Goal: Task Accomplishment & Management: Use online tool/utility

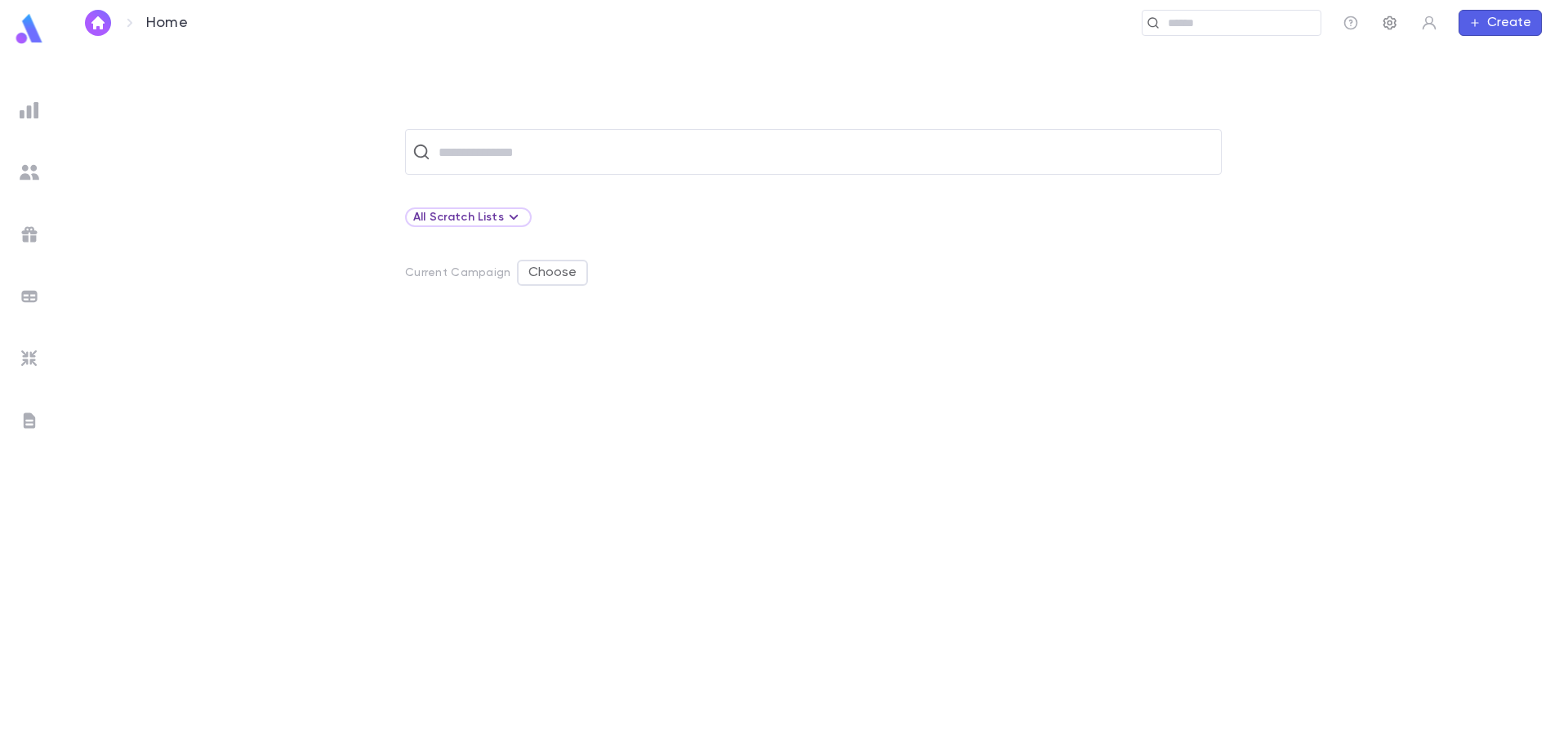
click at [1402, 17] on button "button" at bounding box center [1391, 23] width 27 height 27
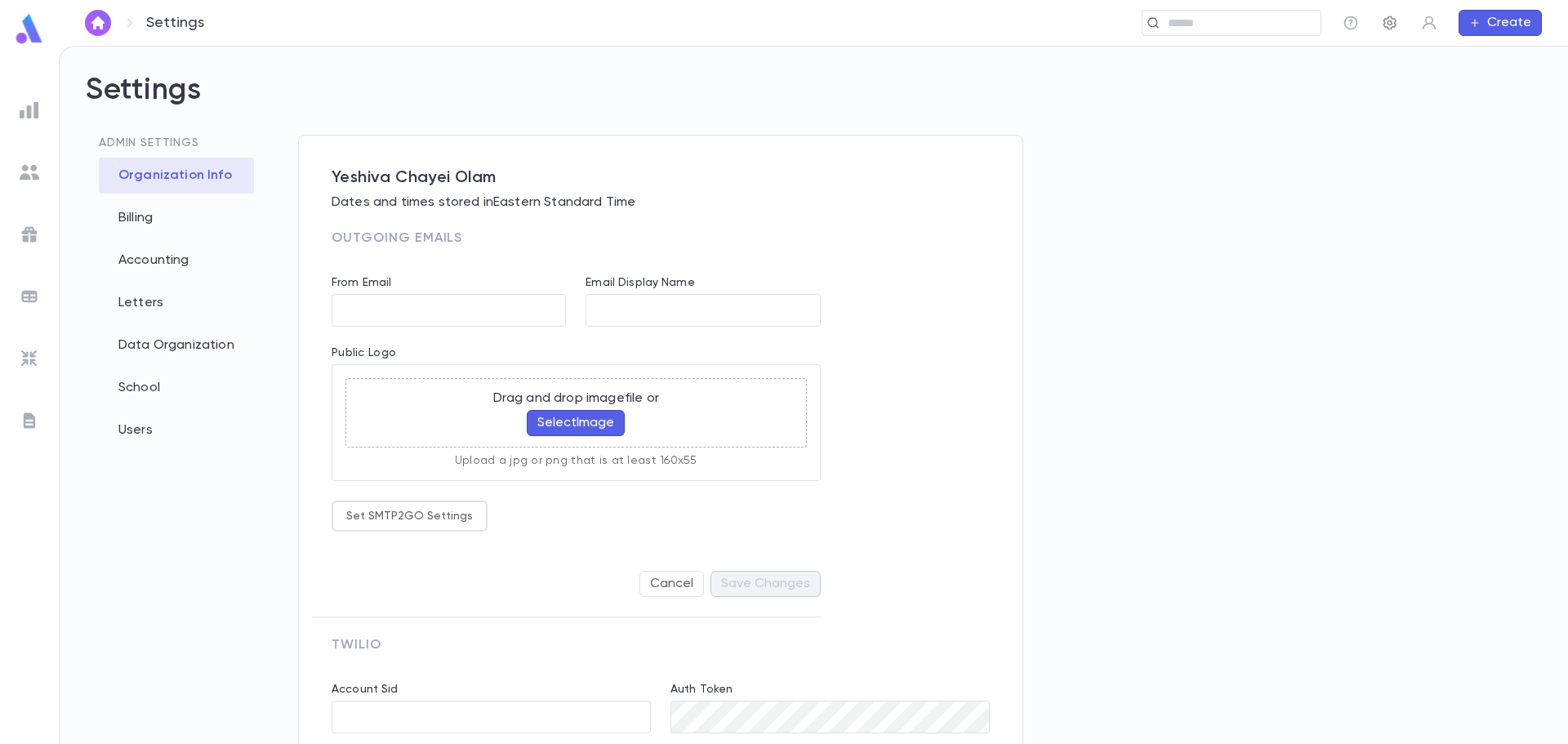
type input "**********"
click at [1393, 21] on icon "button" at bounding box center [1390, 22] width 16 height 16
click at [168, 343] on div "Data Organization" at bounding box center [176, 345] width 156 height 36
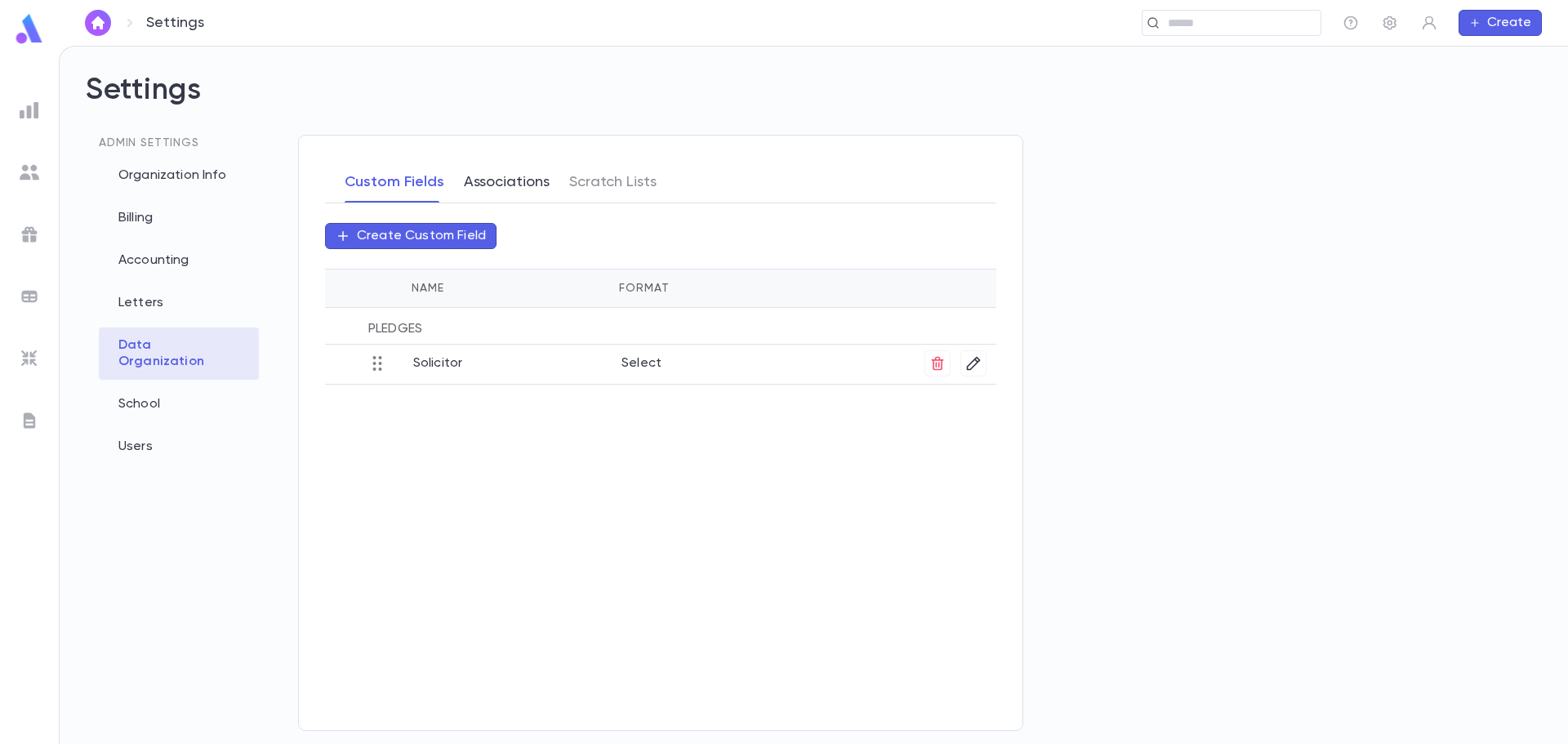
click at [514, 189] on button "Associations" at bounding box center [507, 181] width 85 height 41
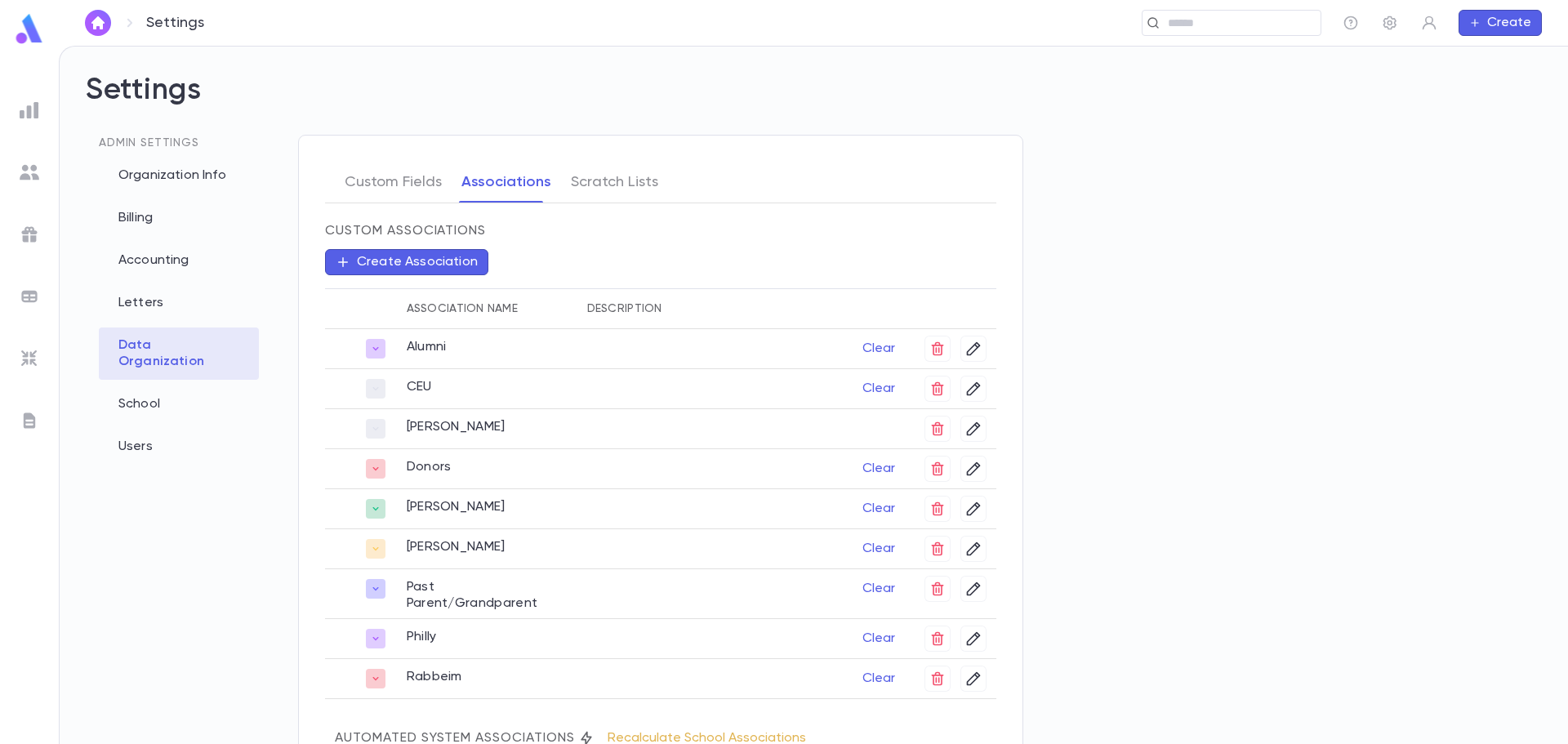
scroll to position [302, 0]
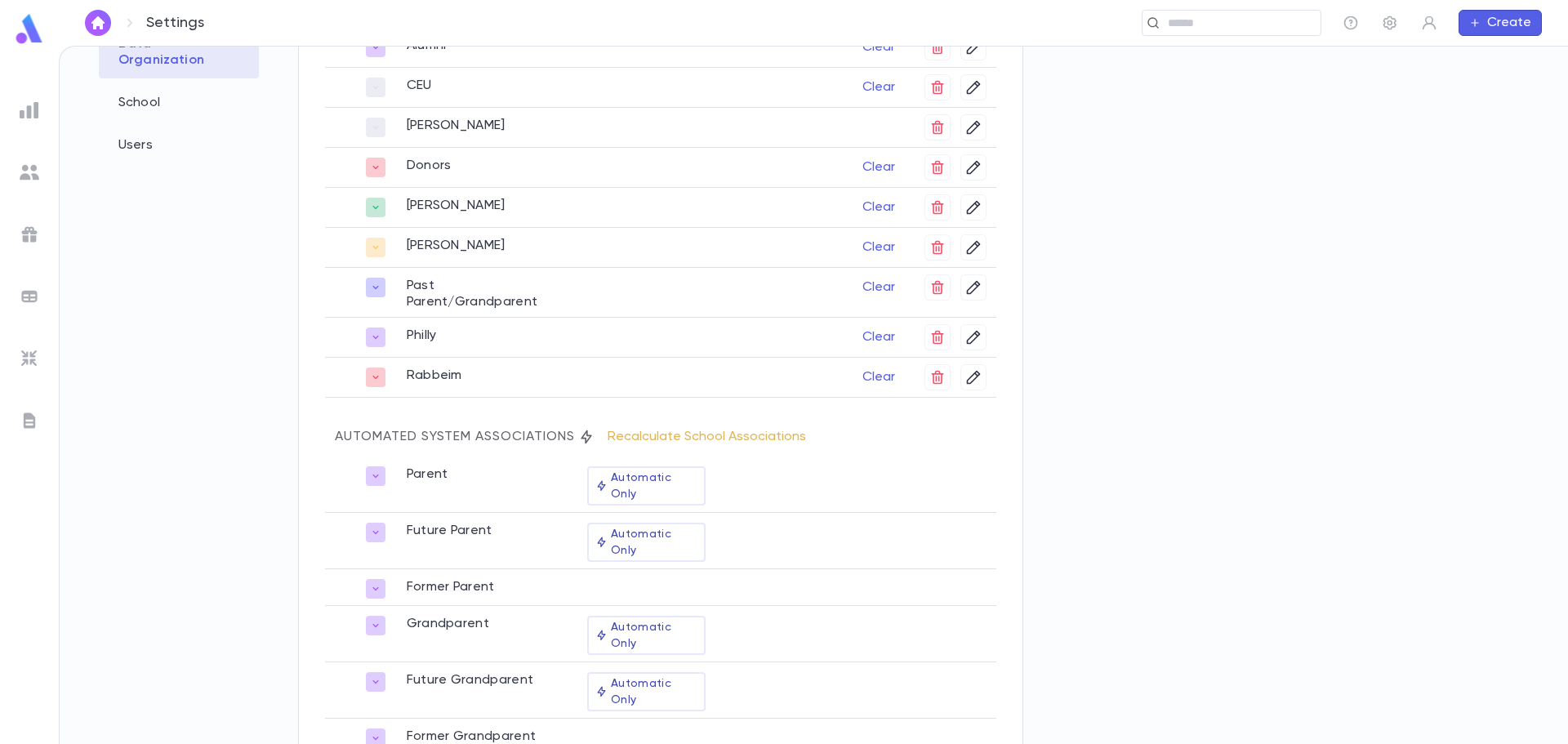
click at [729, 429] on button "Recalculate School Associations" at bounding box center [707, 437] width 218 height 27
click at [430, 712] on icon "close" at bounding box center [427, 704] width 18 height 20
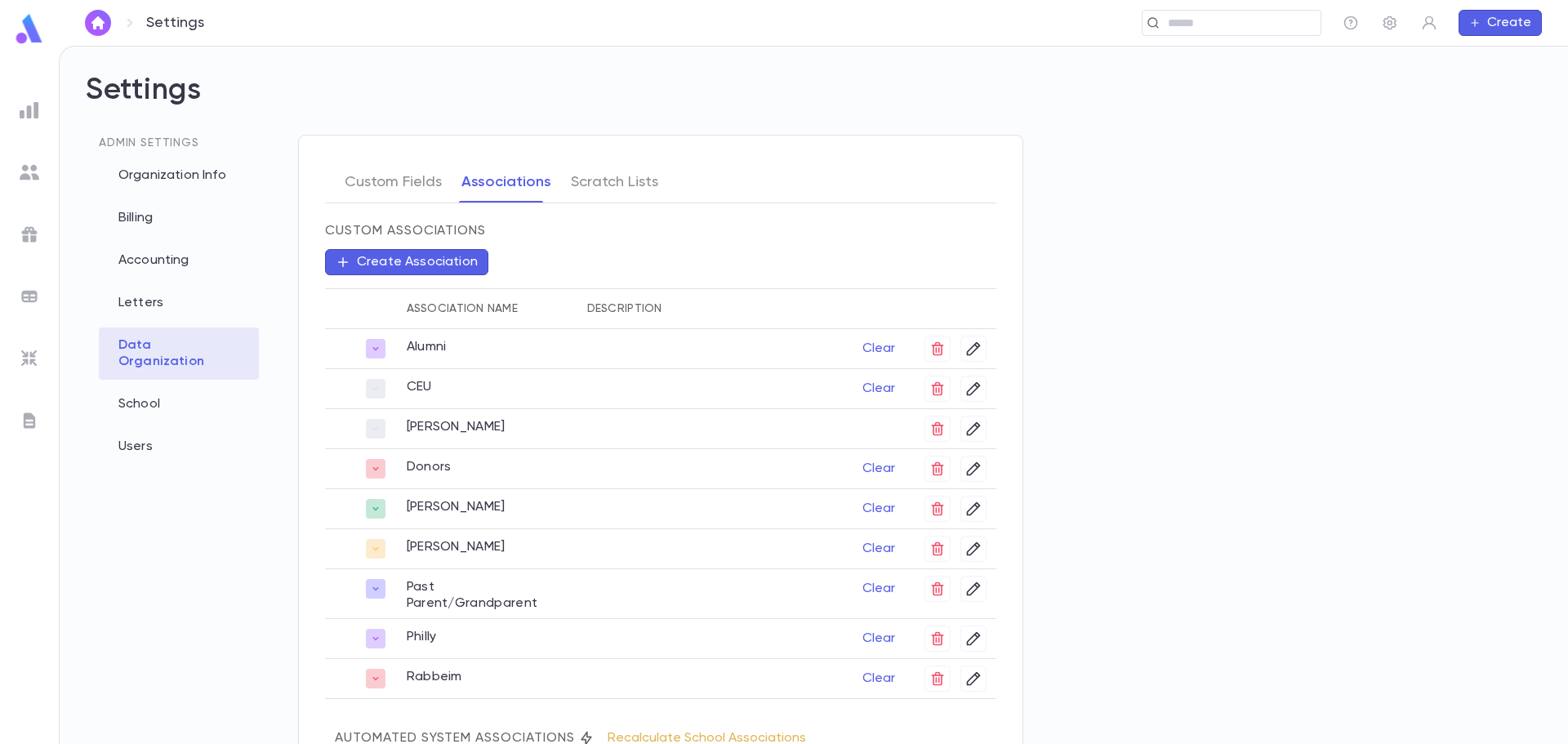
click at [40, 27] on img at bounding box center [29, 29] width 32 height 32
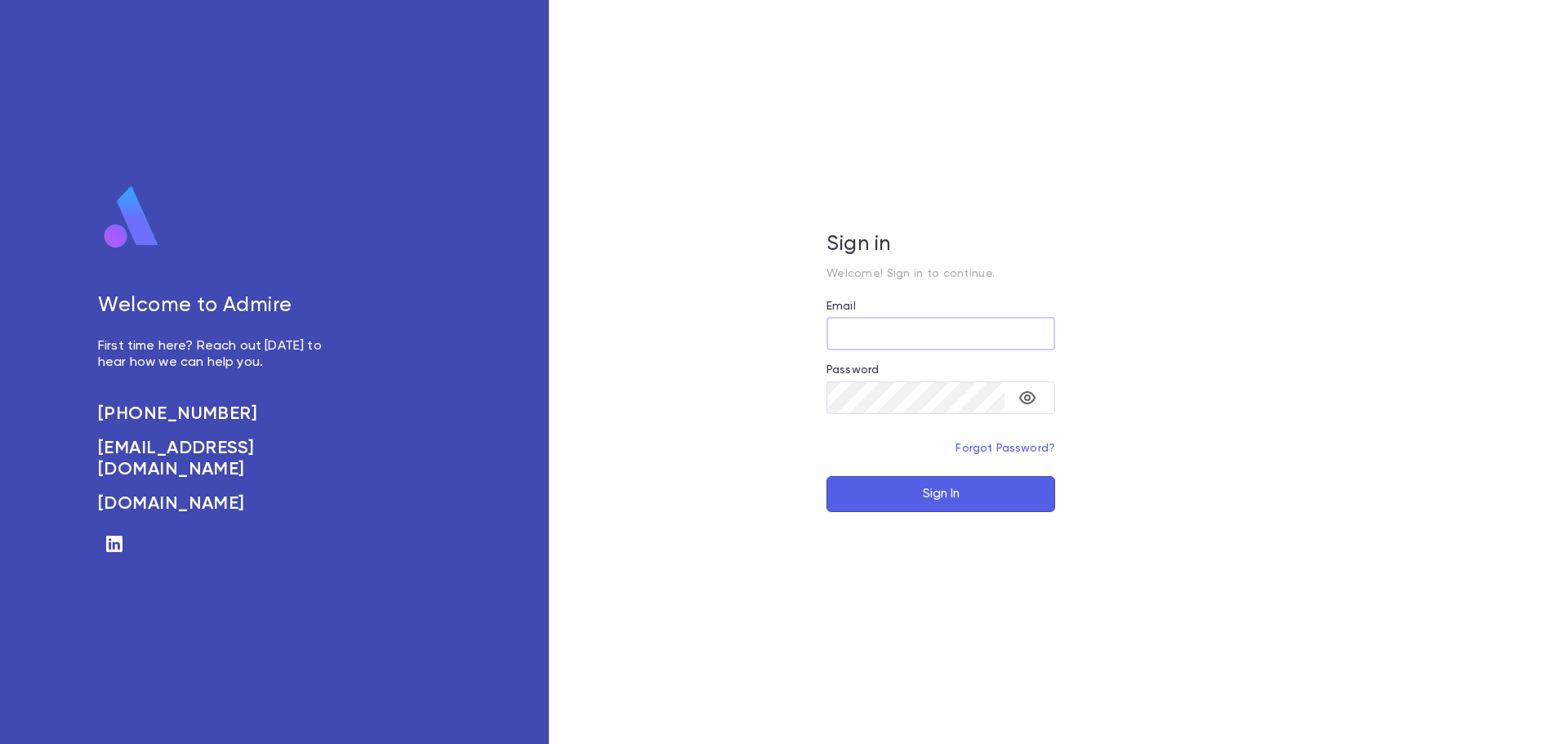
type input "**********"
click at [983, 497] on button "Sign In" at bounding box center [940, 494] width 229 height 36
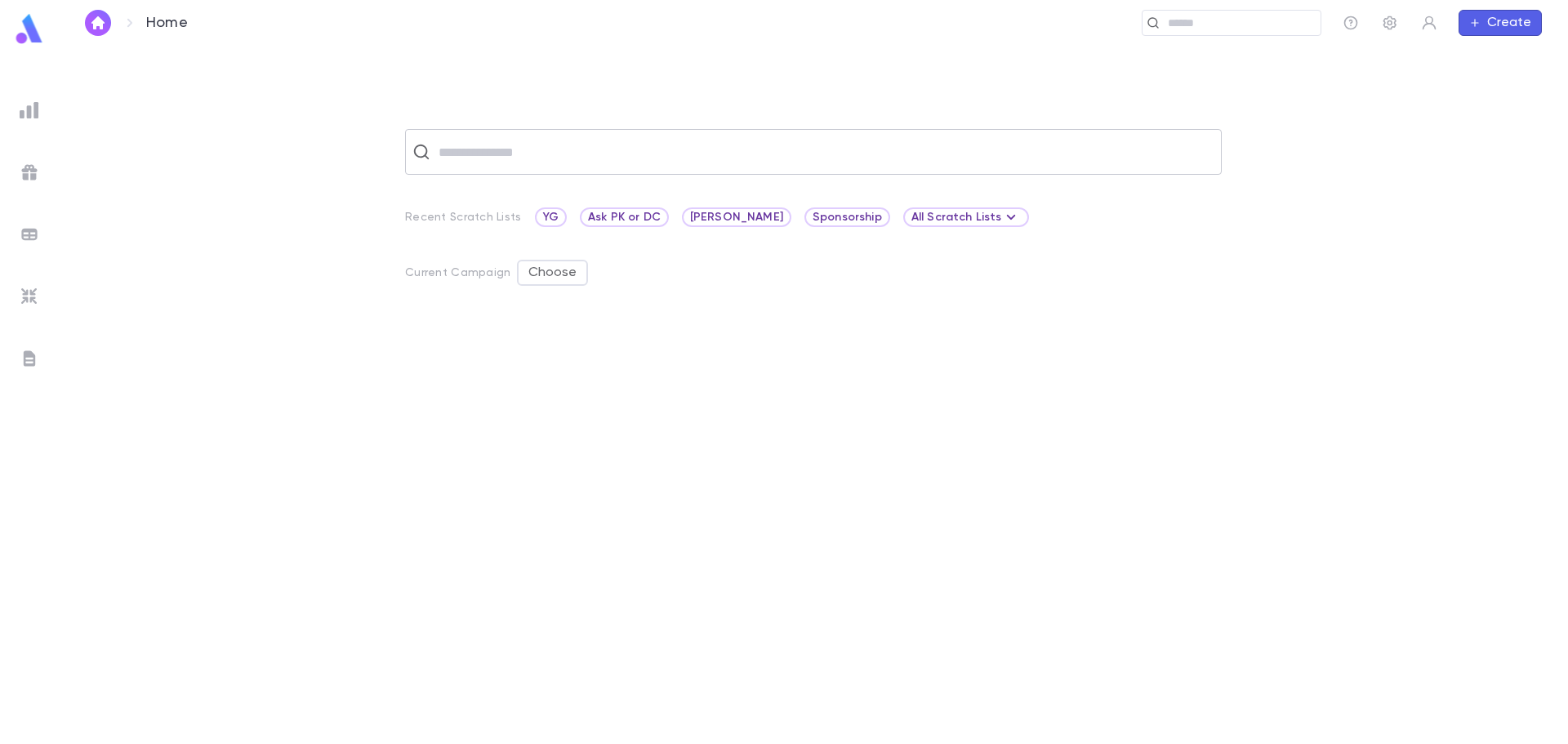
click at [461, 154] on input "text" at bounding box center [823, 152] width 781 height 31
click at [436, 149] on input "******" at bounding box center [811, 152] width 756 height 31
type input "*******"
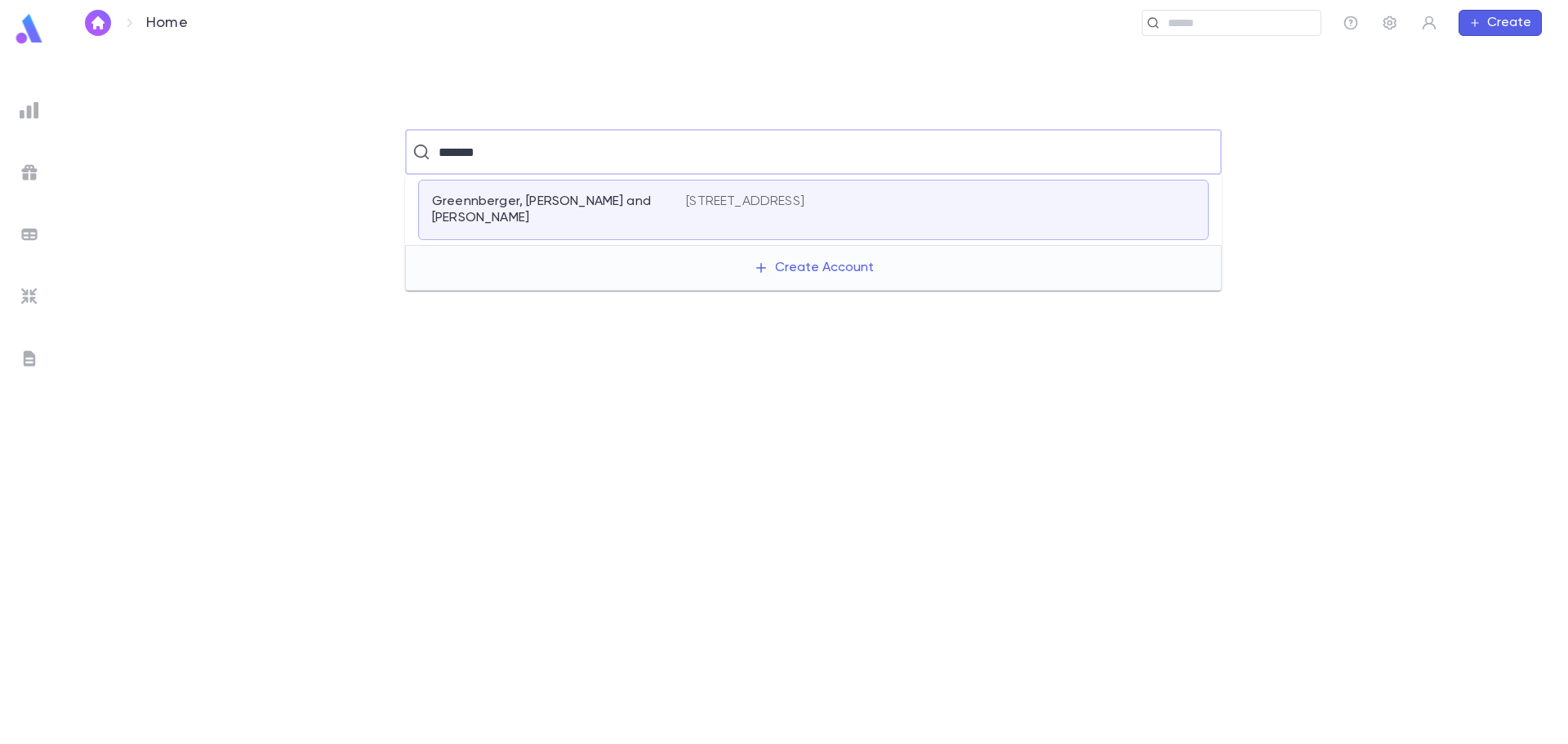
click at [464, 207] on p "Greennberger, Elozer and Gitty" at bounding box center [548, 210] width 234 height 32
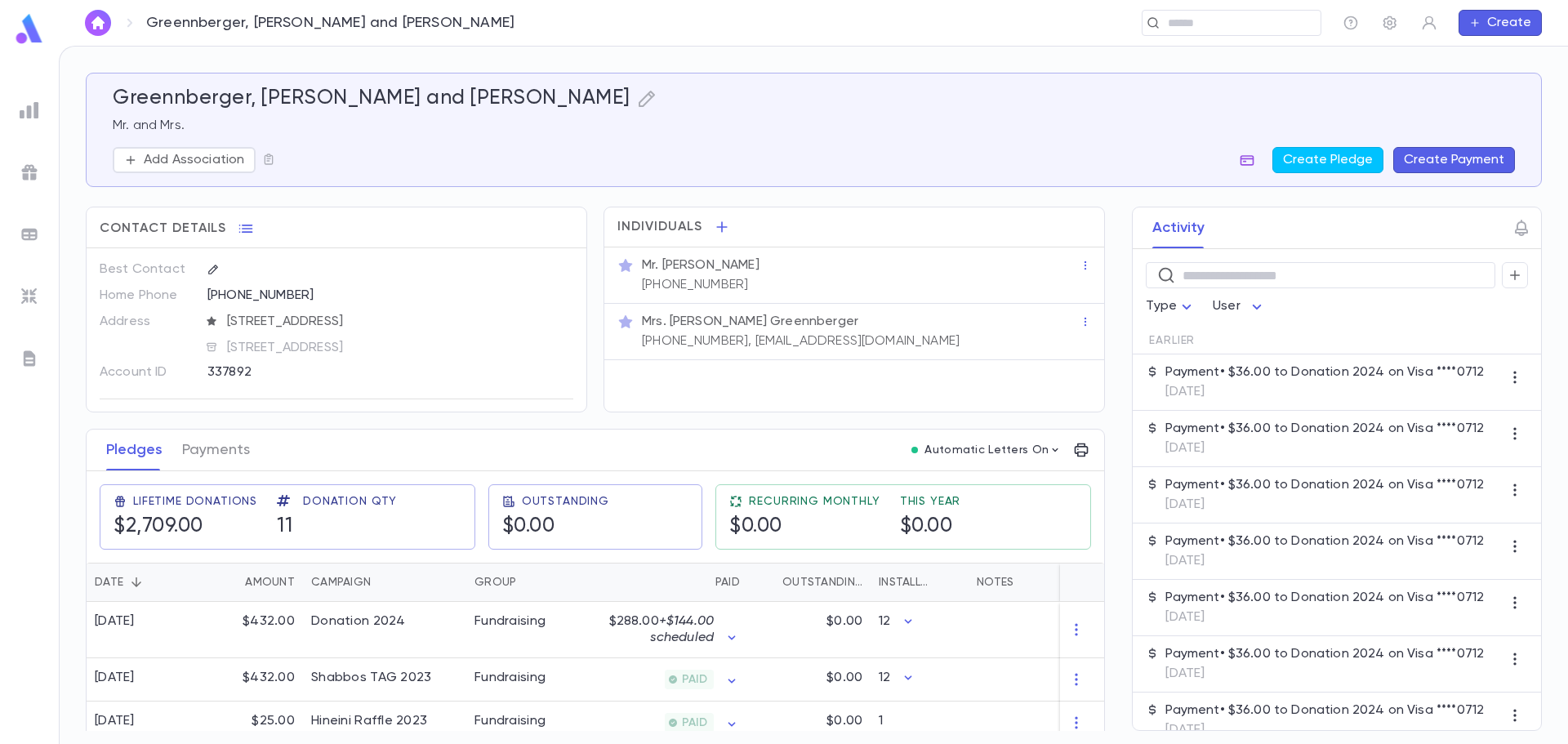
click at [1255, 162] on icon "button" at bounding box center [1247, 160] width 14 height 10
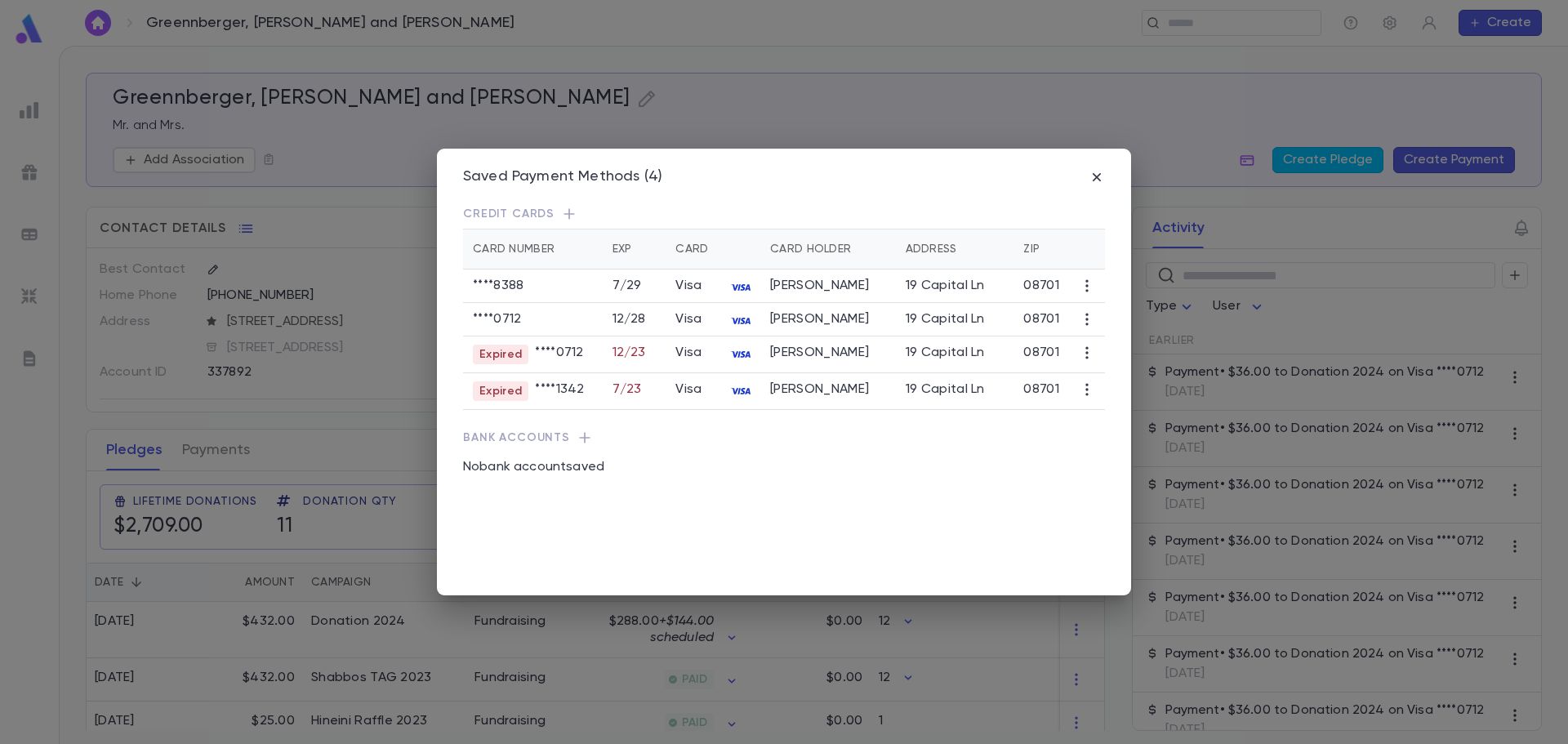
click at [1087, 326] on icon "button" at bounding box center [1086, 319] width 3 height 12
click at [1030, 302] on div at bounding box center [784, 372] width 1568 height 744
click at [1090, 288] on icon "button" at bounding box center [1086, 286] width 16 height 16
click at [1112, 340] on li "Transfer Future Payments" at bounding box center [1175, 340] width 185 height 27
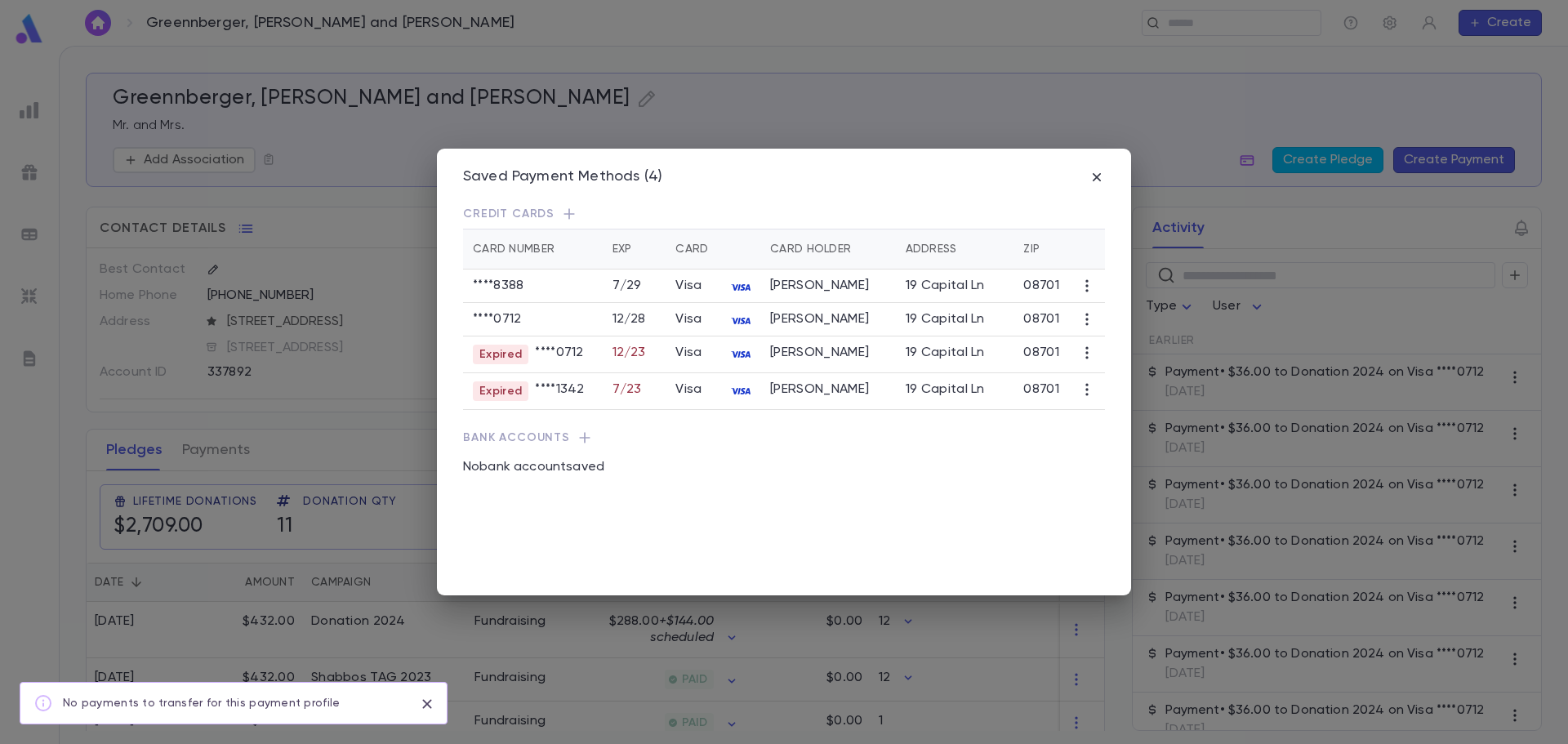
click at [1079, 327] on icon "button" at bounding box center [1086, 319] width 16 height 16
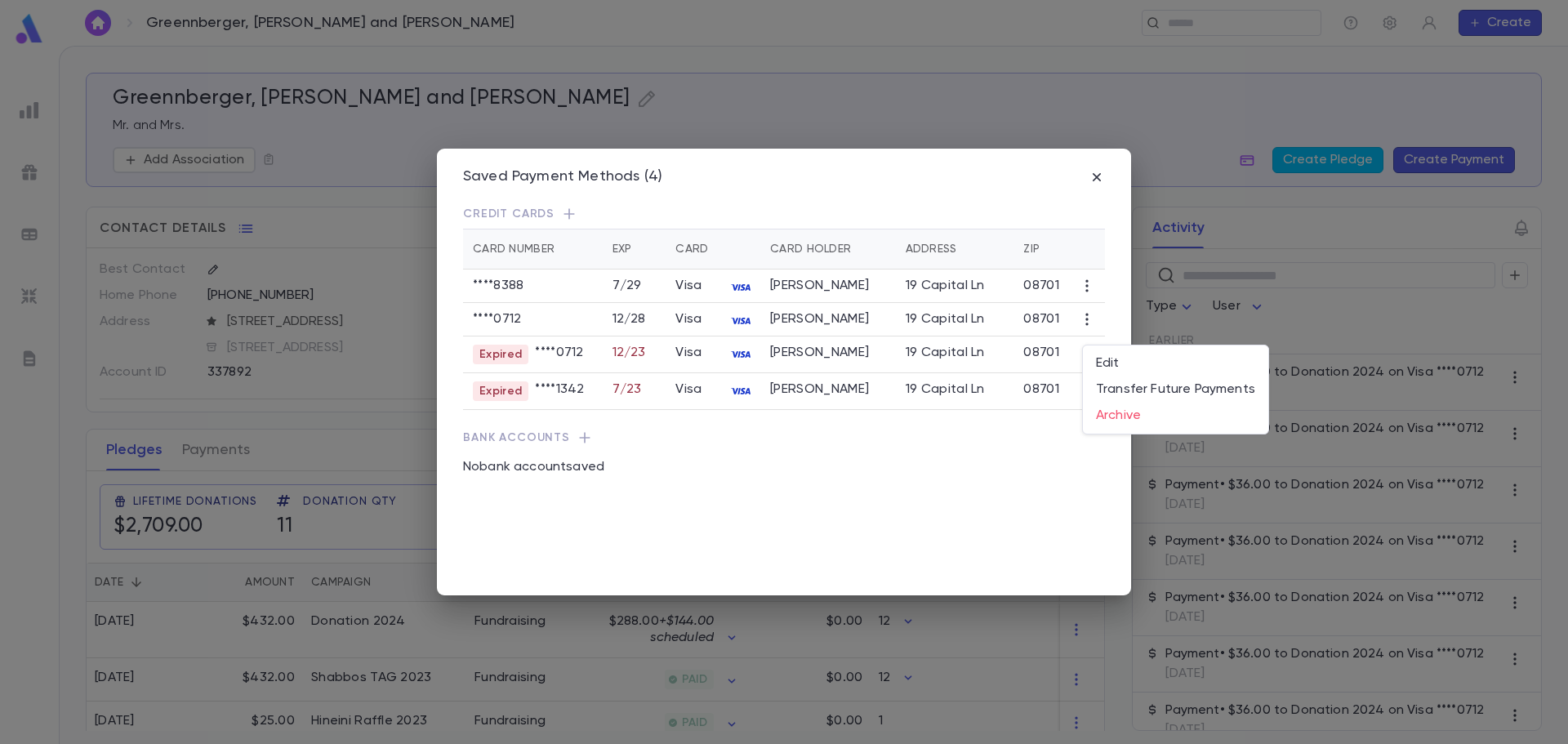
click at [985, 479] on div at bounding box center [784, 372] width 1568 height 744
click at [1084, 362] on icon "button" at bounding box center [1086, 352] width 16 height 16
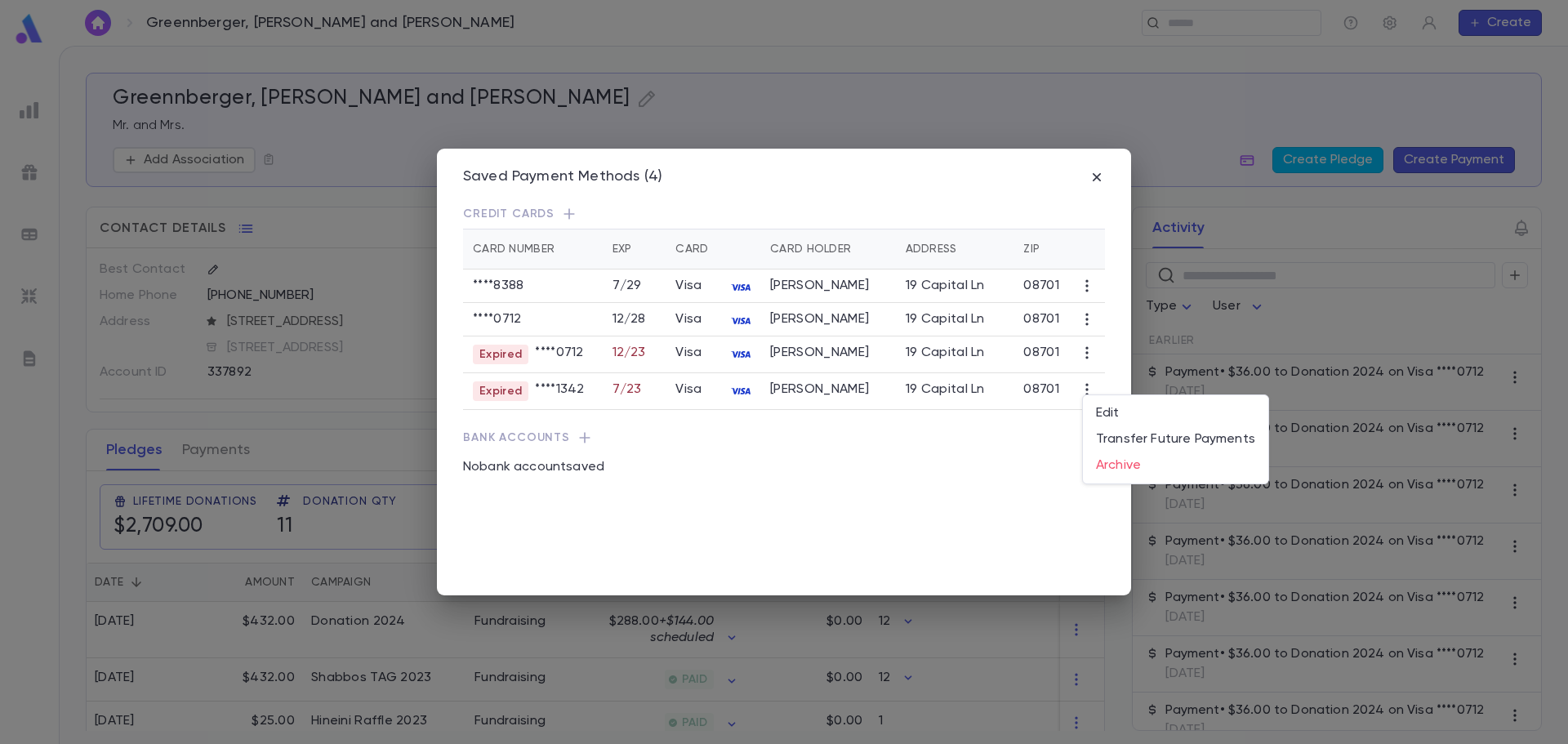
click at [925, 520] on div at bounding box center [784, 372] width 1568 height 744
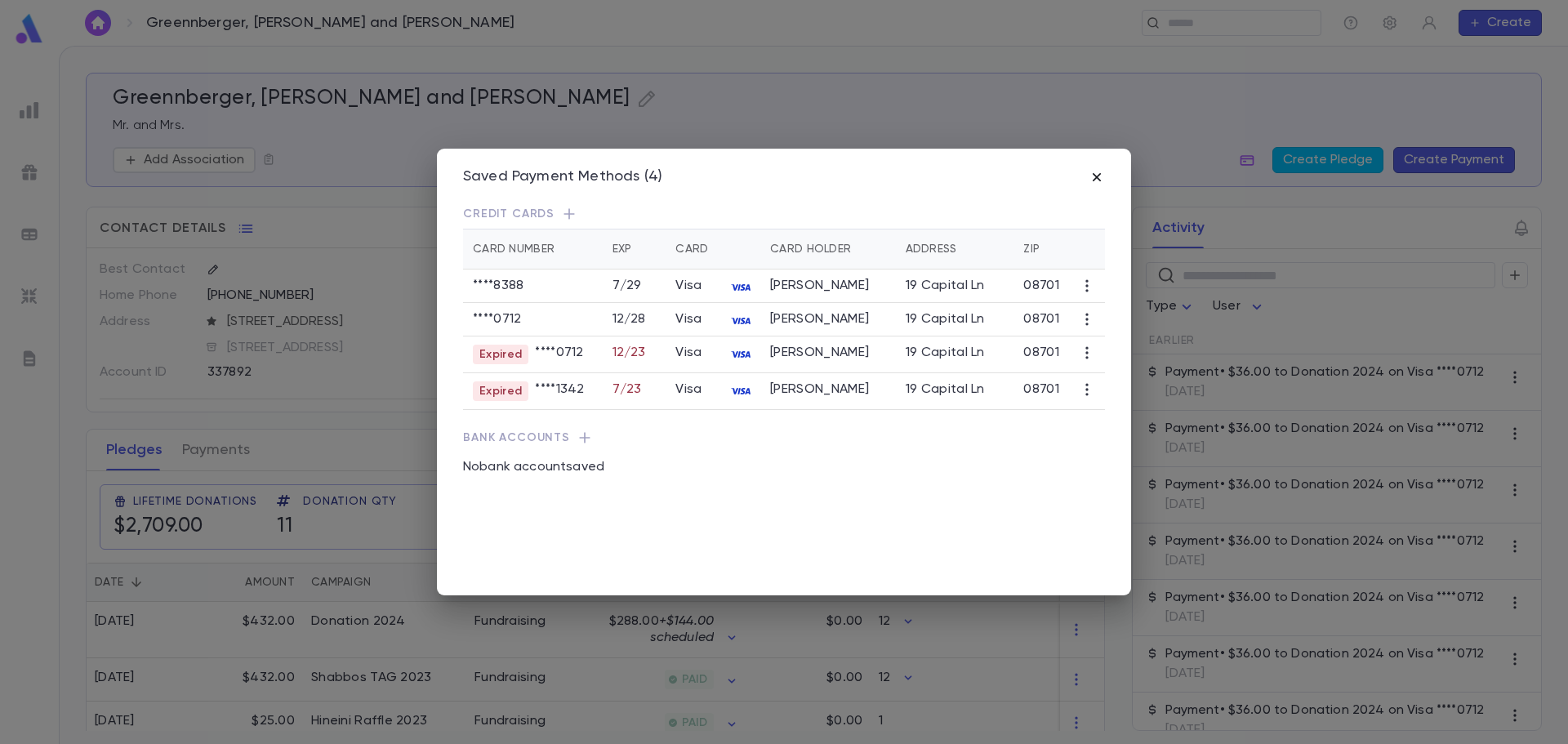
click at [1098, 179] on icon "button" at bounding box center [1097, 177] width 9 height 9
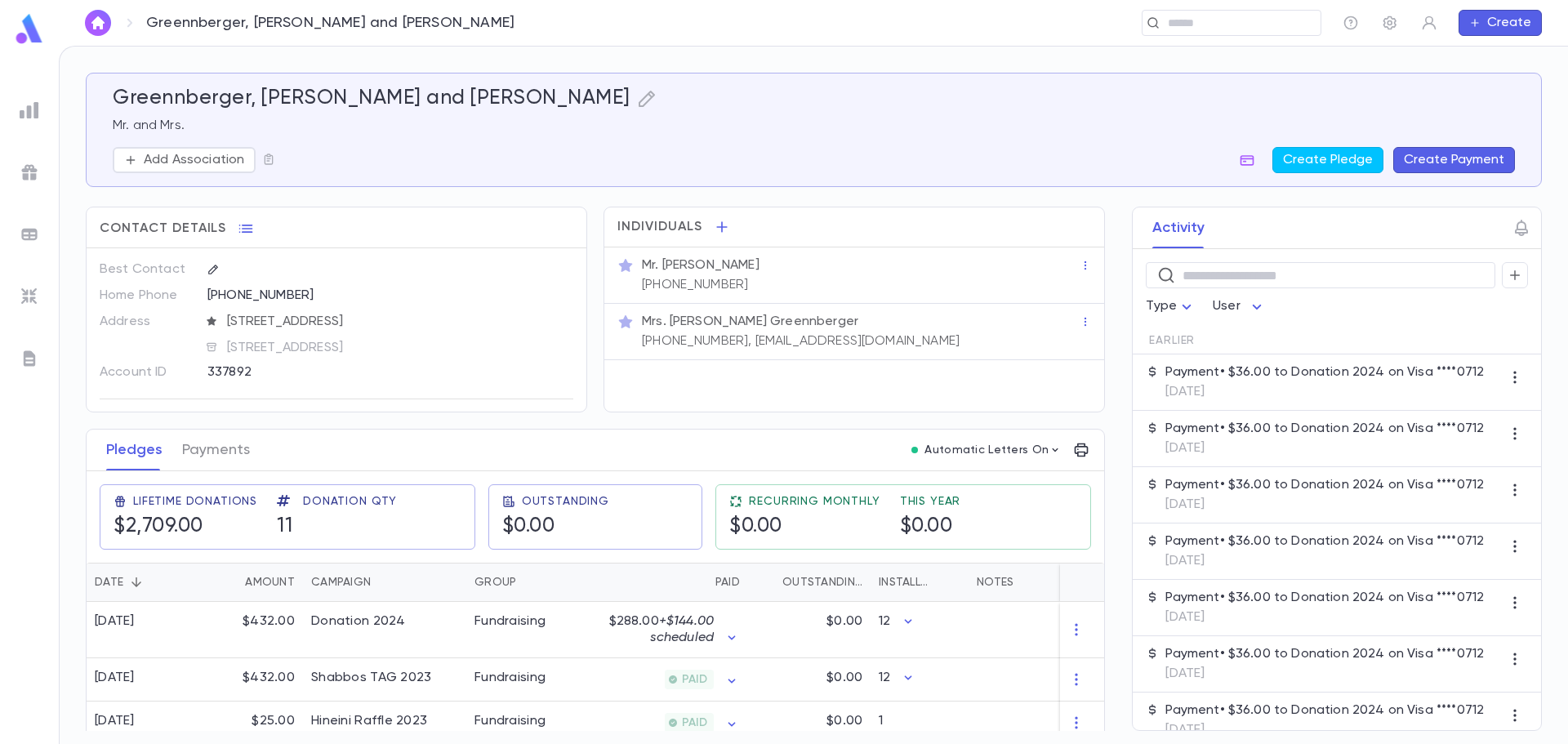
click at [28, 288] on img at bounding box center [29, 296] width 20 height 20
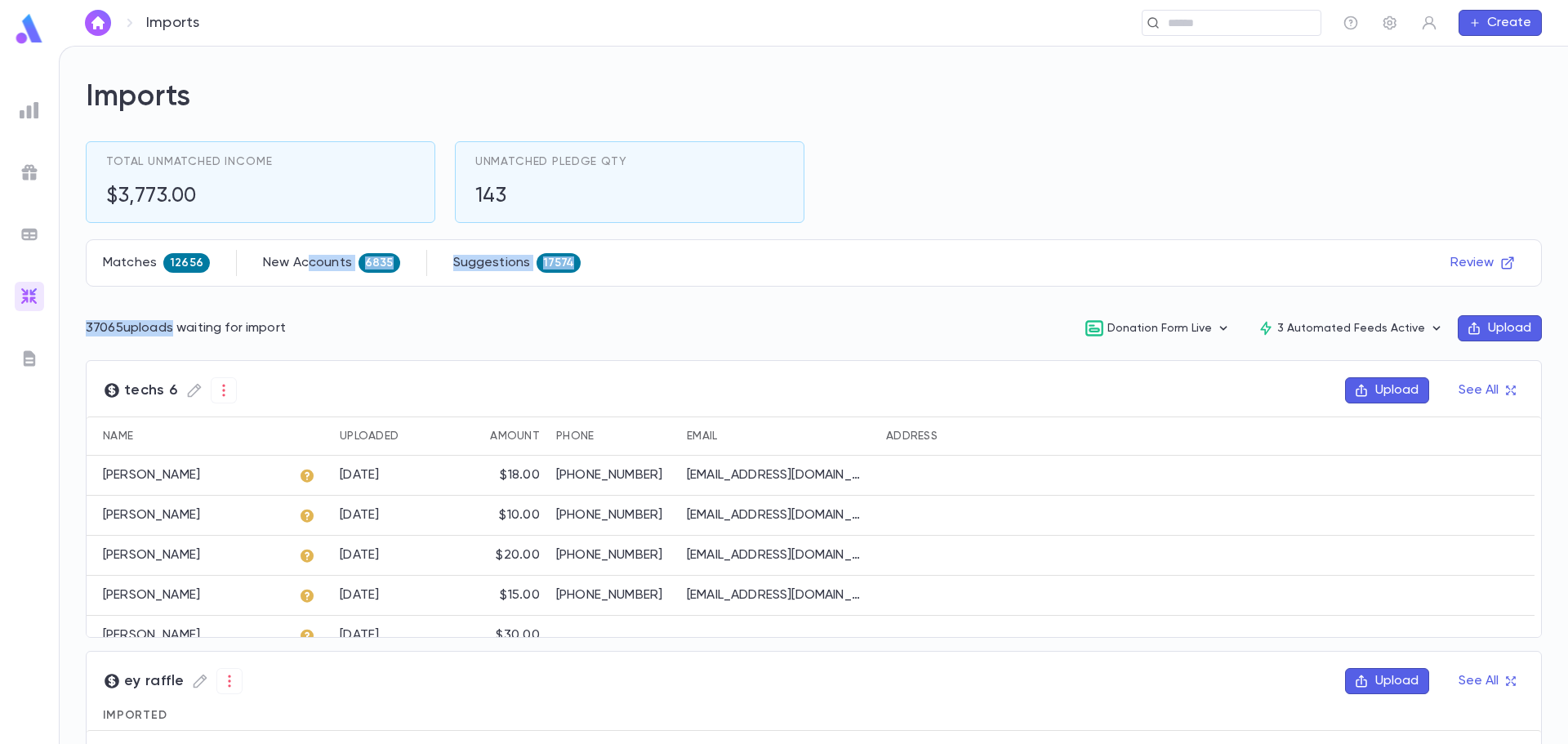
drag, startPoint x: 302, startPoint y: 265, endPoint x: 151, endPoint y: 305, distance: 156.2
click at [419, 318] on div "37065 uploads waiting for import Donation Form Live 3 Automated Feeds Active Up…" at bounding box center [813, 328] width 1456 height 31
click at [132, 262] on p "Matches" at bounding box center [129, 263] width 54 height 16
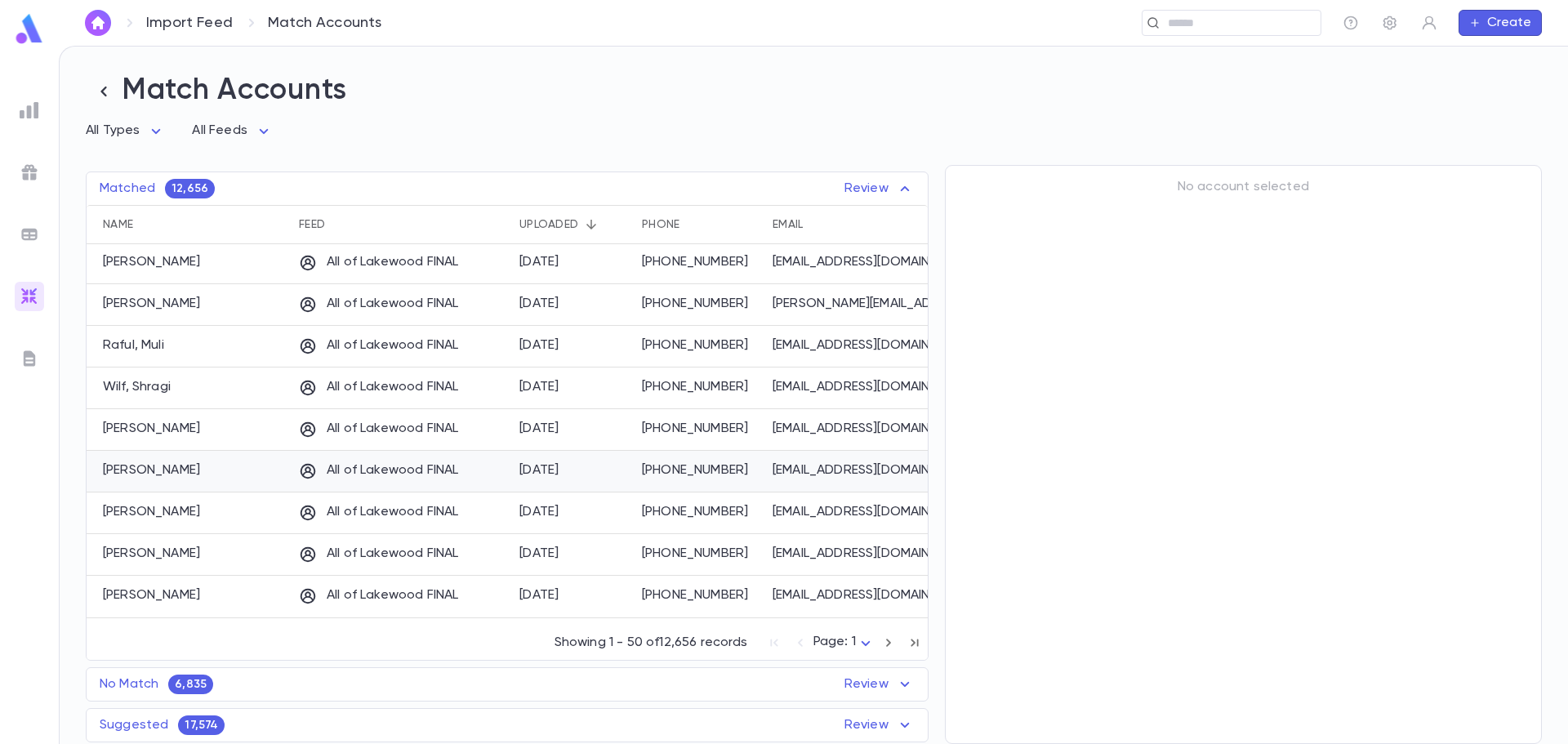
scroll to position [1720, 0]
click at [867, 725] on p "Review" at bounding box center [879, 725] width 70 height 20
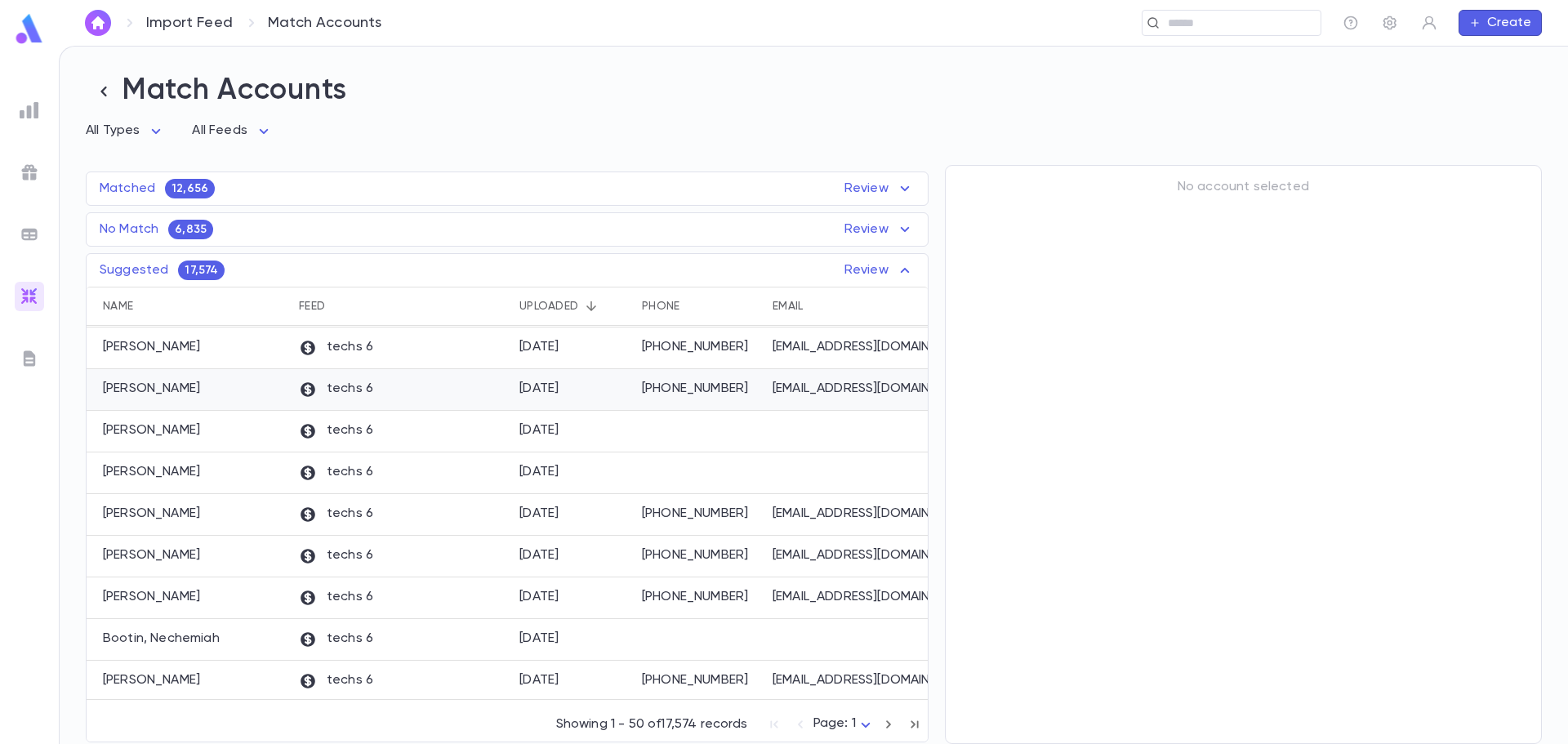
scroll to position [0, 0]
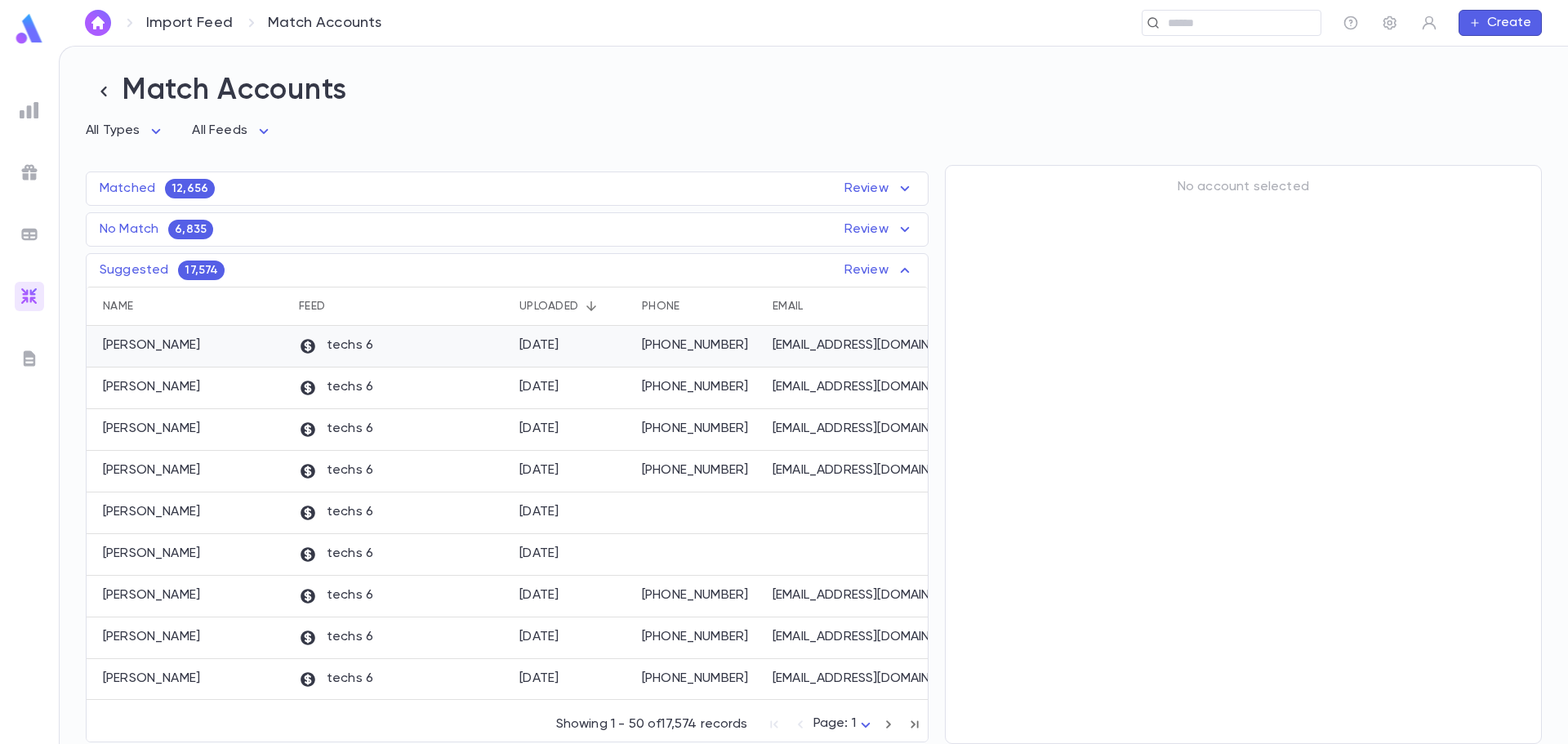
click at [163, 343] on p "Katz, Chava" at bounding box center [151, 345] width 97 height 16
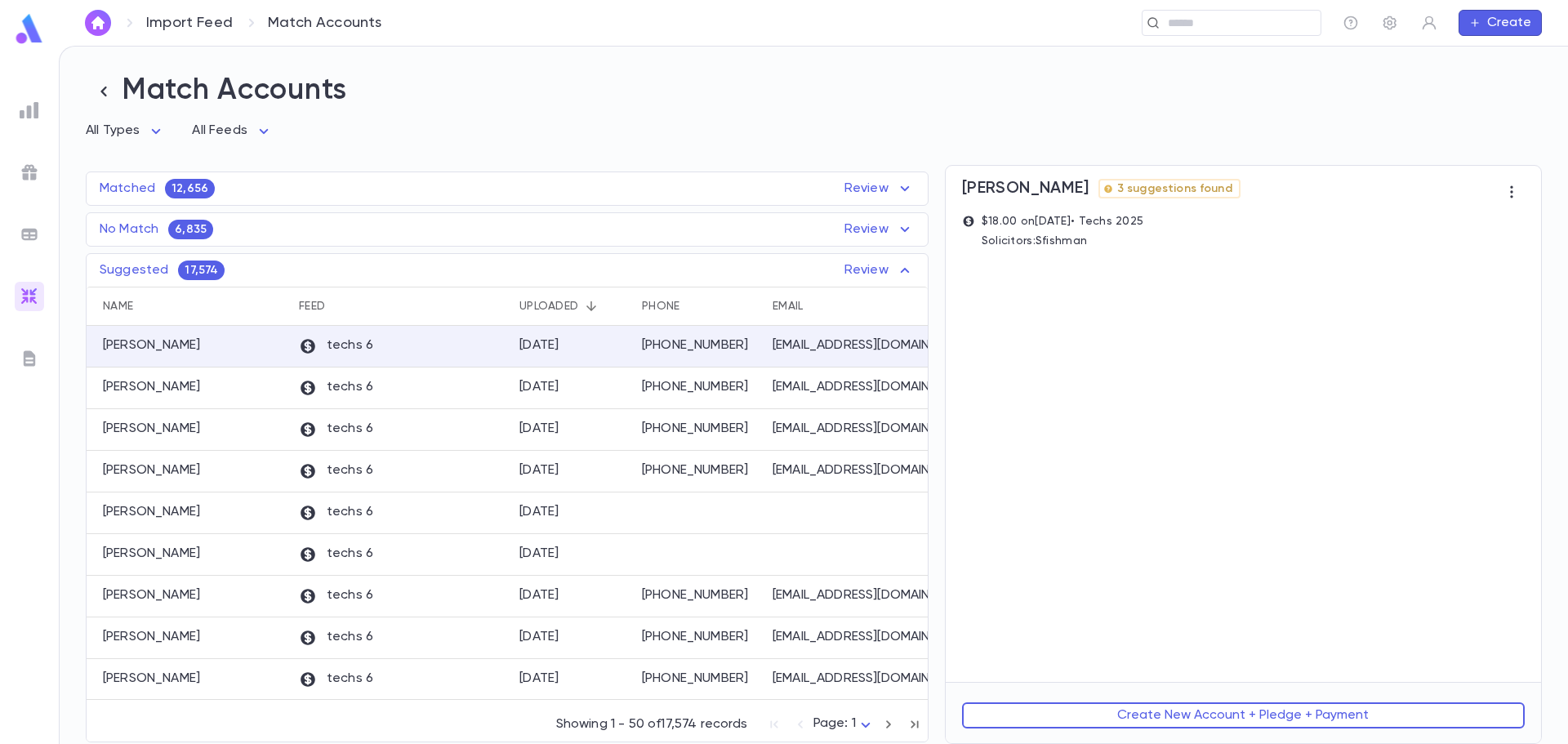
click at [1140, 189] on span "3 suggestions found" at bounding box center [1174, 189] width 128 height 13
click at [1111, 191] on span "3 suggestions found" at bounding box center [1174, 189] width 128 height 13
drag, startPoint x: 1179, startPoint y: 296, endPoint x: 1042, endPoint y: 399, distance: 171.4
click at [1178, 296] on div "Katz, Chava 3 suggestions found $18.00 on 8/14/2025 • Techs 2025 Solicitors : S…" at bounding box center [1244, 424] width 596 height 516
click at [1115, 553] on div "Katz, Chava 3 suggestions found $18.00 on 8/14/2025 • Techs 2025 Solicitors : S…" at bounding box center [1244, 424] width 596 height 516
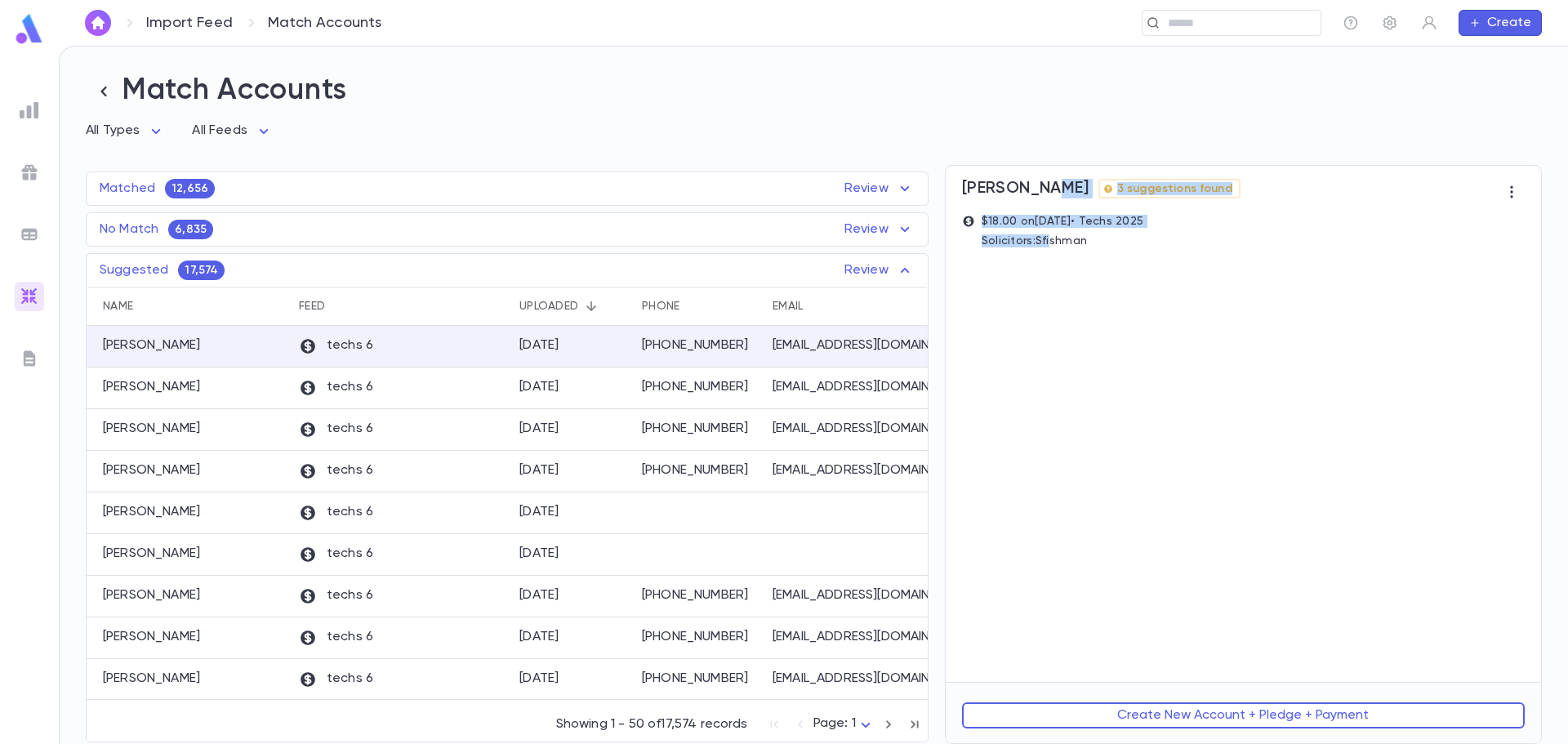
drag, startPoint x: 1051, startPoint y: 247, endPoint x: 1044, endPoint y: 203, distance: 44.6
click at [1044, 203] on div "Katz, Chava 3 suggestions found $18.00 on 8/14/2025 • Techs 2025 Solicitors : S…" at bounding box center [1244, 424] width 596 height 516
click at [1005, 301] on div "Katz, Chava 3 suggestions found $18.00 on 8/14/2025 • Techs 2025 Solicitors : S…" at bounding box center [1244, 424] width 596 height 516
click at [1036, 241] on p "Solicitors : Sfishman" at bounding box center [1062, 241] width 162 height 13
click at [1027, 228] on p "$18.00 on 8/14/2025 • Techs 2025" at bounding box center [1062, 221] width 162 height 13
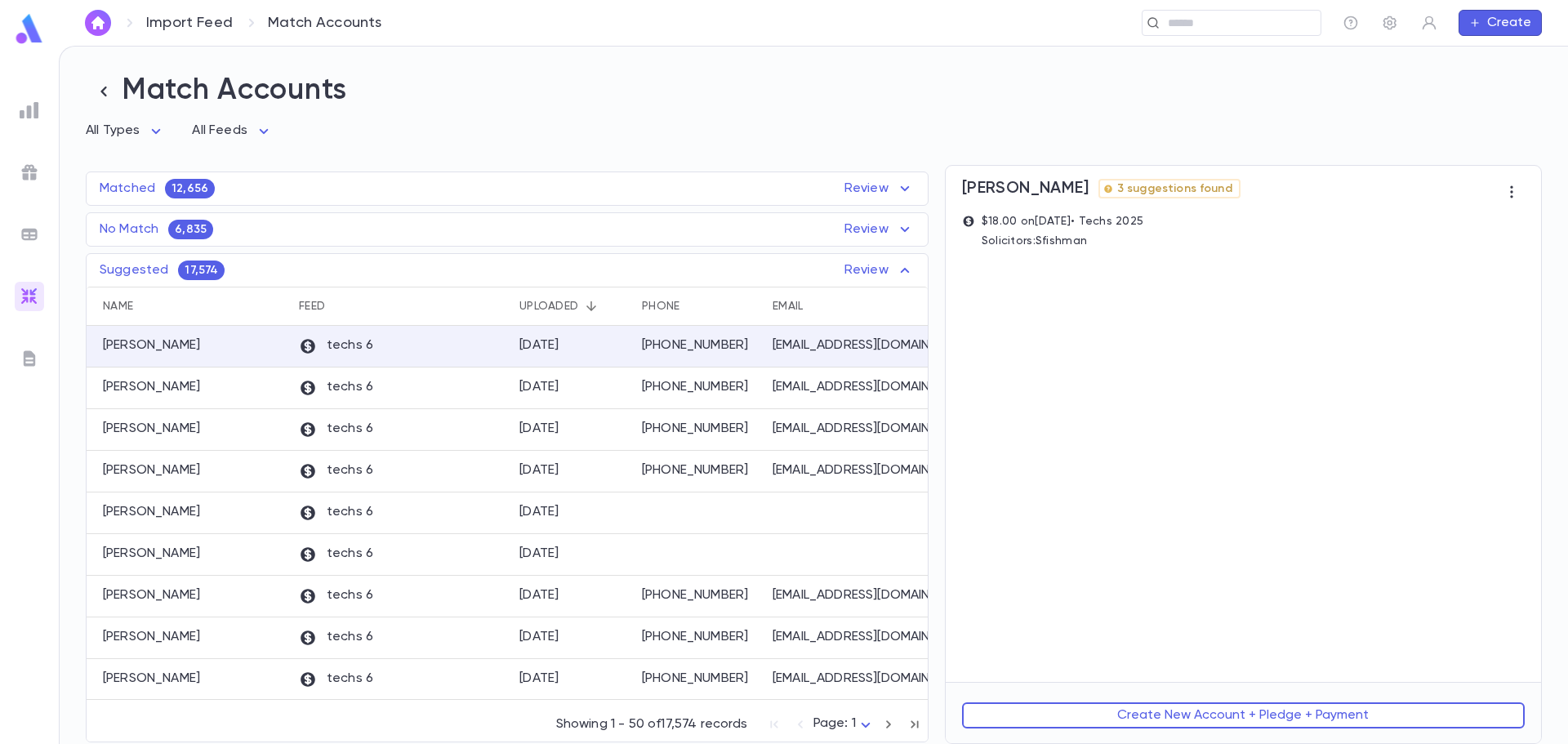
drag, startPoint x: 1105, startPoint y: 303, endPoint x: 1120, endPoint y: 305, distance: 15.1
click at [1108, 303] on div "Katz, Chava 3 suggestions found $18.00 on 8/14/2025 • Techs 2025 Solicitors : S…" at bounding box center [1244, 424] width 596 height 516
drag, startPoint x: 1178, startPoint y: 556, endPoint x: 1164, endPoint y: 547, distance: 16.6
click at [1176, 549] on div "Katz, Chava 3 suggestions found $18.00 on 8/14/2025 • Techs 2025 Solicitors : S…" at bounding box center [1244, 424] width 596 height 516
click at [1275, 404] on div "Katz, Chava 3 suggestions found $18.00 on 8/14/2025 • Techs 2025 Solicitors : S…" at bounding box center [1244, 424] width 596 height 516
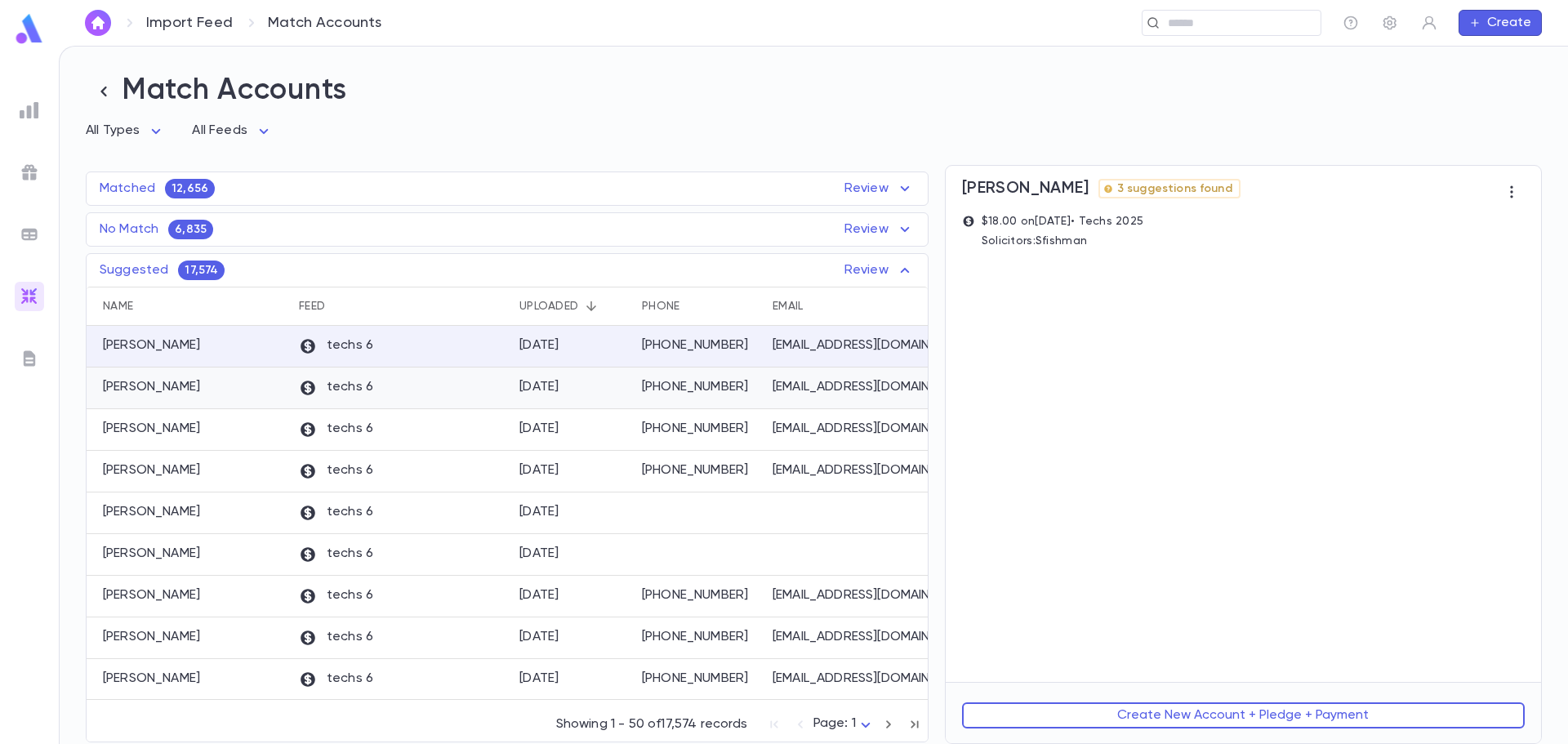
click at [366, 380] on div "techs 6" at bounding box center [401, 388] width 220 height 42
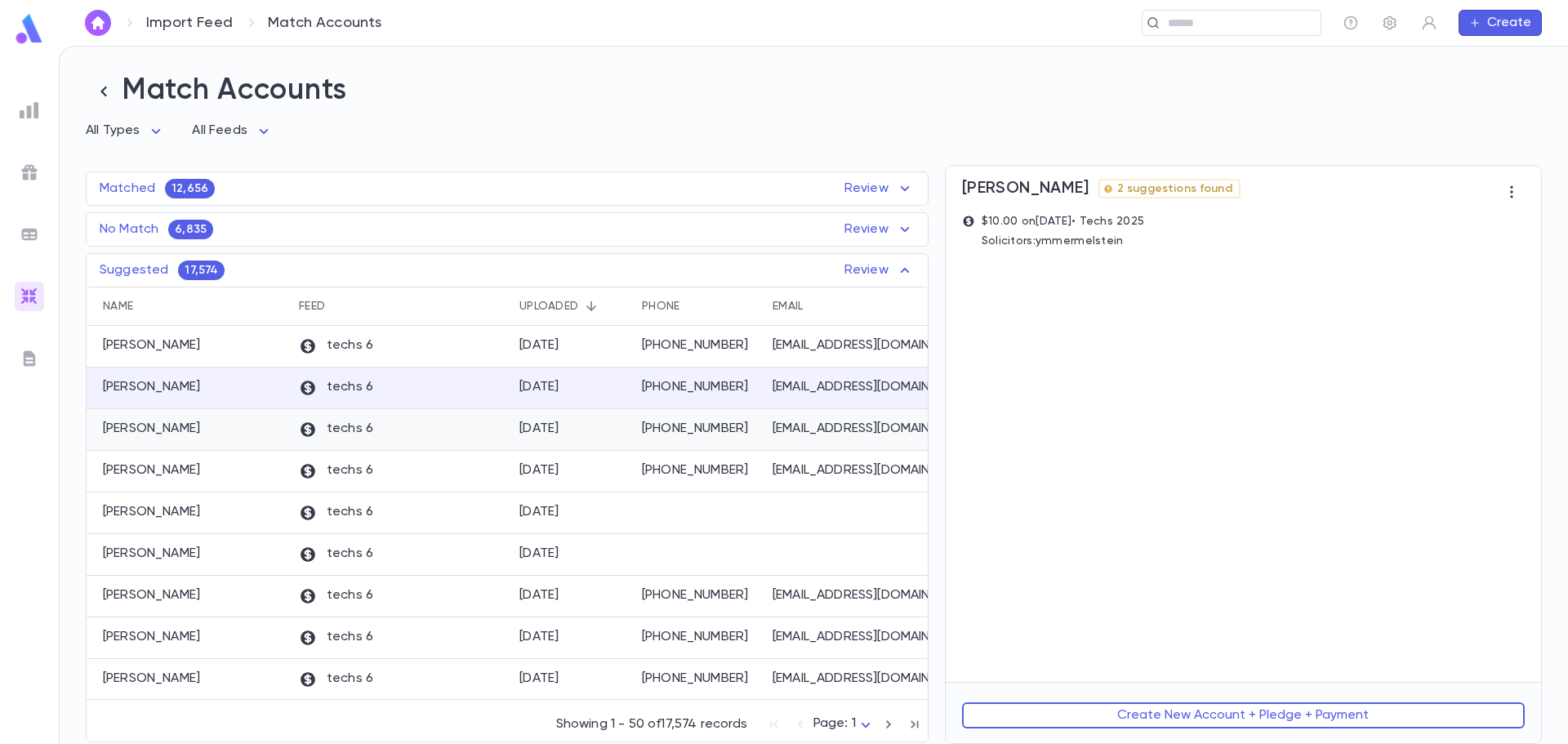
click at [352, 423] on p "techs 6" at bounding box center [336, 429] width 74 height 18
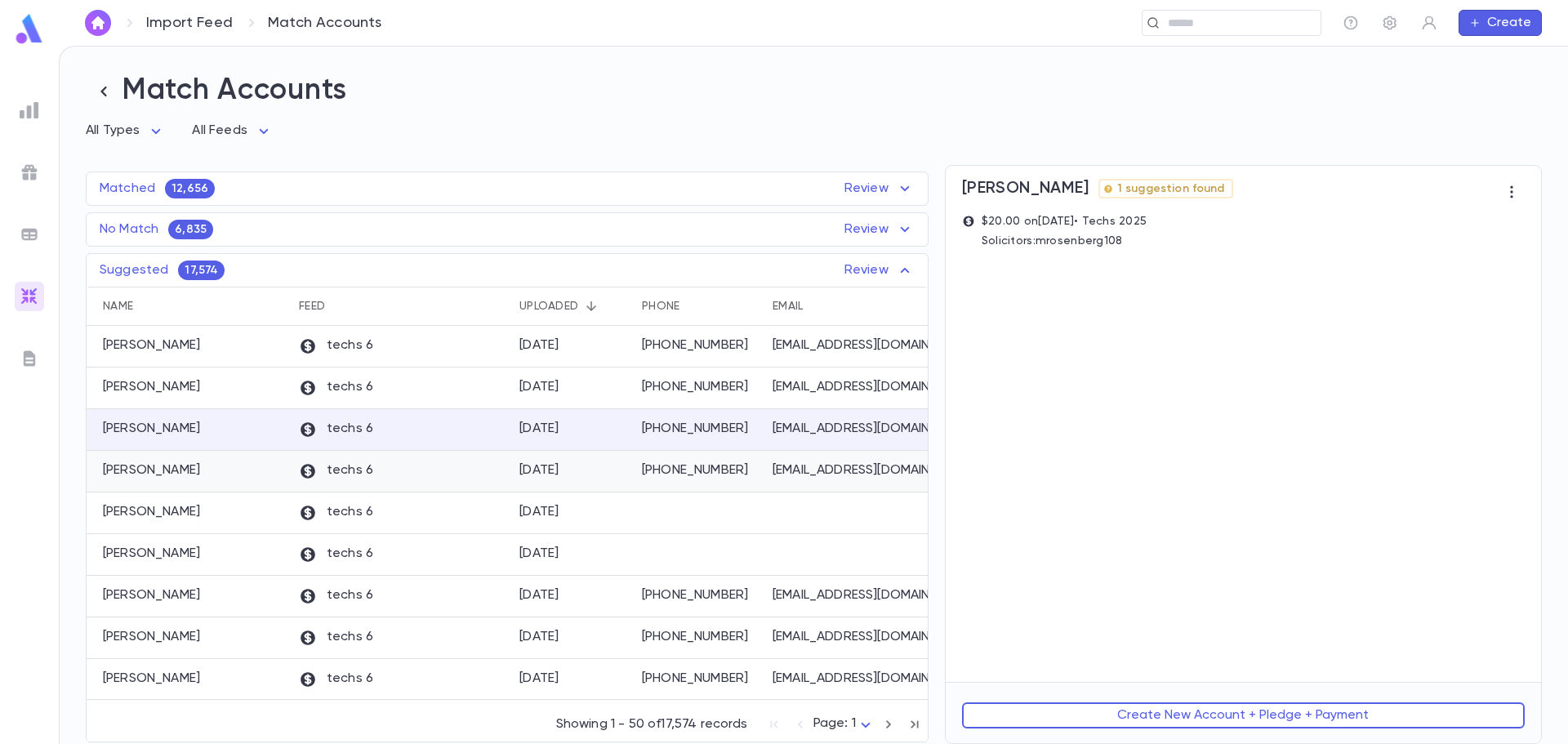
click at [365, 483] on div "techs 6" at bounding box center [401, 472] width 220 height 42
click at [367, 423] on p "techs 6" at bounding box center [336, 429] width 74 height 18
click at [370, 367] on div "techs 6" at bounding box center [401, 347] width 220 height 42
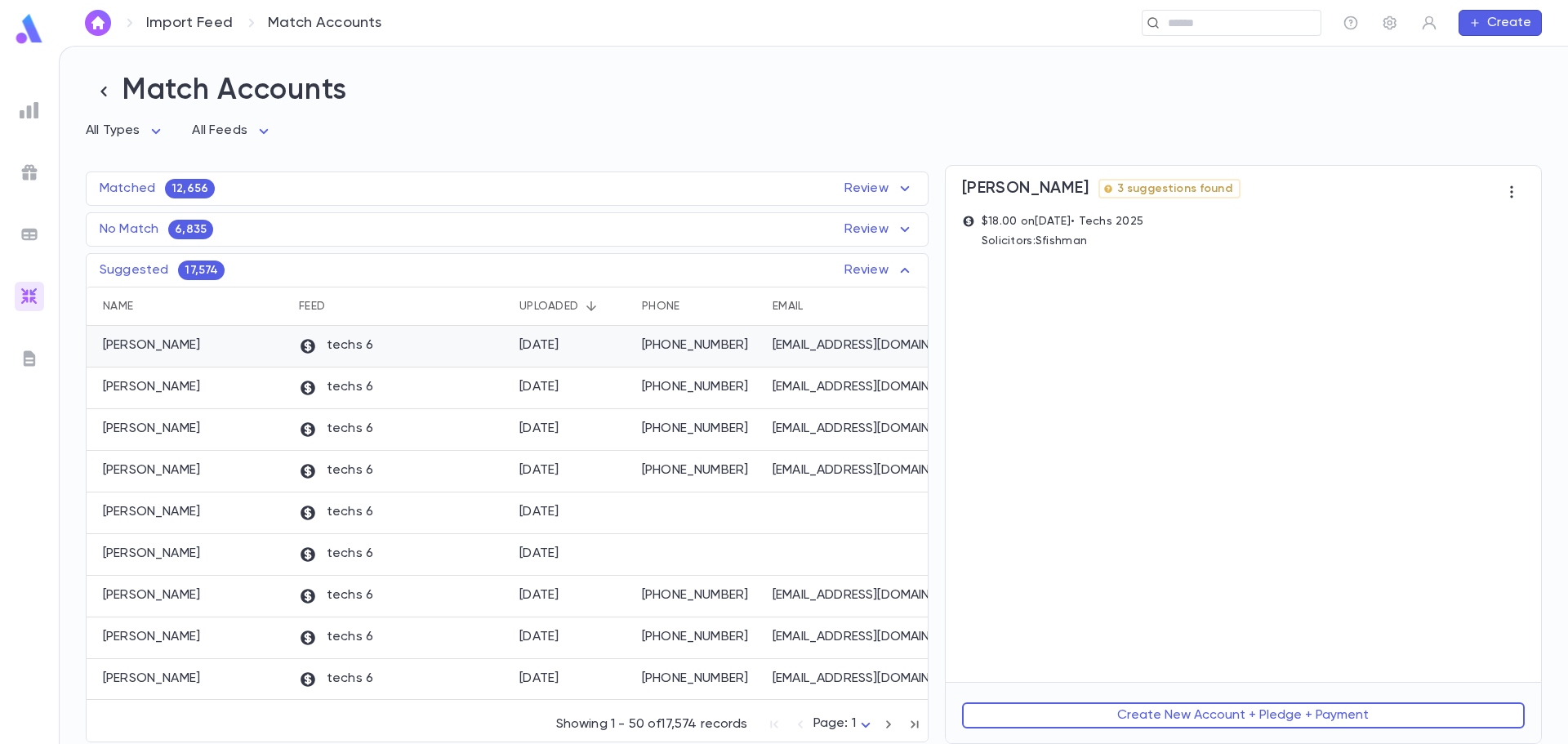
click at [370, 348] on p "techs 6" at bounding box center [336, 346] width 74 height 18
click at [361, 416] on div "techs 6" at bounding box center [401, 430] width 220 height 42
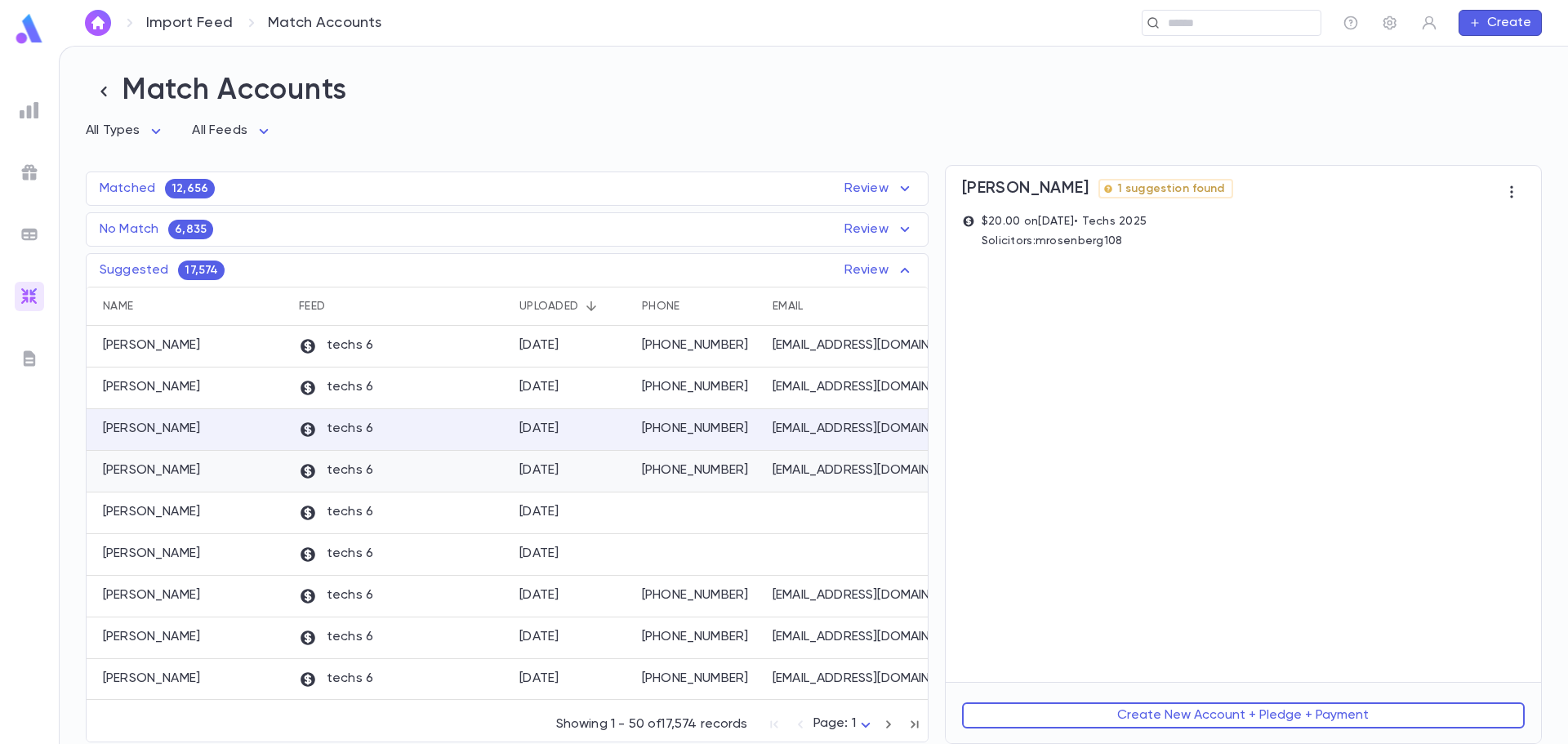
click at [367, 455] on div "techs 6" at bounding box center [401, 472] width 220 height 42
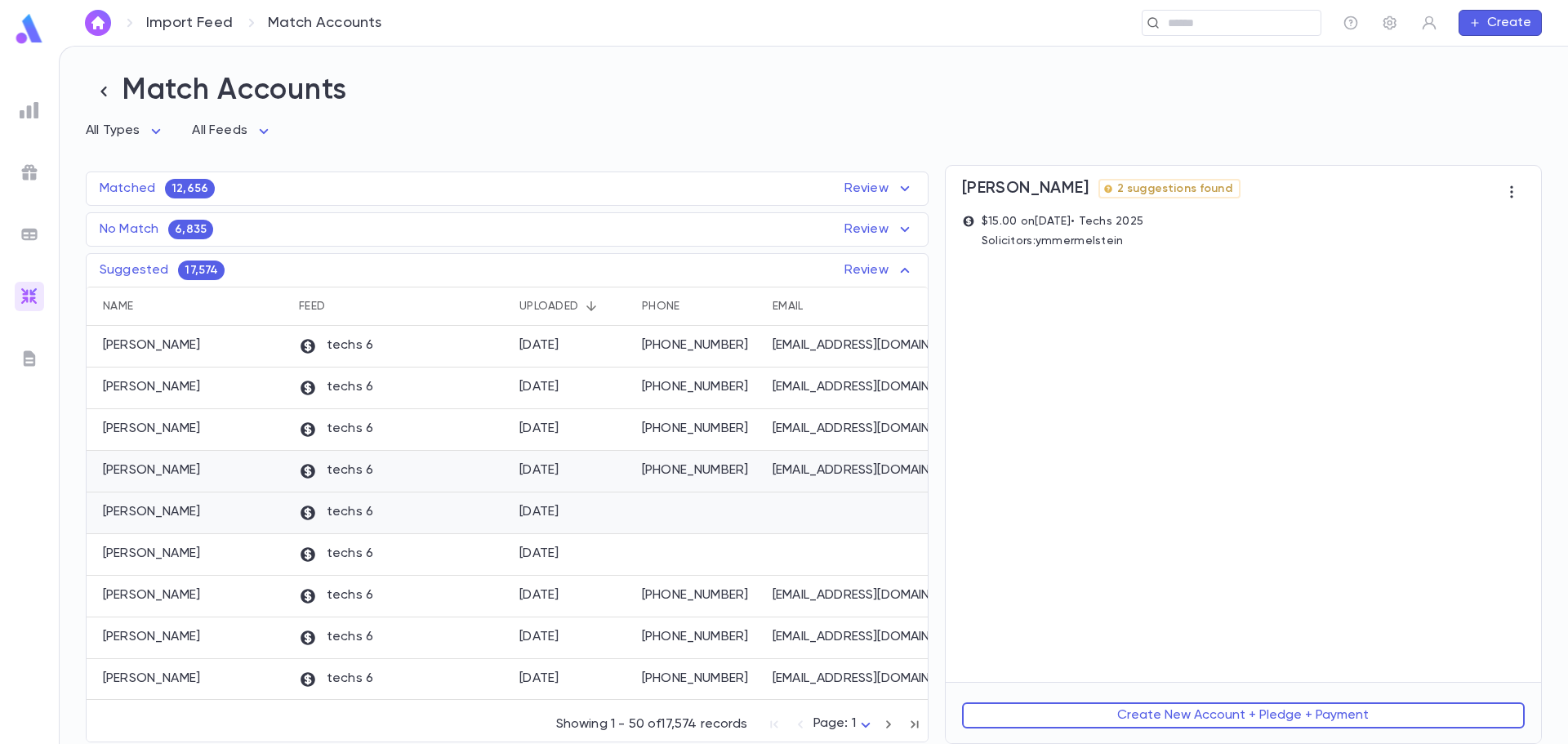
click at [382, 502] on div "techs 6" at bounding box center [401, 513] width 220 height 42
click at [344, 549] on p "techs 6" at bounding box center [336, 554] width 74 height 18
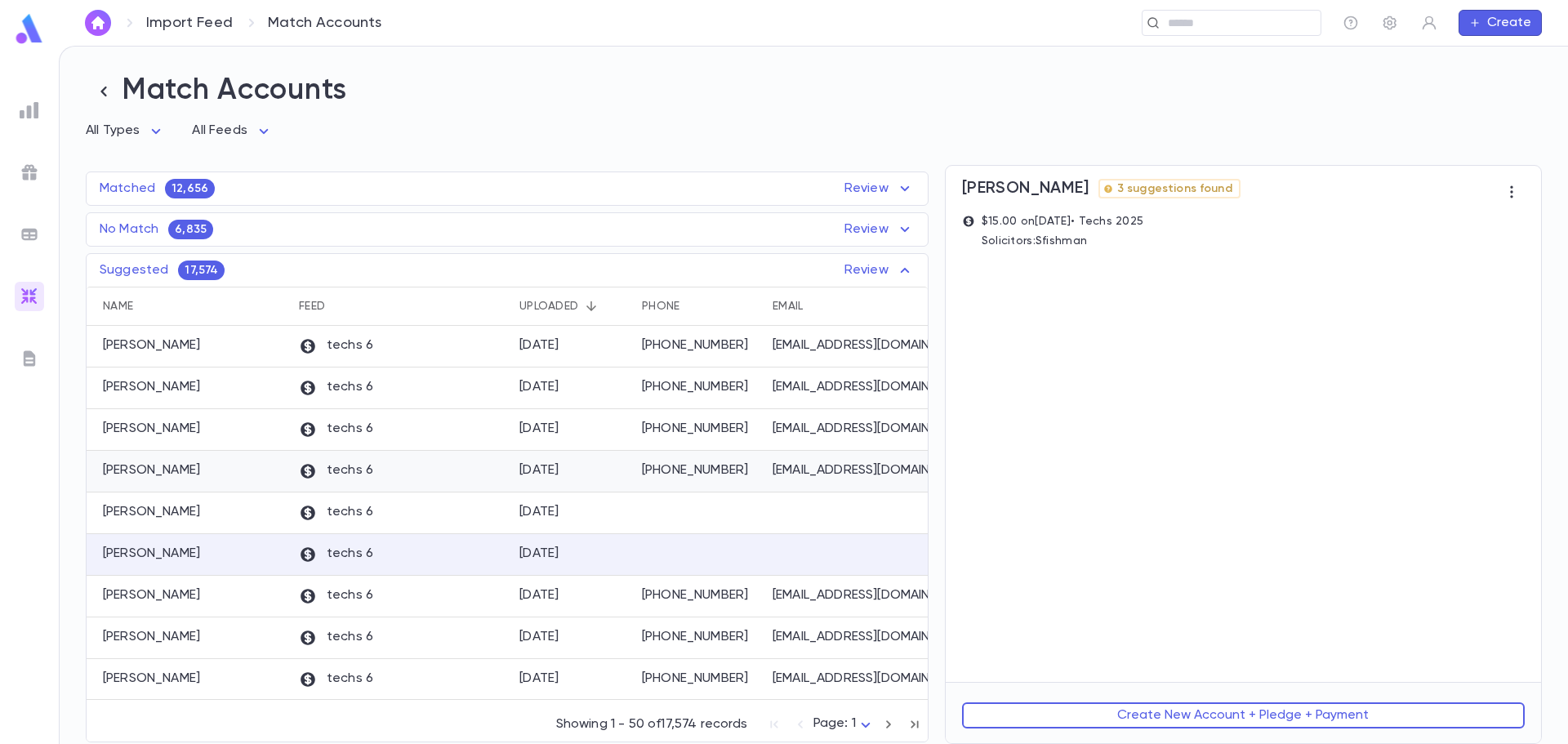
click at [315, 489] on div "techs 6" at bounding box center [401, 472] width 220 height 42
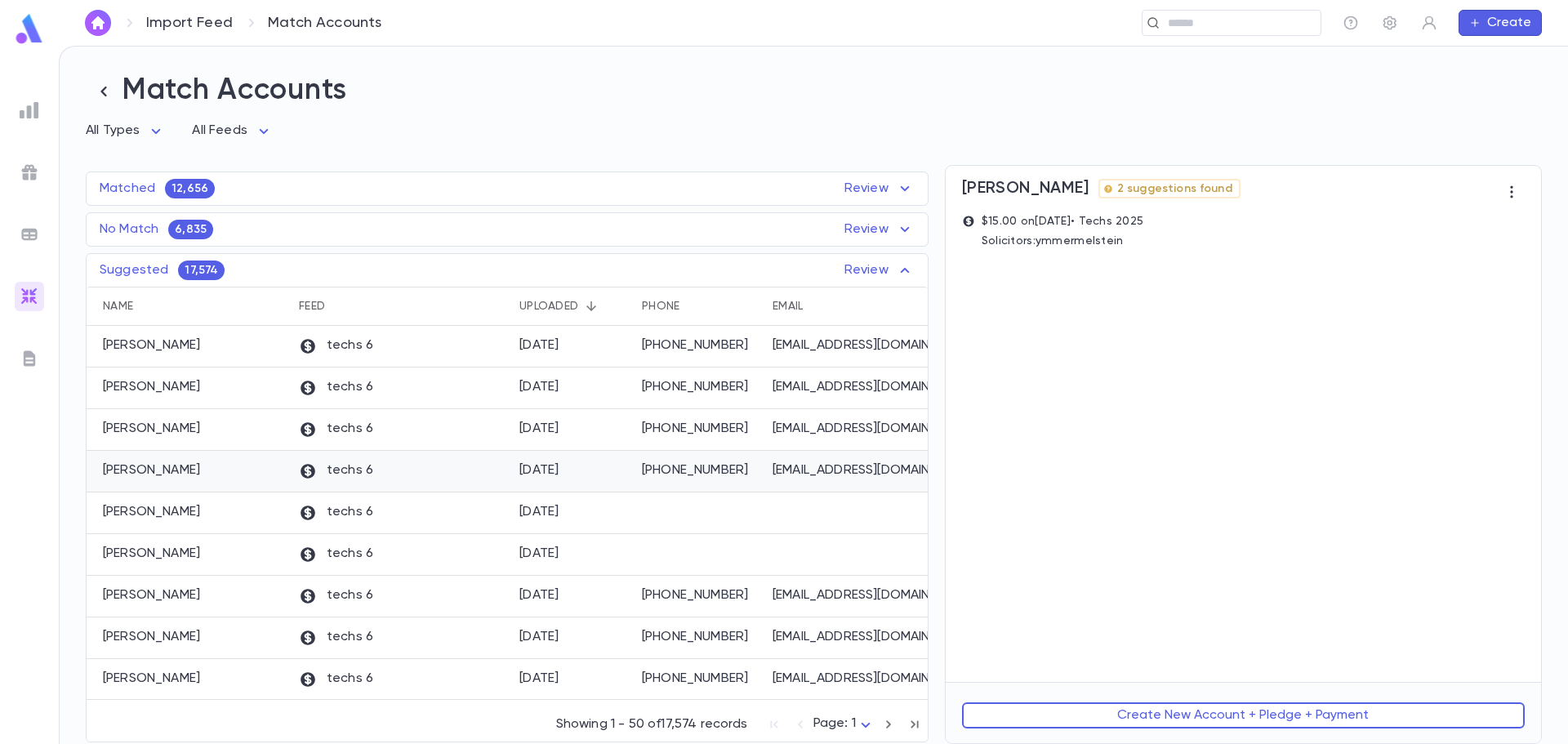
click at [200, 478] on p "Rosenberg, Dovid" at bounding box center [151, 470] width 97 height 16
click at [210, 514] on div "Wolf, Rachel" at bounding box center [188, 513] width 204 height 42
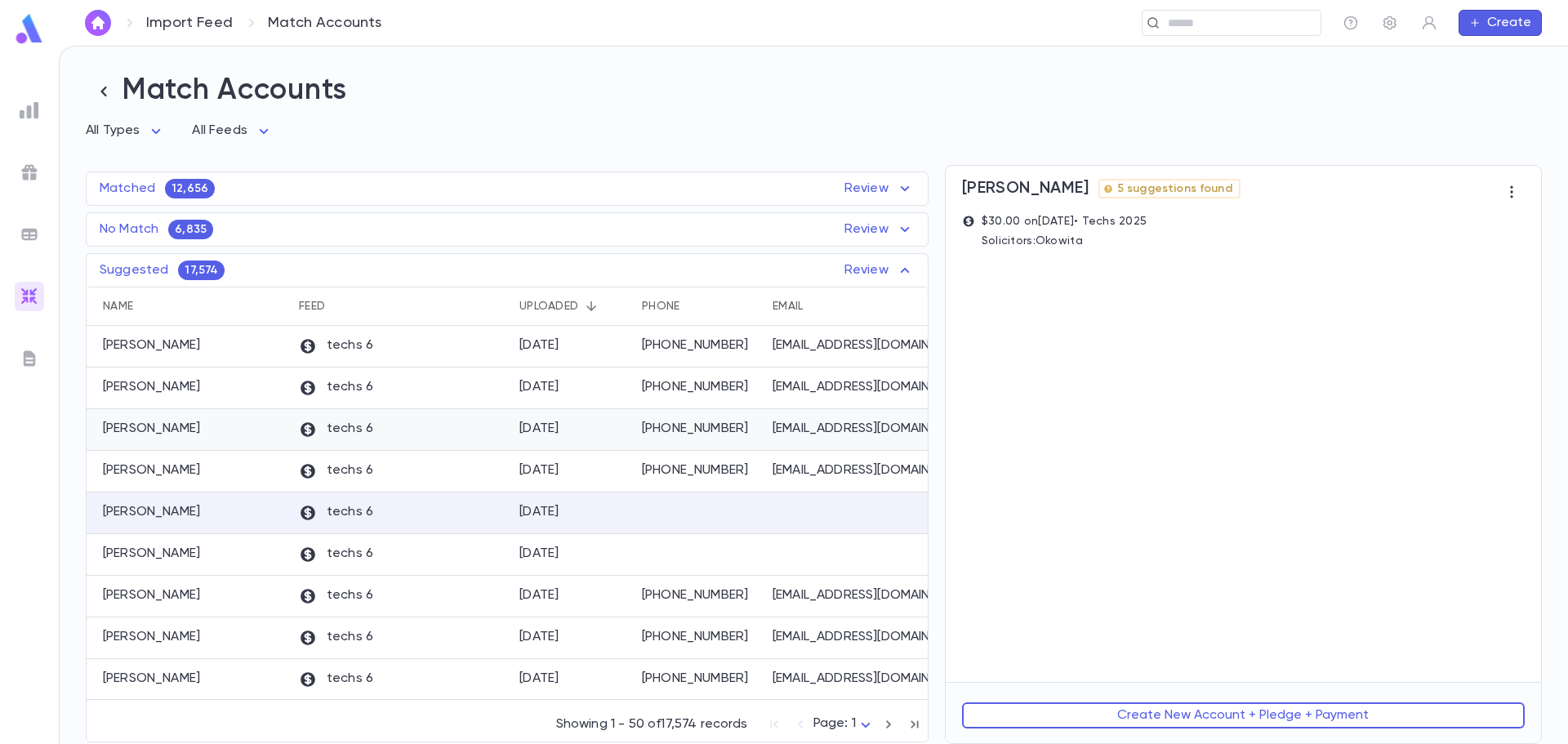
click at [220, 444] on div "Haimowitz, Yocheved" at bounding box center [188, 430] width 204 height 42
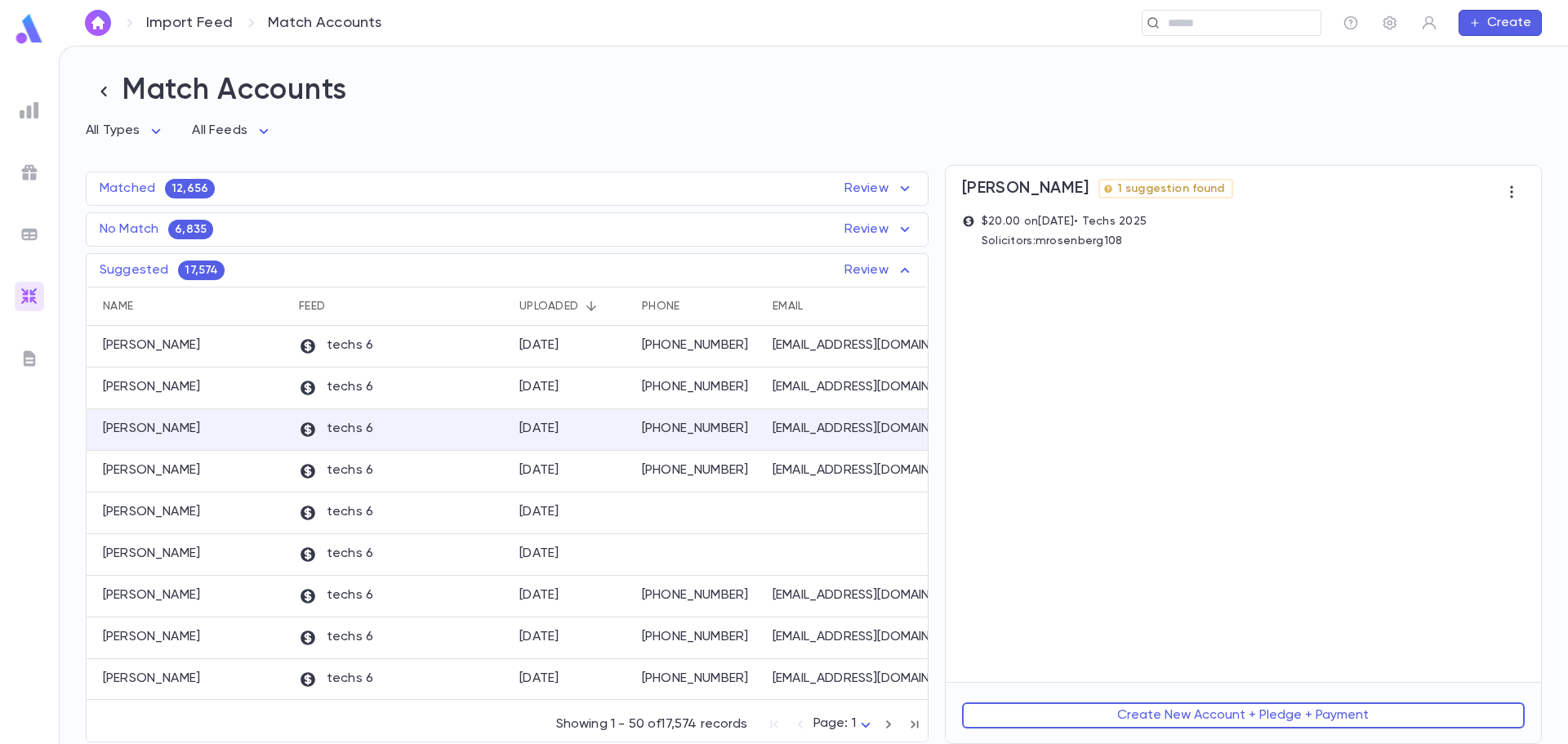
click at [1174, 190] on span "1 suggestion found" at bounding box center [1171, 189] width 120 height 13
click at [1113, 192] on icon at bounding box center [1108, 189] width 9 height 9
click at [328, 389] on p "techs 6" at bounding box center [336, 388] width 74 height 18
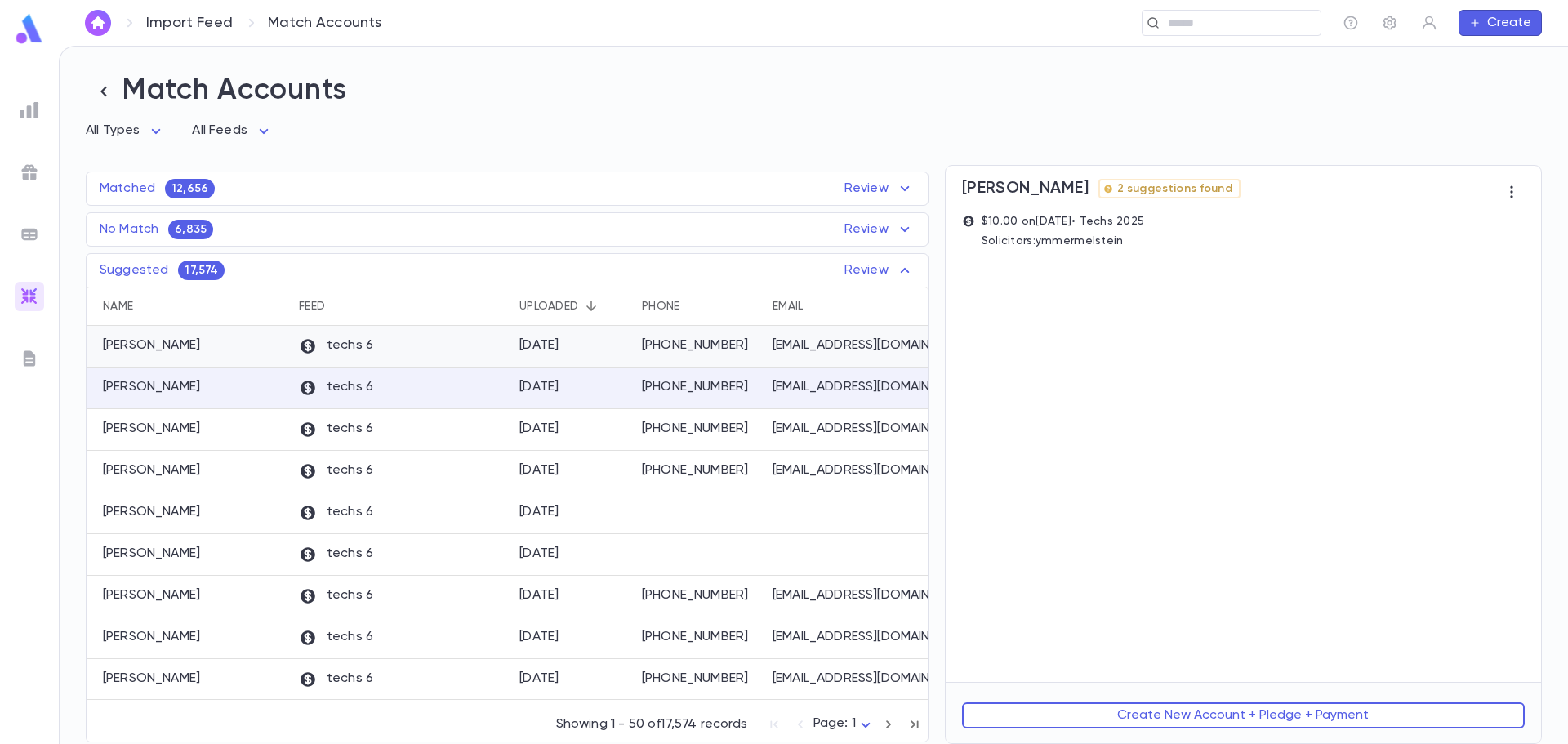
click at [304, 356] on icon at bounding box center [307, 346] width 18 height 18
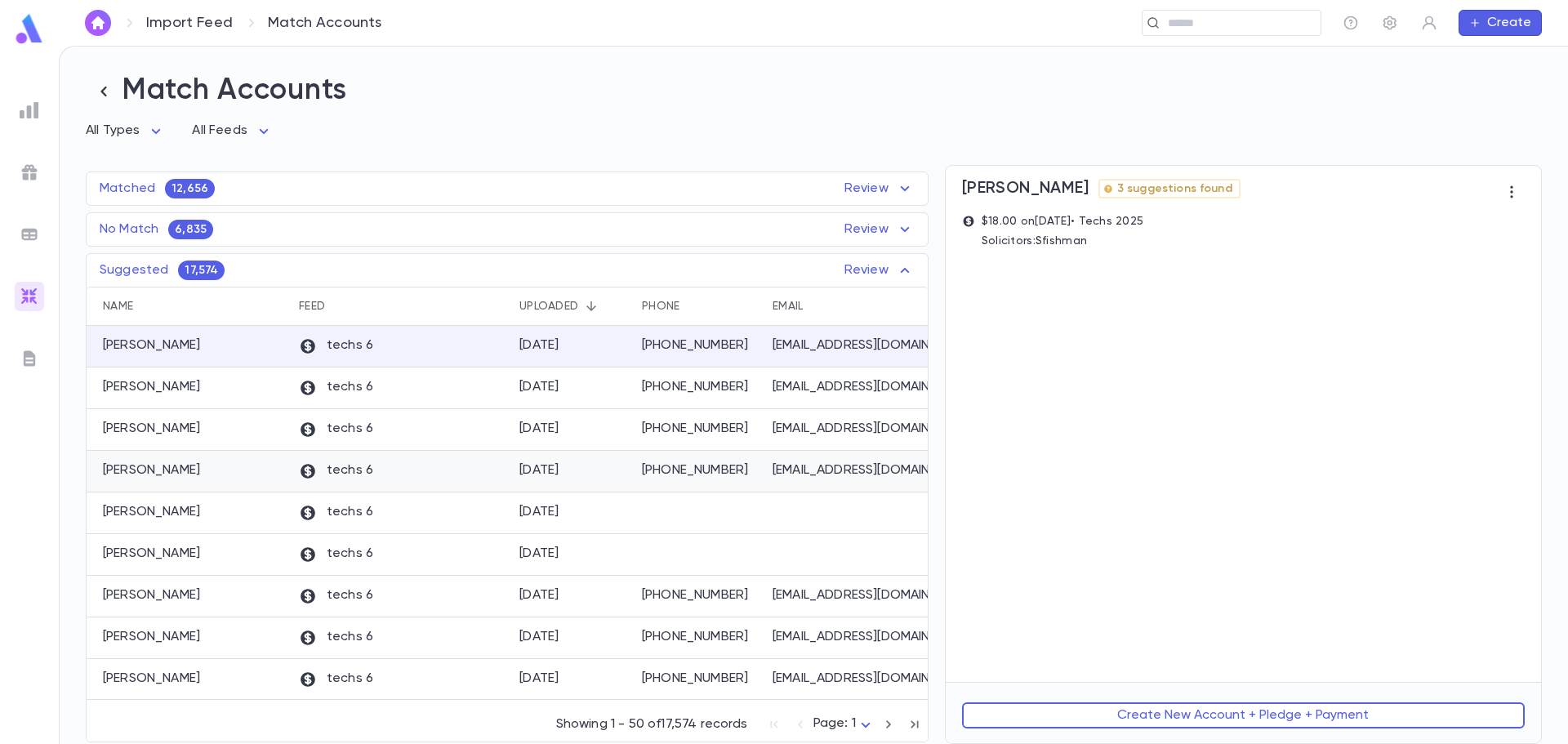
click at [232, 461] on div "Rosenberg, Dovid" at bounding box center [188, 472] width 204 height 42
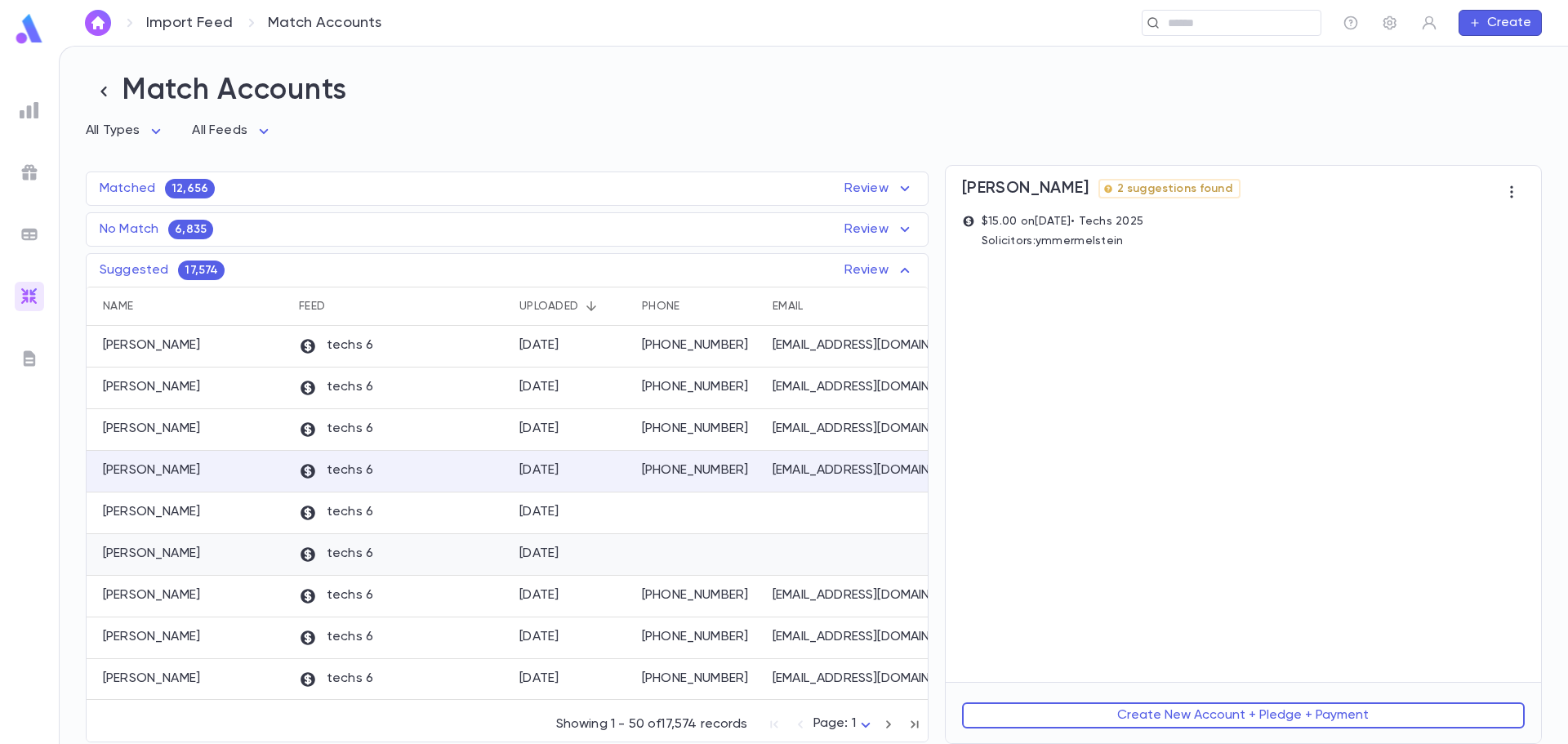
click at [275, 563] on div "Ungar, Fayga" at bounding box center [188, 555] width 204 height 42
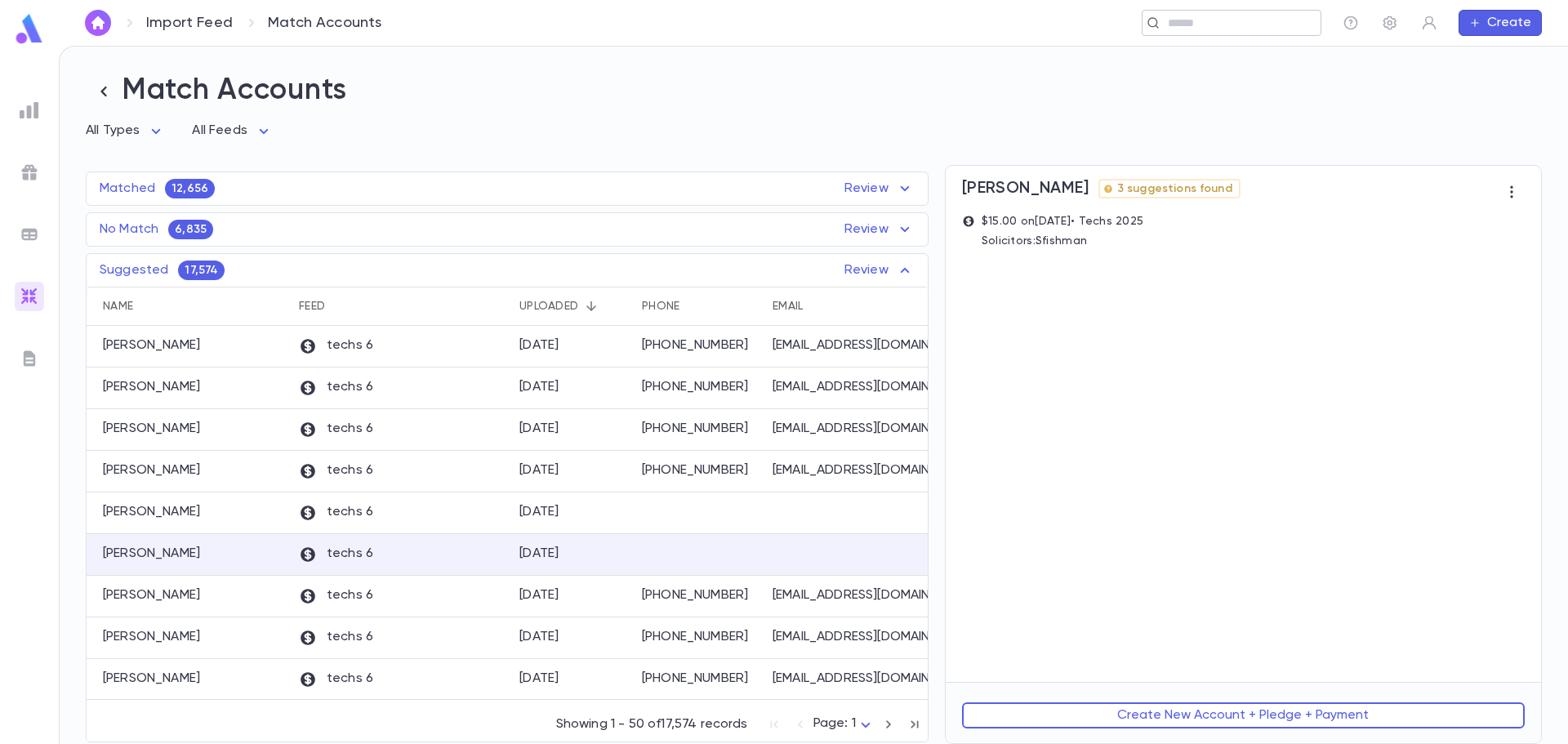
click at [1190, 26] on input "text" at bounding box center [1238, 23] width 151 height 15
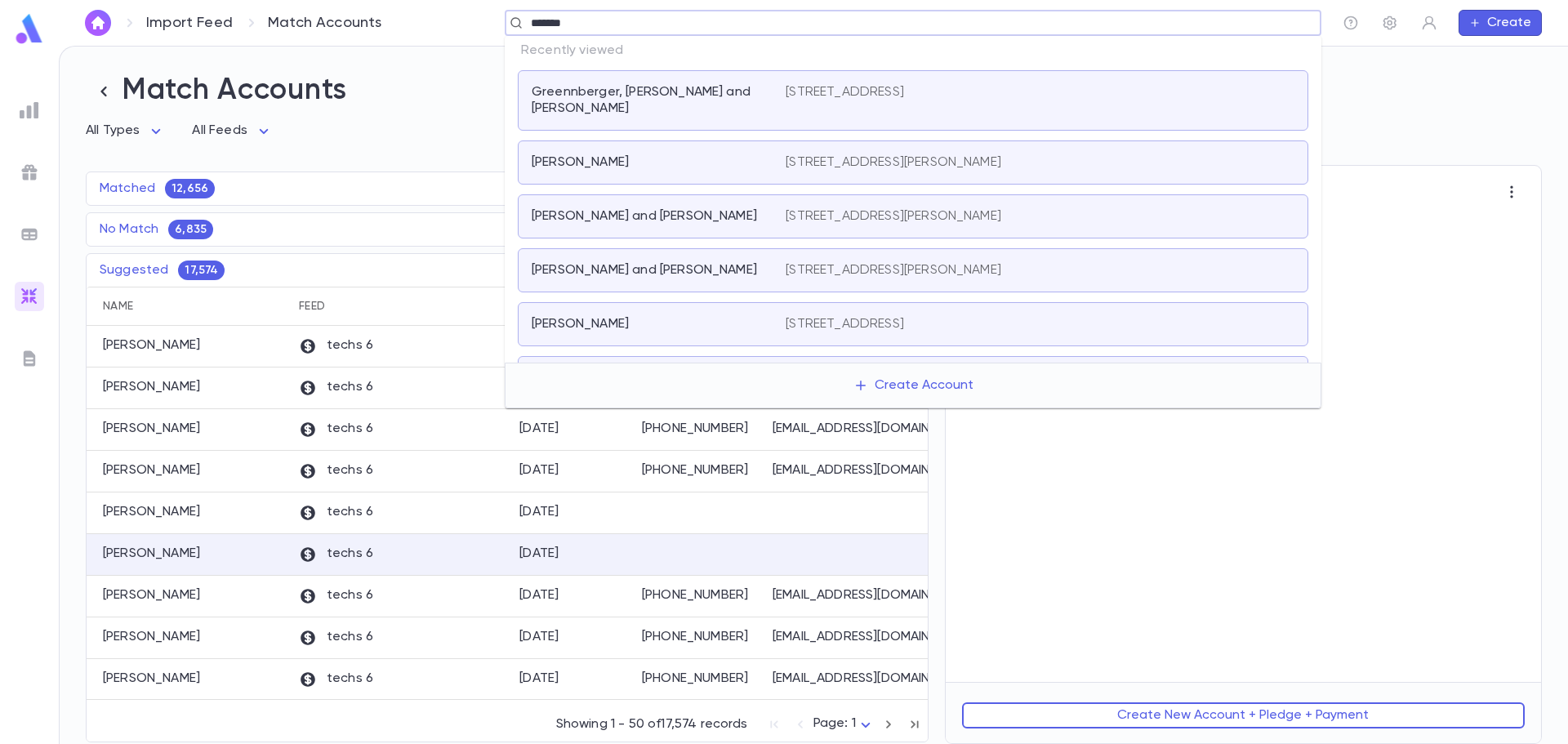
type input "*******"
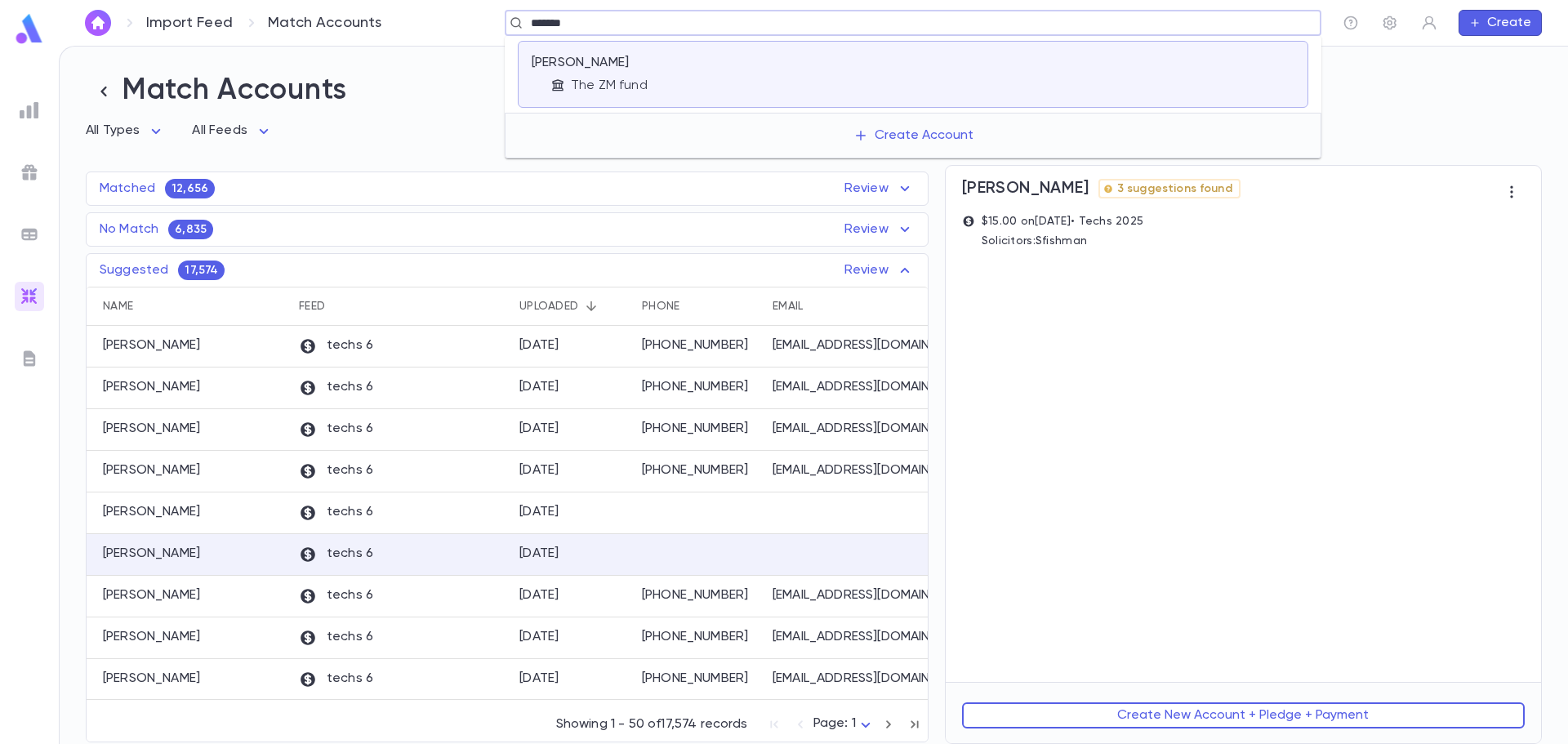
click at [685, 65] on div "Zuckerman, Bentzion" at bounding box center [649, 63] width 234 height 16
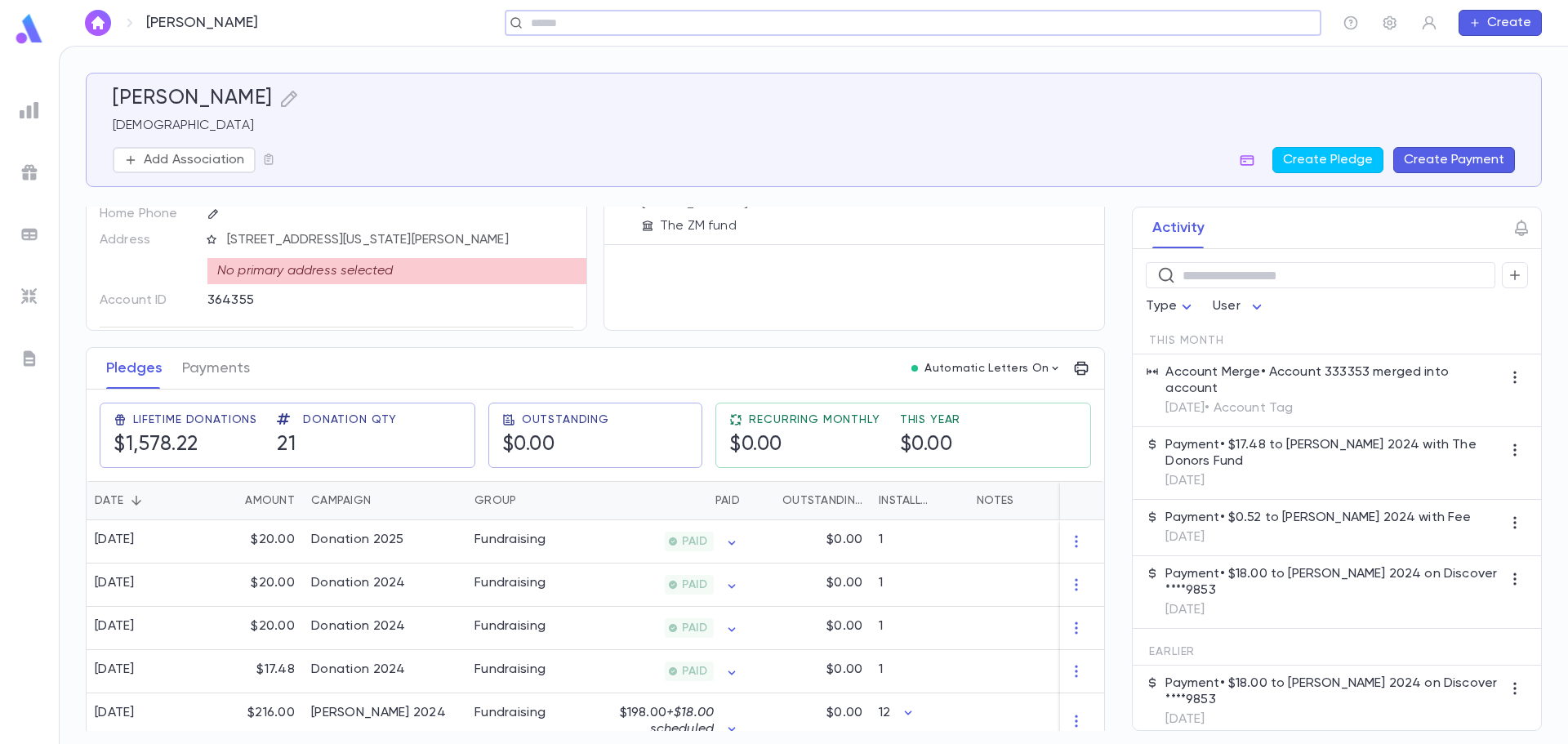
scroll to position [82, 0]
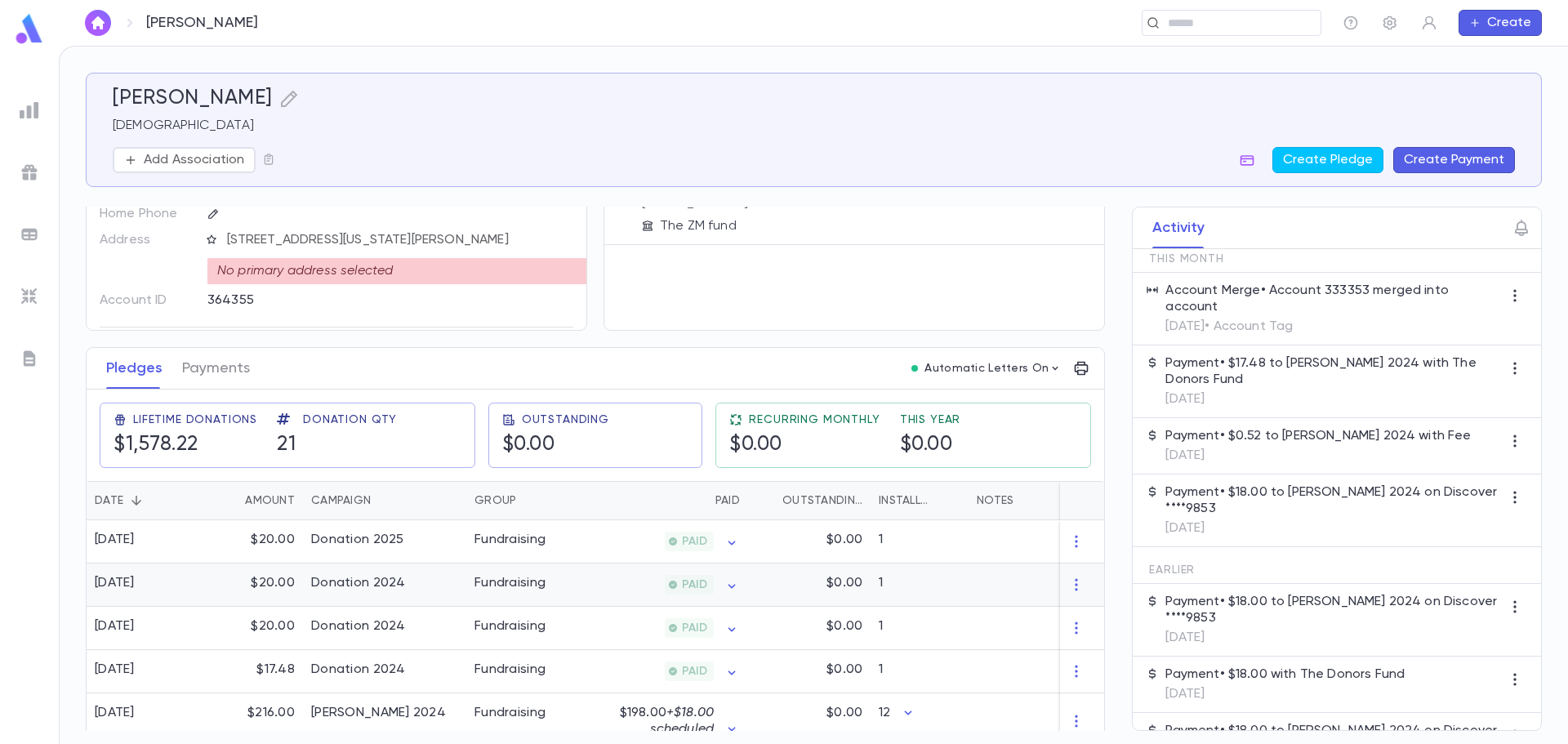
drag, startPoint x: 410, startPoint y: 520, endPoint x: 281, endPoint y: 580, distance: 142.3
click at [281, 580] on div "$20.00" at bounding box center [250, 586] width 106 height 44
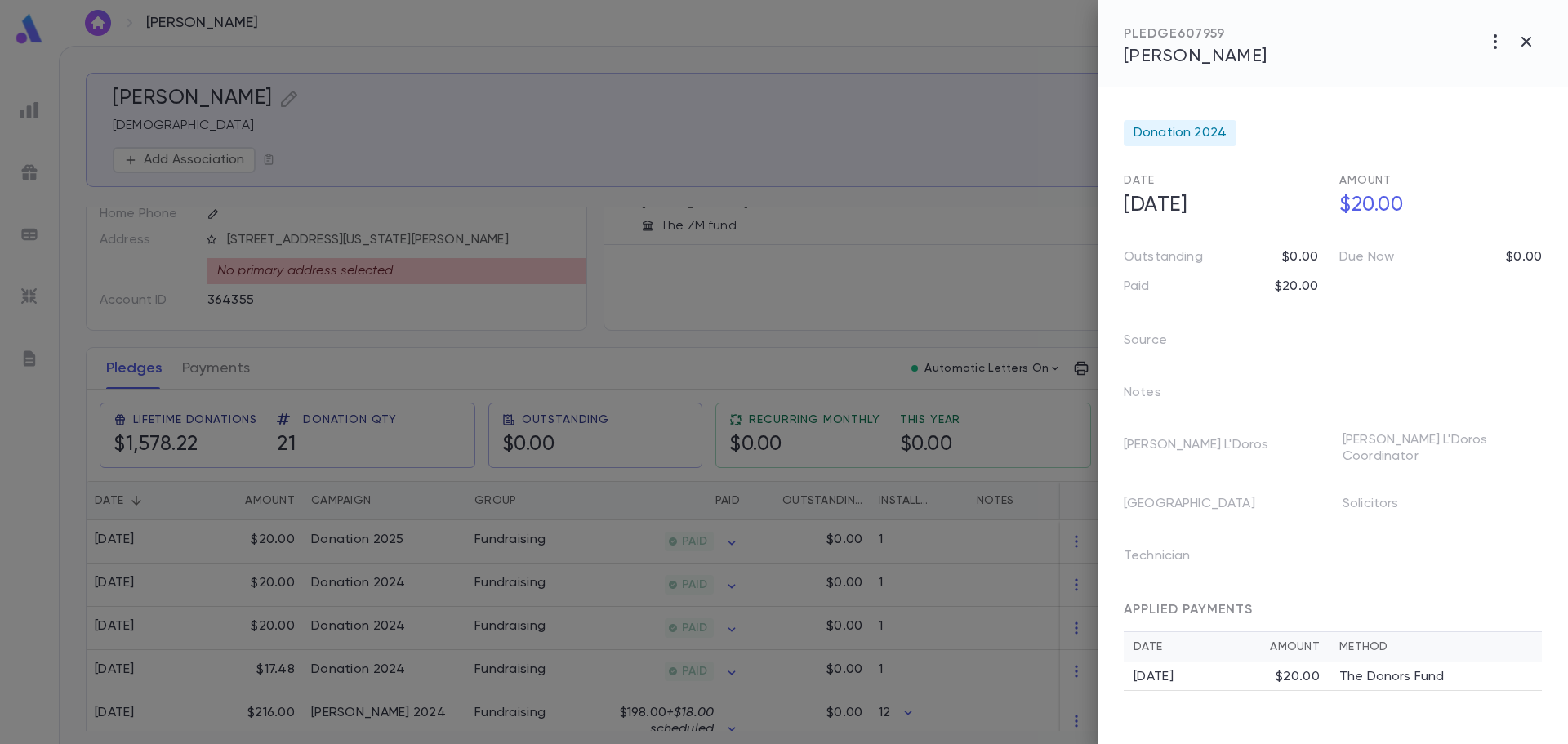
click at [1532, 43] on icon "button" at bounding box center [1526, 42] width 20 height 20
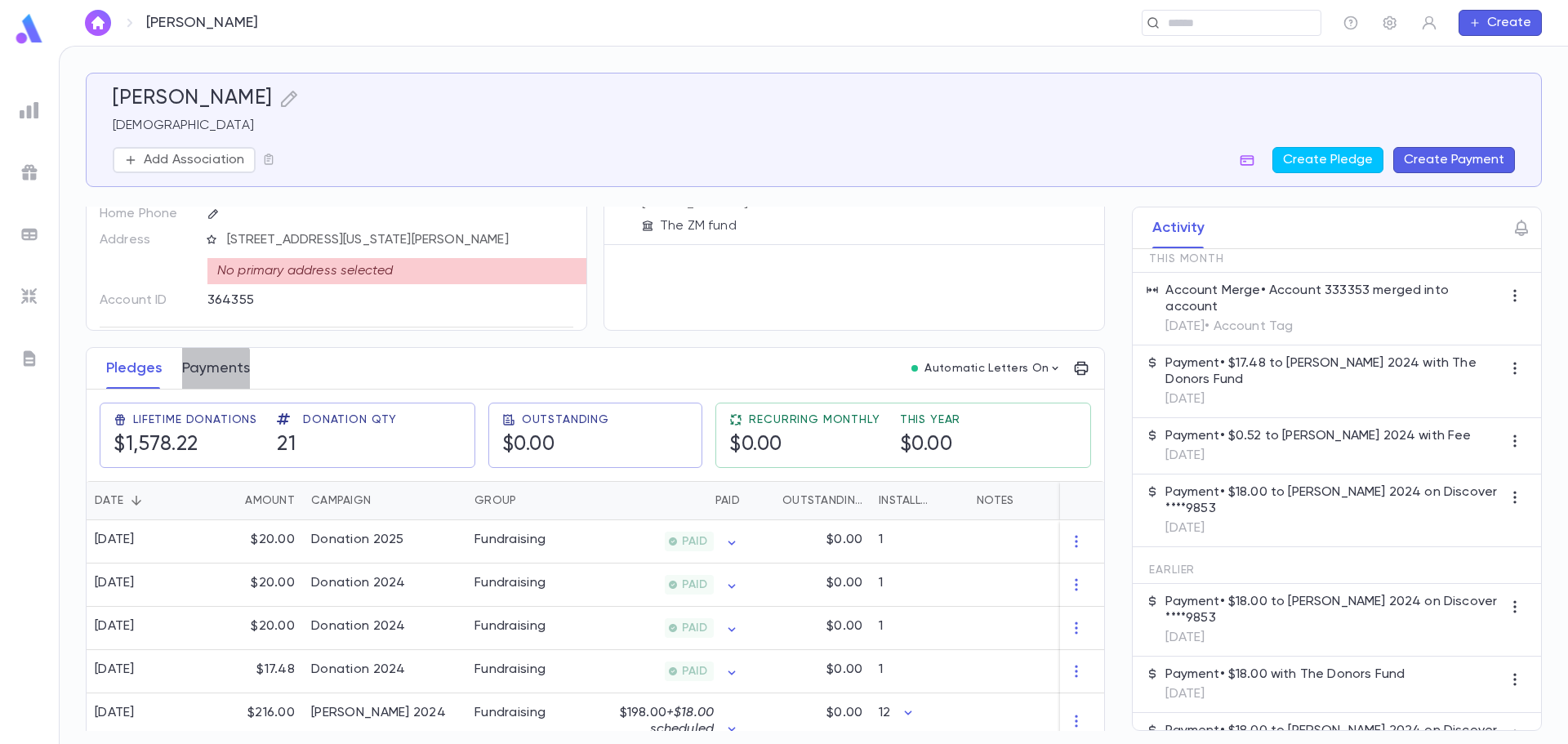
click at [186, 375] on button "Payments" at bounding box center [215, 368] width 67 height 41
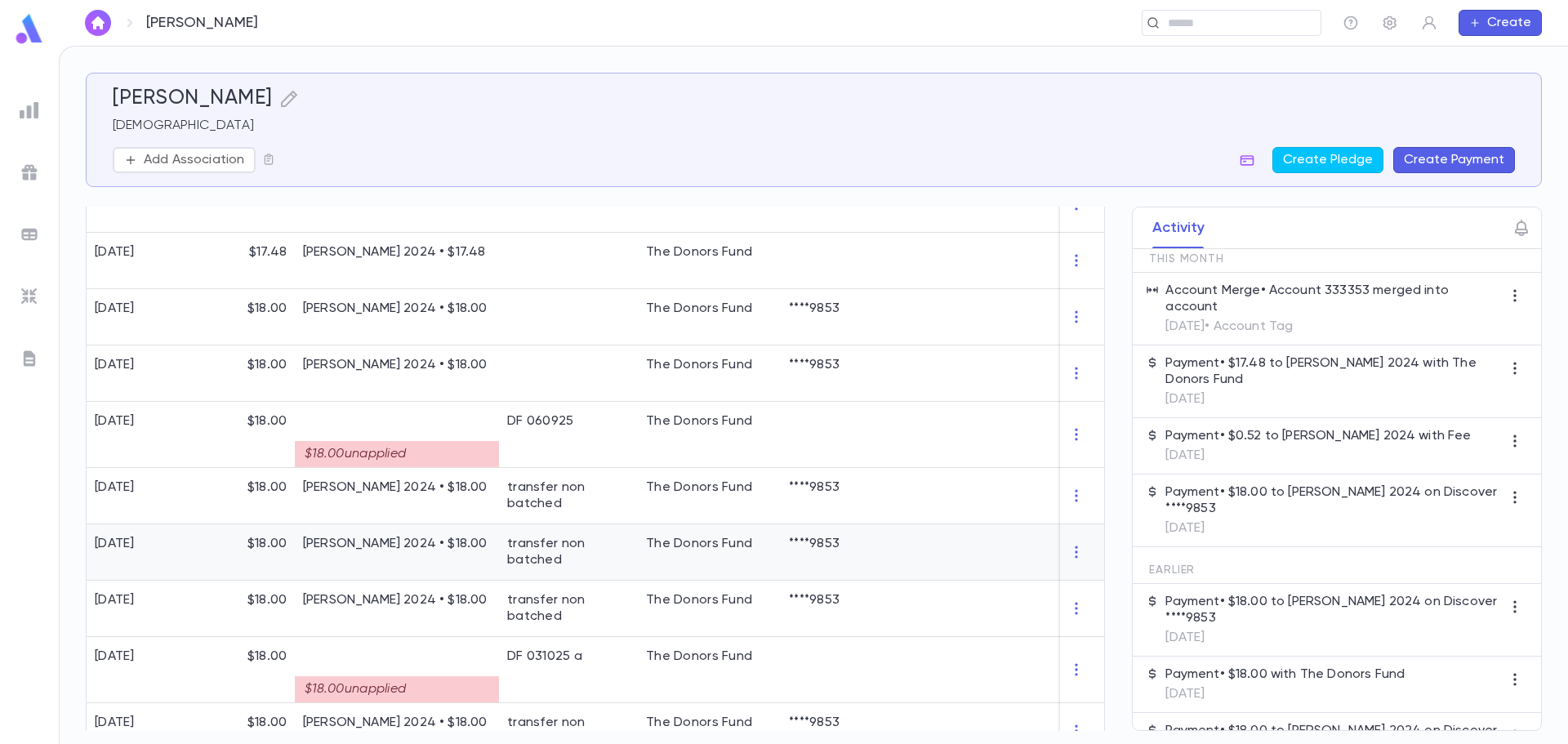
scroll to position [326, 0]
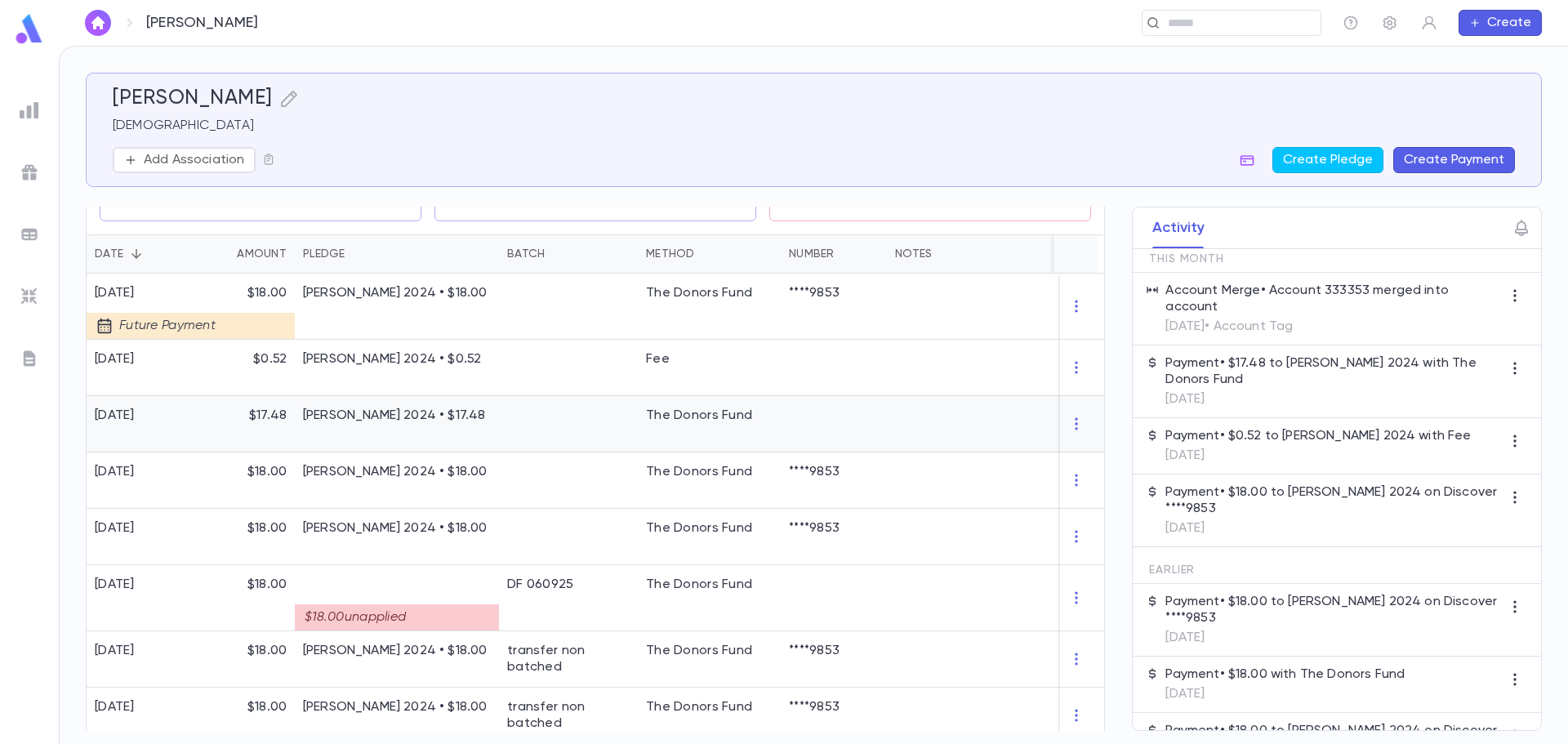
click at [327, 424] on p "Eretz Yisroel Raffle 2024 • $17.48" at bounding box center [397, 416] width 188 height 16
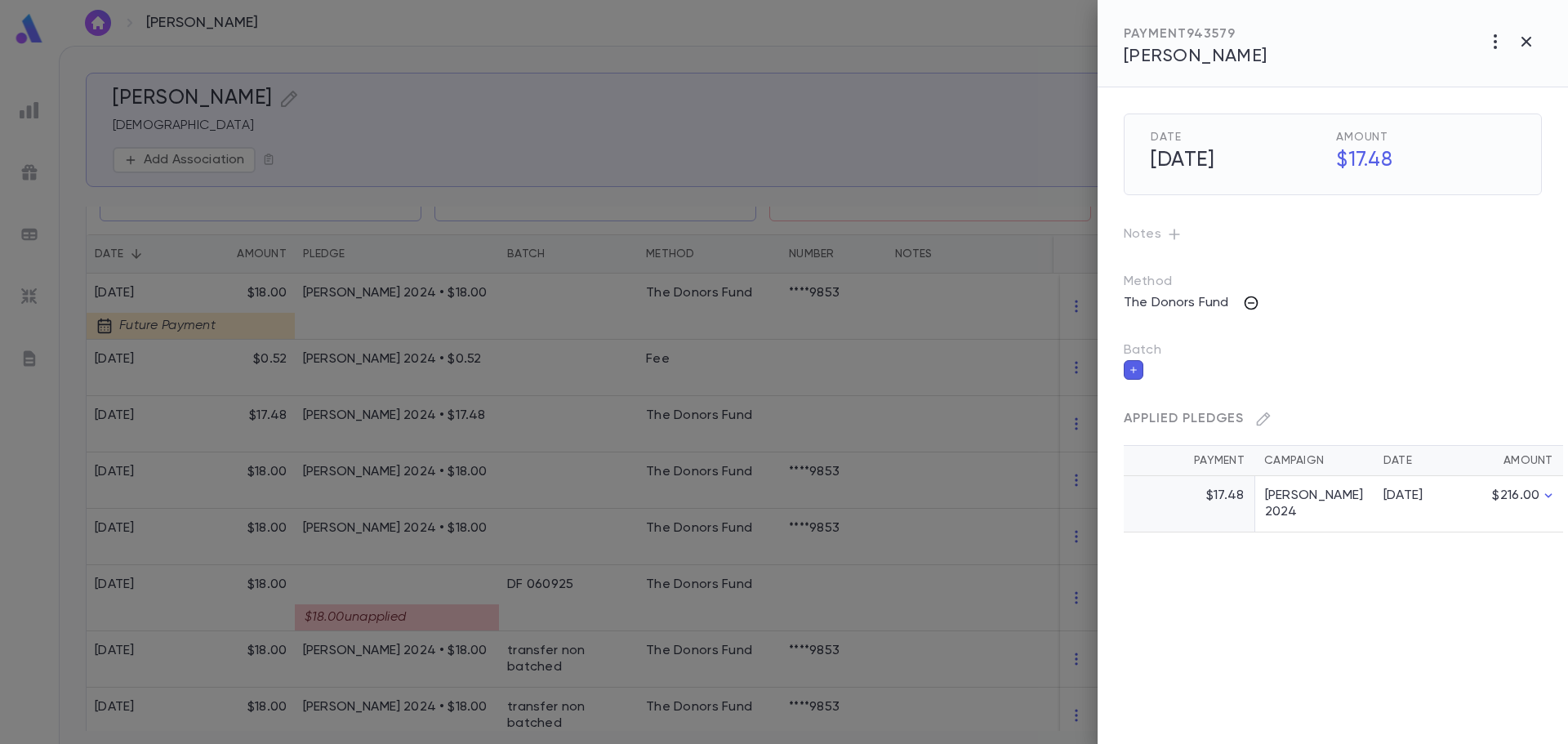
click at [1250, 307] on icon "button" at bounding box center [1251, 303] width 16 height 16
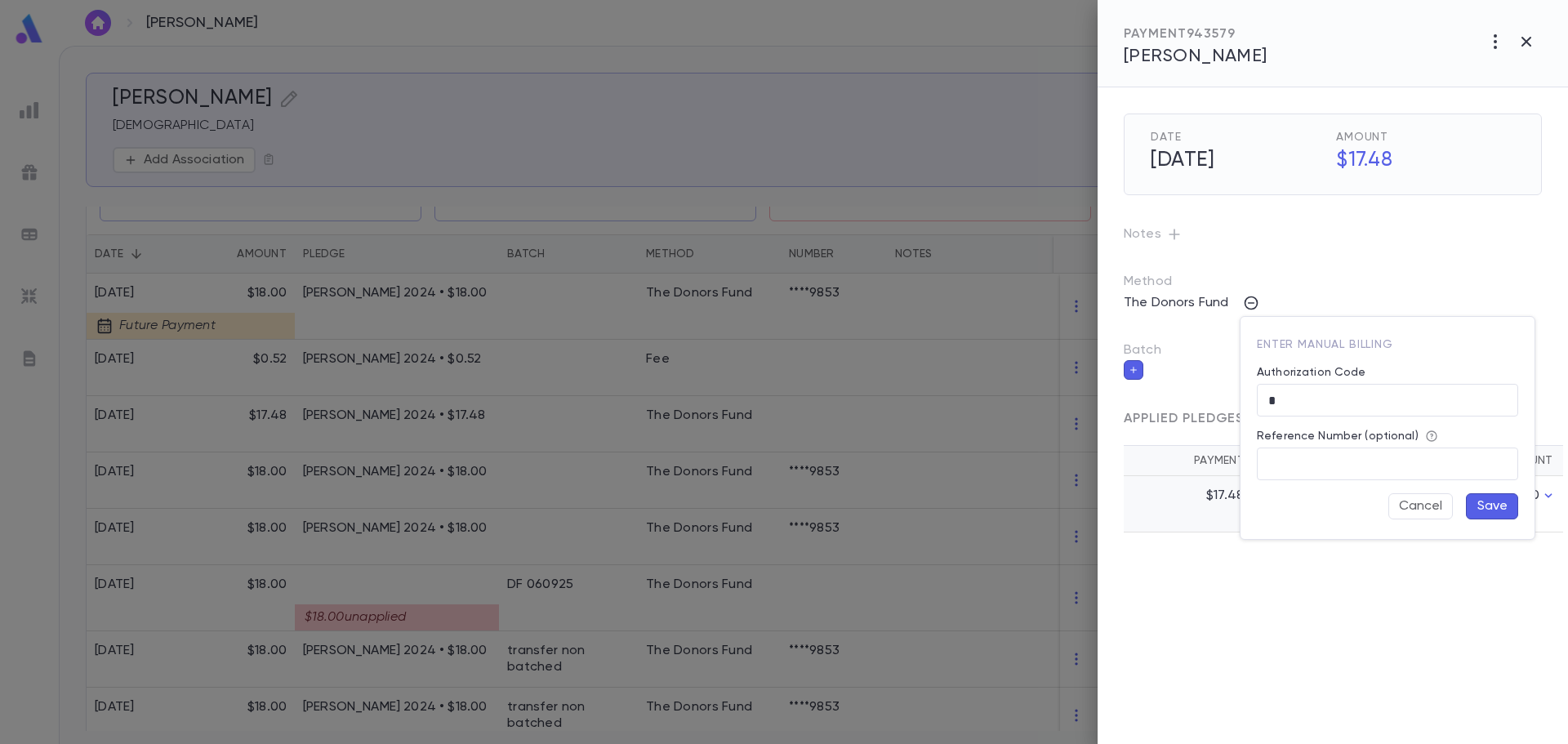
click at [1195, 340] on div at bounding box center [784, 372] width 1568 height 744
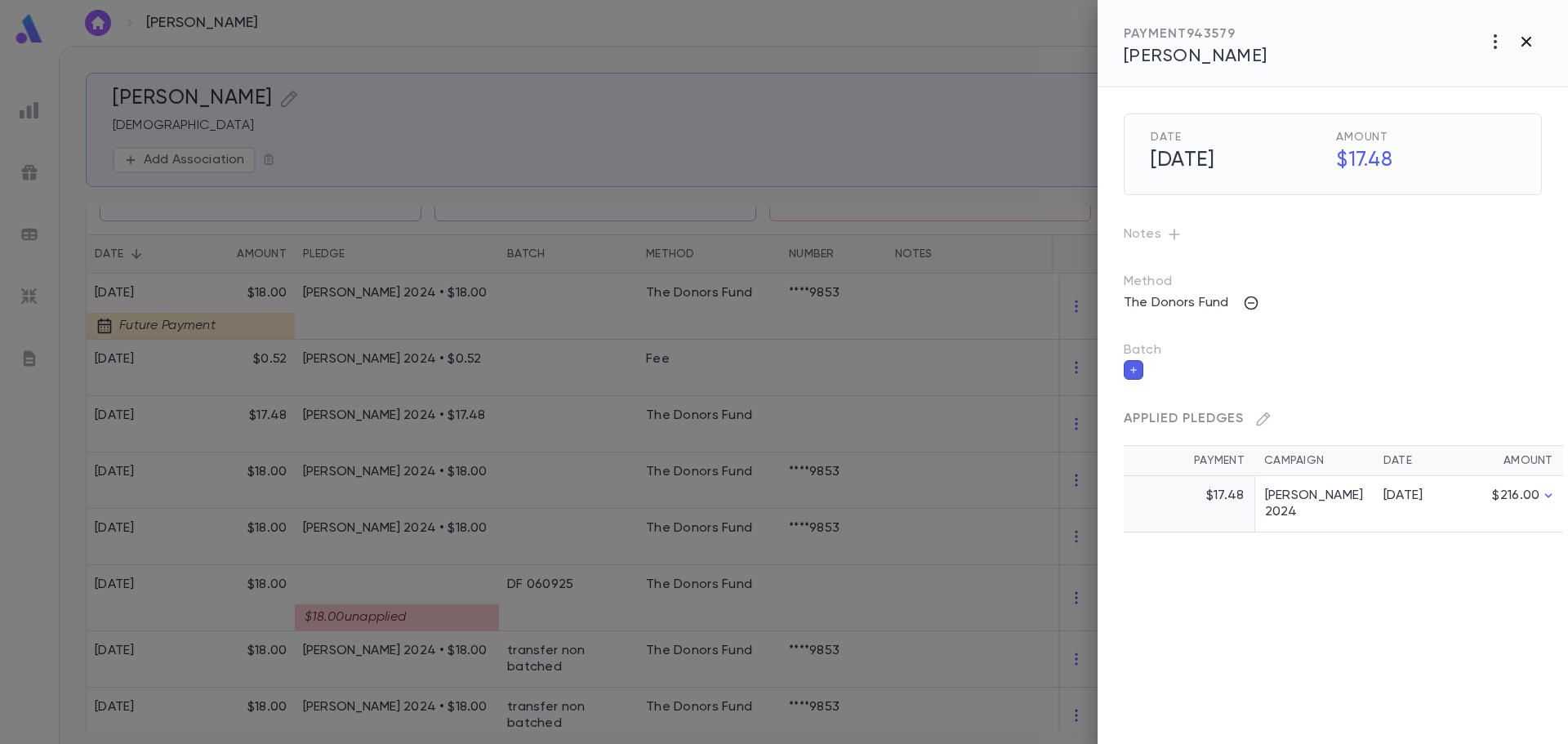
click at [1531, 35] on icon "button" at bounding box center [1526, 42] width 20 height 20
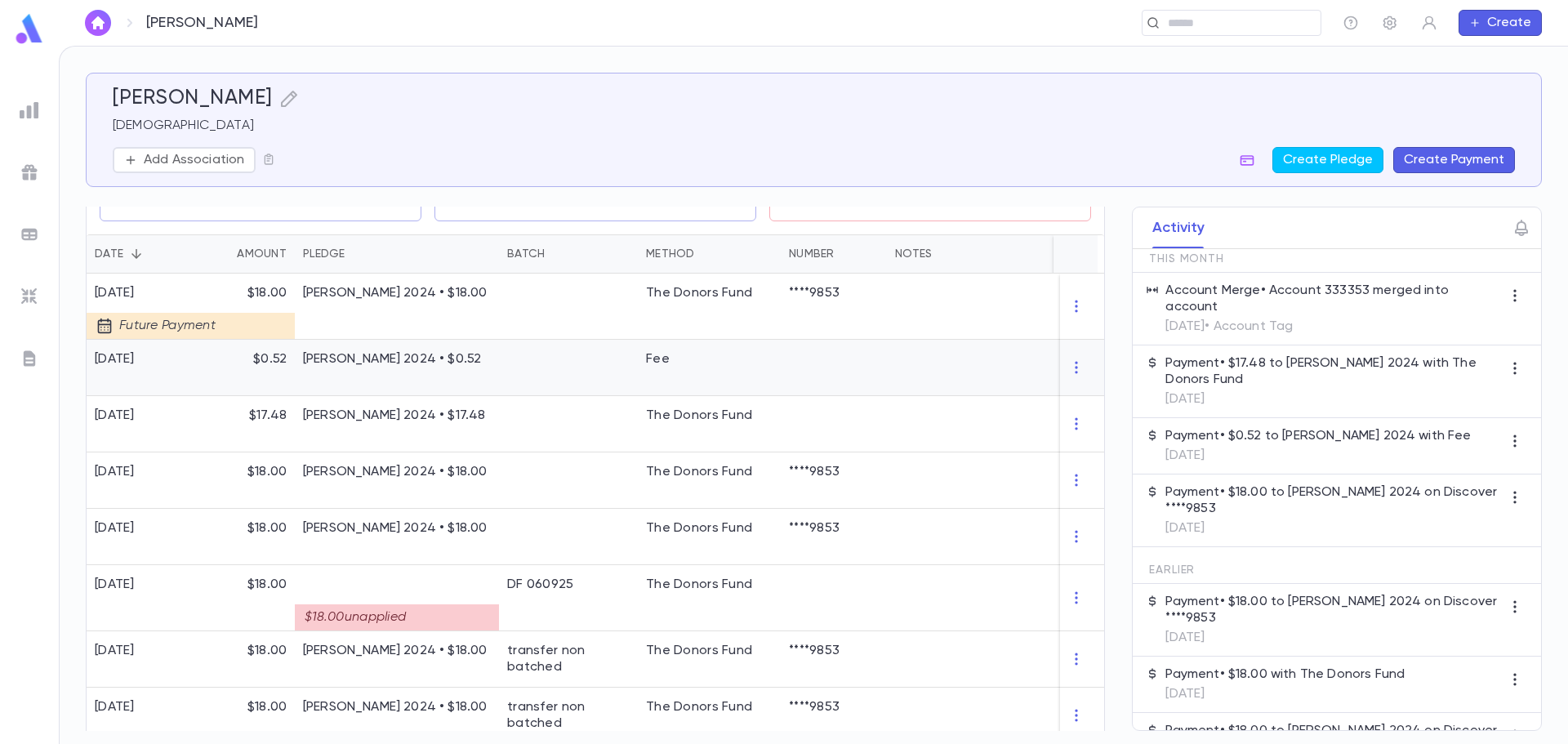
click at [523, 367] on div at bounding box center [568, 367] width 138 height 56
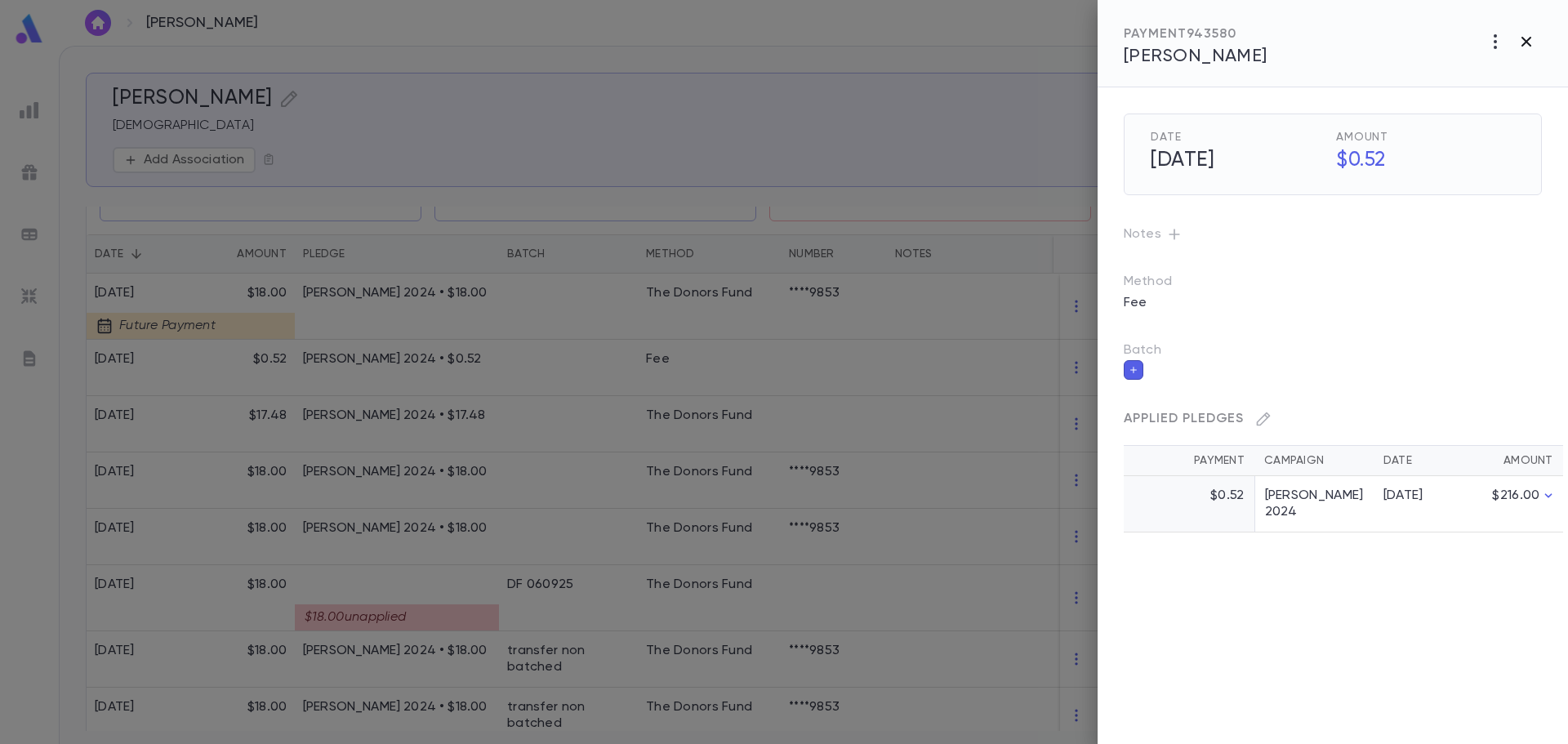
click at [1525, 44] on icon "button" at bounding box center [1526, 42] width 9 height 9
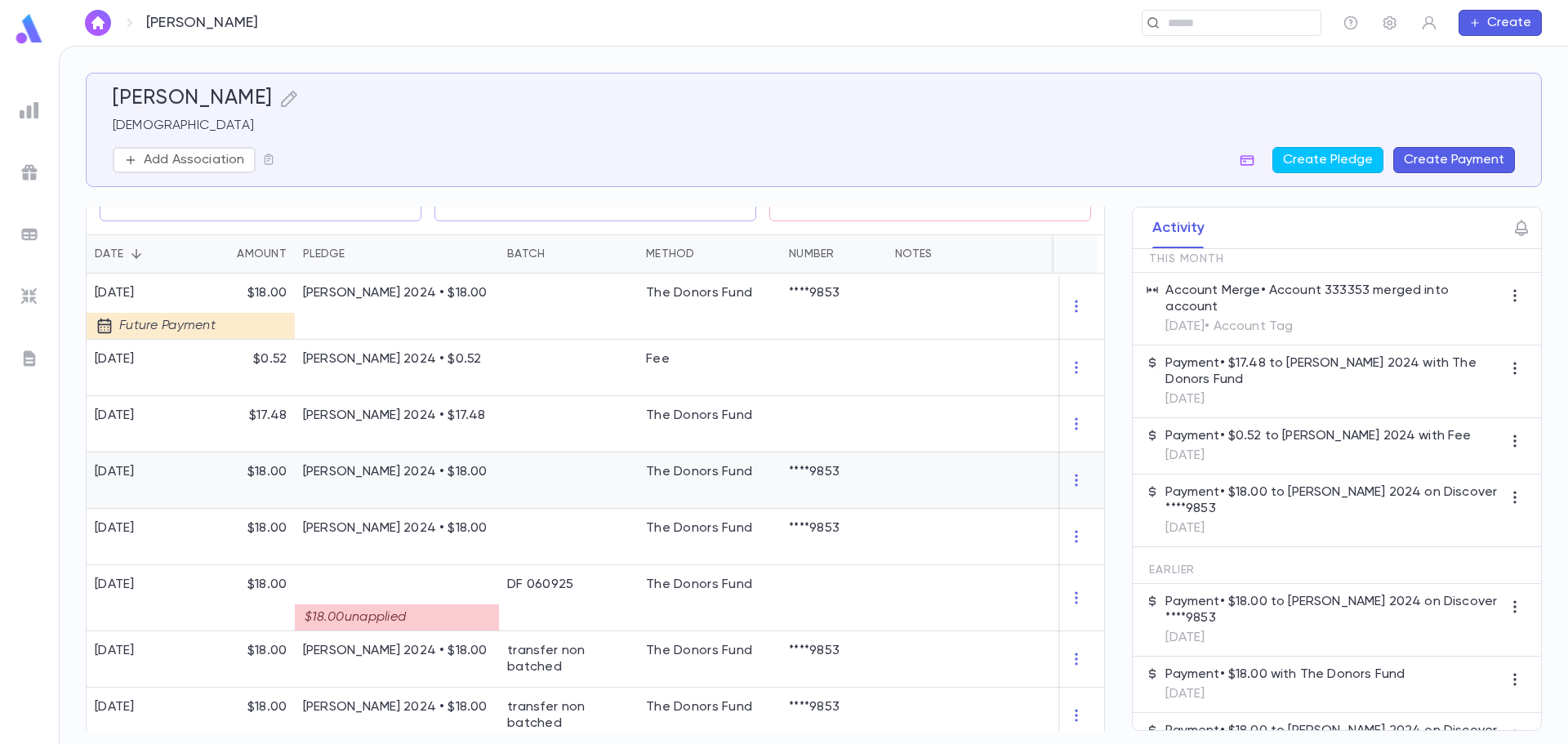
click at [755, 473] on div "The Donors Fund" at bounding box center [709, 480] width 143 height 56
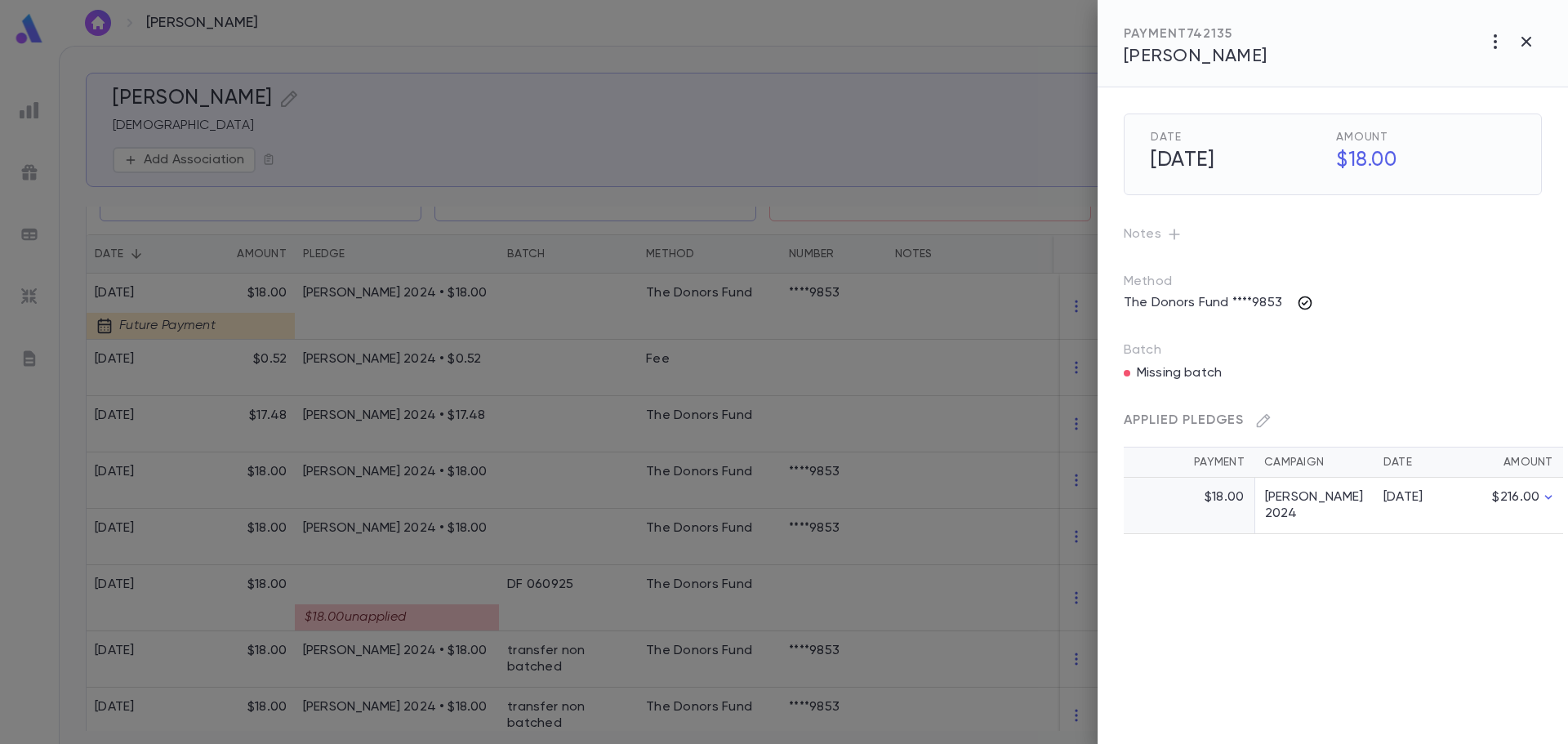
click at [1306, 303] on icon "button" at bounding box center [1304, 303] width 16 height 16
drag, startPoint x: 1477, startPoint y: 385, endPoint x: 1360, endPoint y: 210, distance: 210.5
click at [1360, 209] on div "Transactions 8/7/25 7:01 AM" at bounding box center [784, 372] width 1568 height 744
click at [1328, 232] on div at bounding box center [784, 372] width 1568 height 744
drag, startPoint x: 1527, startPoint y: 44, endPoint x: 1523, endPoint y: 472, distance: 428.0
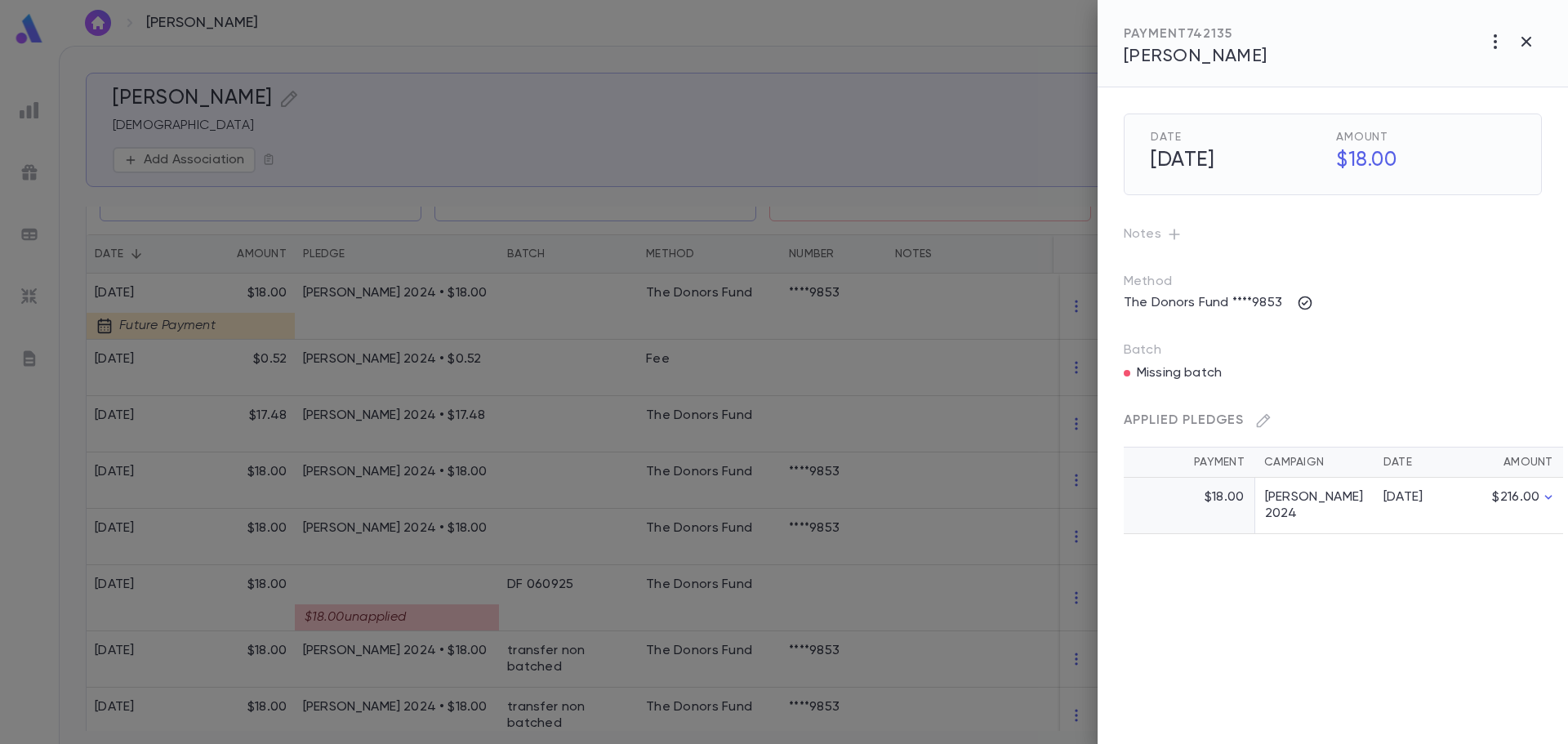
click at [1523, 471] on div "PAYMENT 742135 Zuckerman, Bentzion Date 8/7/2025 Amount $18.00 Notes Method The…" at bounding box center [1333, 372] width 470 height 744
click at [1514, 38] on button "button" at bounding box center [1526, 42] width 31 height 31
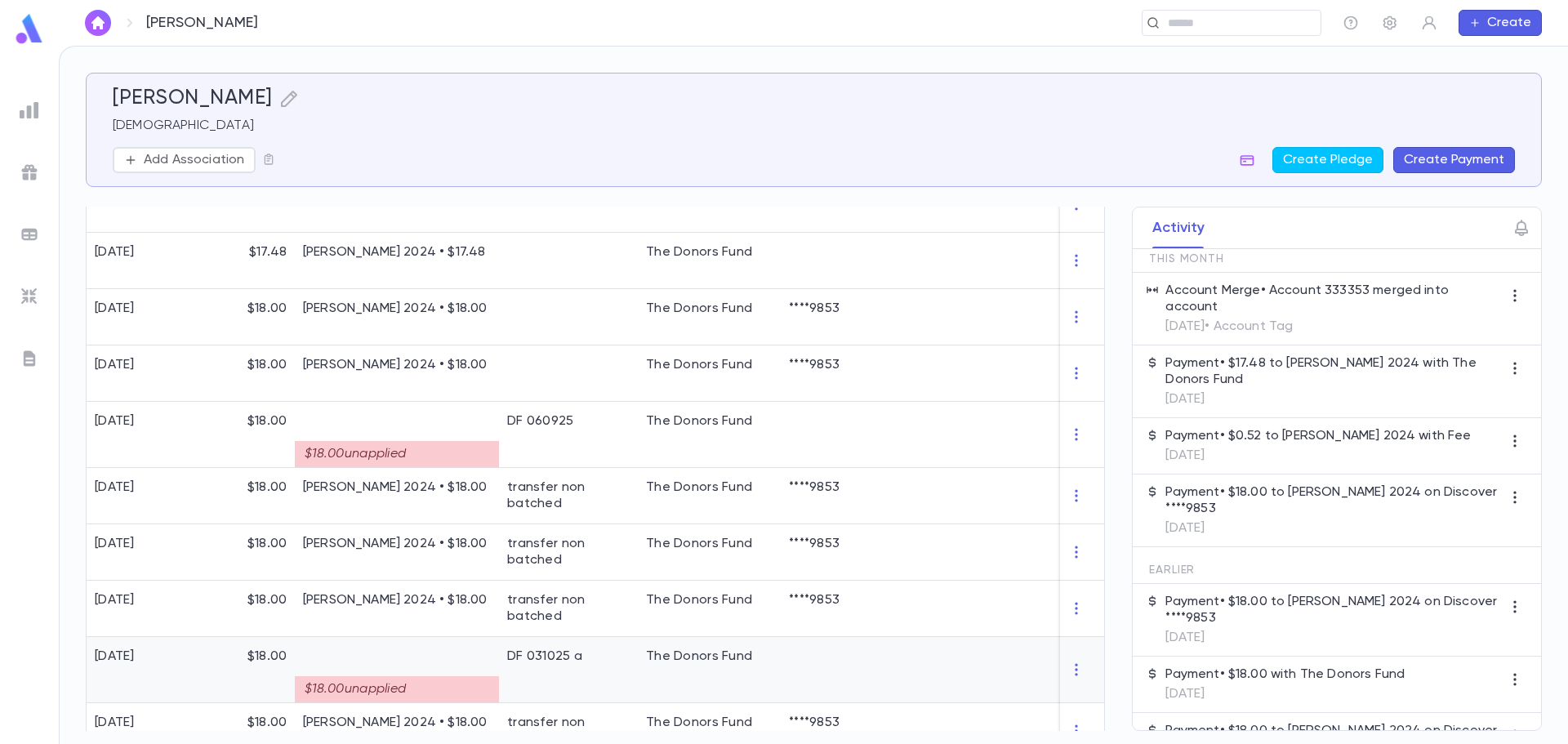
scroll to position [163, 0]
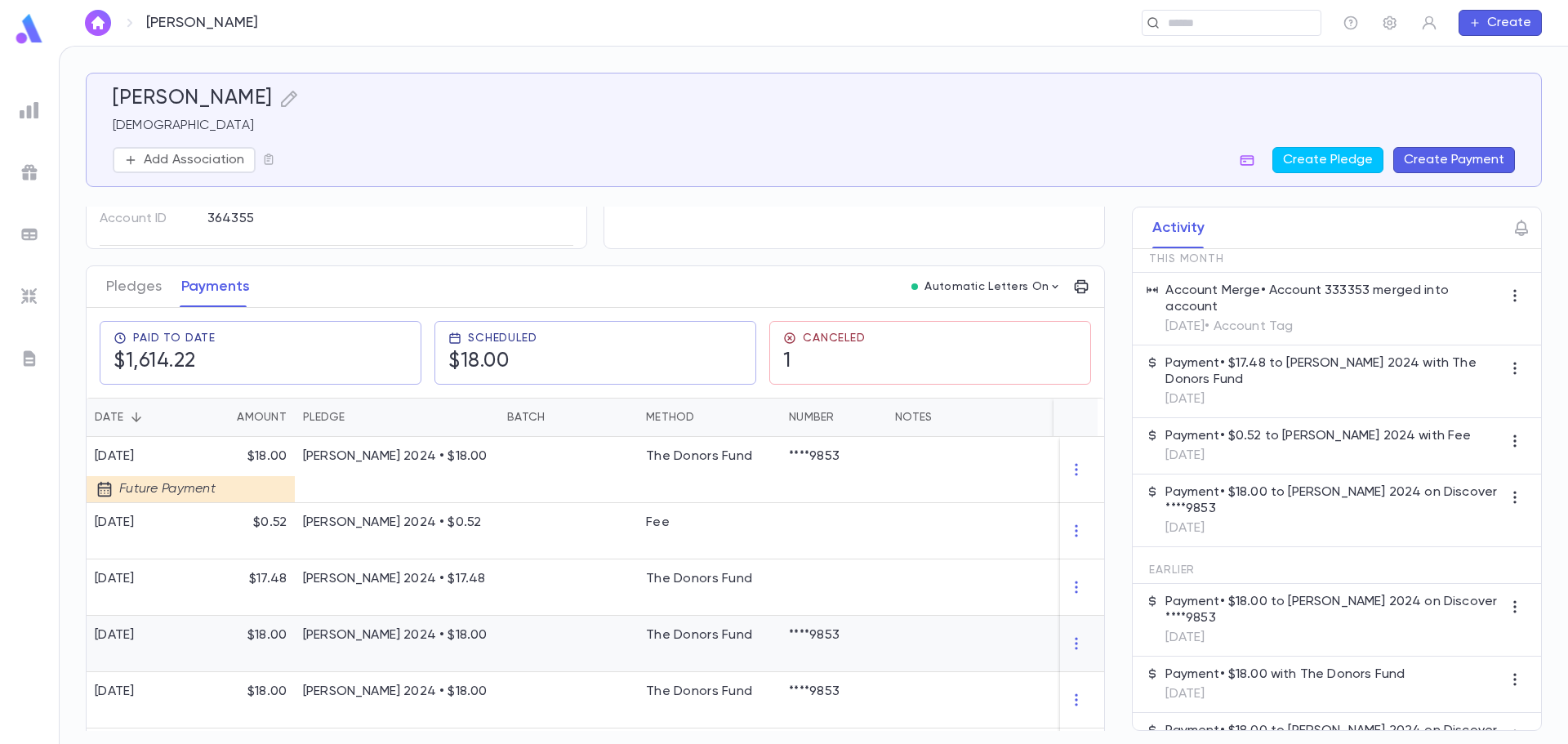
click at [331, 640] on p "Eretz Yisroel Raffle 2024 • $18.00" at bounding box center [397, 635] width 188 height 16
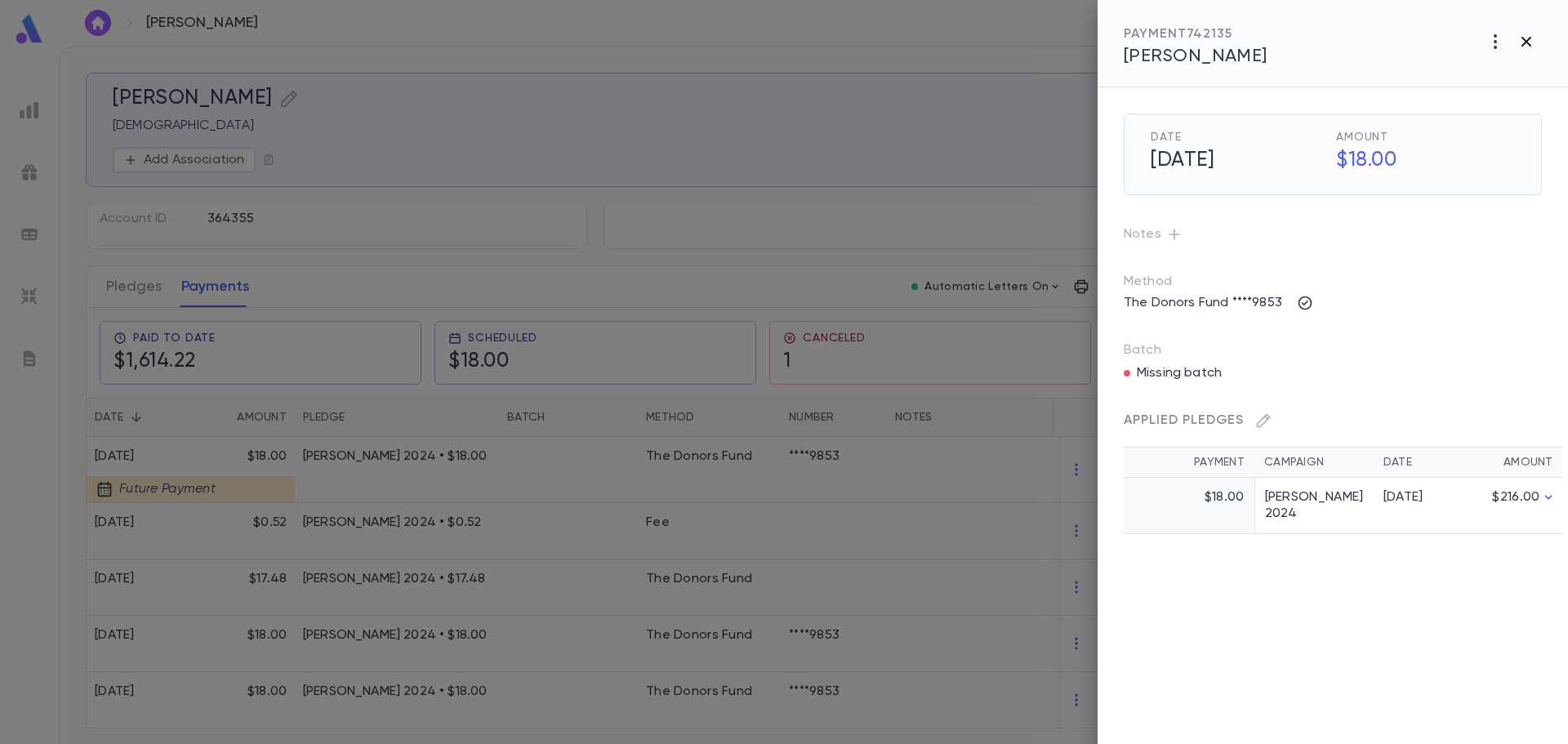
click at [1531, 39] on icon "button" at bounding box center [1526, 42] width 20 height 20
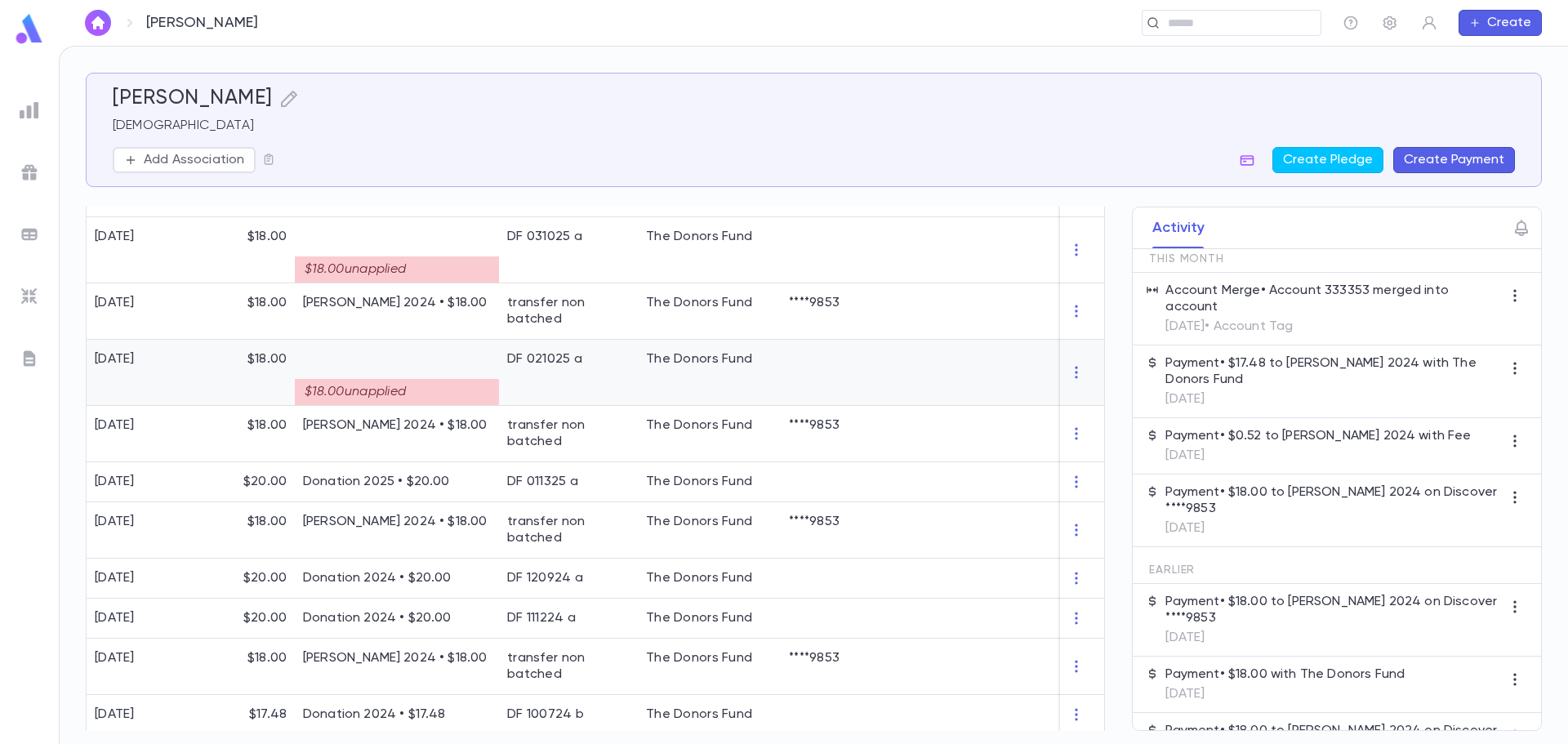
scroll to position [584, 0]
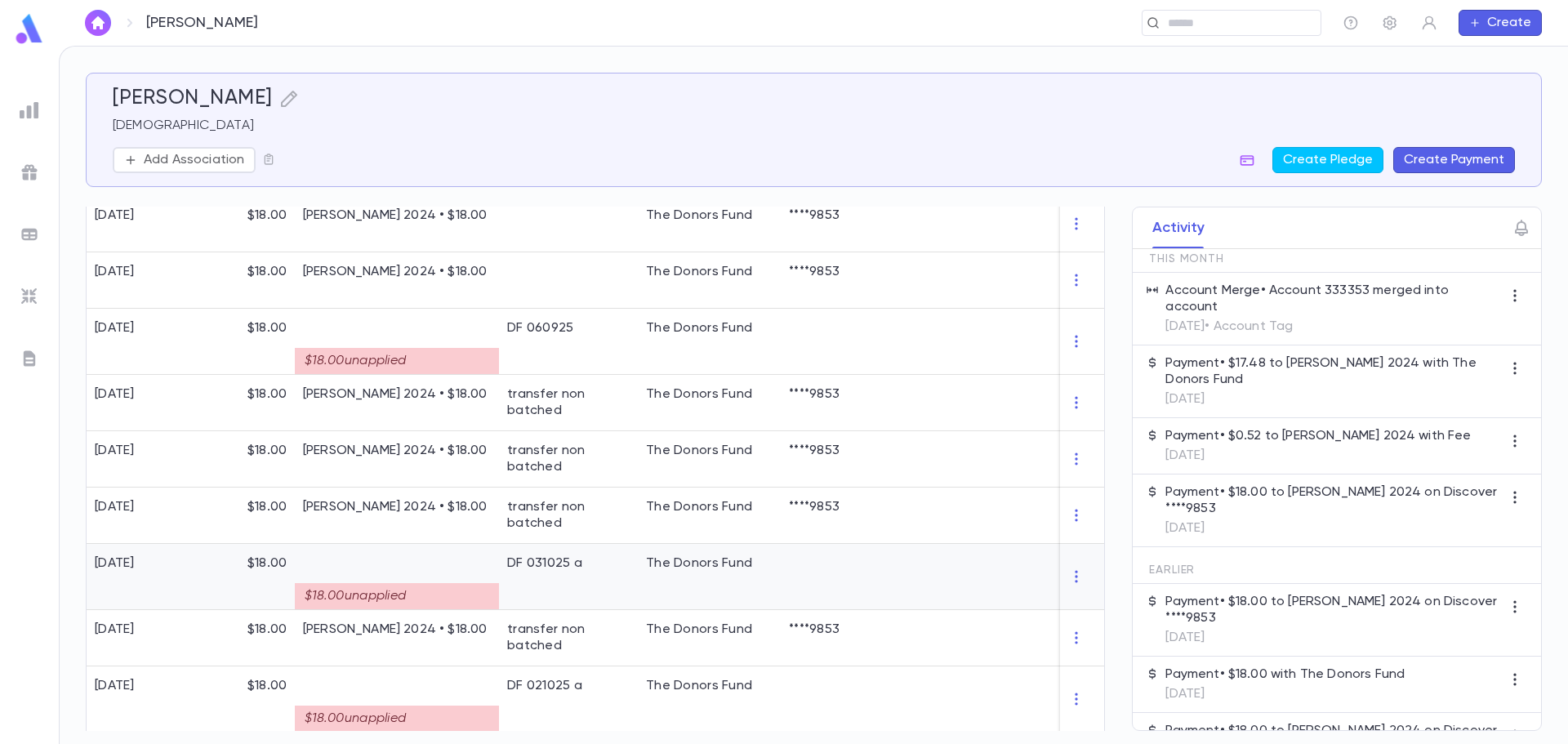
click at [631, 584] on div "DF 031025 a" at bounding box center [568, 577] width 138 height 66
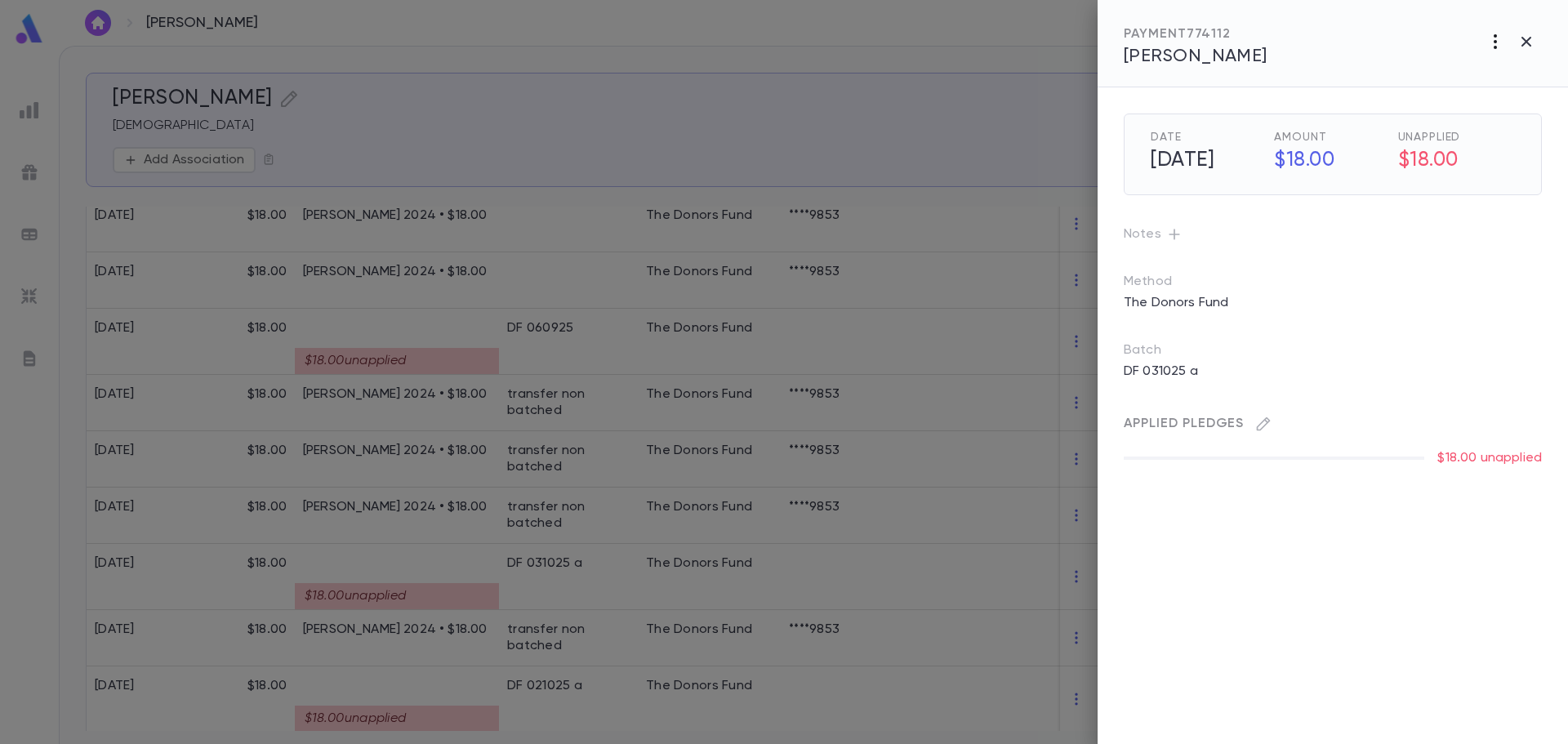
click at [1496, 38] on icon "button" at bounding box center [1495, 42] width 20 height 20
click at [1522, 44] on div at bounding box center [784, 372] width 1568 height 744
click at [1531, 38] on icon "button" at bounding box center [1526, 42] width 9 height 9
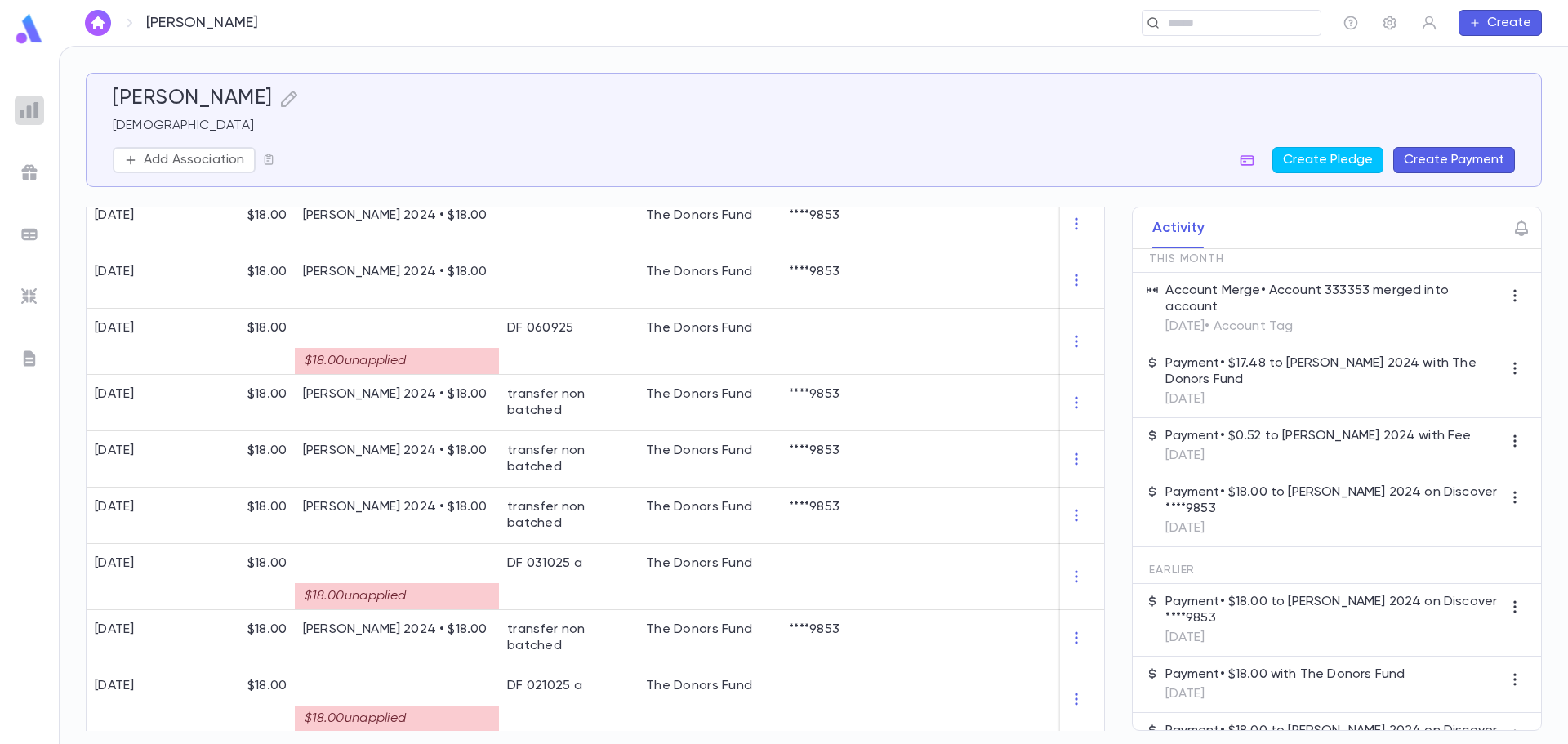
click at [21, 111] on img at bounding box center [29, 110] width 20 height 20
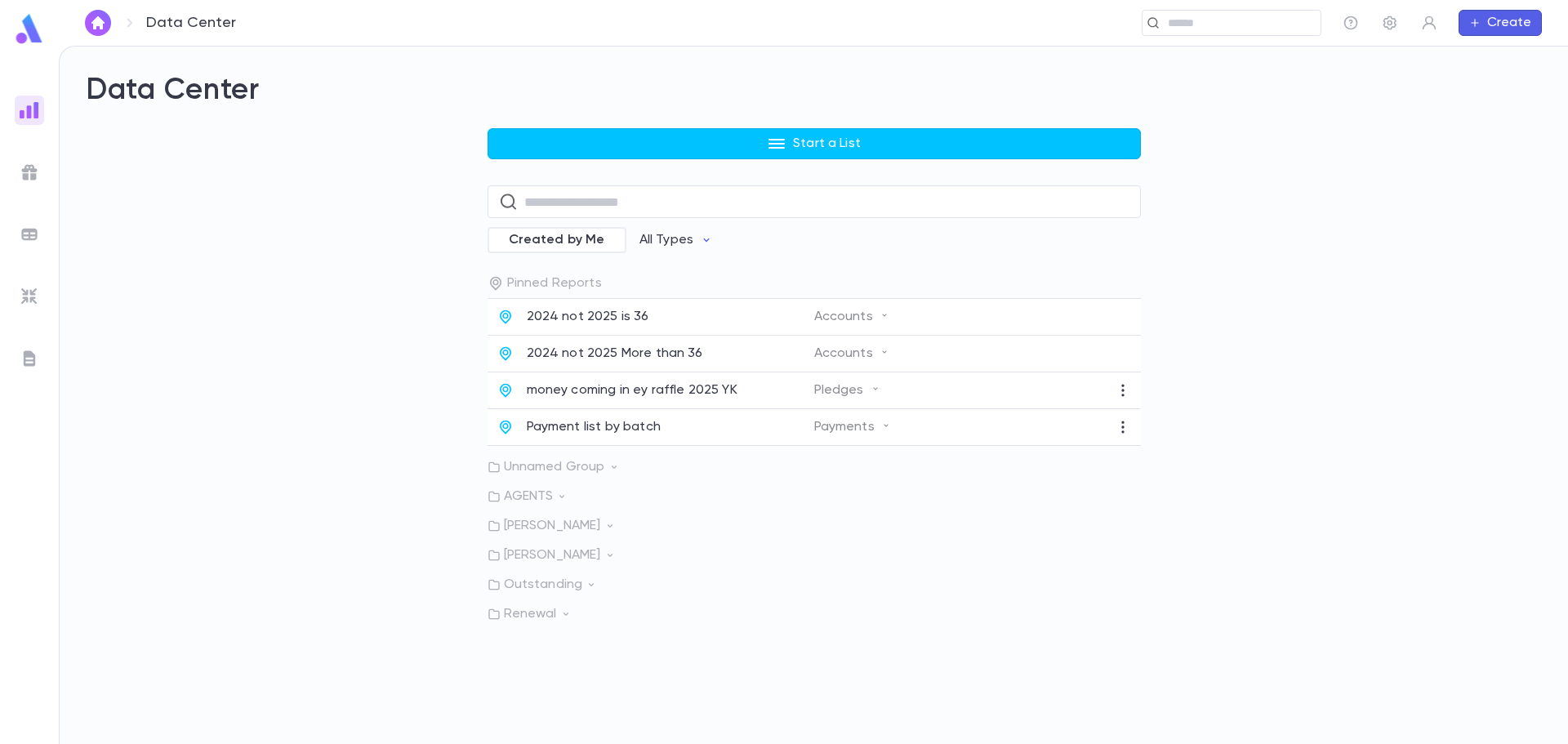
click at [597, 150] on button "Start a List" at bounding box center [814, 143] width 654 height 31
click at [555, 179] on li "Accounts" at bounding box center [818, 178] width 654 height 27
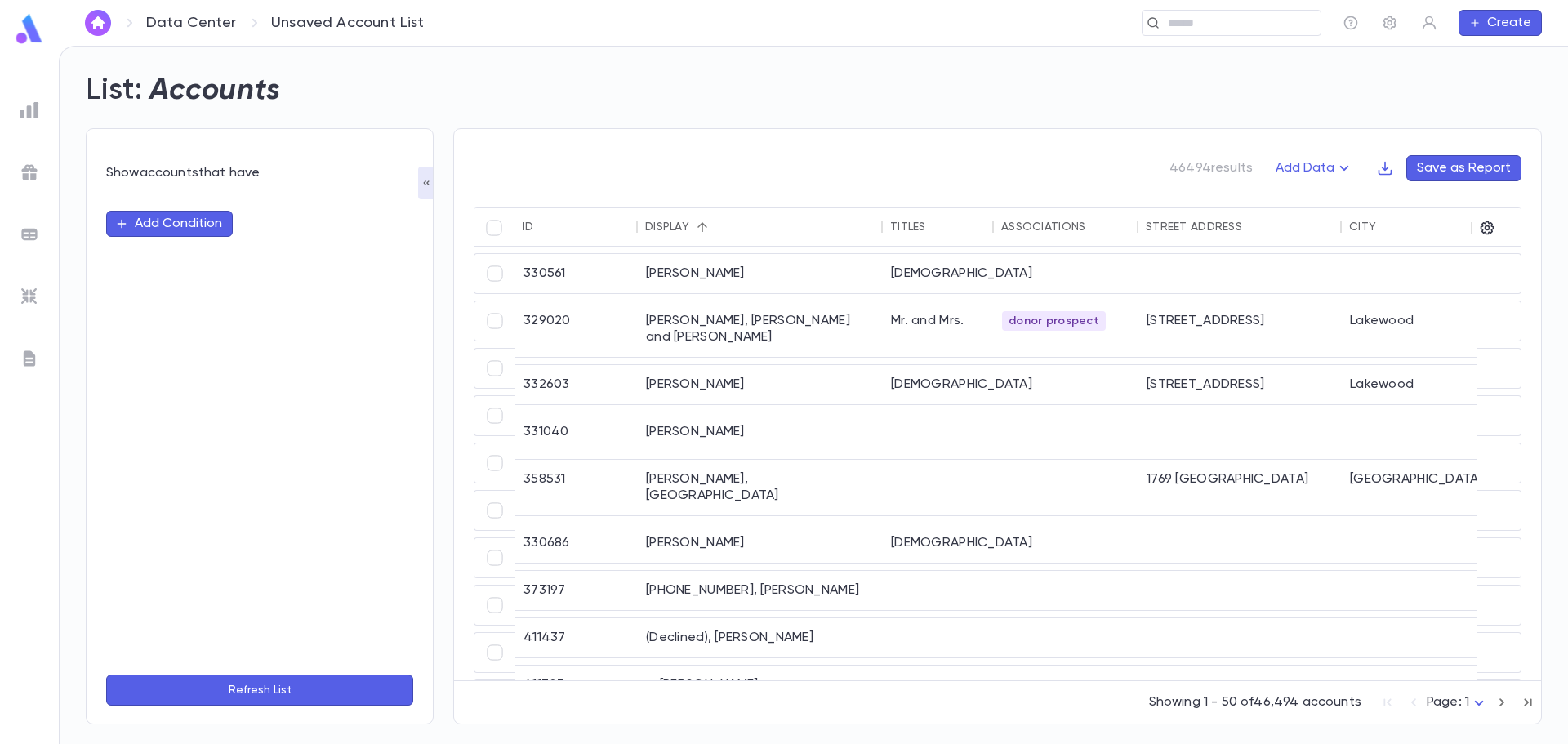
click at [173, 236] on button "Add Condition" at bounding box center [169, 224] width 126 height 27
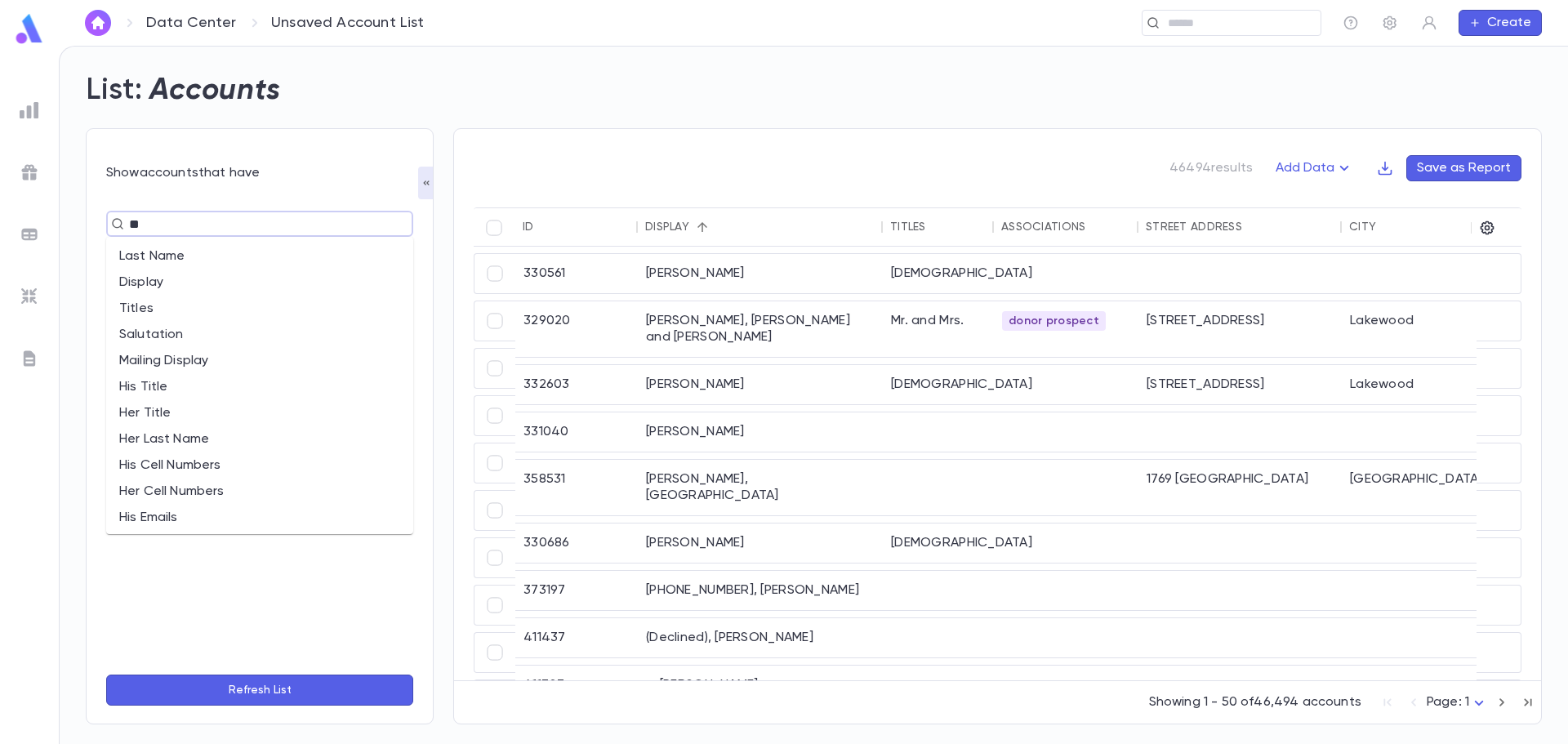
type input "***"
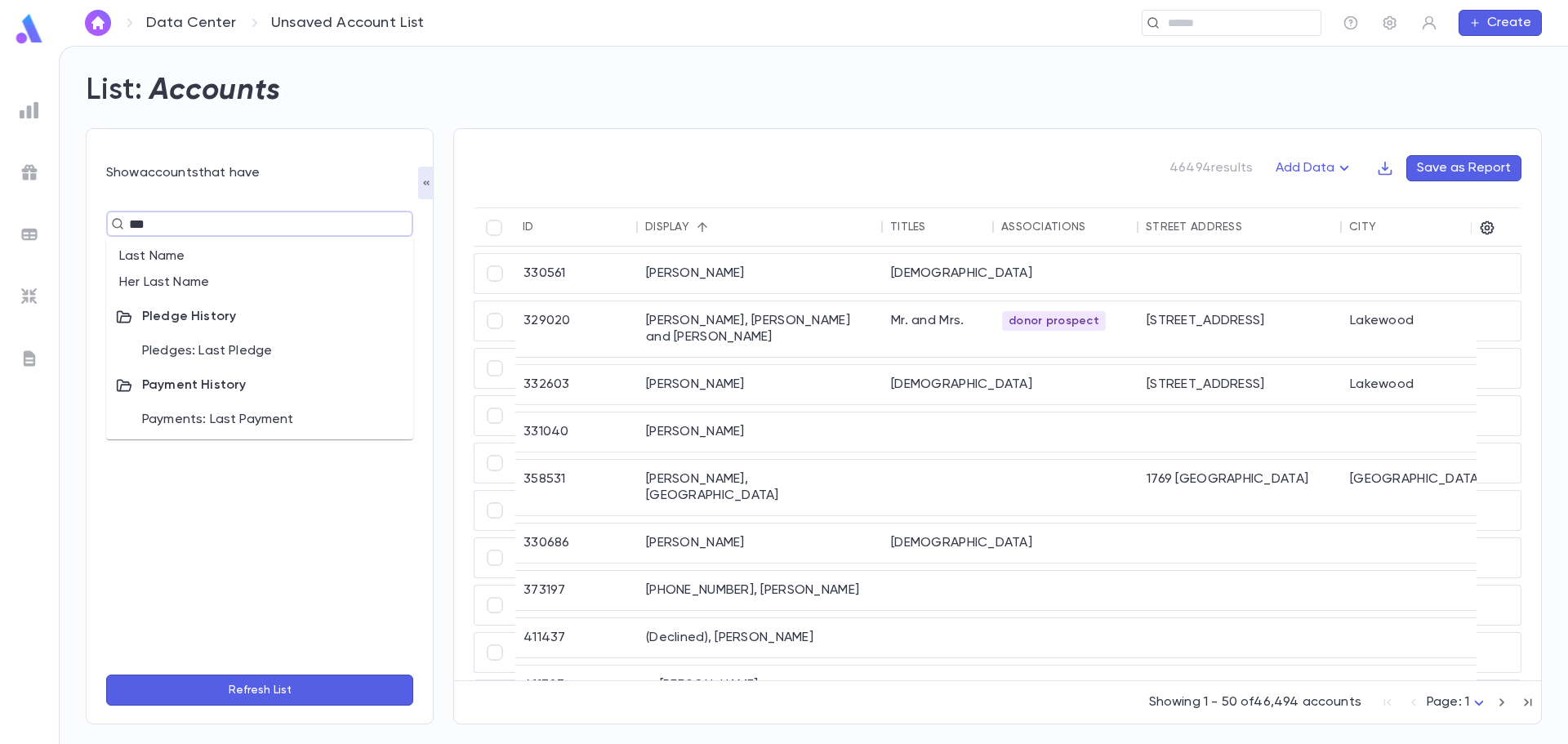
click at [242, 424] on li "Payments: Last Payment" at bounding box center [260, 420] width 307 height 27
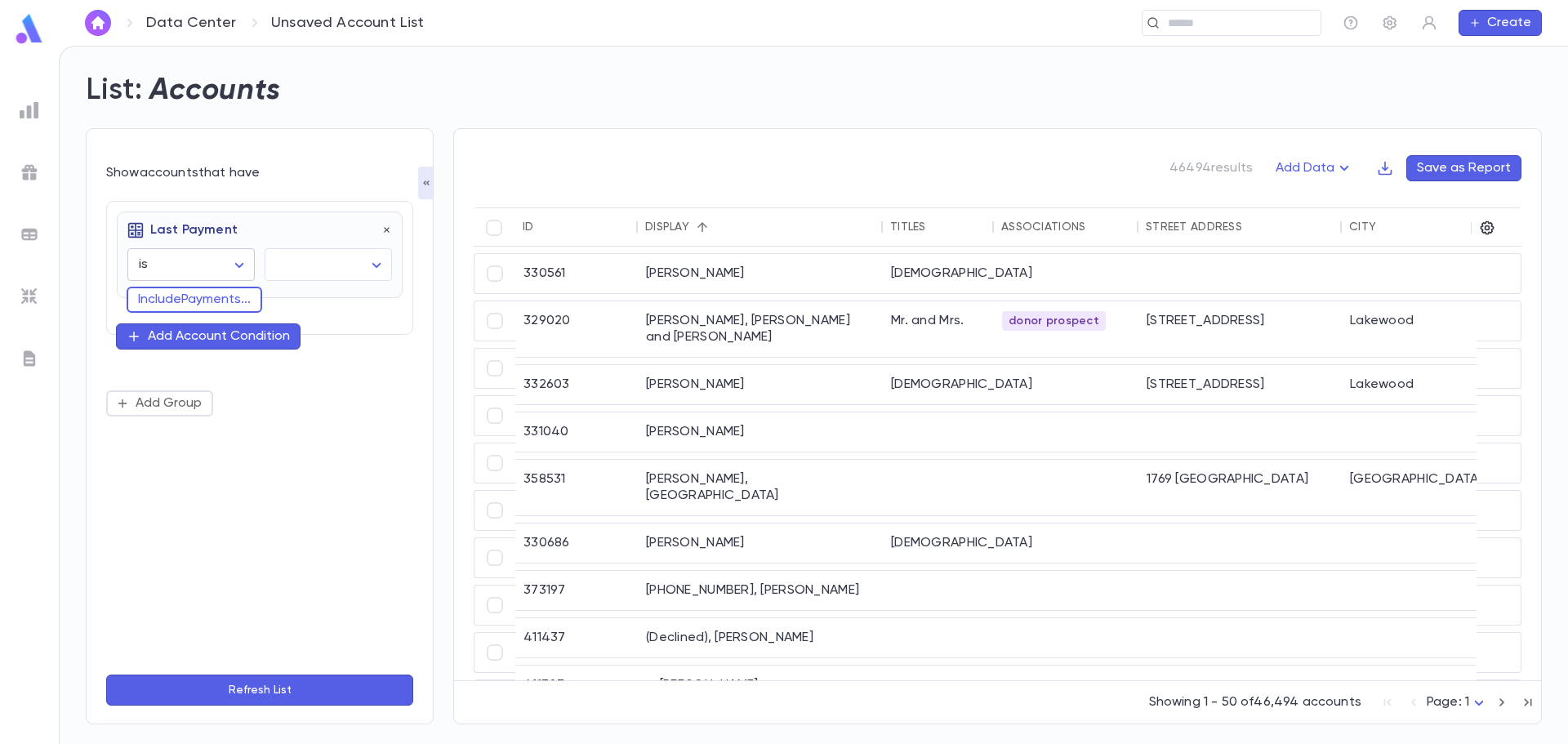
click at [217, 264] on body "Data Center Unsaved Account List ​ Create List: Accounts Show accounts that hav…" at bounding box center [784, 395] width 1568 height 698
click at [347, 263] on div at bounding box center [784, 372] width 1568 height 744
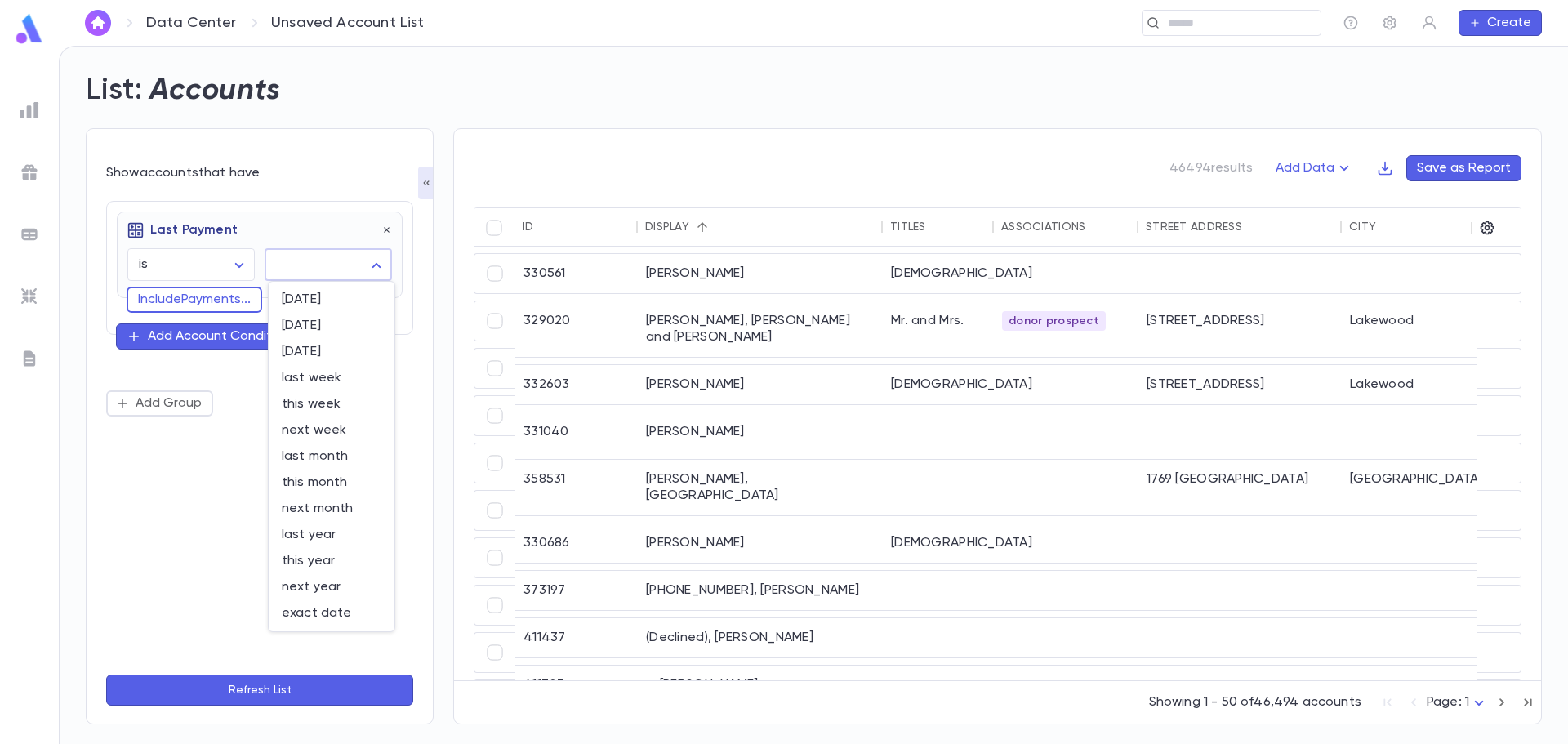
click at [356, 264] on body "Data Center Unsaved Account List ​ Create List: Accounts Show accounts that hav…" at bounding box center [784, 395] width 1568 height 698
drag, startPoint x: 146, startPoint y: 245, endPoint x: 167, endPoint y: 262, distance: 27.0
click at [148, 247] on div at bounding box center [784, 372] width 1568 height 744
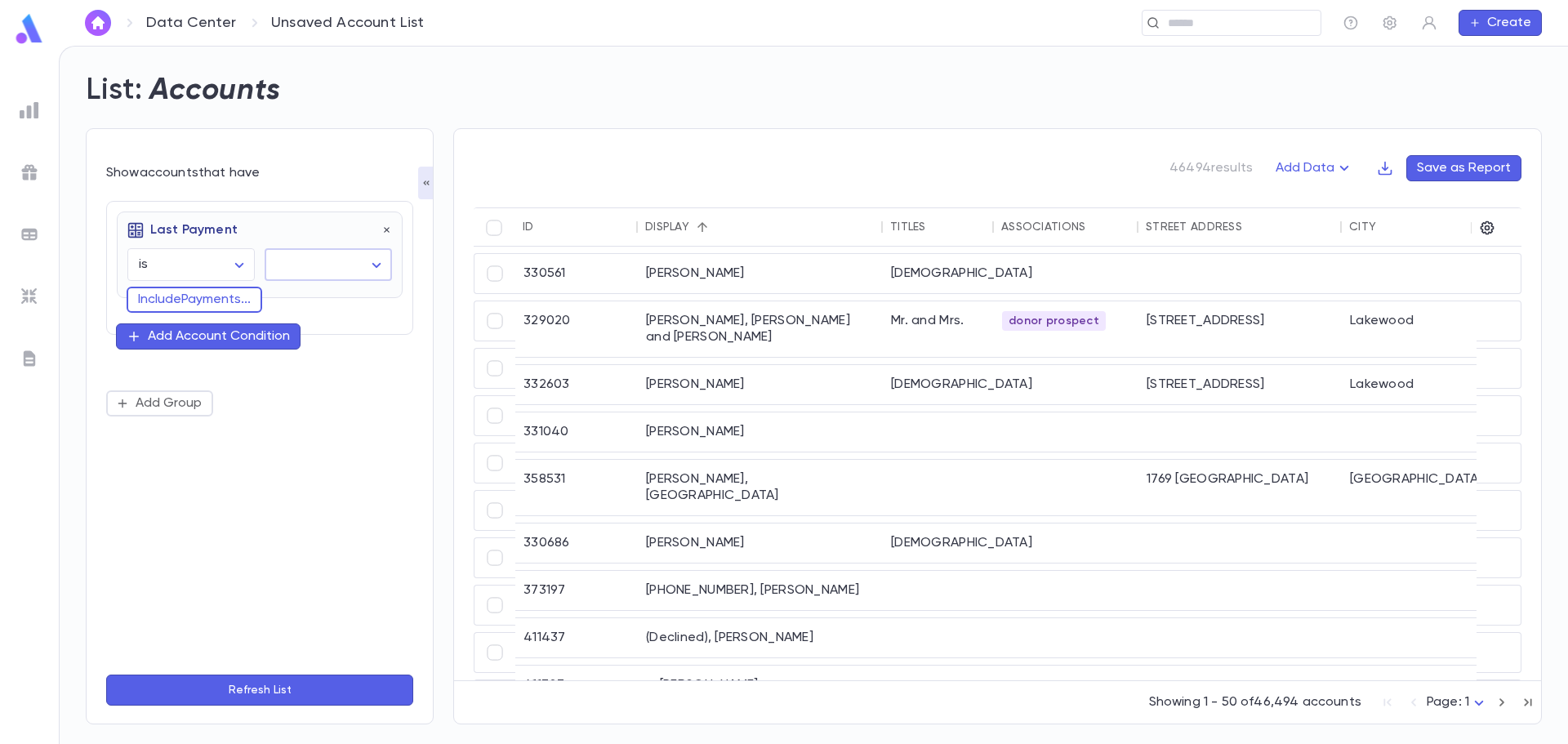
click at [168, 262] on div "today yesterday tomorrow last week this week next week last month this month ne…" at bounding box center [784, 372] width 1568 height 744
click at [184, 272] on body "Data Center Unsaved Account List ​ Create List: Accounts Show accounts that hav…" at bounding box center [784, 395] width 1568 height 698
click at [325, 247] on div at bounding box center [784, 372] width 1568 height 744
click at [365, 264] on body "Data Center Unsaved Account List ​ Create List: Accounts Show accounts that hav…" at bounding box center [784, 395] width 1568 height 698
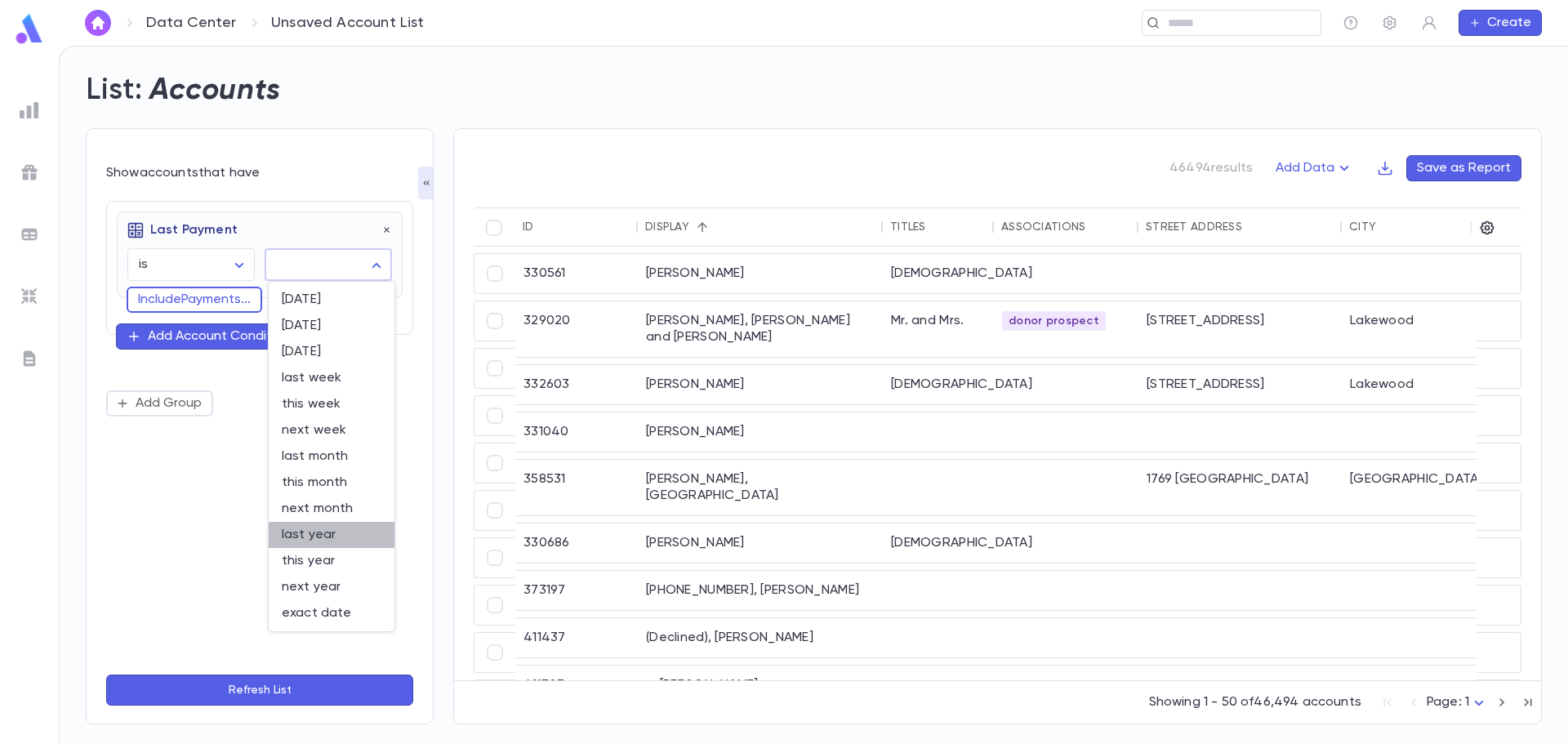
click at [344, 539] on span "last year" at bounding box center [331, 534] width 100 height 16
type input "********"
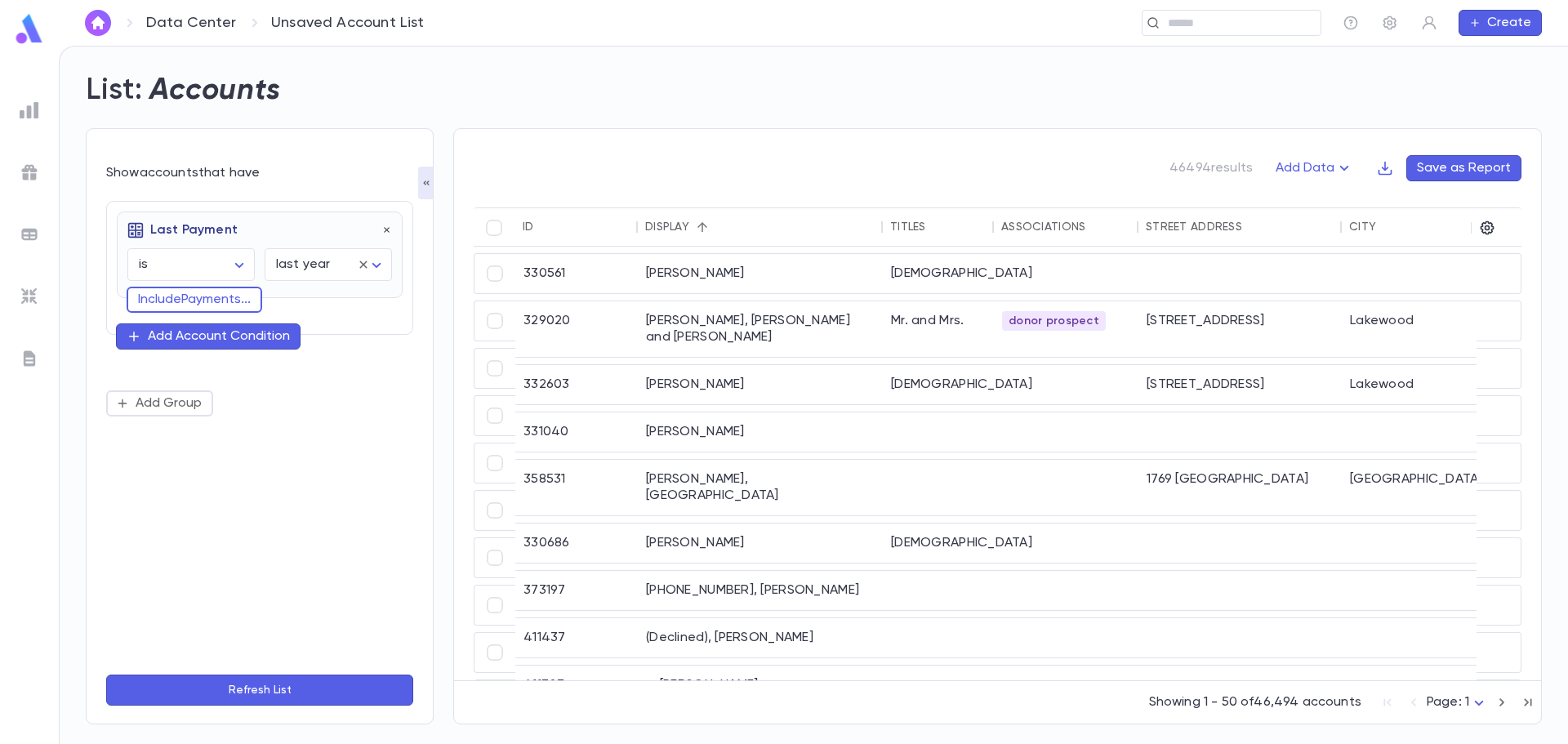
click at [365, 682] on button "Refresh List" at bounding box center [260, 690] width 307 height 31
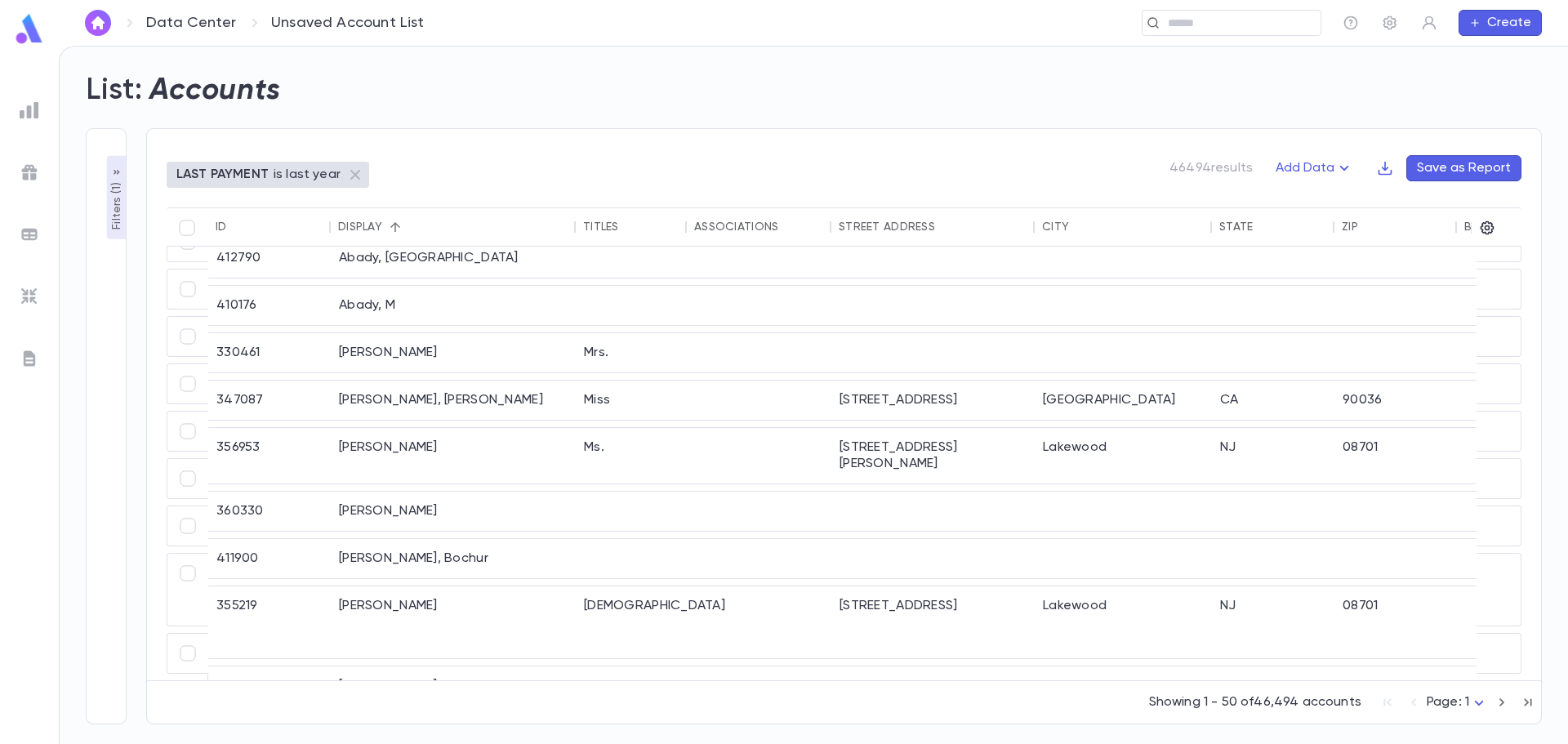
scroll to position [1780, 0]
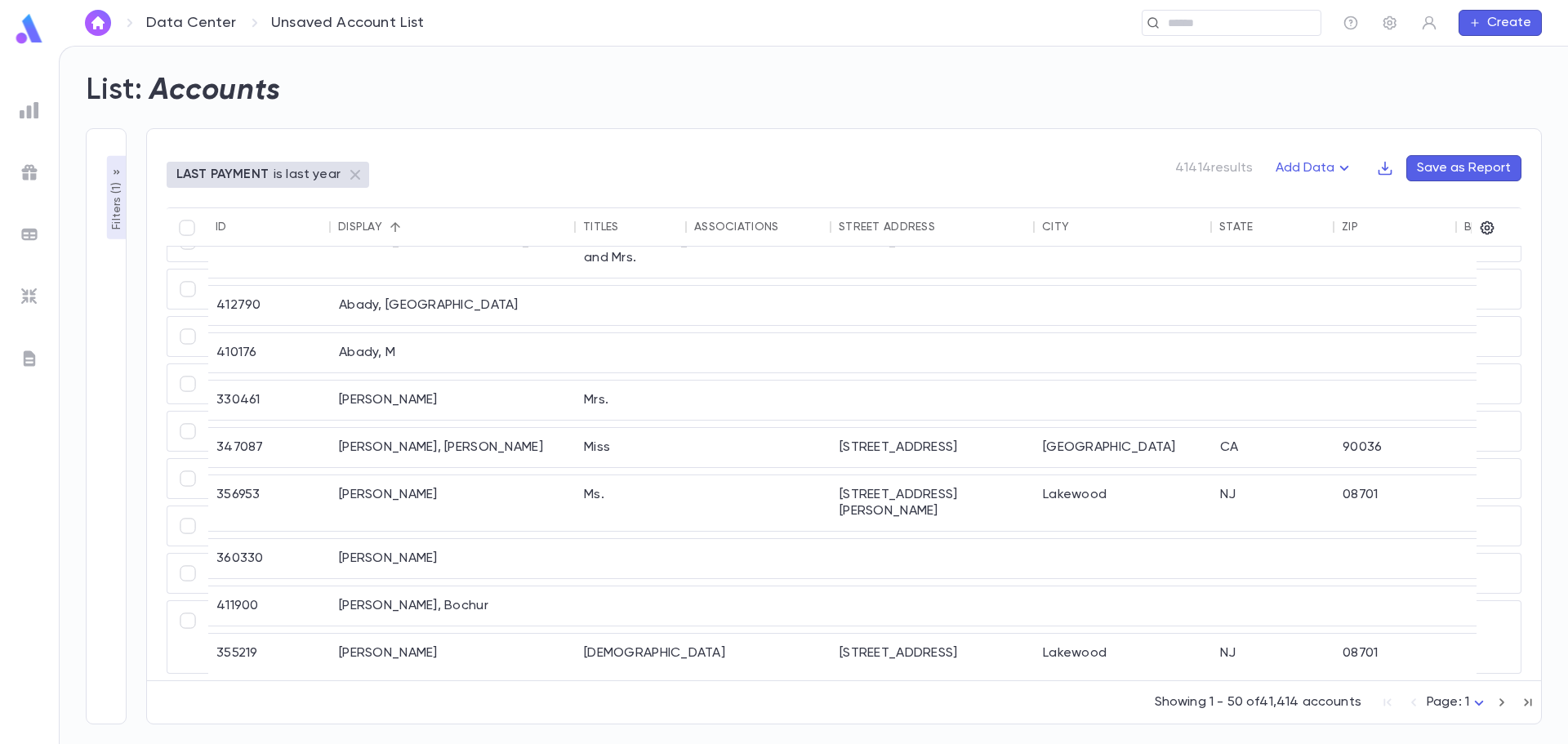
click at [120, 176] on icon "button" at bounding box center [117, 173] width 13 height 13
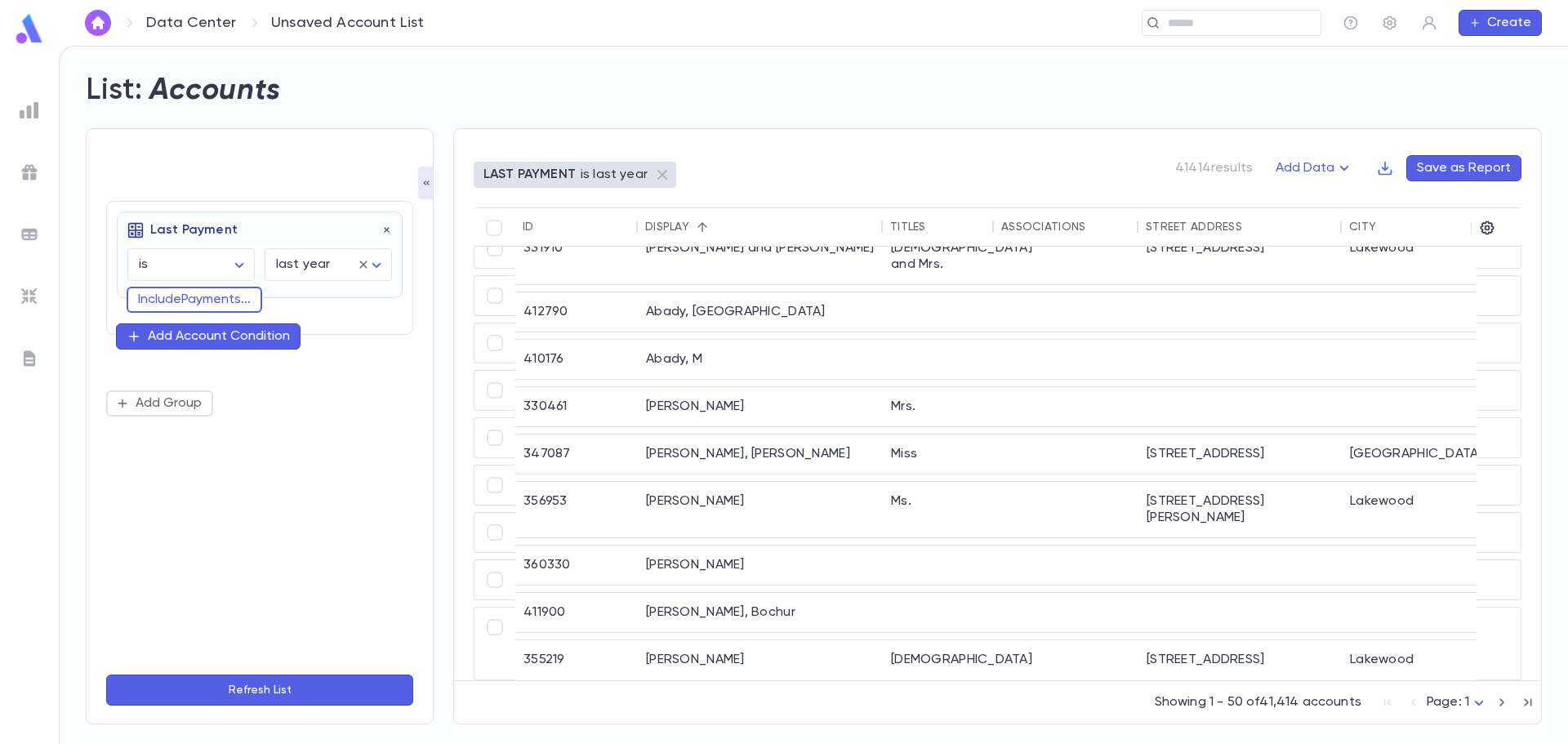
scroll to position [1761, 0]
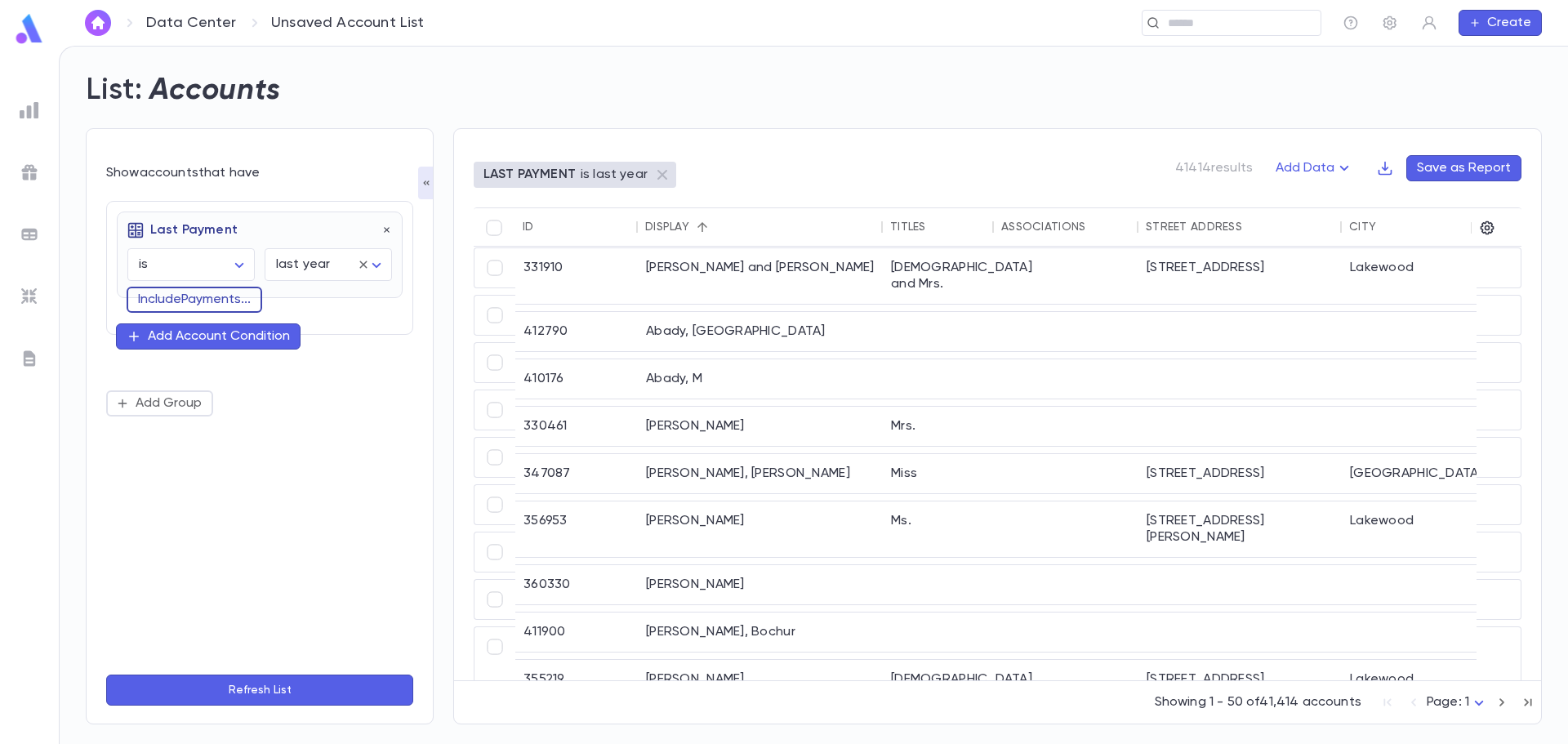
click at [177, 305] on button "Include Payments ..." at bounding box center [194, 300] width 136 height 27
type input "***"
click at [117, 271] on div "Last Payment is ****** ​ last year ******** ​" at bounding box center [259, 254] width 286 height 86
click at [385, 232] on icon "button" at bounding box center [387, 231] width 6 height 6
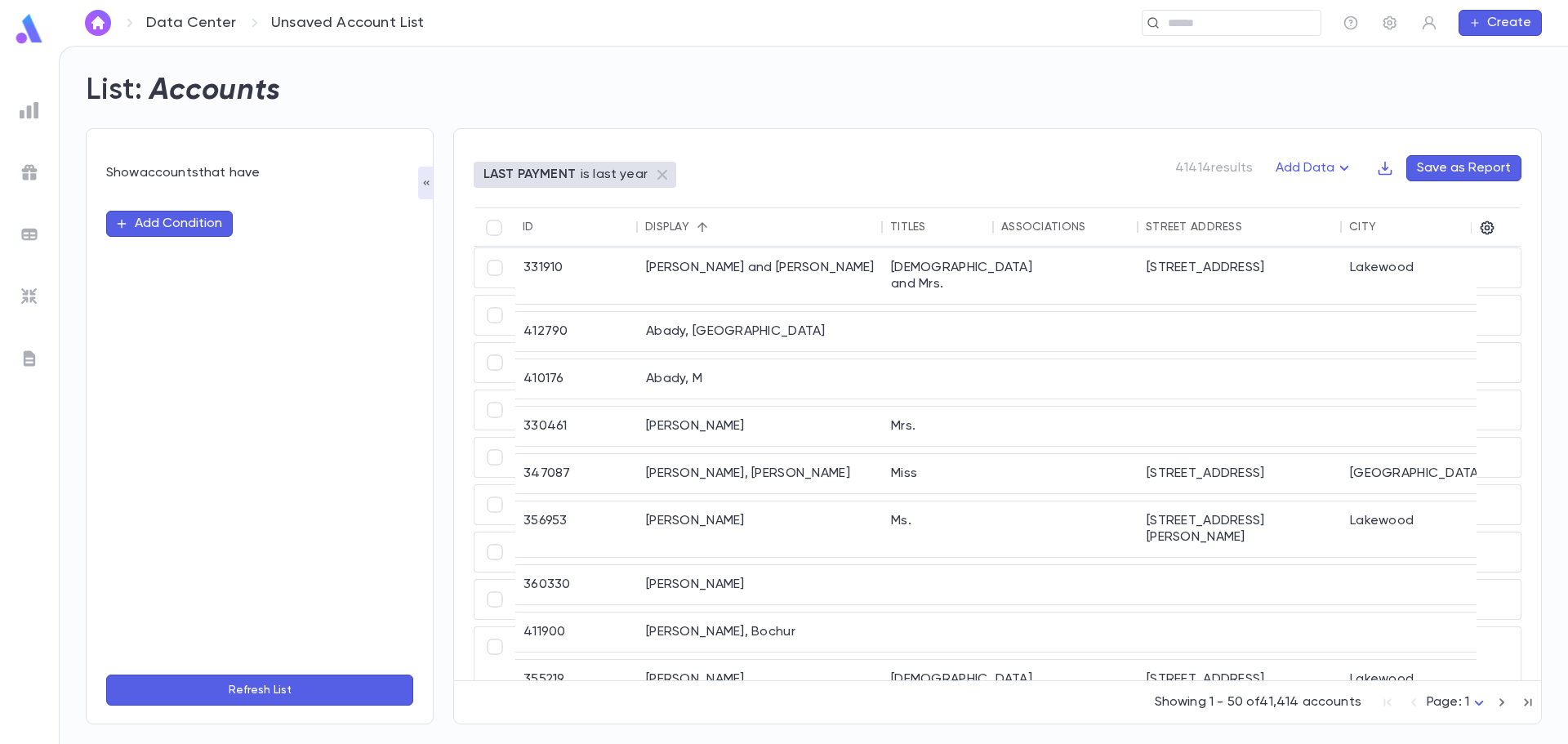
click at [175, 230] on button "Add Condition" at bounding box center [169, 224] width 126 height 27
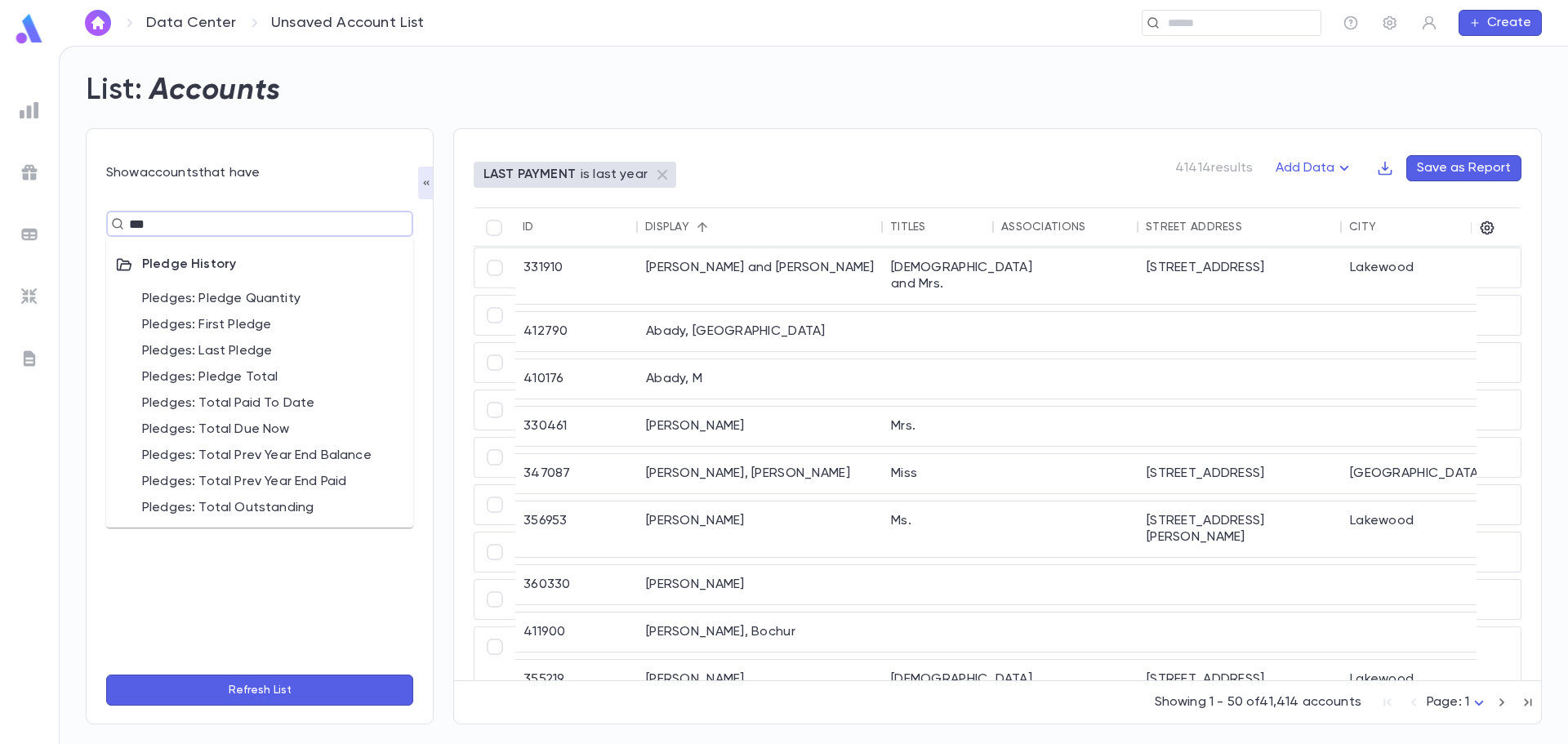
type input "****"
click at [203, 379] on li "Pledges: Pledge Total" at bounding box center [260, 378] width 307 height 27
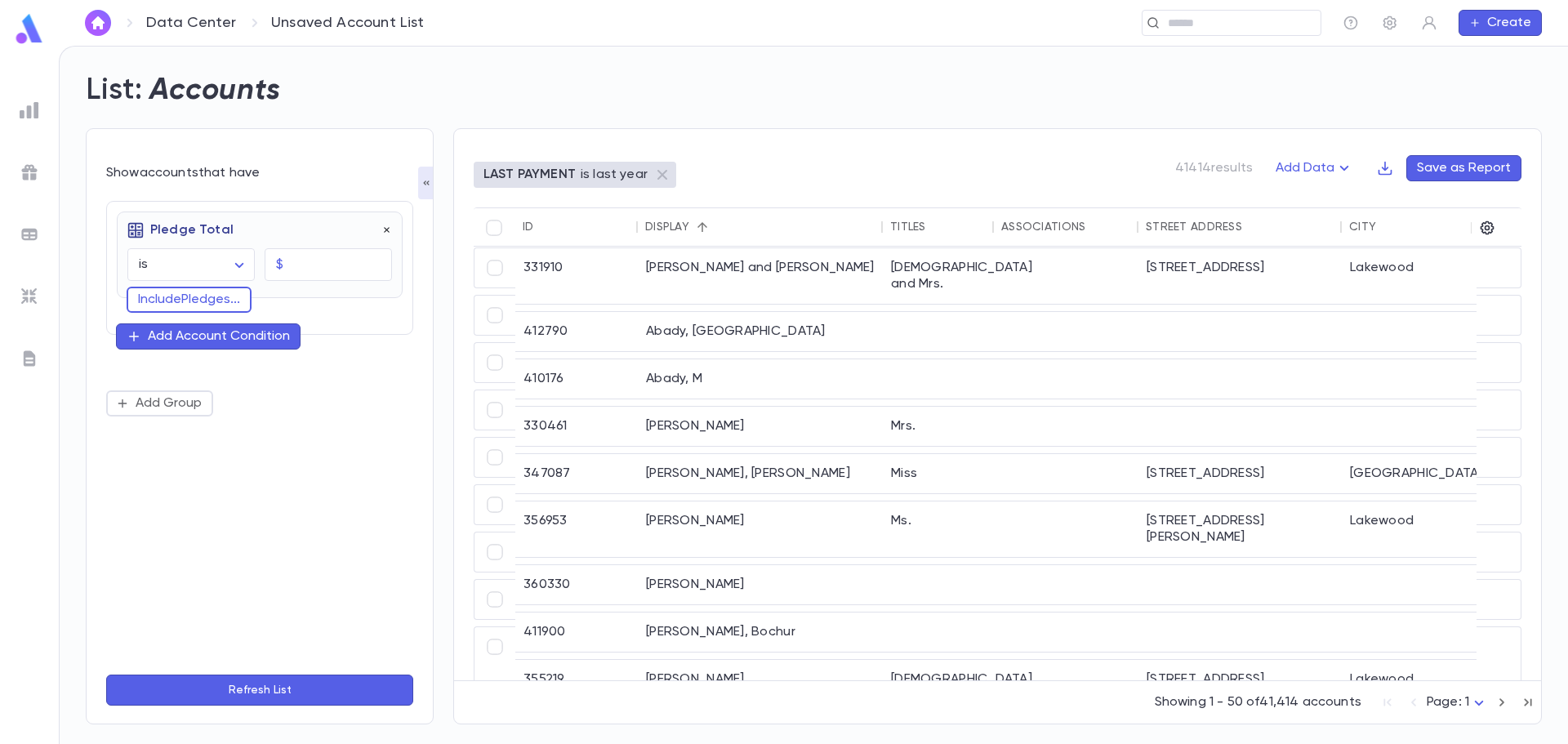
click at [384, 232] on icon "button" at bounding box center [387, 231] width 11 height 11
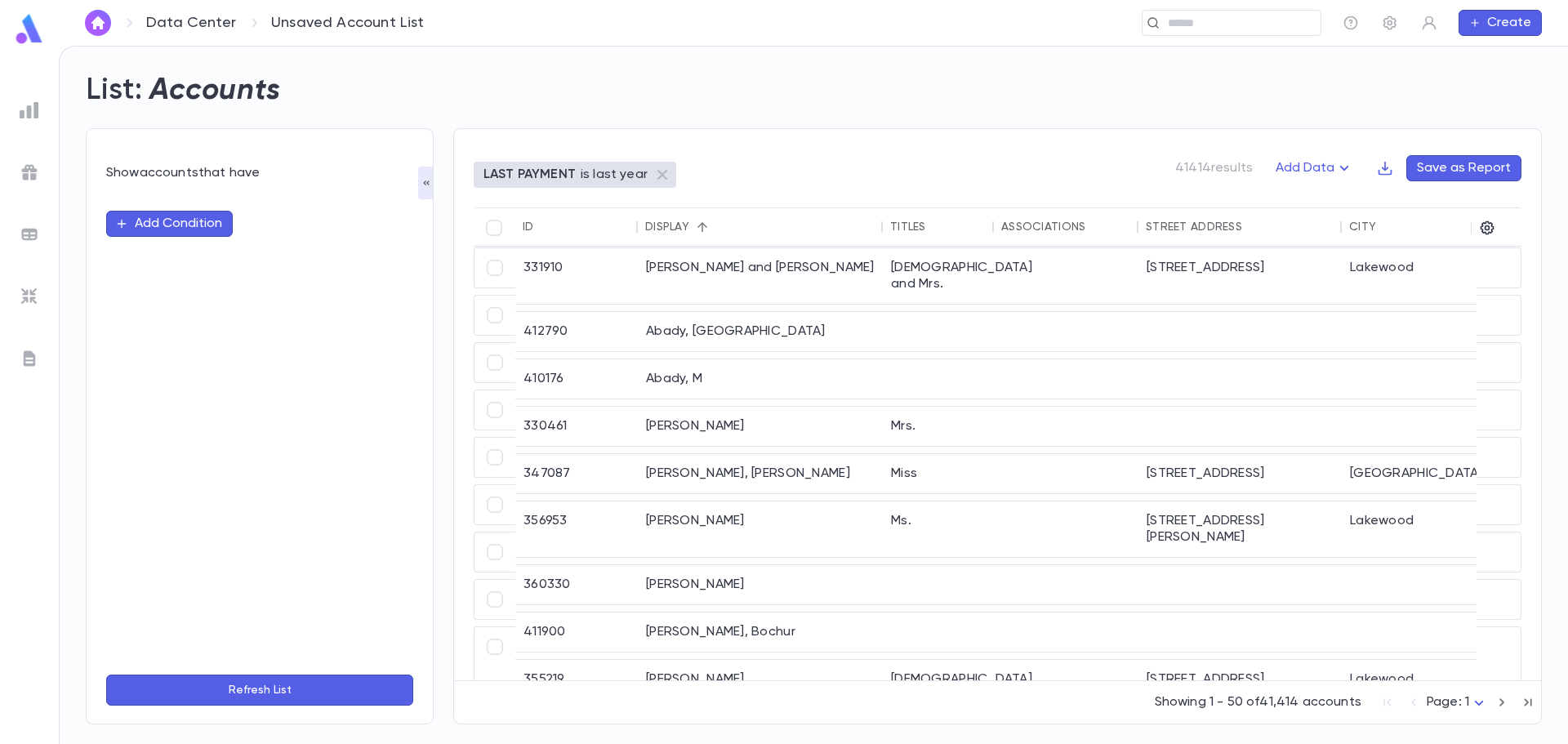
click at [159, 224] on button "Add Condition" at bounding box center [169, 224] width 126 height 27
click at [176, 219] on input "text" at bounding box center [252, 224] width 257 height 23
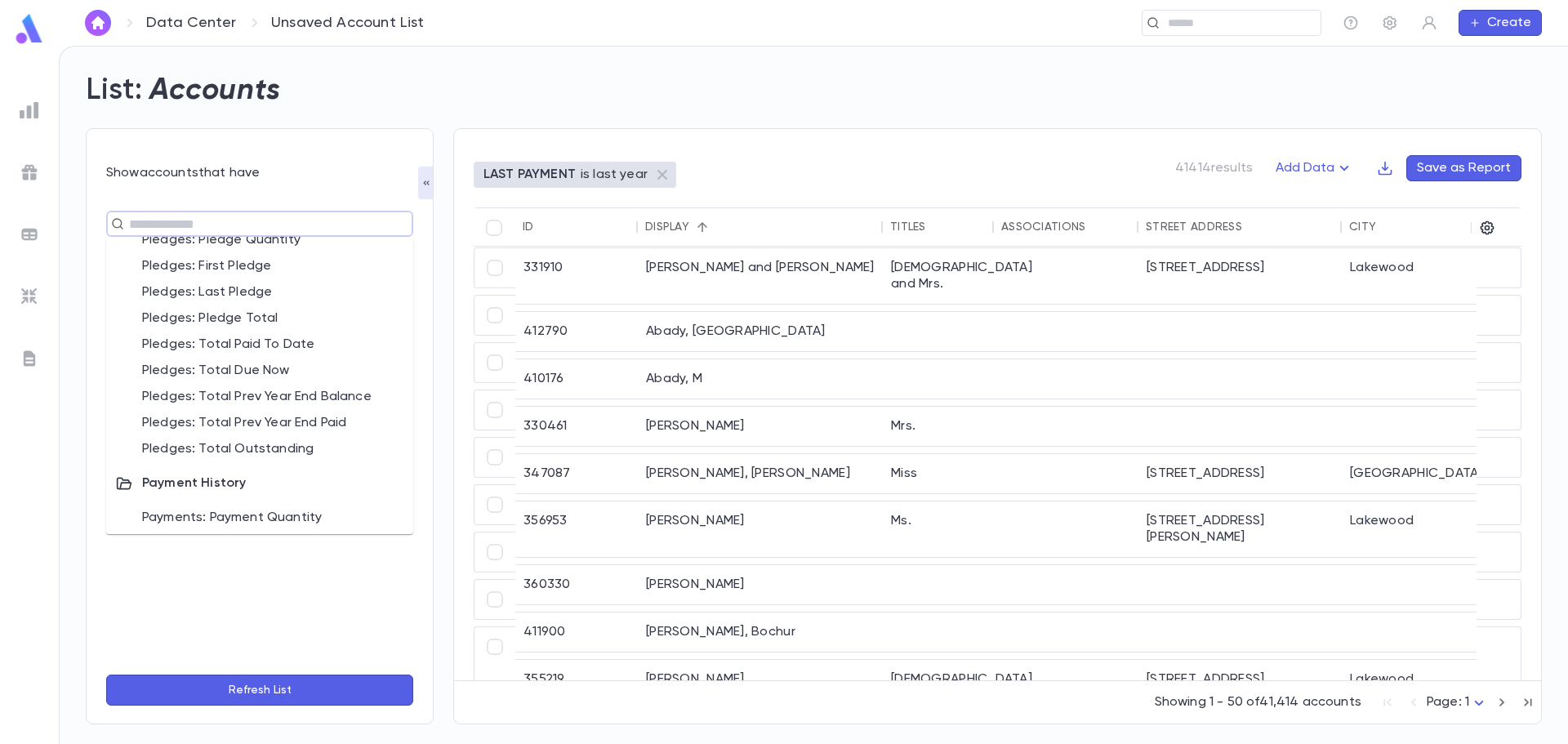
scroll to position [840, 0]
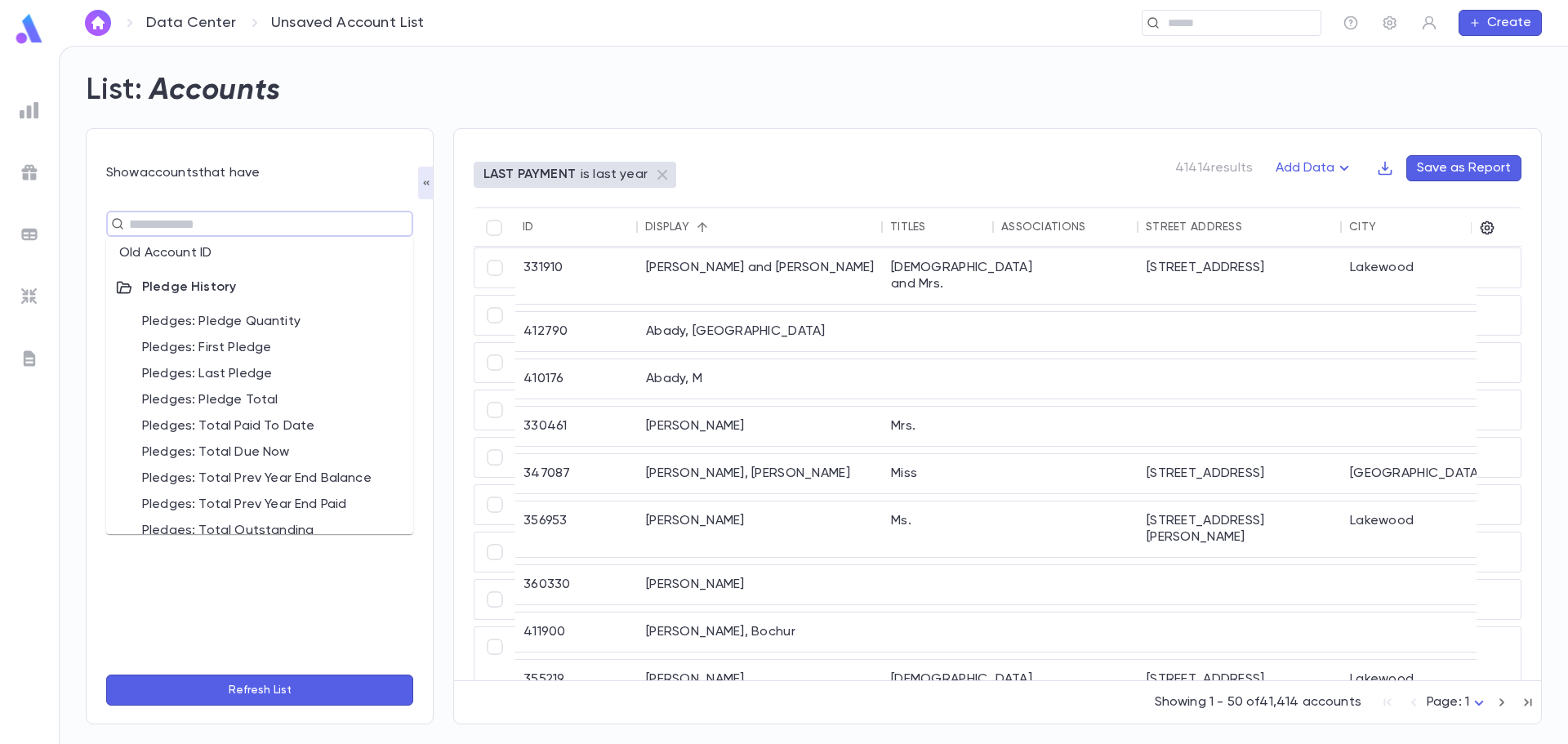
click at [268, 377] on li "Pledges: Last Pledge" at bounding box center [260, 375] width 307 height 27
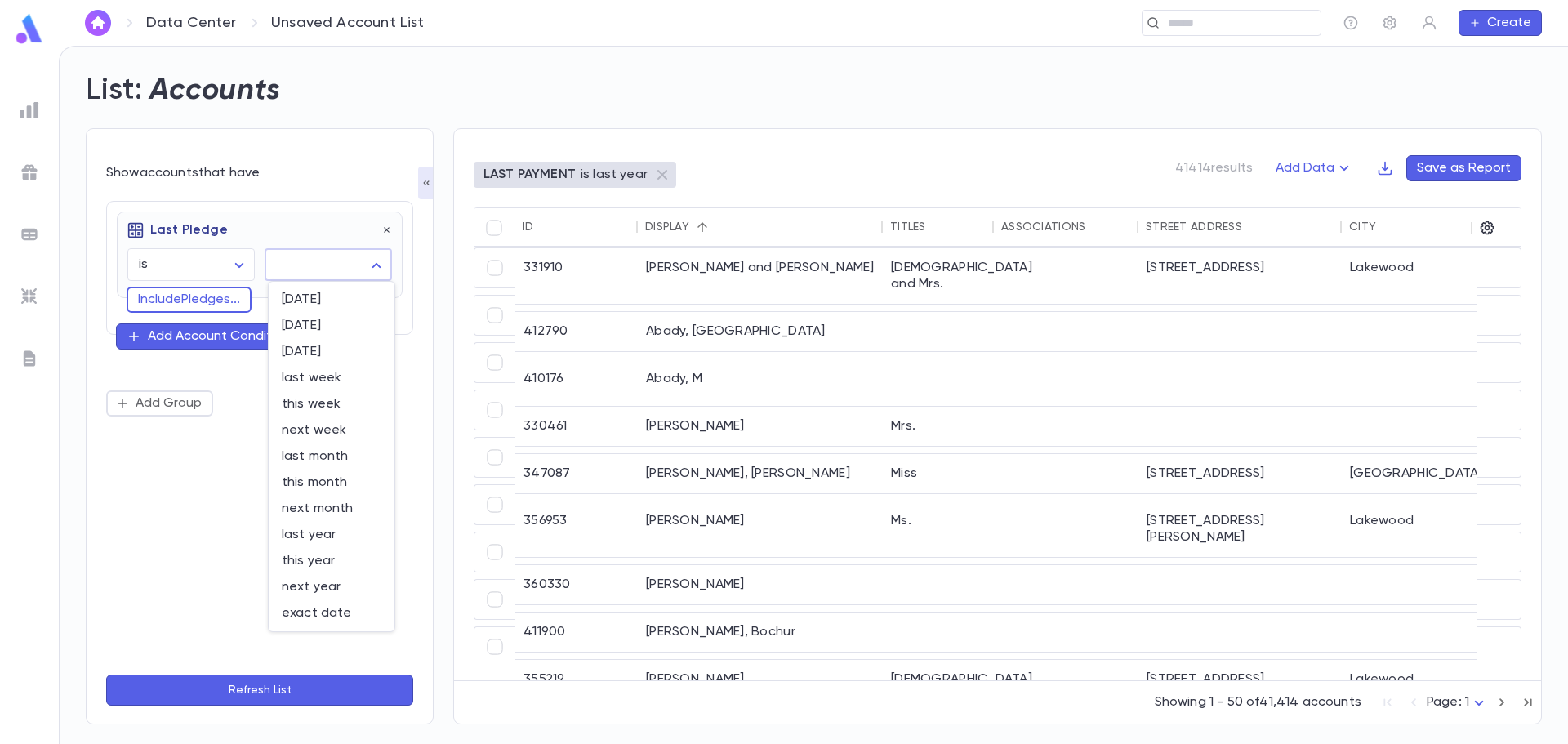
click at [355, 258] on body "Data Center Unsaved Account List ​ Create List: Accounts Show accounts that hav…" at bounding box center [784, 395] width 1568 height 698
click at [343, 538] on span "last year" at bounding box center [331, 534] width 100 height 16
type input "********"
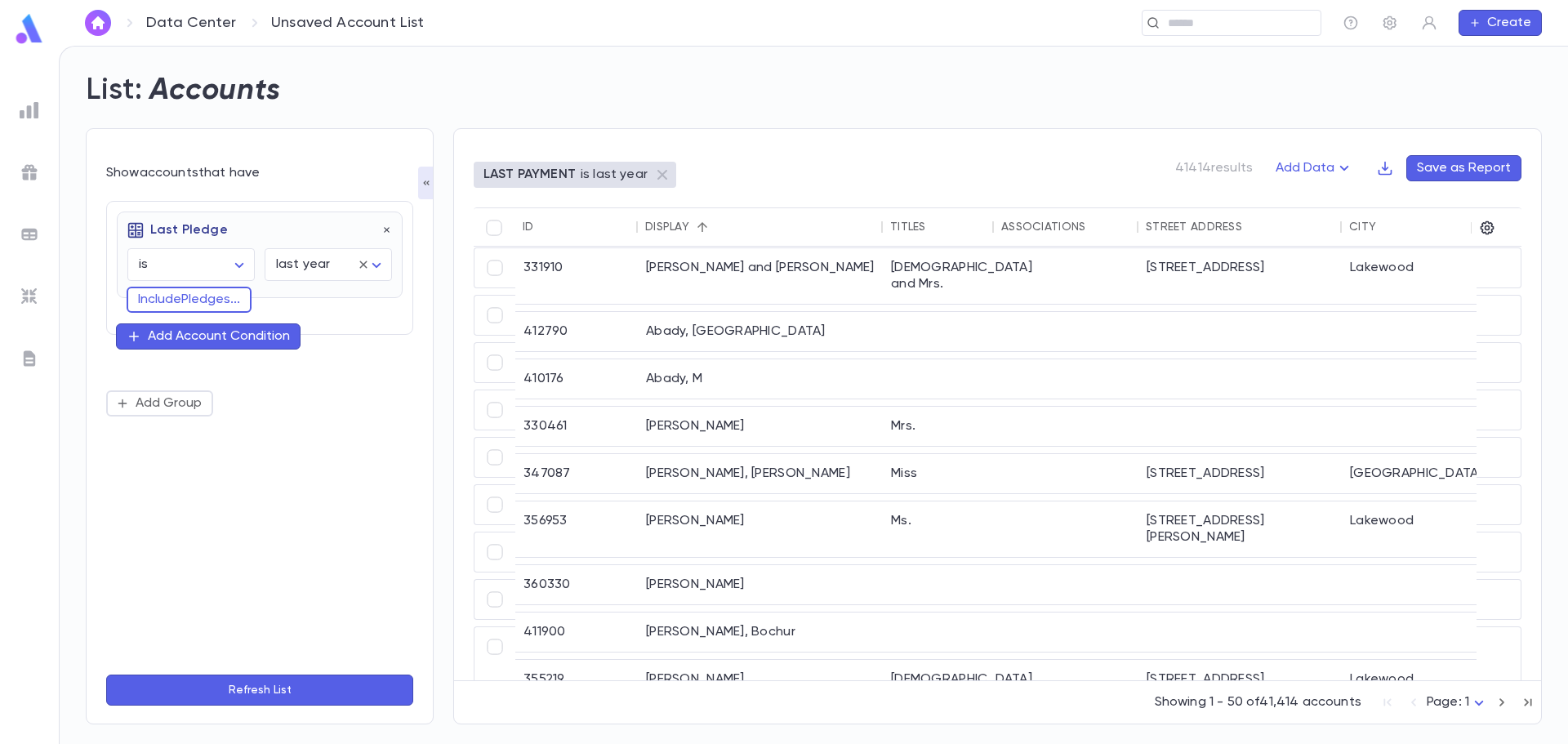
click at [347, 686] on button "Refresh List" at bounding box center [260, 690] width 307 height 31
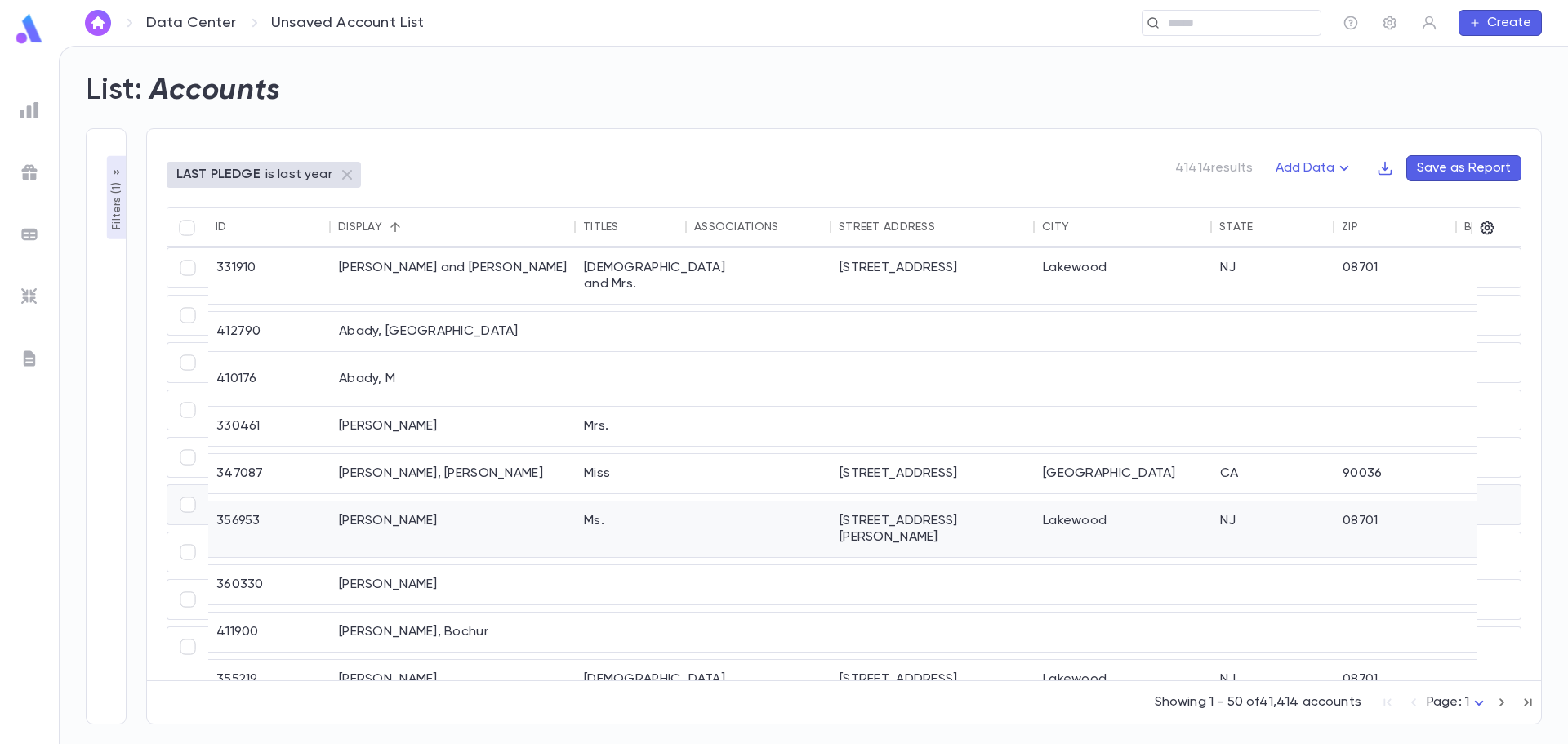
click at [426, 502] on div "Abady, Yehudit" at bounding box center [453, 530] width 245 height 56
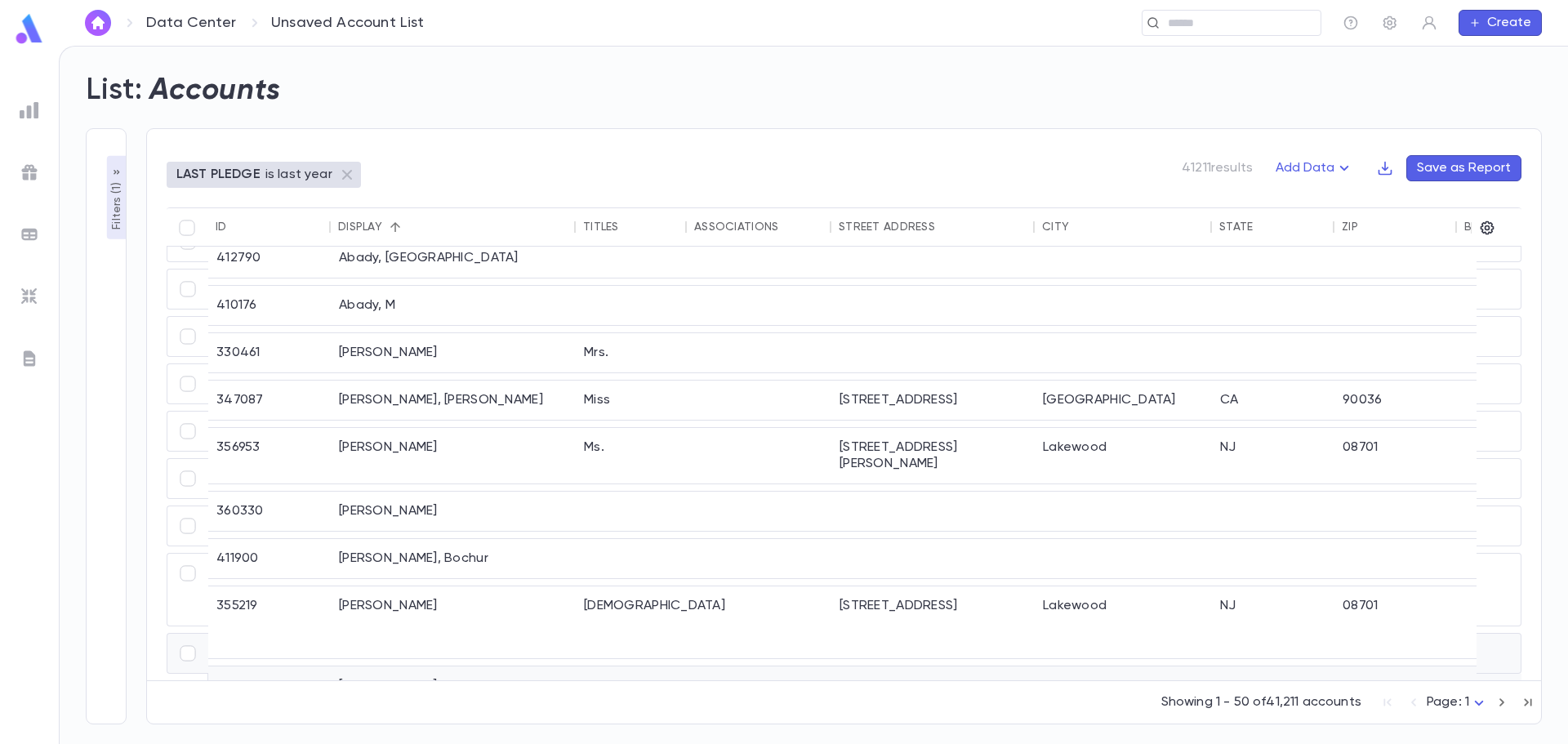
click at [836, 667] on div at bounding box center [933, 686] width 203 height 39
click at [107, 168] on button "Filters ( 1 )" at bounding box center [117, 197] width 20 height 84
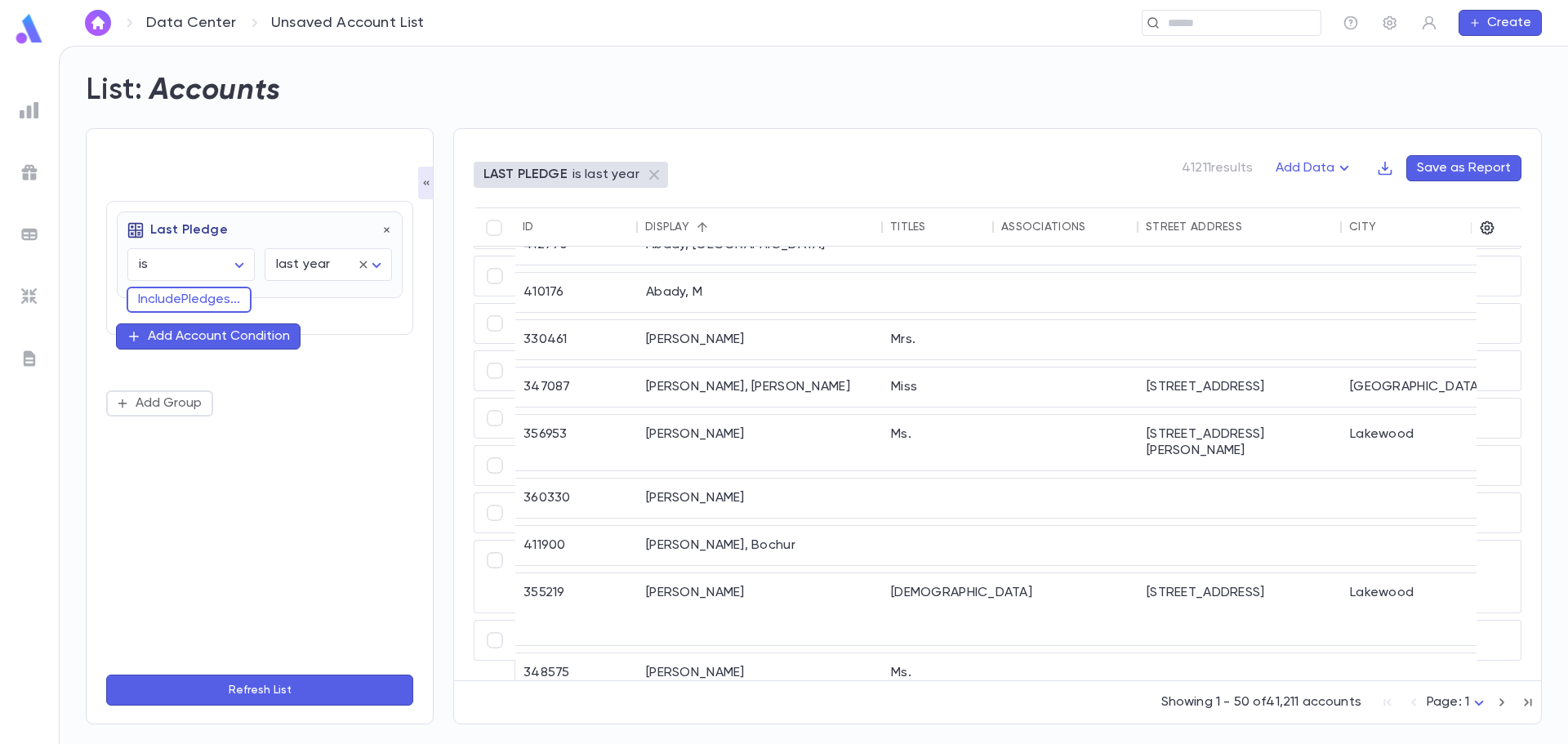
scroll to position [1780, 0]
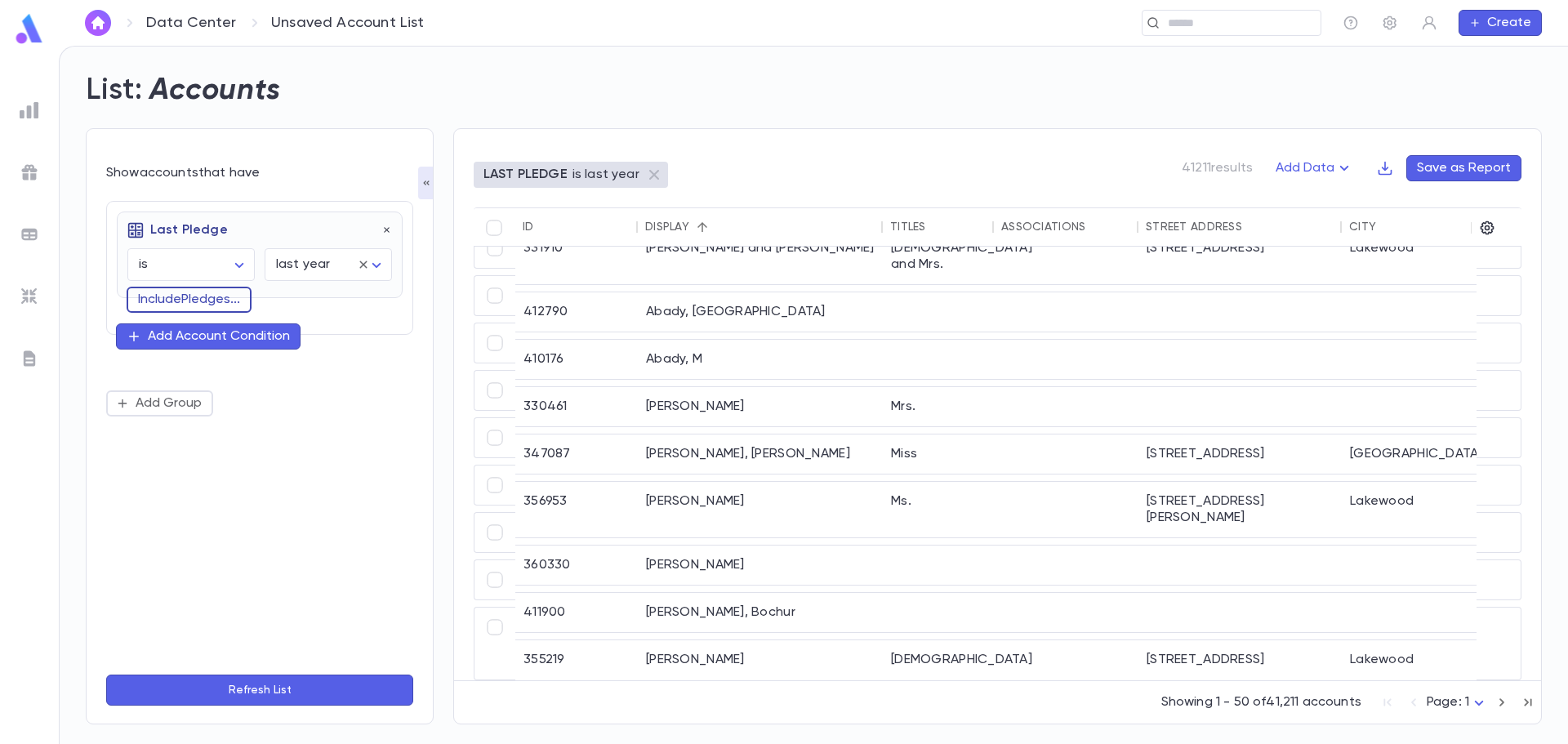
click at [181, 303] on button "Include Pledges ..." at bounding box center [189, 300] width 125 height 27
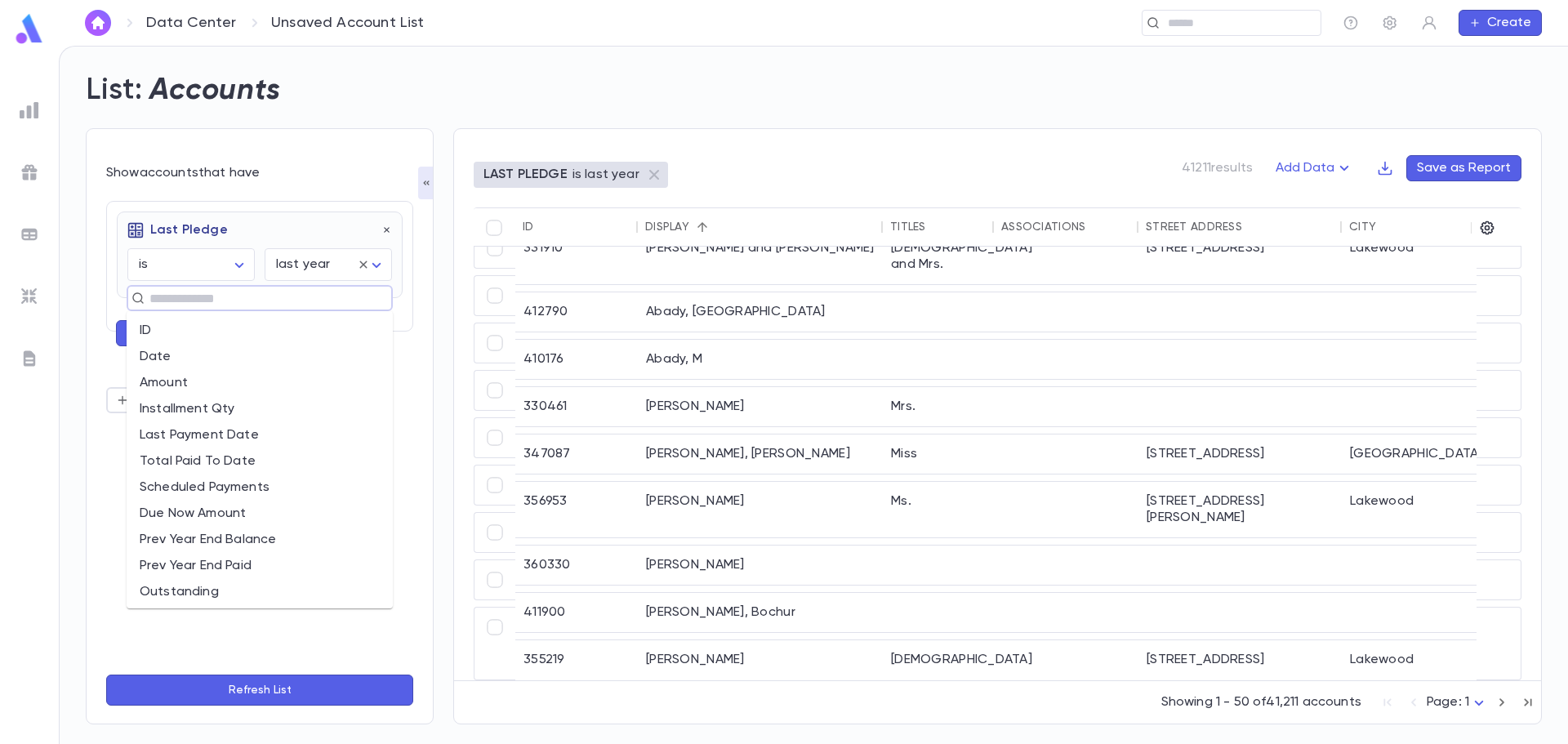
click at [181, 303] on input "text" at bounding box center [252, 298] width 216 height 23
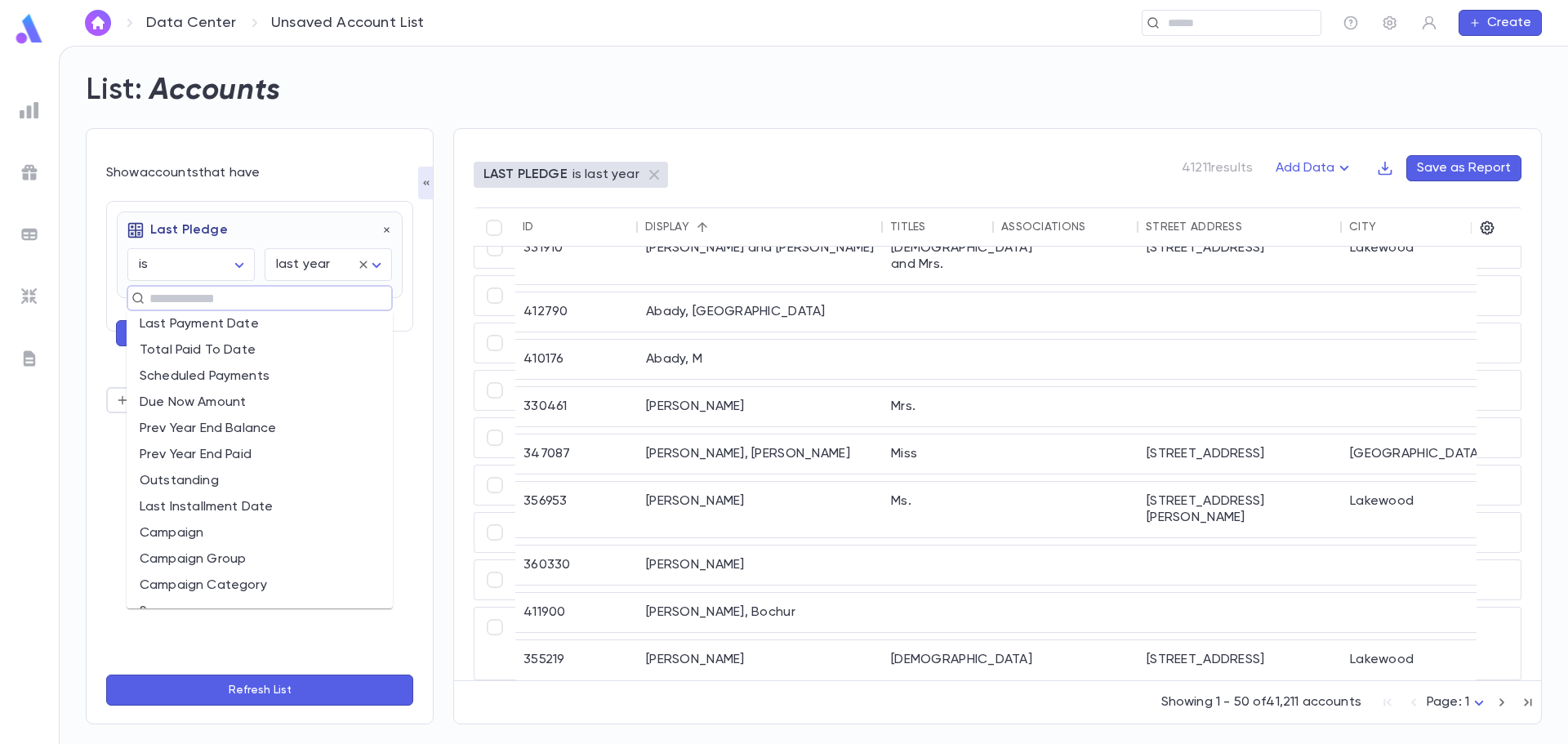
scroll to position [0, 0]
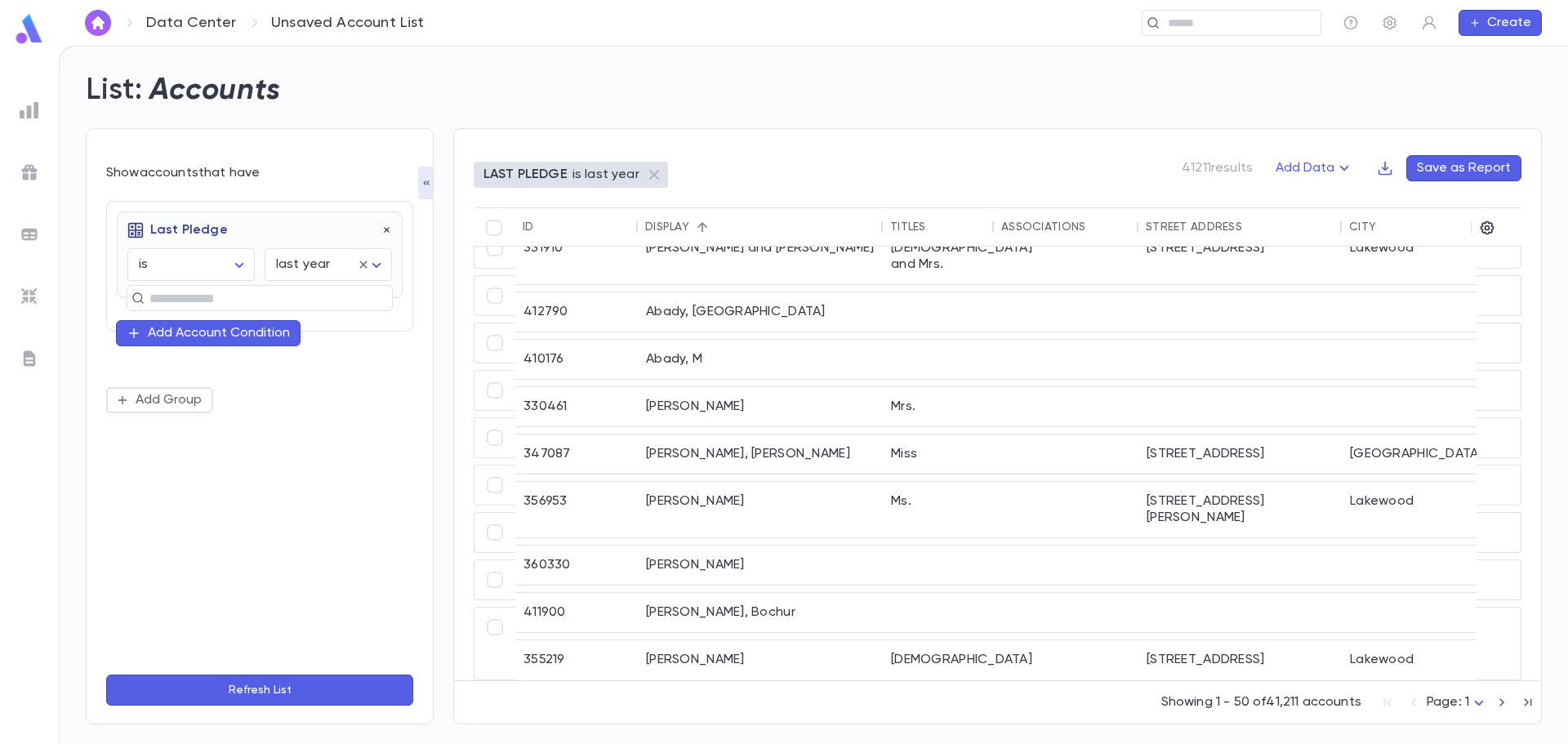
click at [388, 233] on icon "button" at bounding box center [387, 231] width 11 height 11
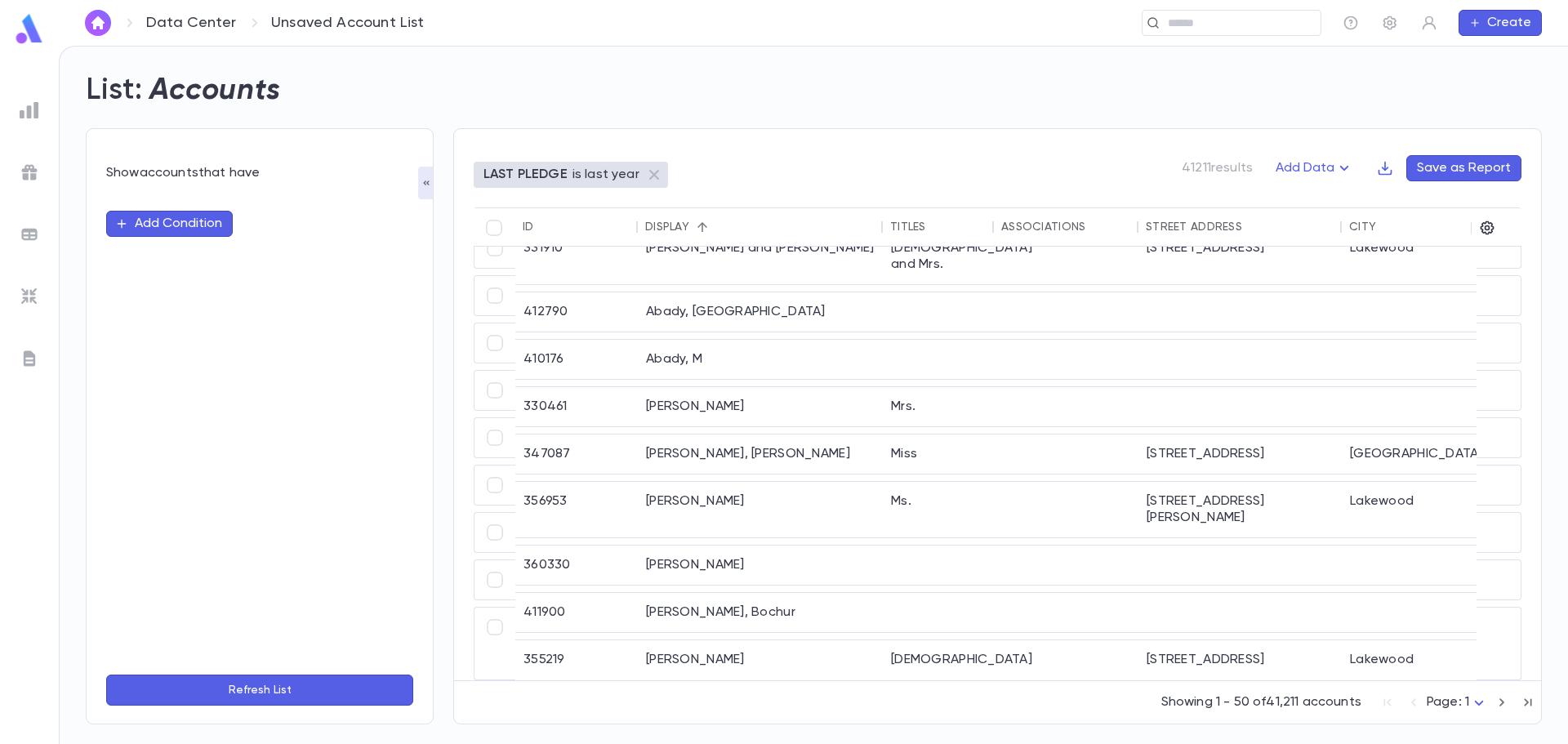
click at [185, 232] on button "Add Condition" at bounding box center [169, 224] width 126 height 27
click at [178, 227] on input "text" at bounding box center [252, 224] width 257 height 23
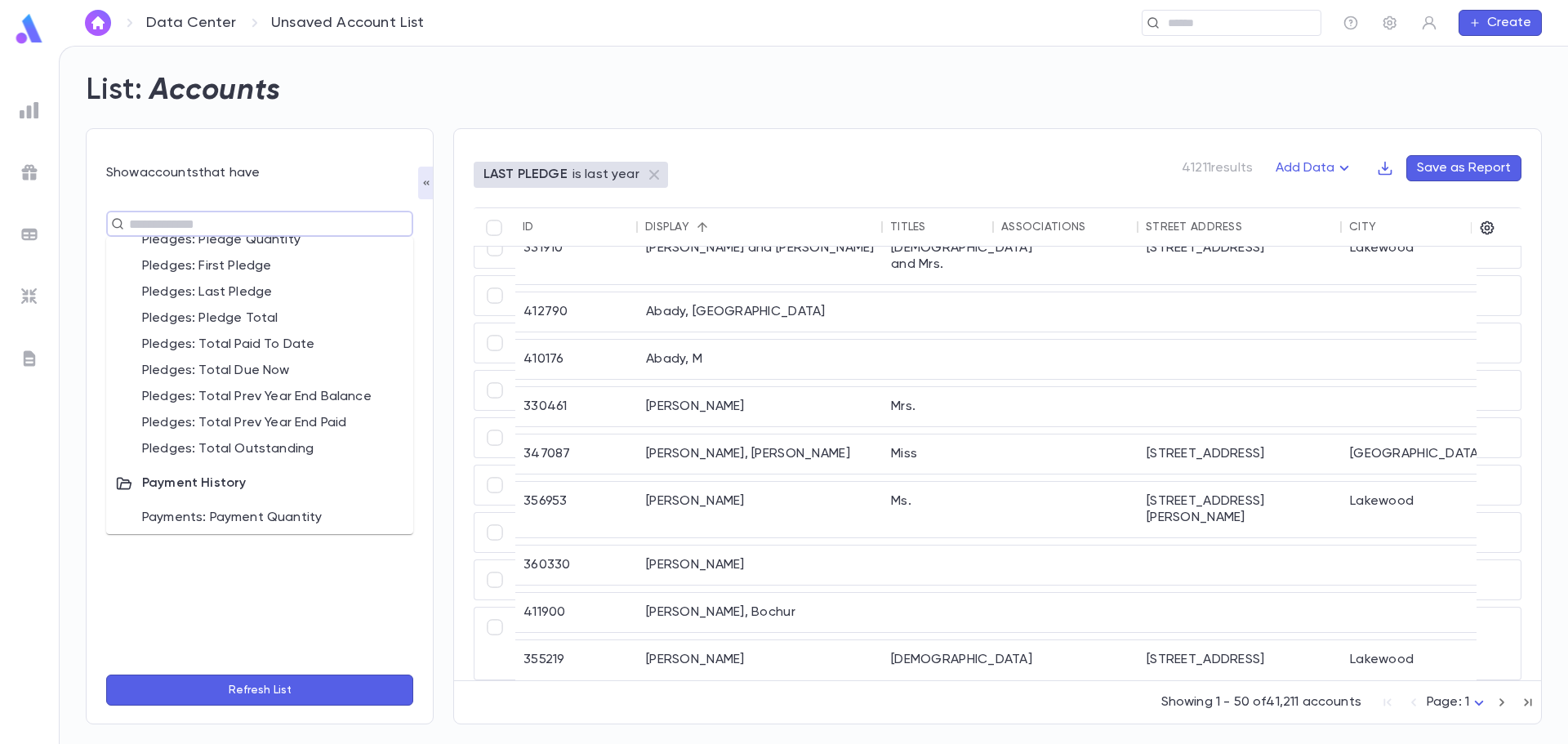
scroll to position [840, 0]
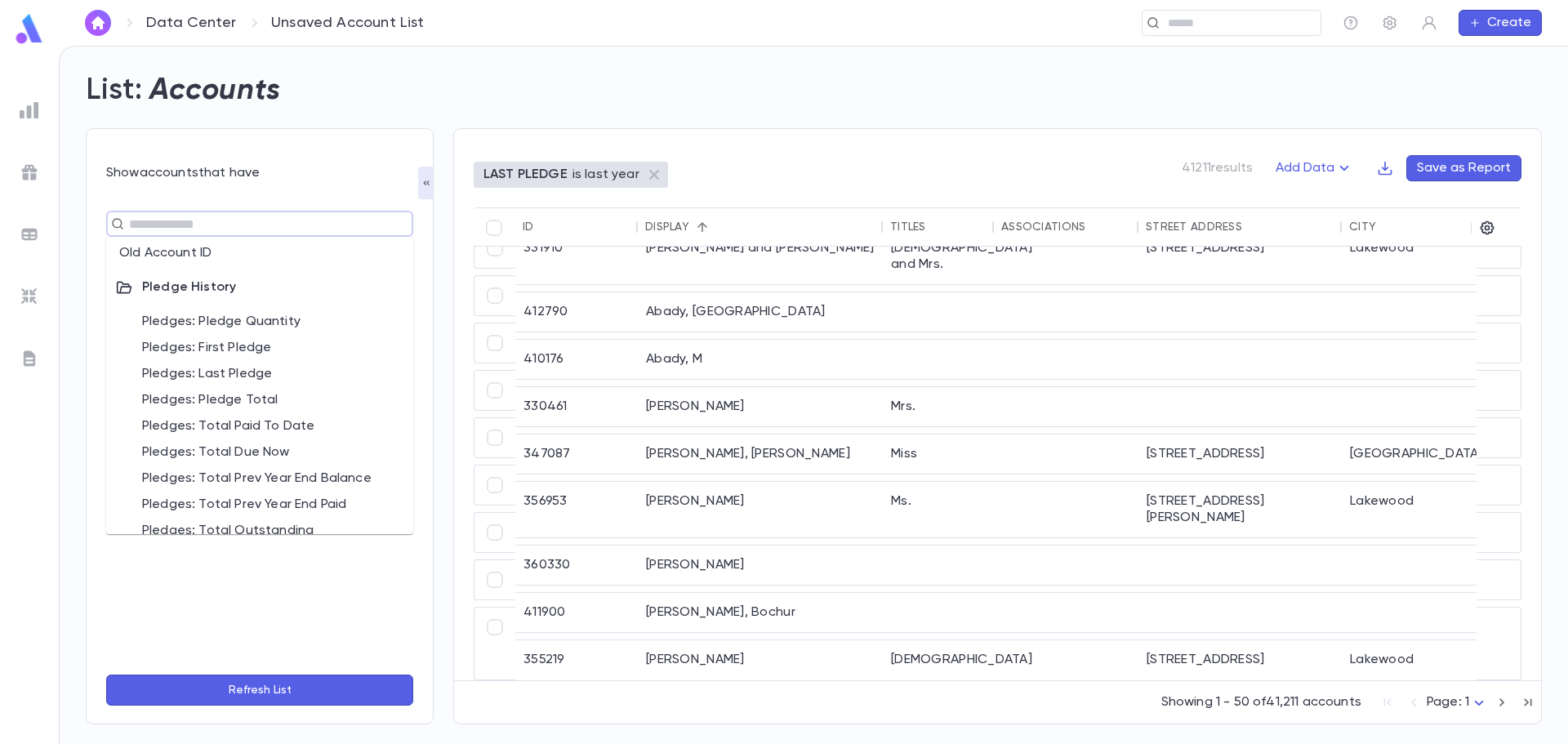
click at [270, 396] on li "Pledges: Pledge Total" at bounding box center [260, 400] width 307 height 27
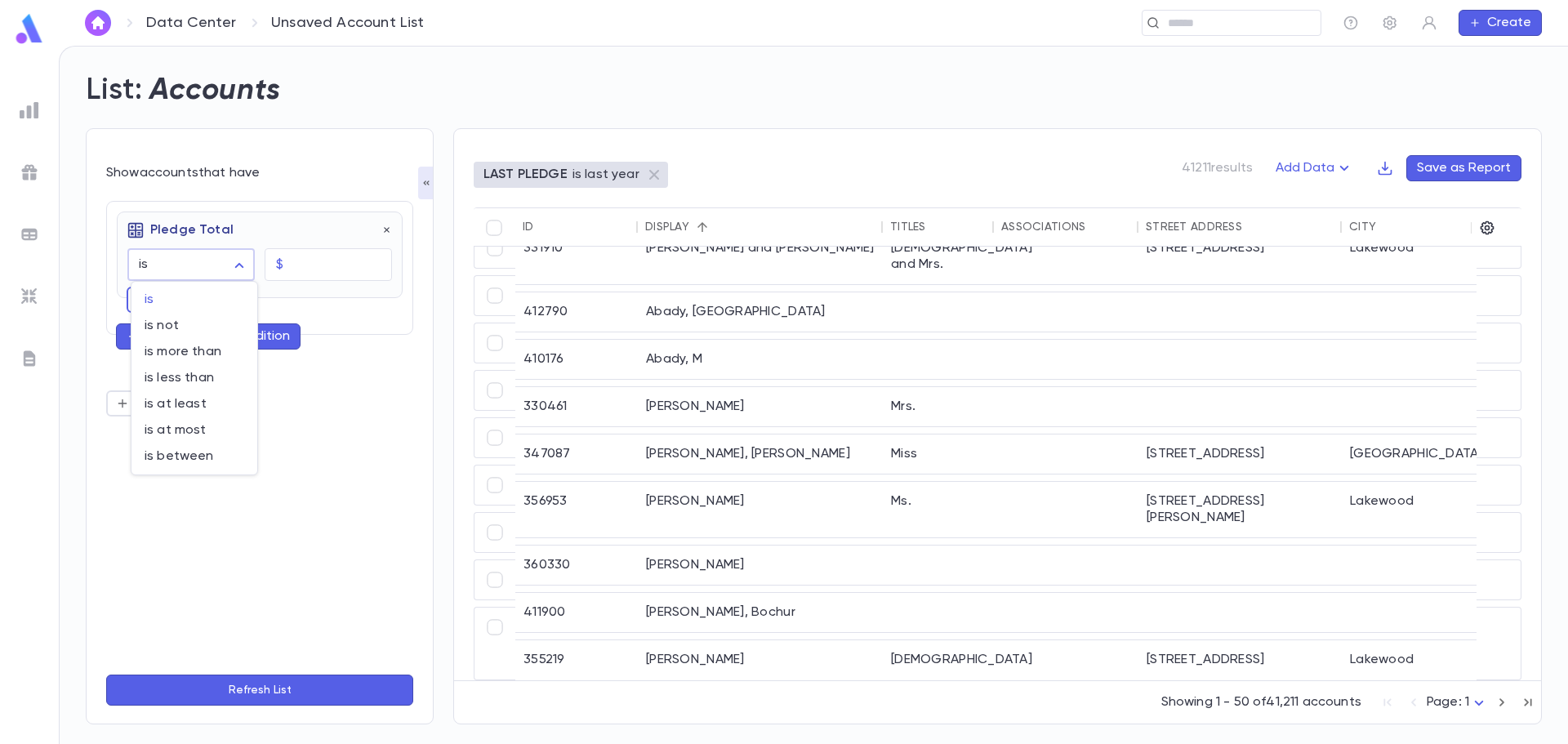
click at [227, 273] on body "Data Center Unsaved Account List ​ Create List: Accounts Show accounts that hav…" at bounding box center [784, 395] width 1568 height 698
click at [203, 395] on li "is at least" at bounding box center [194, 404] width 126 height 27
type input "**********"
click at [346, 265] on input "text" at bounding box center [341, 266] width 102 height 32
type input "********"
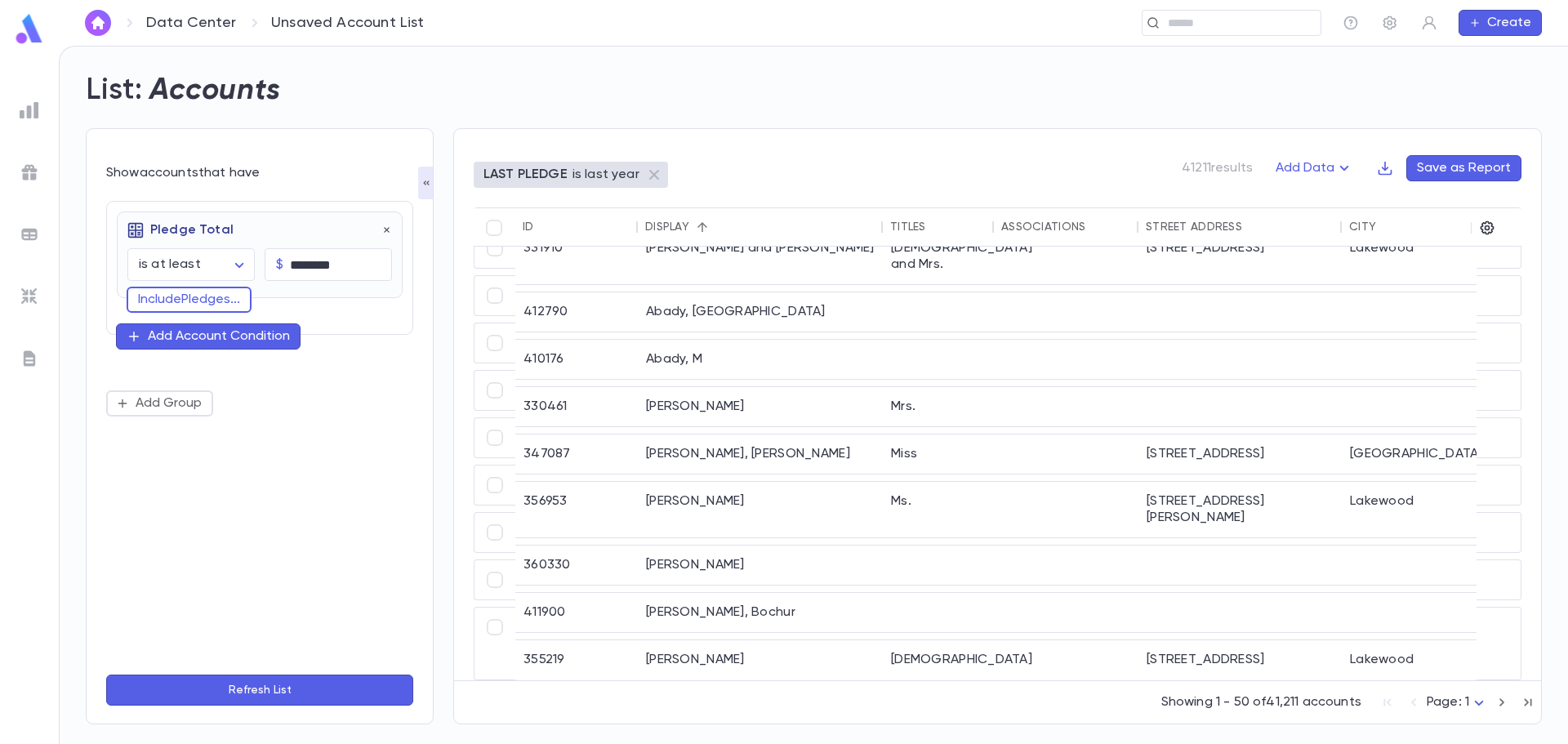
click at [224, 345] on button "Add Account Condition" at bounding box center [208, 337] width 185 height 27
click at [222, 305] on button "Include Pledges ..." at bounding box center [189, 300] width 125 height 27
click at [160, 353] on div "**********" at bounding box center [260, 306] width 307 height 209
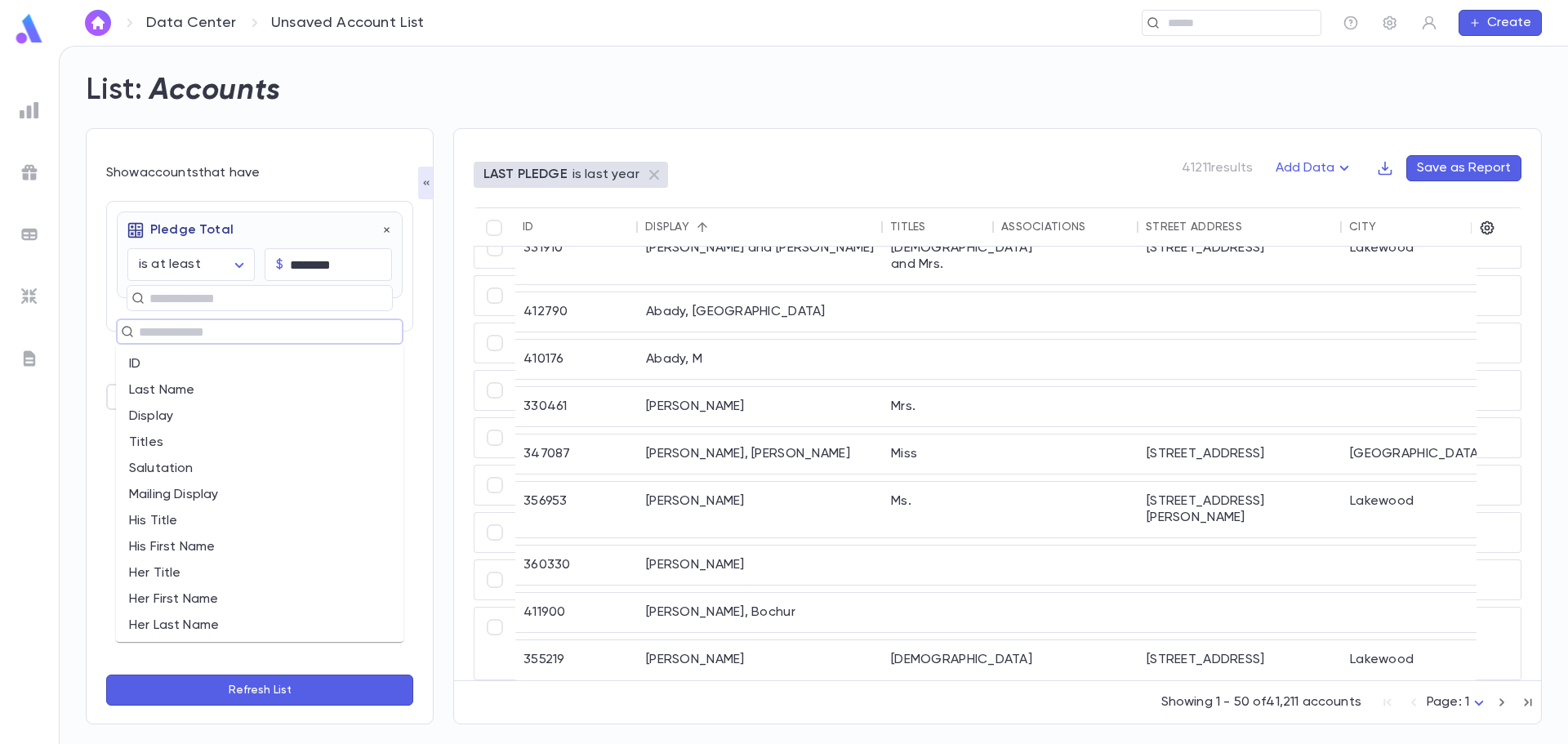
click at [157, 334] on input "text" at bounding box center [252, 332] width 238 height 23
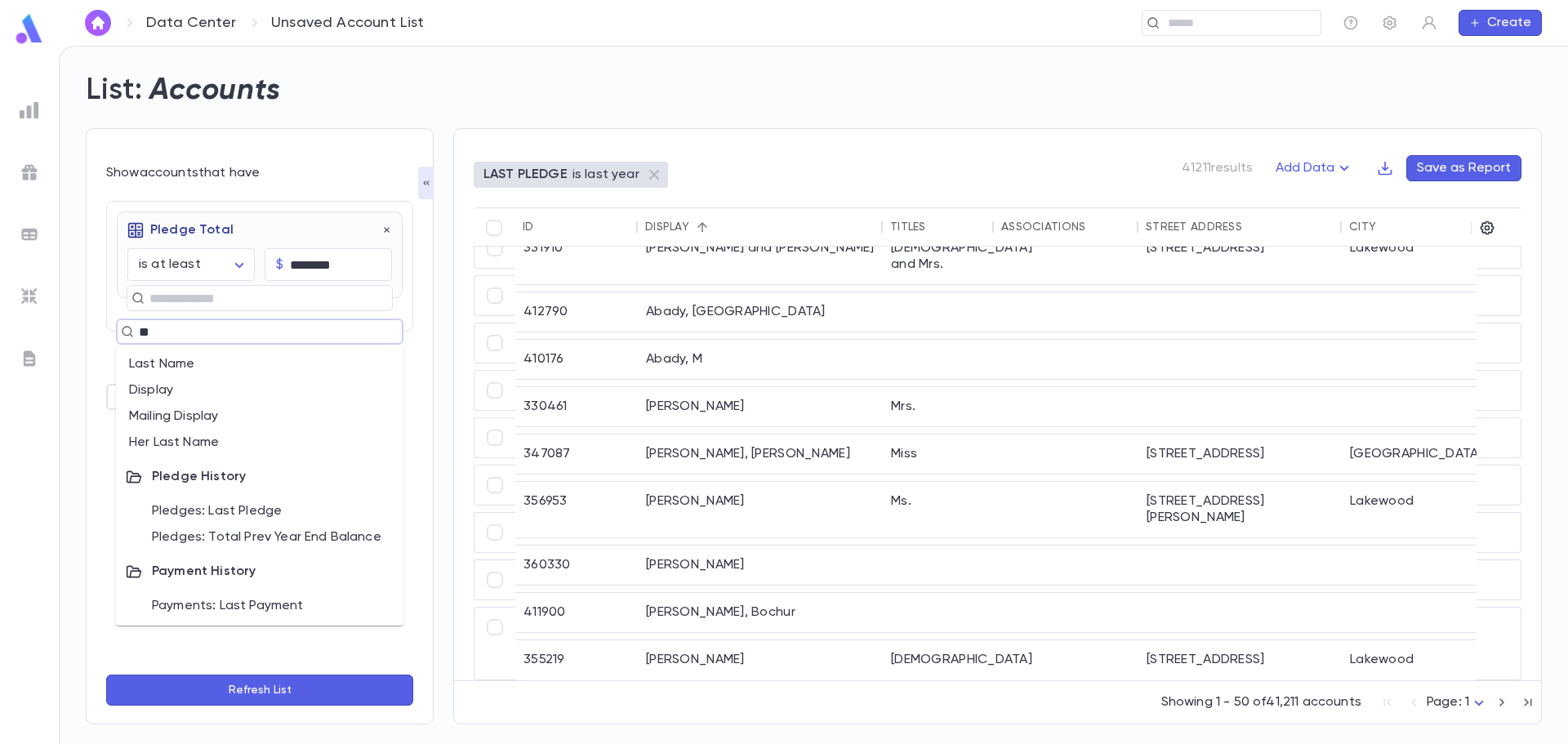
type input "***"
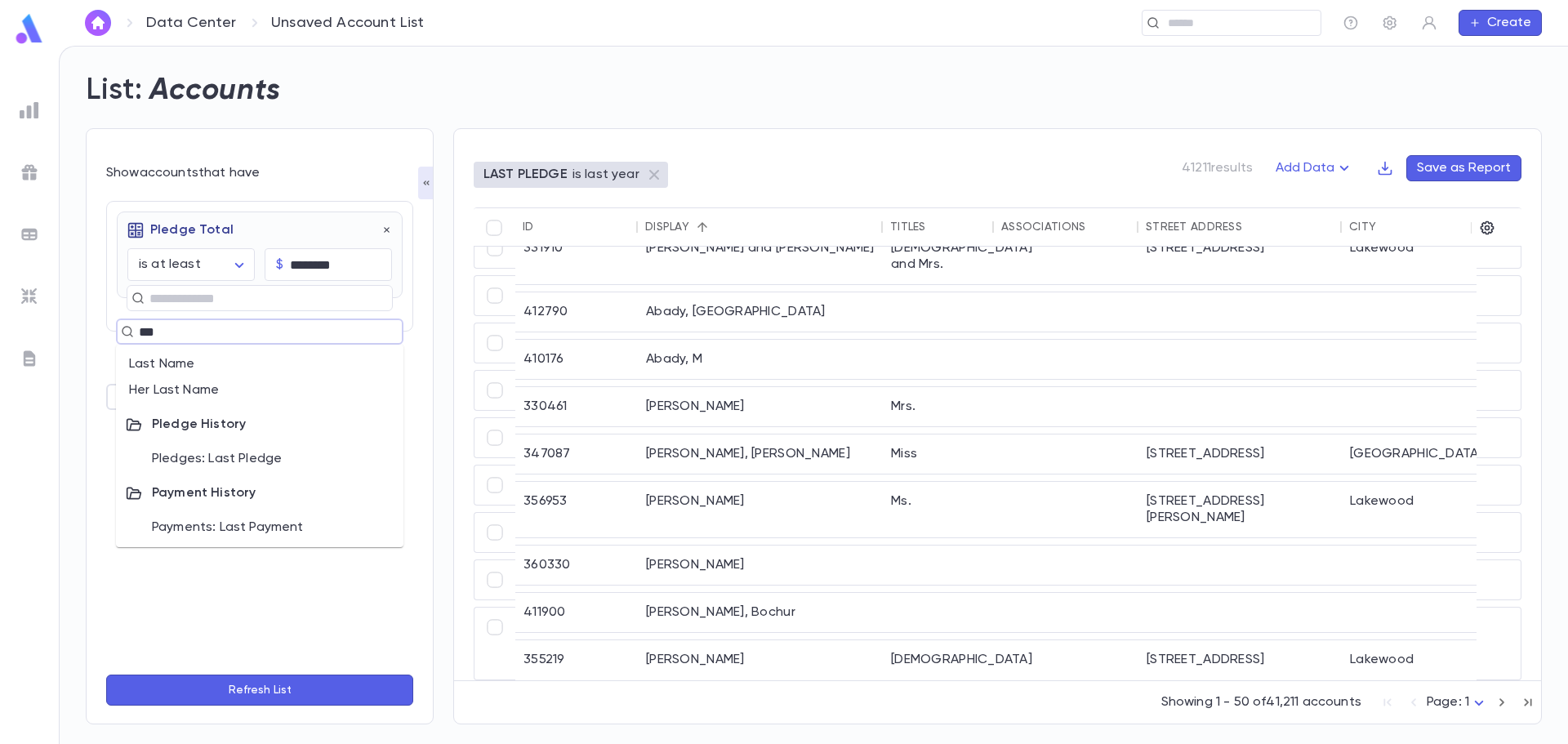
click at [291, 458] on li "Pledges: Last Pledge" at bounding box center [259, 459] width 287 height 27
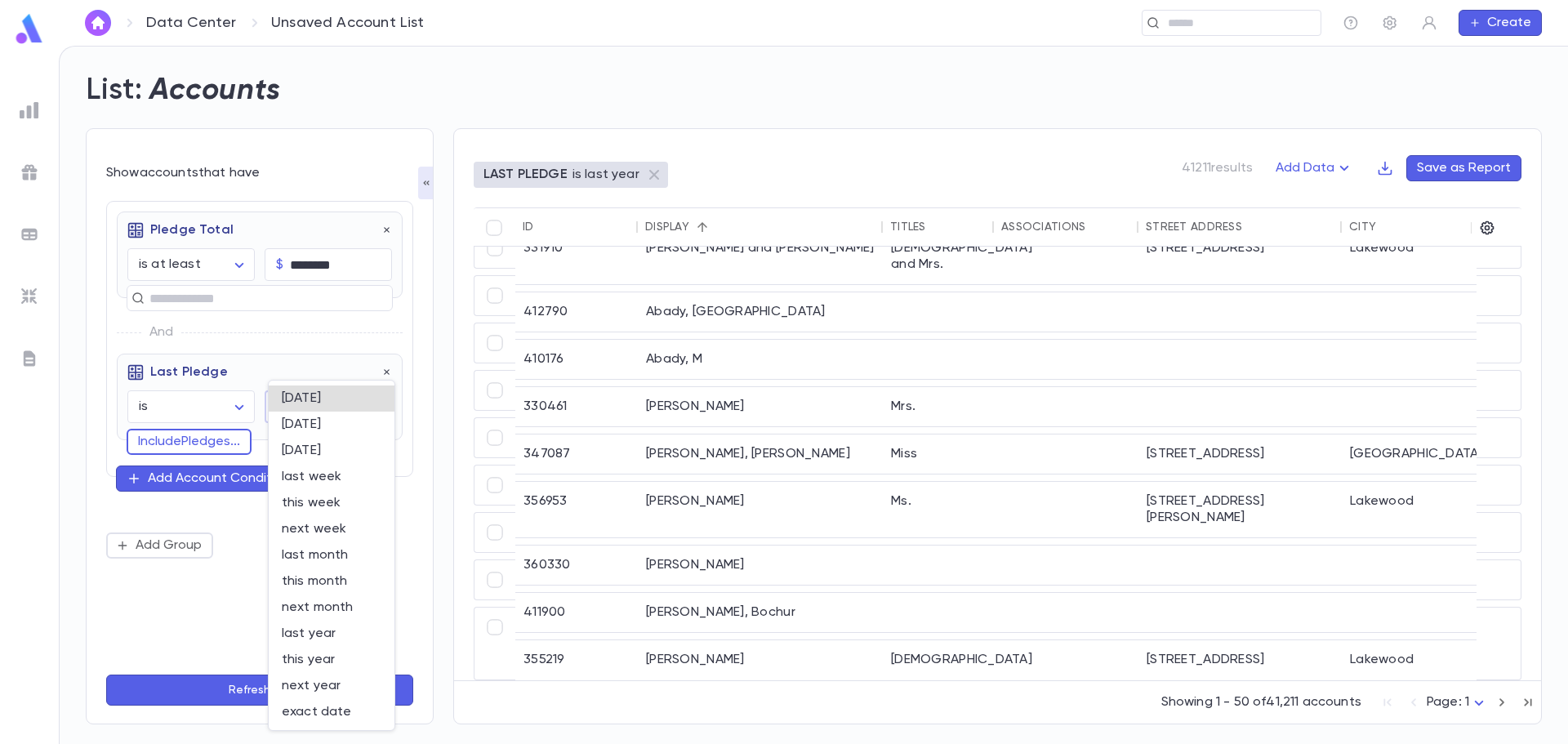
click at [306, 415] on body "**********" at bounding box center [784, 395] width 1568 height 698
click at [197, 406] on div at bounding box center [784, 372] width 1568 height 744
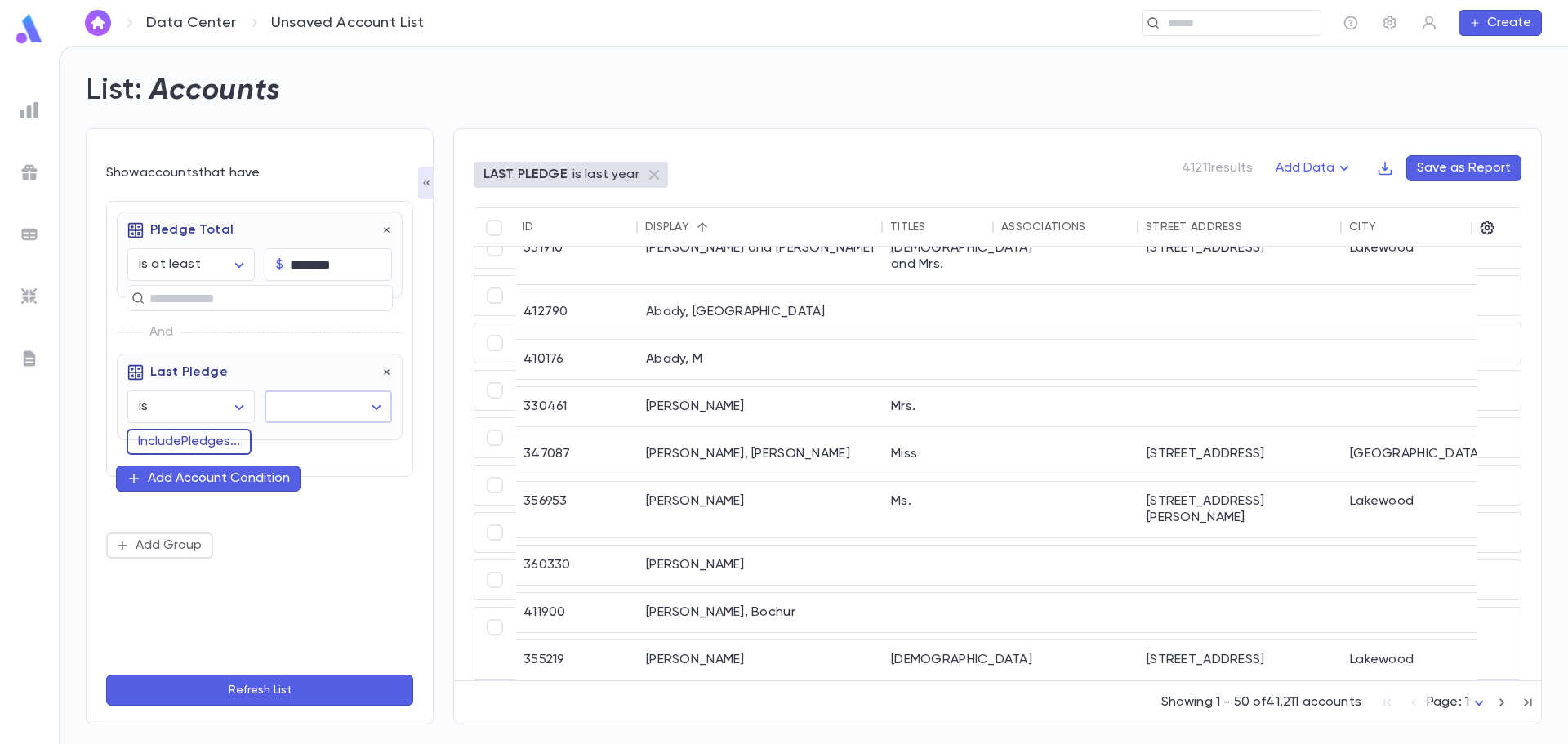
click at [190, 441] on button "Include Pledges ..." at bounding box center [189, 442] width 125 height 27
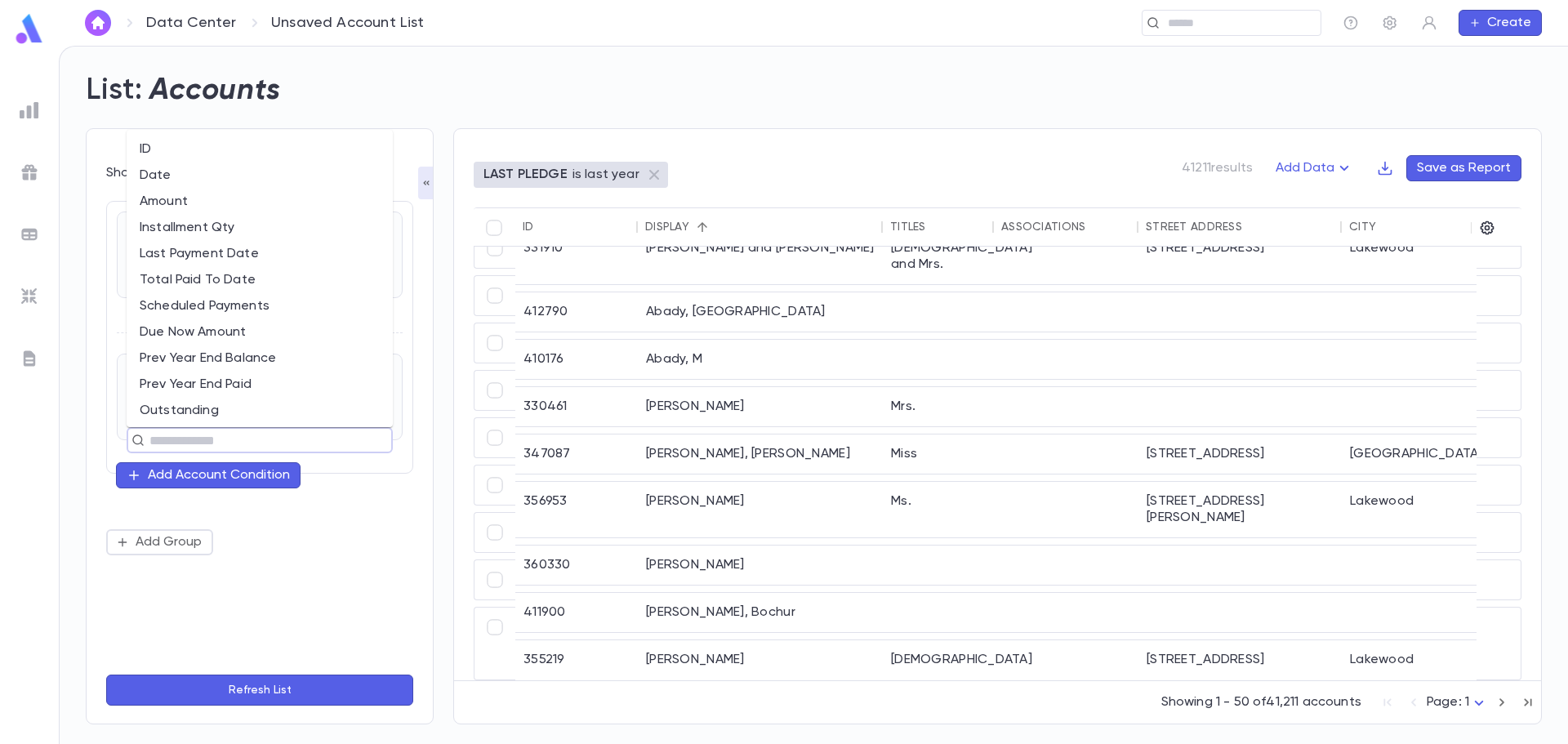
click at [194, 444] on input "text" at bounding box center [252, 440] width 216 height 23
type input "*"
click at [254, 203] on li "Last Payment Date" at bounding box center [259, 202] width 267 height 27
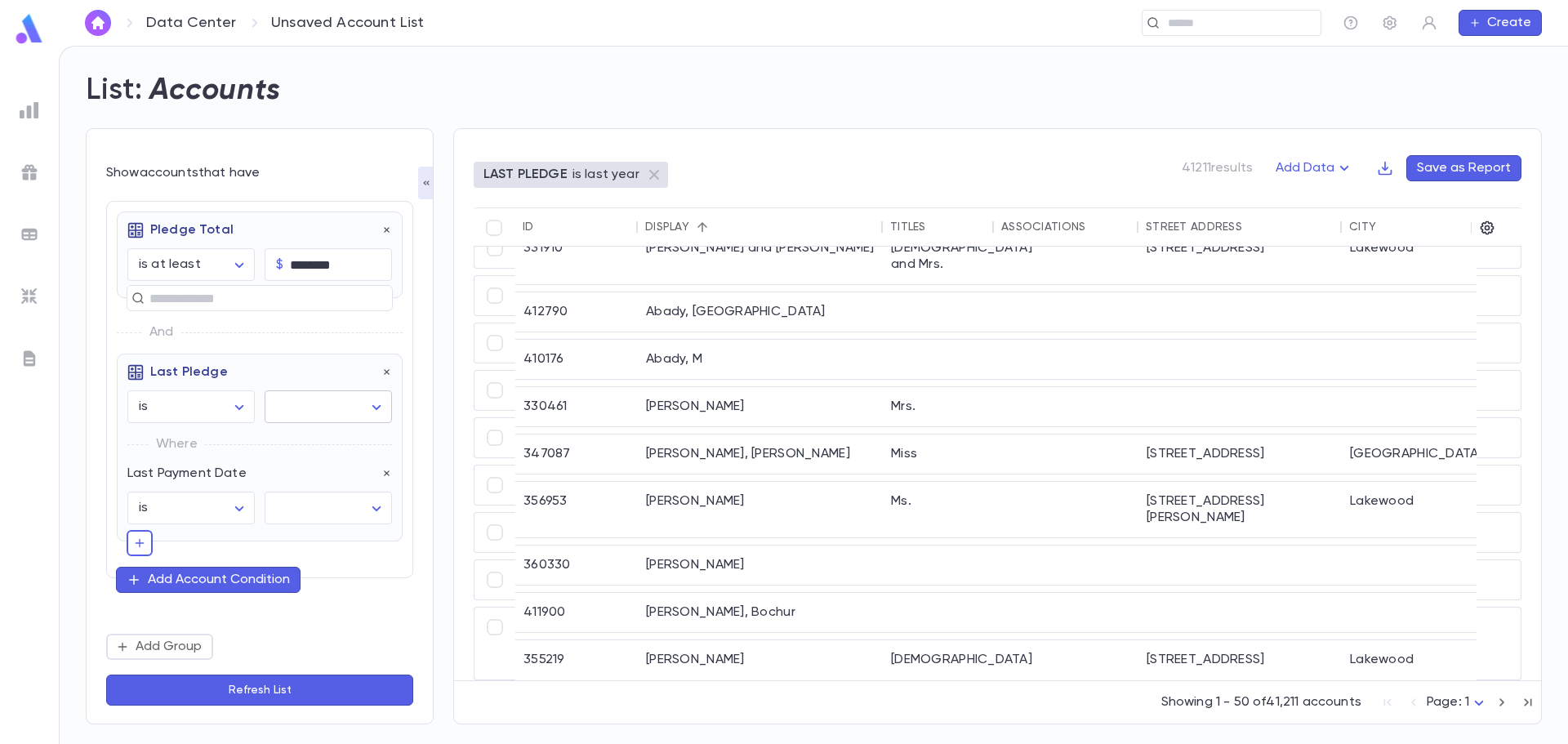
click at [359, 409] on body "**********" at bounding box center [784, 395] width 1568 height 698
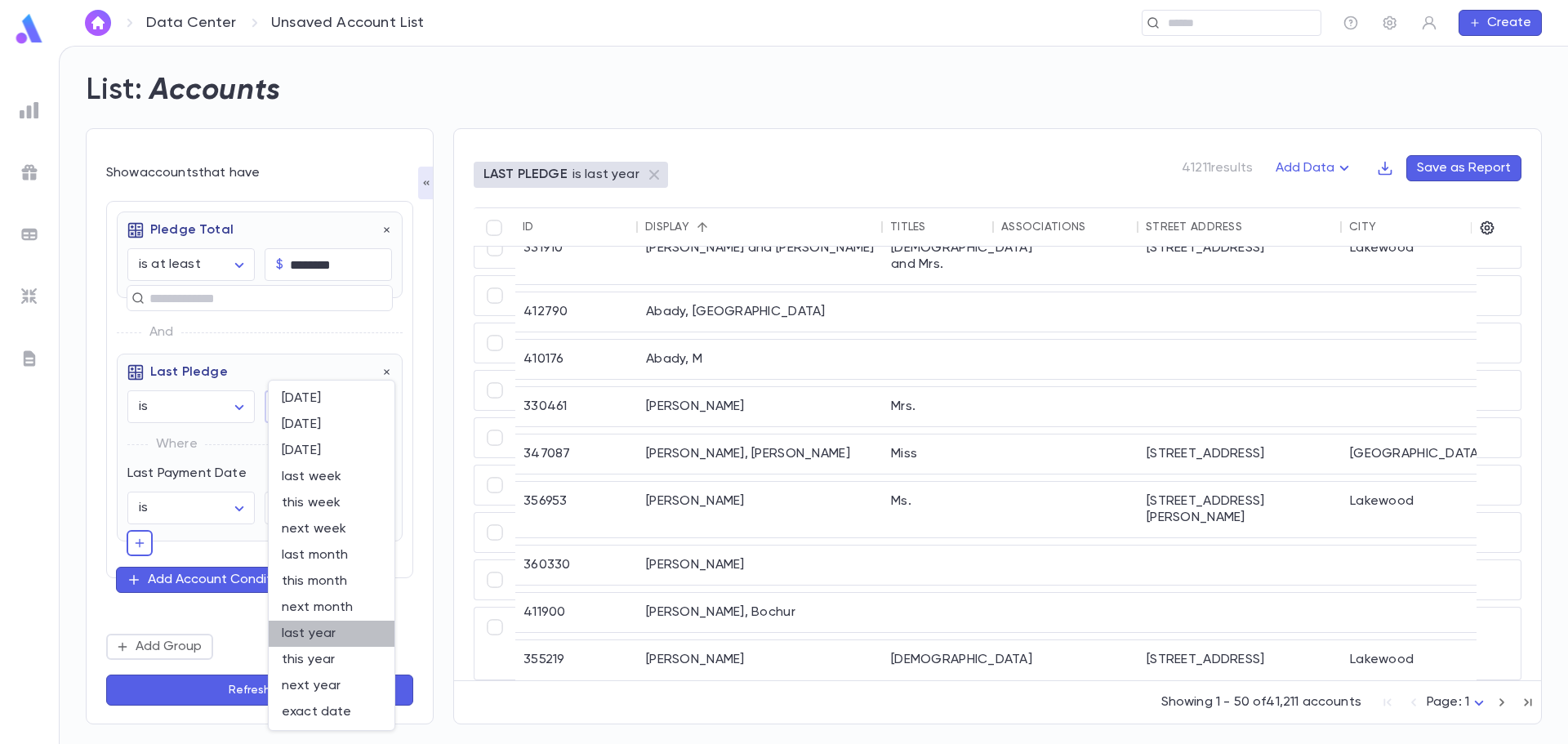
click at [338, 631] on span "last year" at bounding box center [331, 634] width 100 height 16
type input "********"
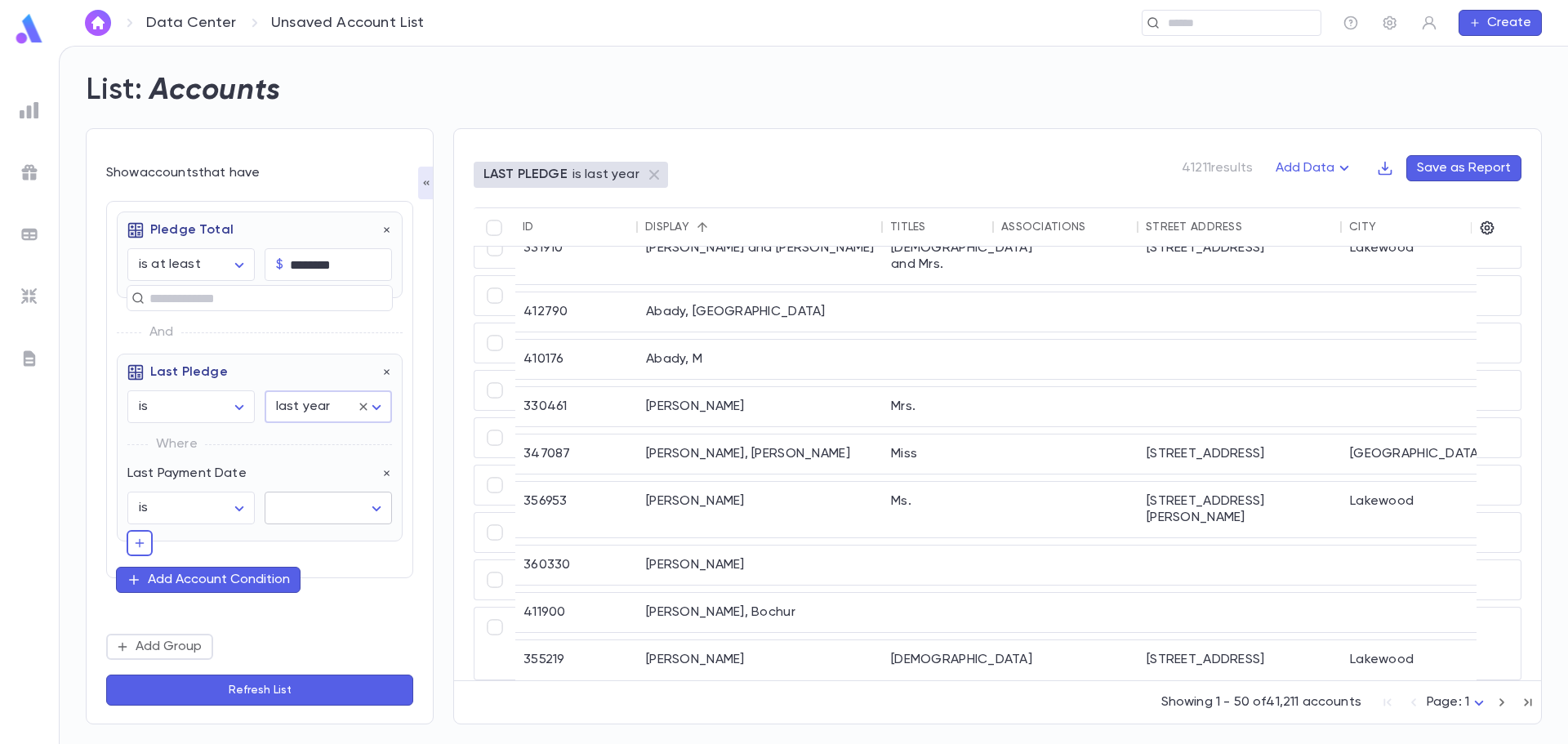
click at [320, 509] on body "**********" at bounding box center [784, 395] width 1568 height 698
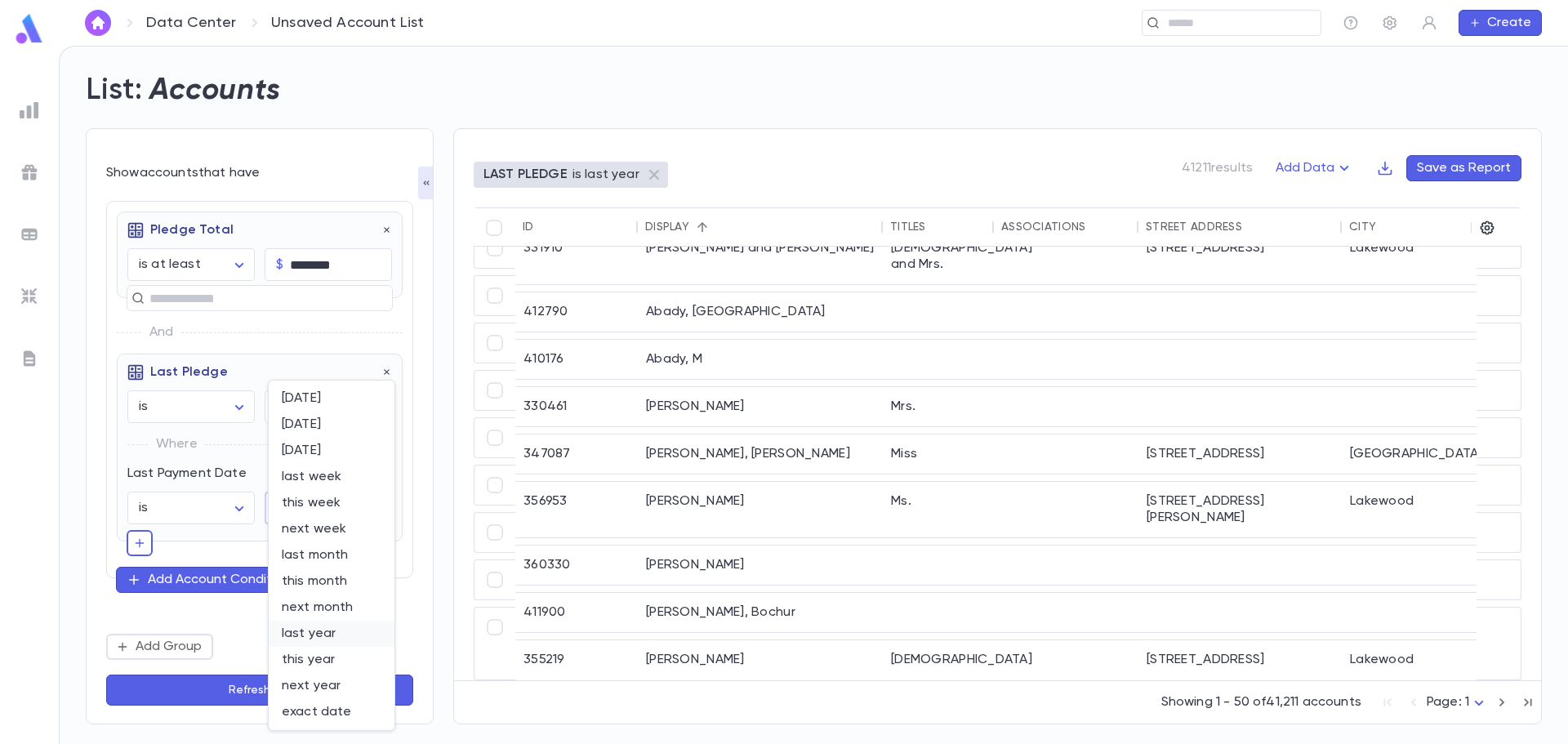
drag, startPoint x: 343, startPoint y: 470, endPoint x: 316, endPoint y: 633, distance: 165.2
click at [320, 629] on ul "today yesterday tomorrow last week this week next week last month this month ne…" at bounding box center [331, 555] width 126 height 350
click at [311, 635] on span "last year" at bounding box center [331, 634] width 100 height 16
type input "********"
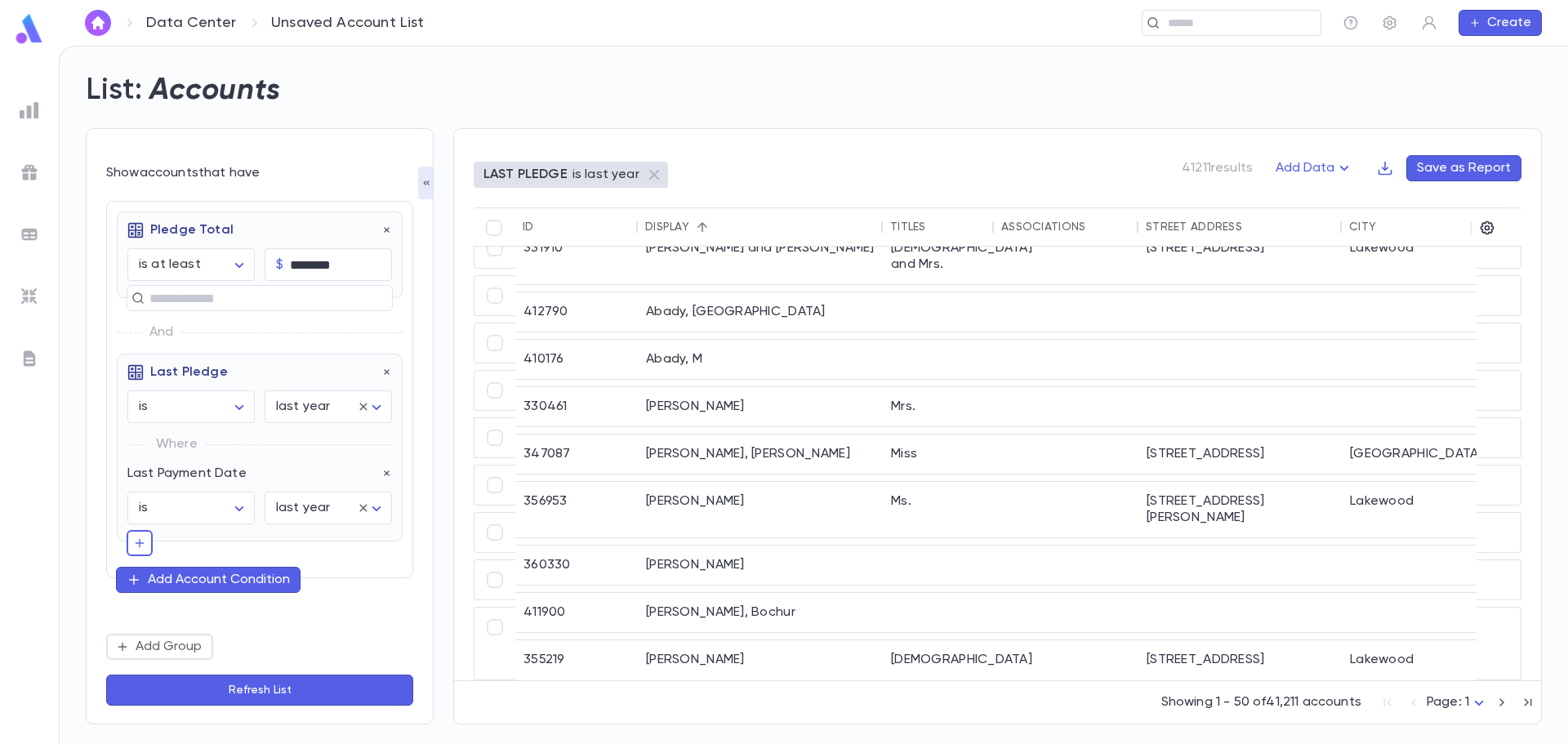
click at [342, 692] on button "Refresh List" at bounding box center [260, 690] width 307 height 31
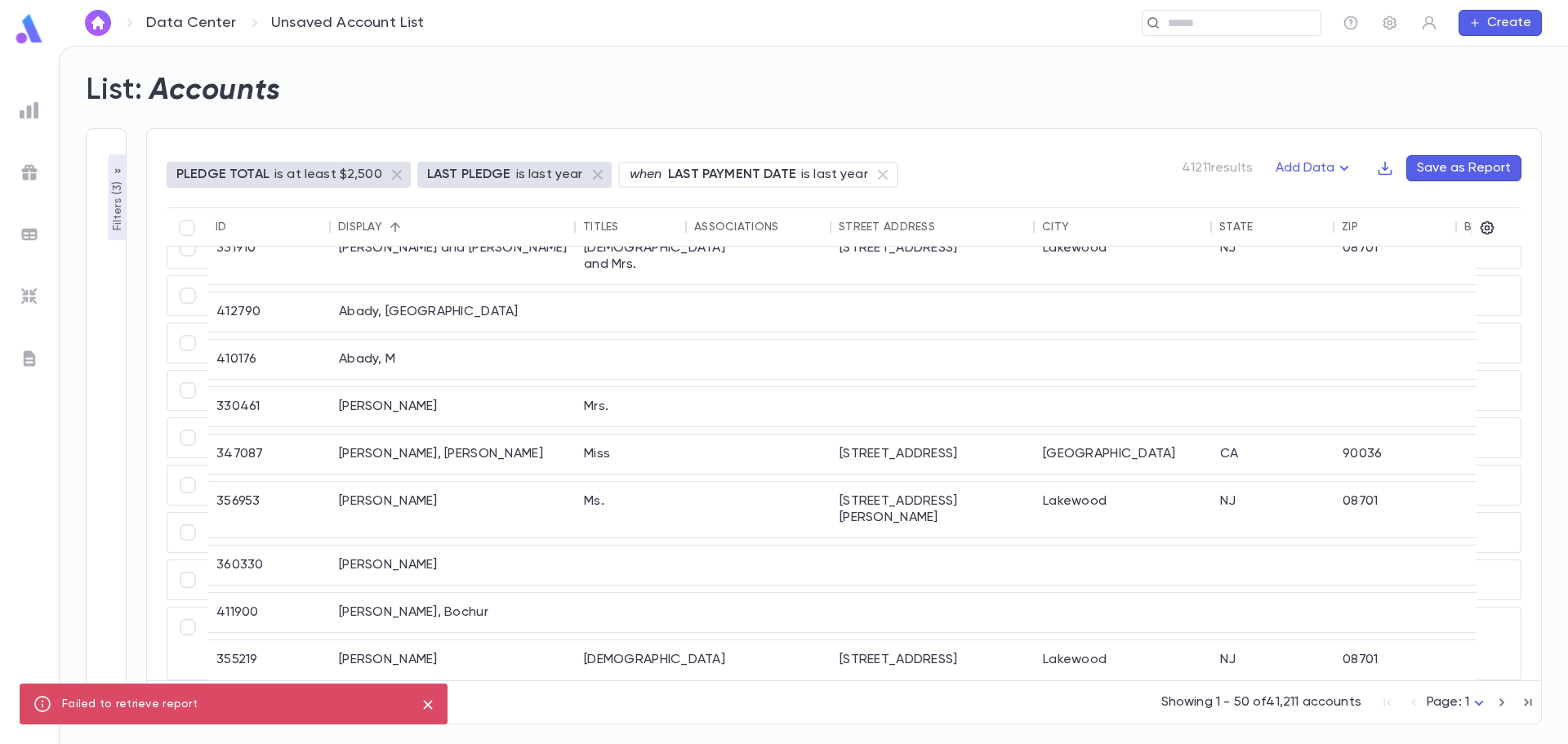
click at [114, 175] on icon "button" at bounding box center [118, 172] width 13 height 13
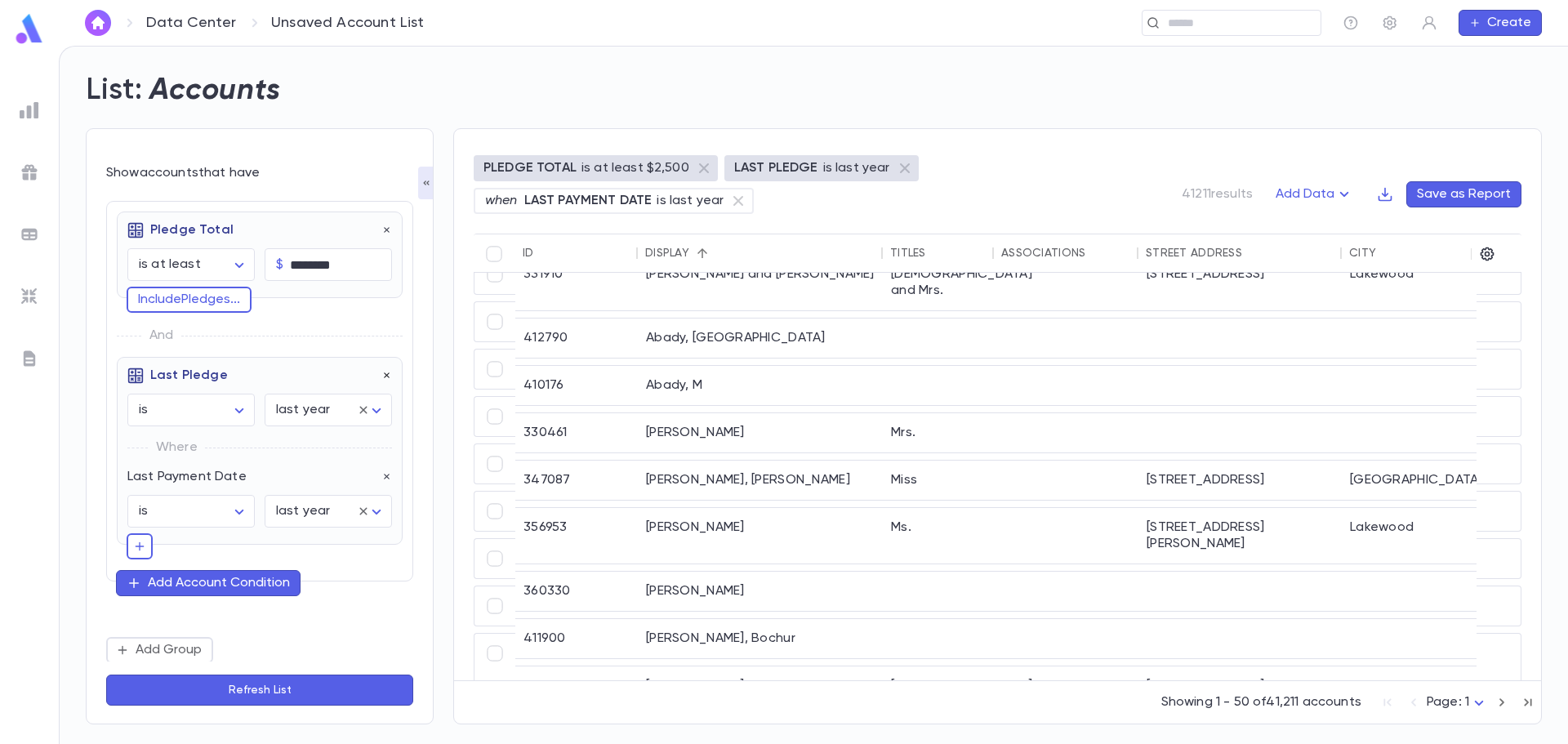
click at [384, 379] on icon "button" at bounding box center [387, 376] width 6 height 6
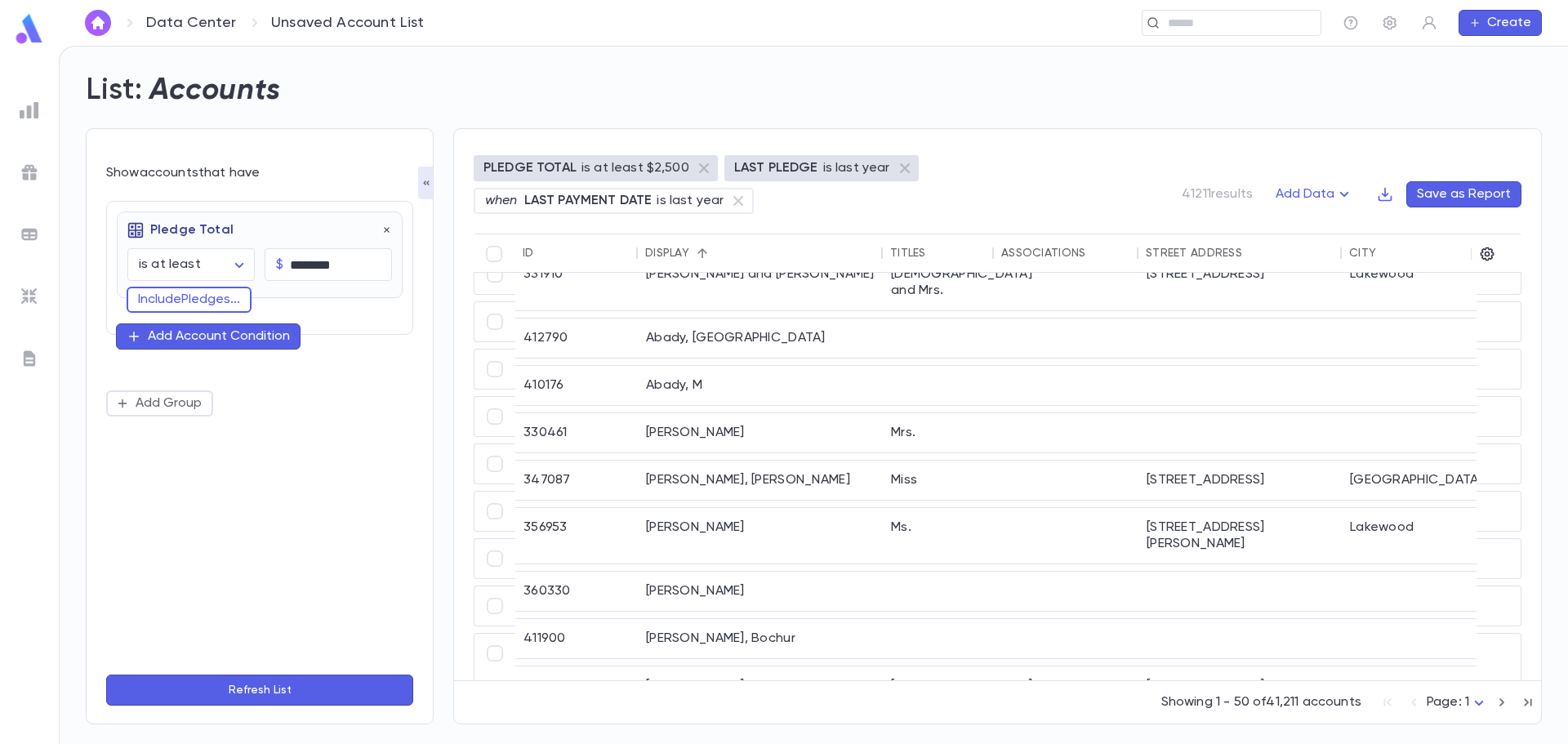
click at [170, 337] on div "Add Account Condition" at bounding box center [219, 336] width 142 height 16
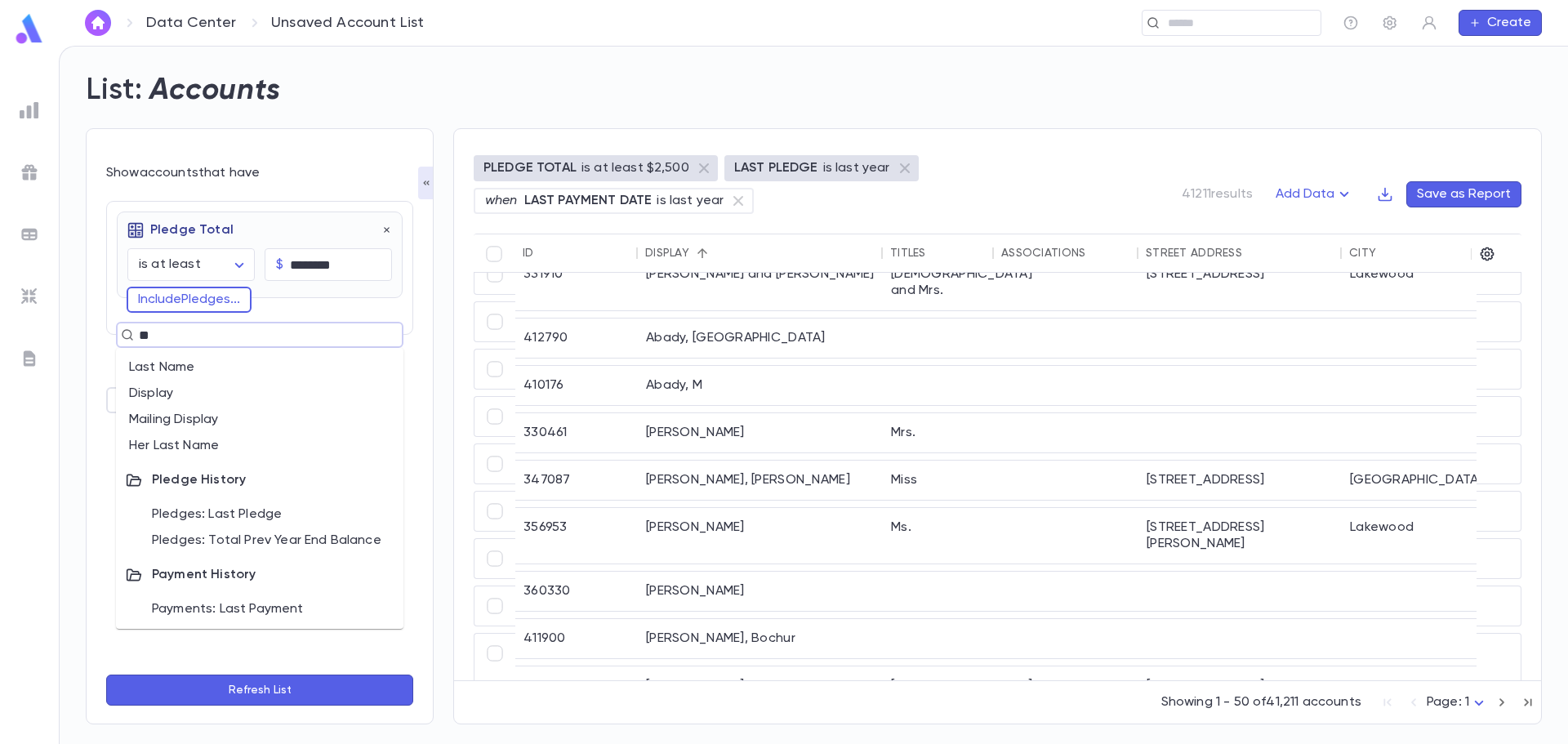
type input "*"
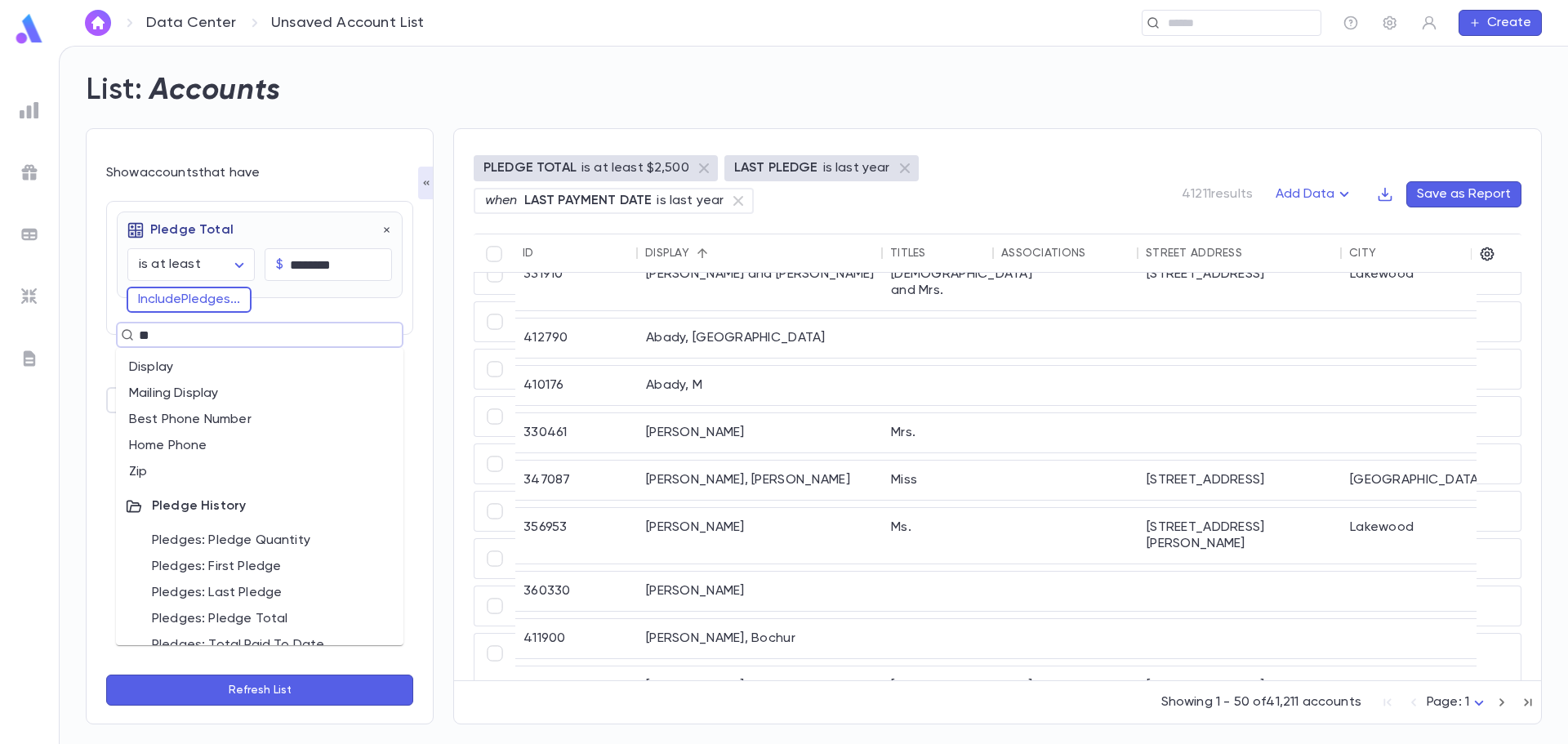
type input "***"
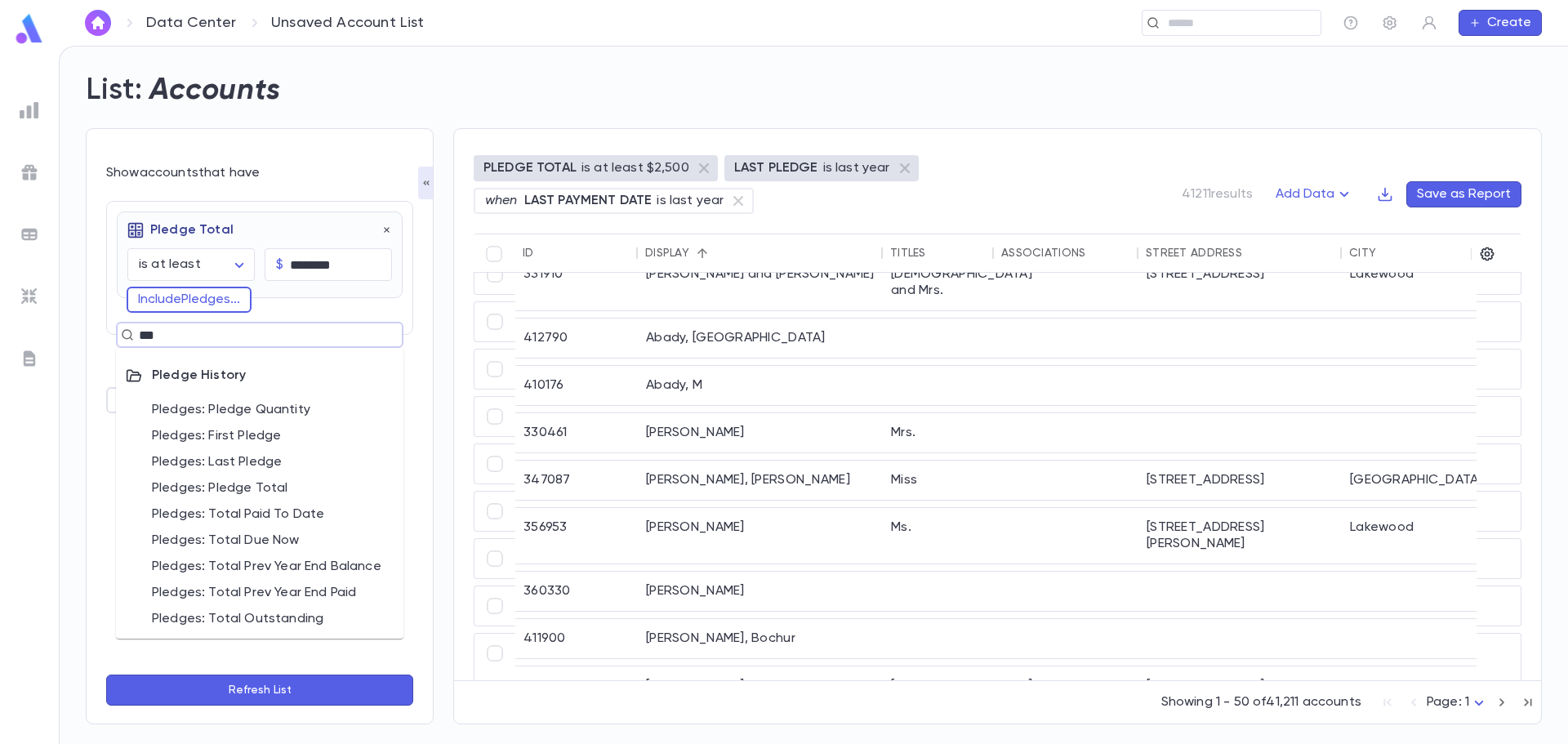
click at [351, 465] on li "Pledges: Last Pledge" at bounding box center [259, 463] width 287 height 27
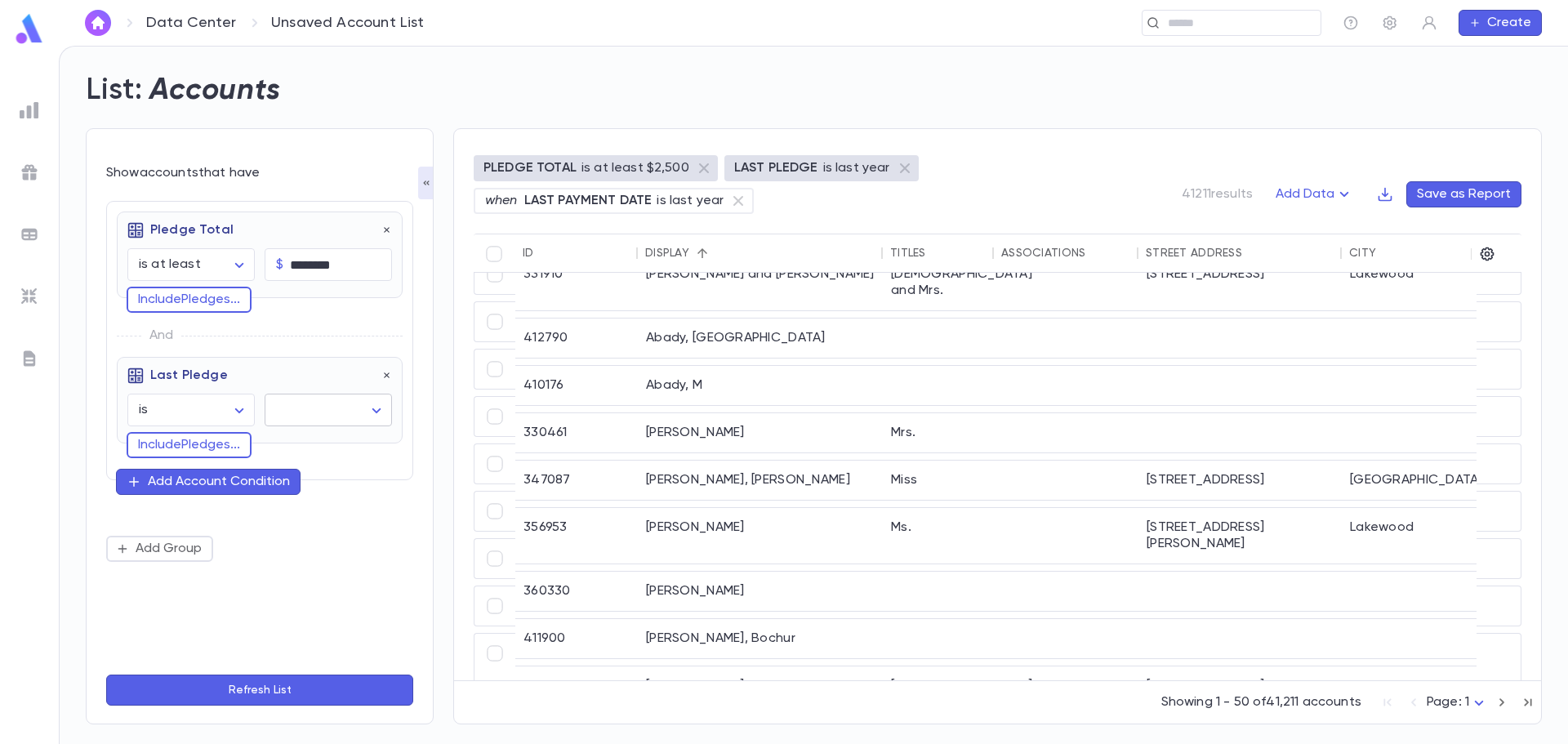
click at [304, 409] on body "**********" at bounding box center [784, 395] width 1568 height 698
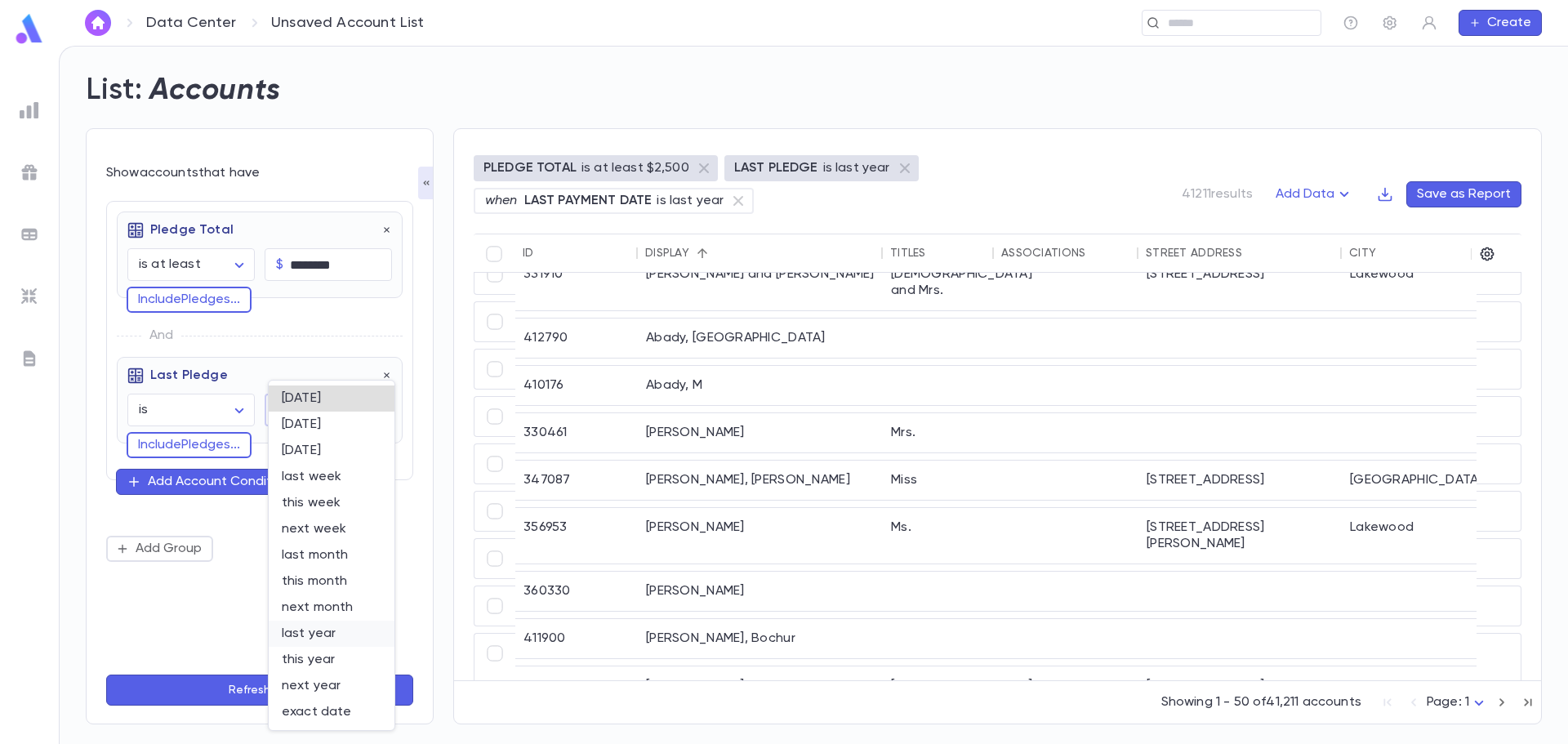
click at [341, 636] on span "last year" at bounding box center [331, 634] width 100 height 16
type input "********"
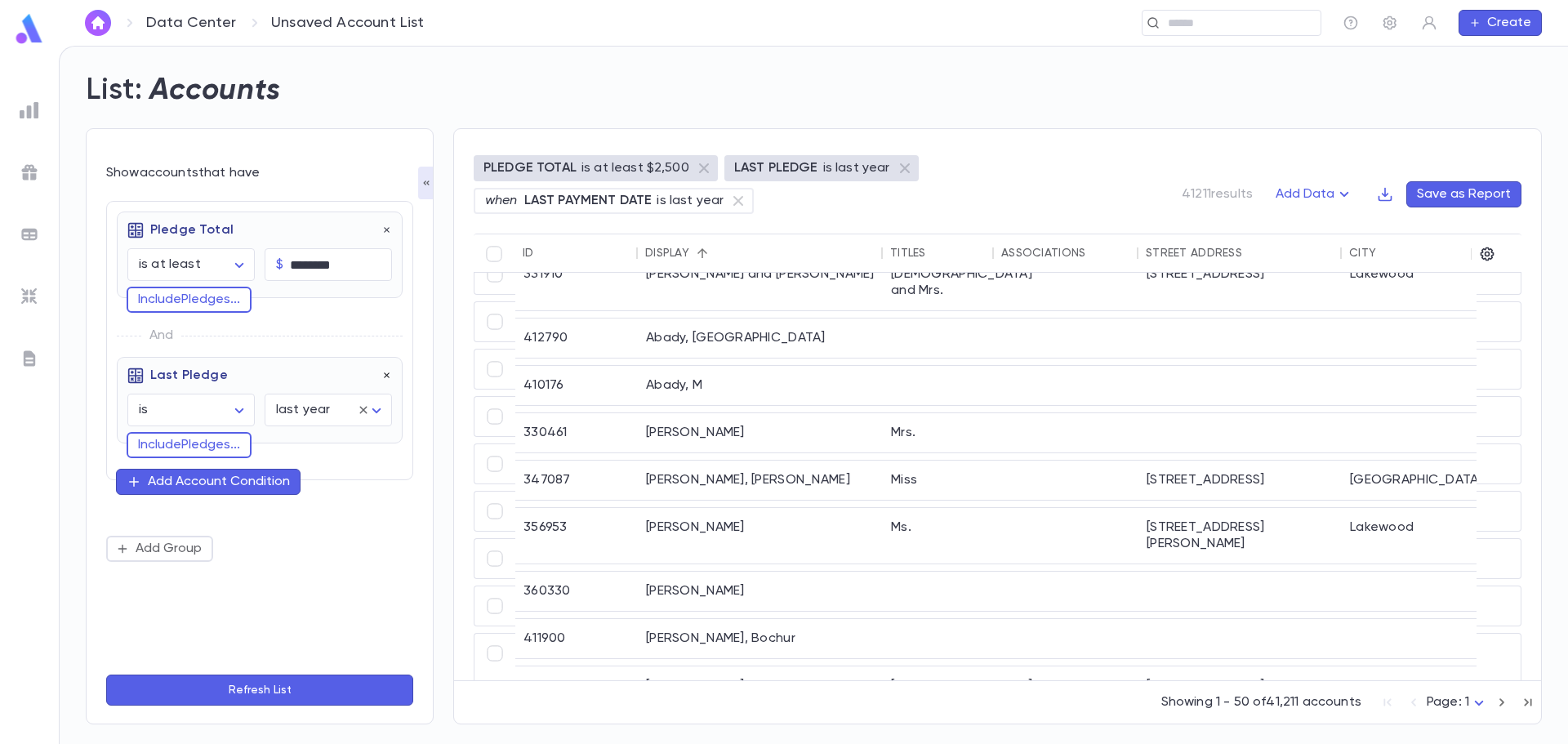
click at [390, 374] on icon "button" at bounding box center [387, 376] width 11 height 11
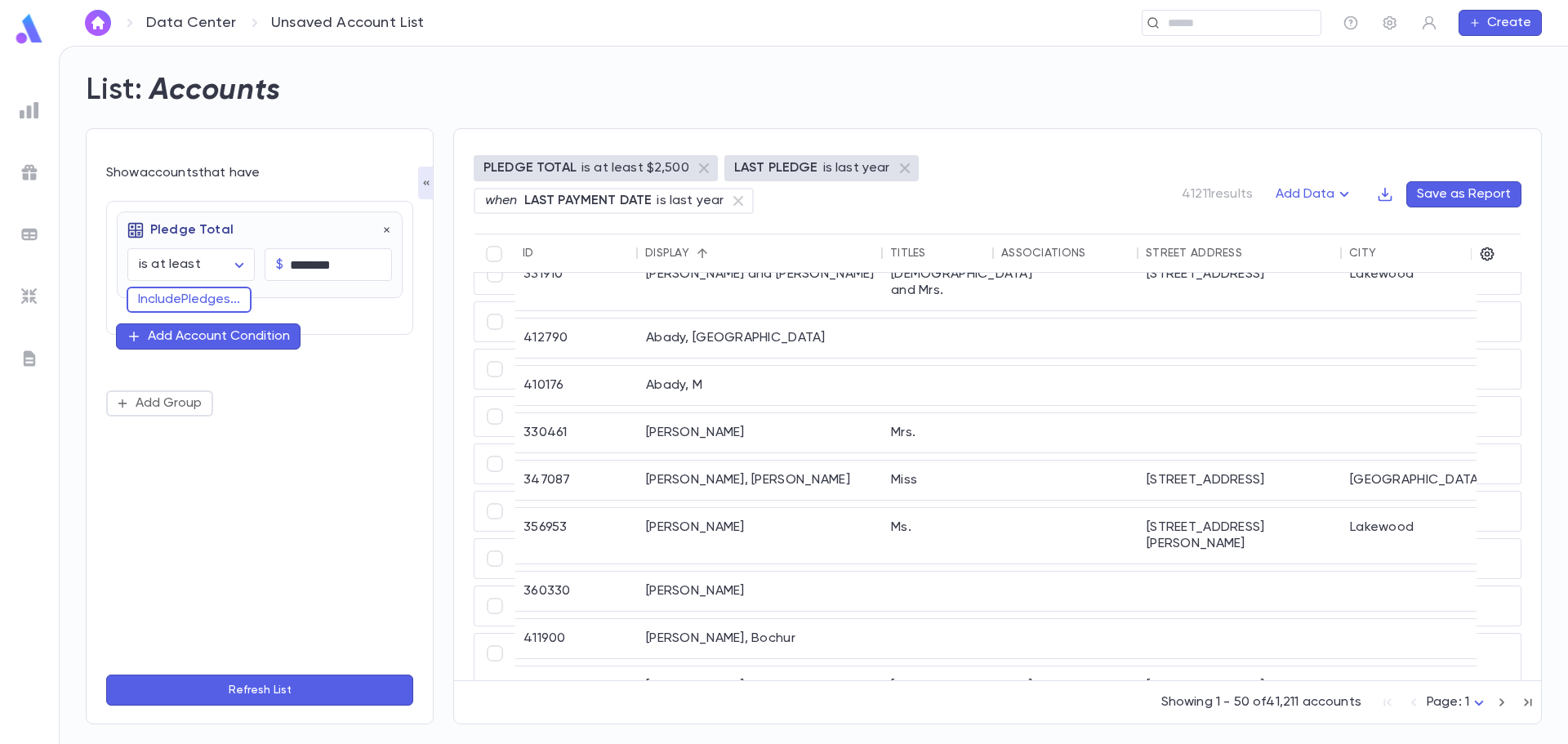
click at [138, 337] on icon "button" at bounding box center [133, 336] width 14 height 14
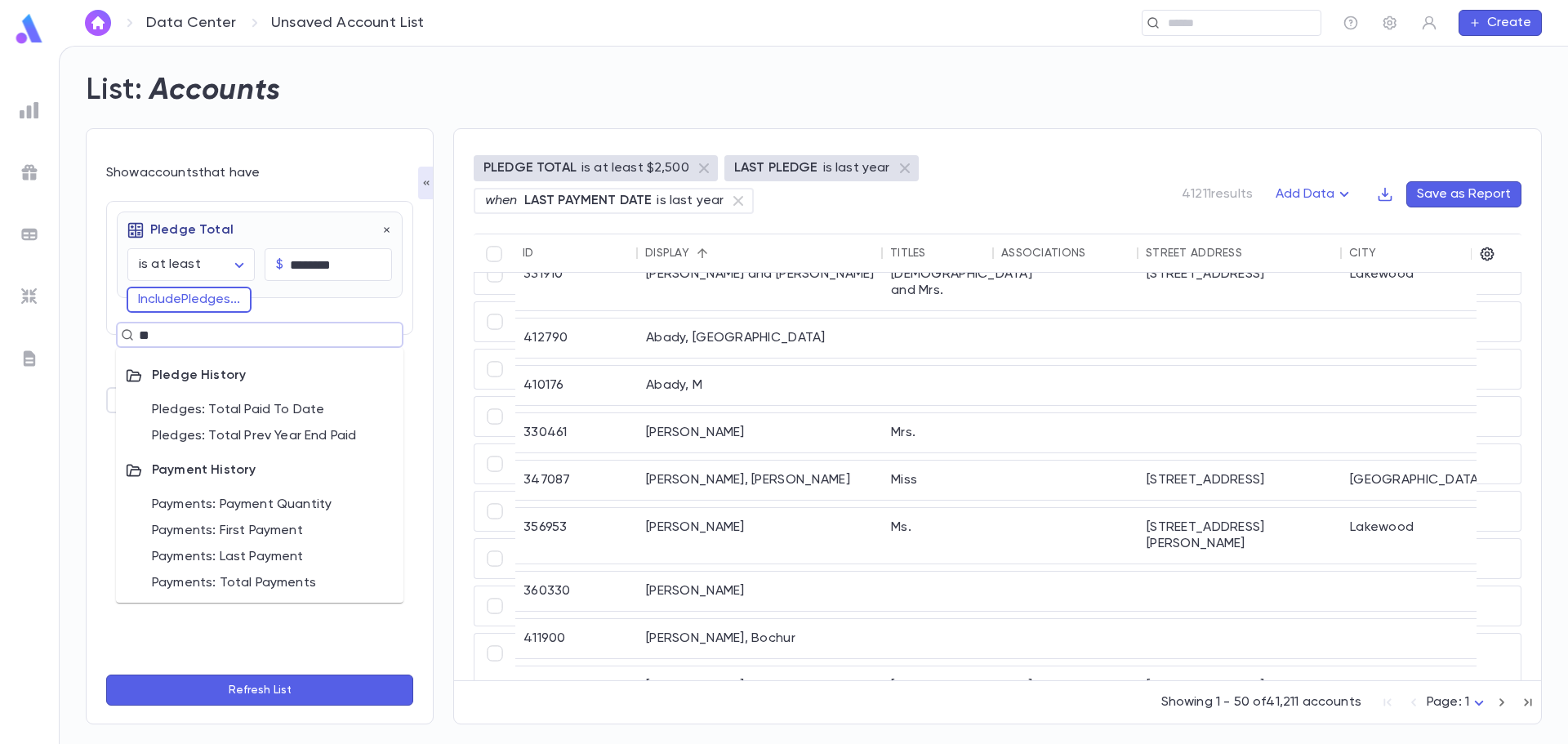
type input "***"
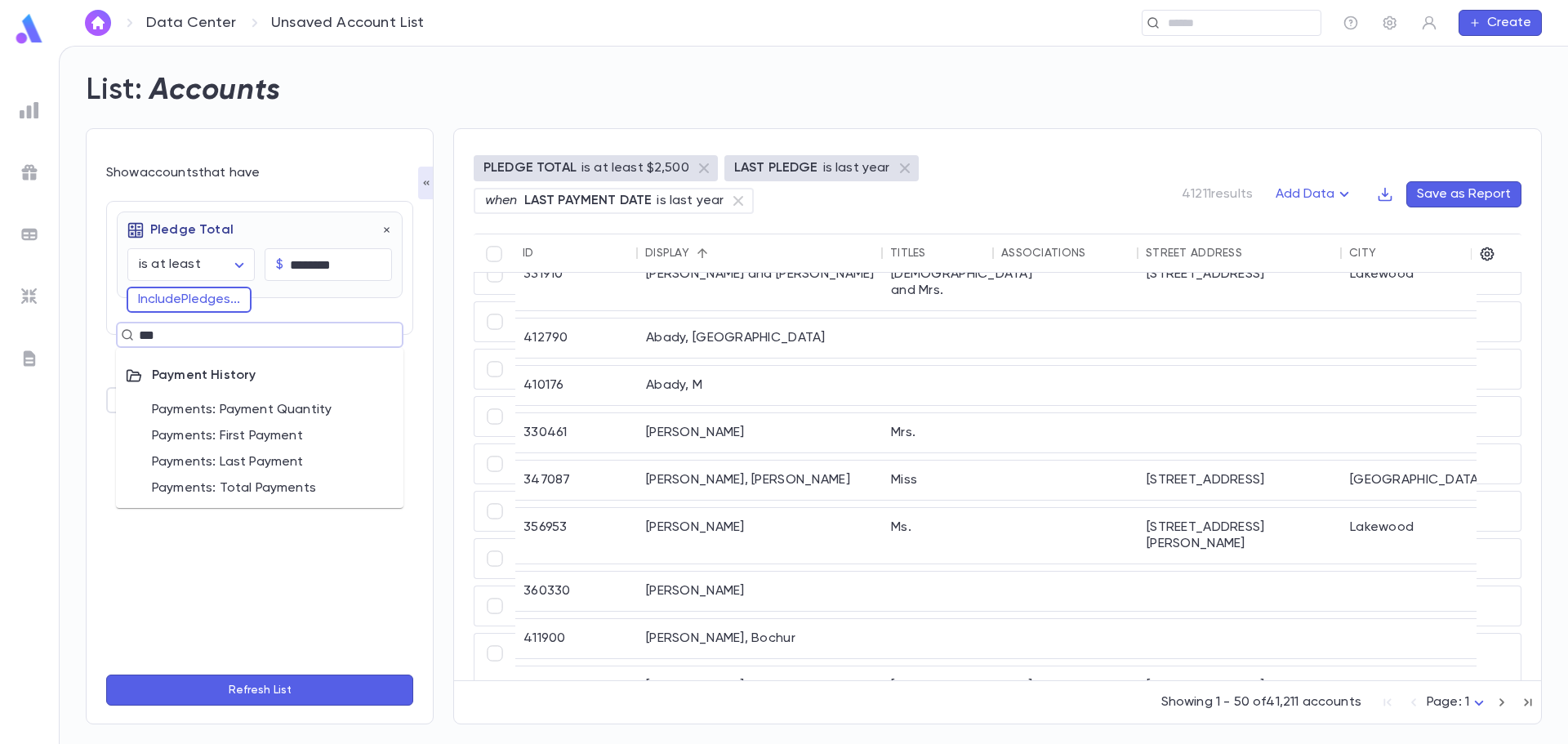
click at [232, 456] on li "Payments: Last Payment" at bounding box center [259, 463] width 287 height 27
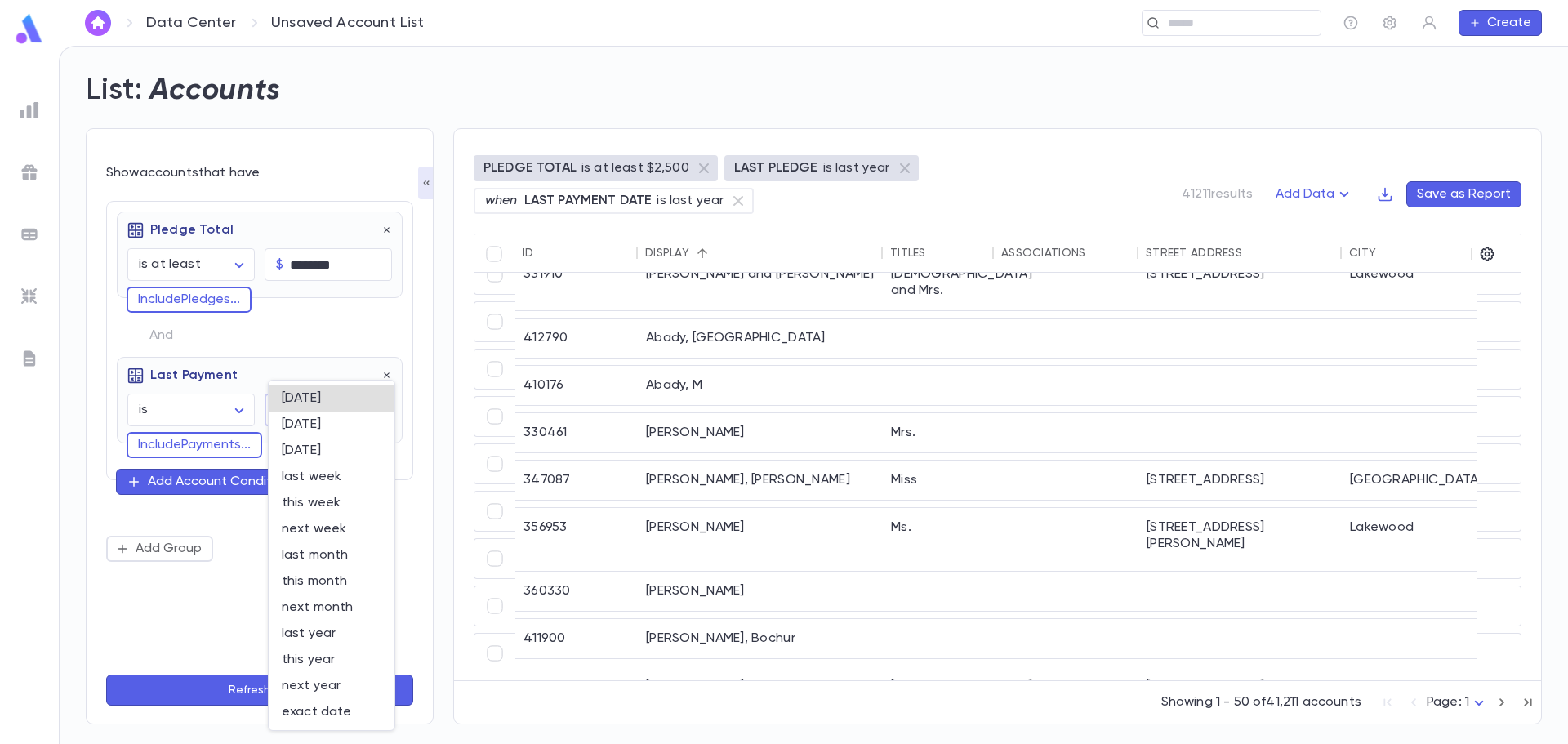
click at [283, 417] on body "**********" at bounding box center [784, 395] width 1568 height 698
click at [330, 635] on span "last year" at bounding box center [331, 634] width 100 height 16
type input "********"
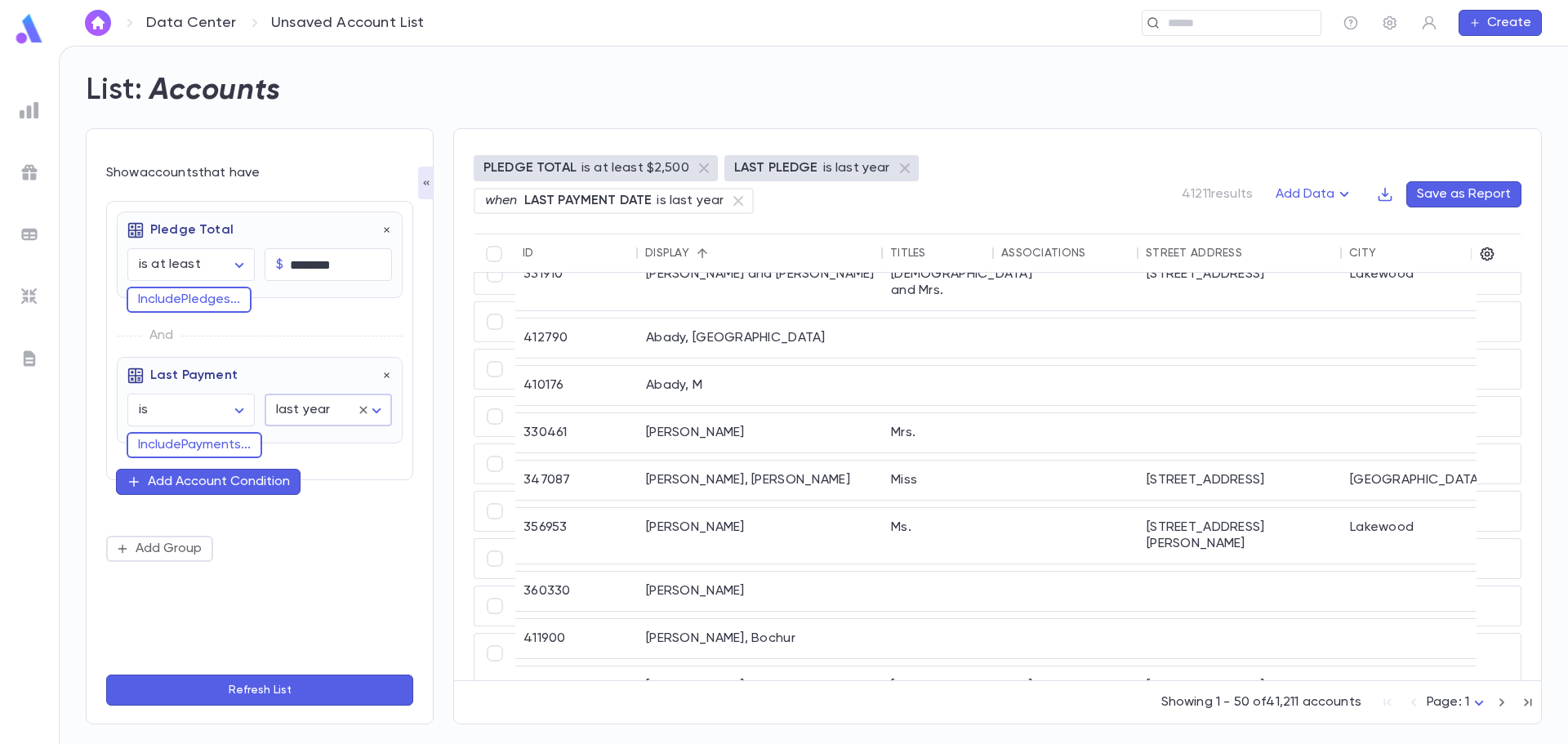
click at [273, 688] on button "Refresh List" at bounding box center [260, 690] width 307 height 31
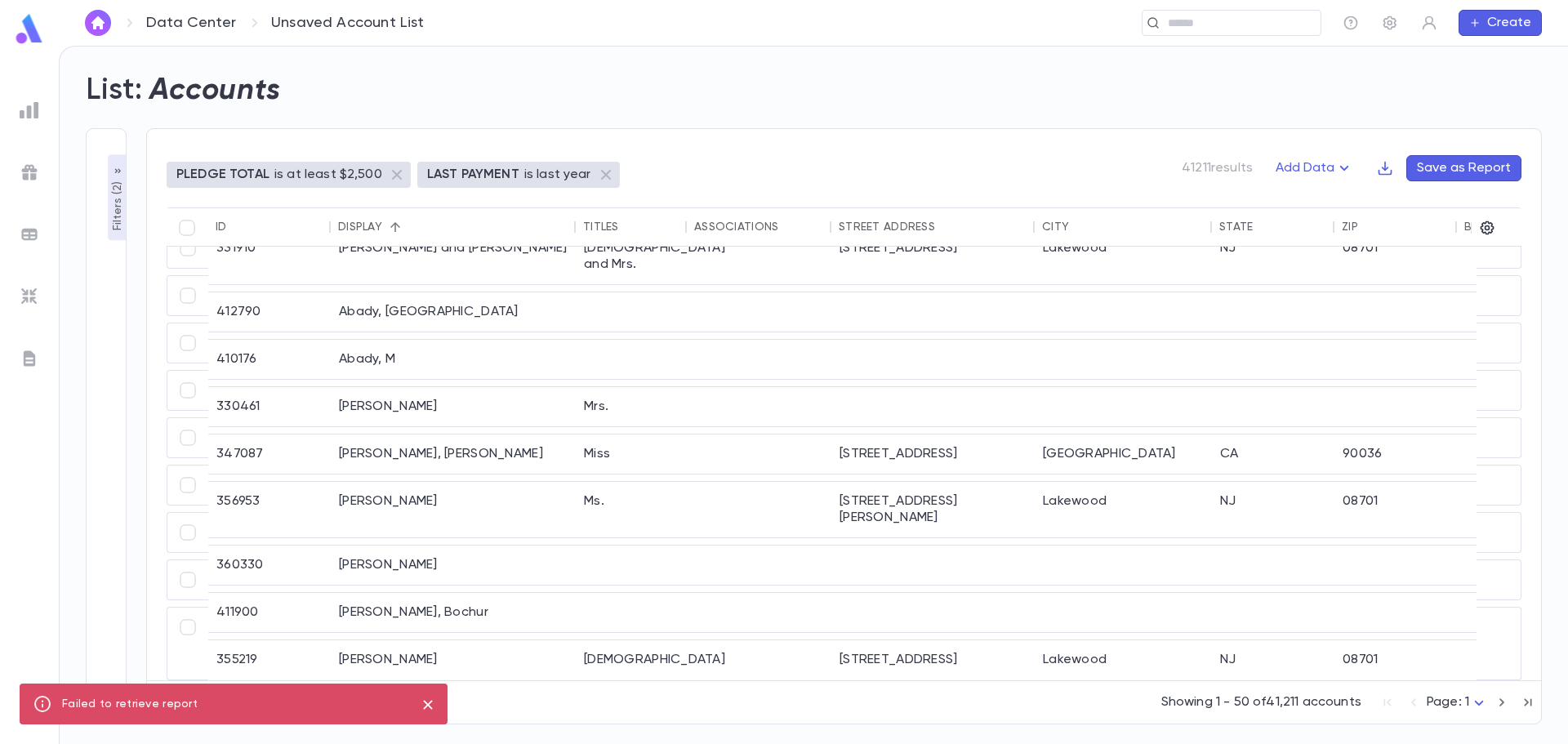
click at [120, 176] on icon "button" at bounding box center [118, 172] width 13 height 13
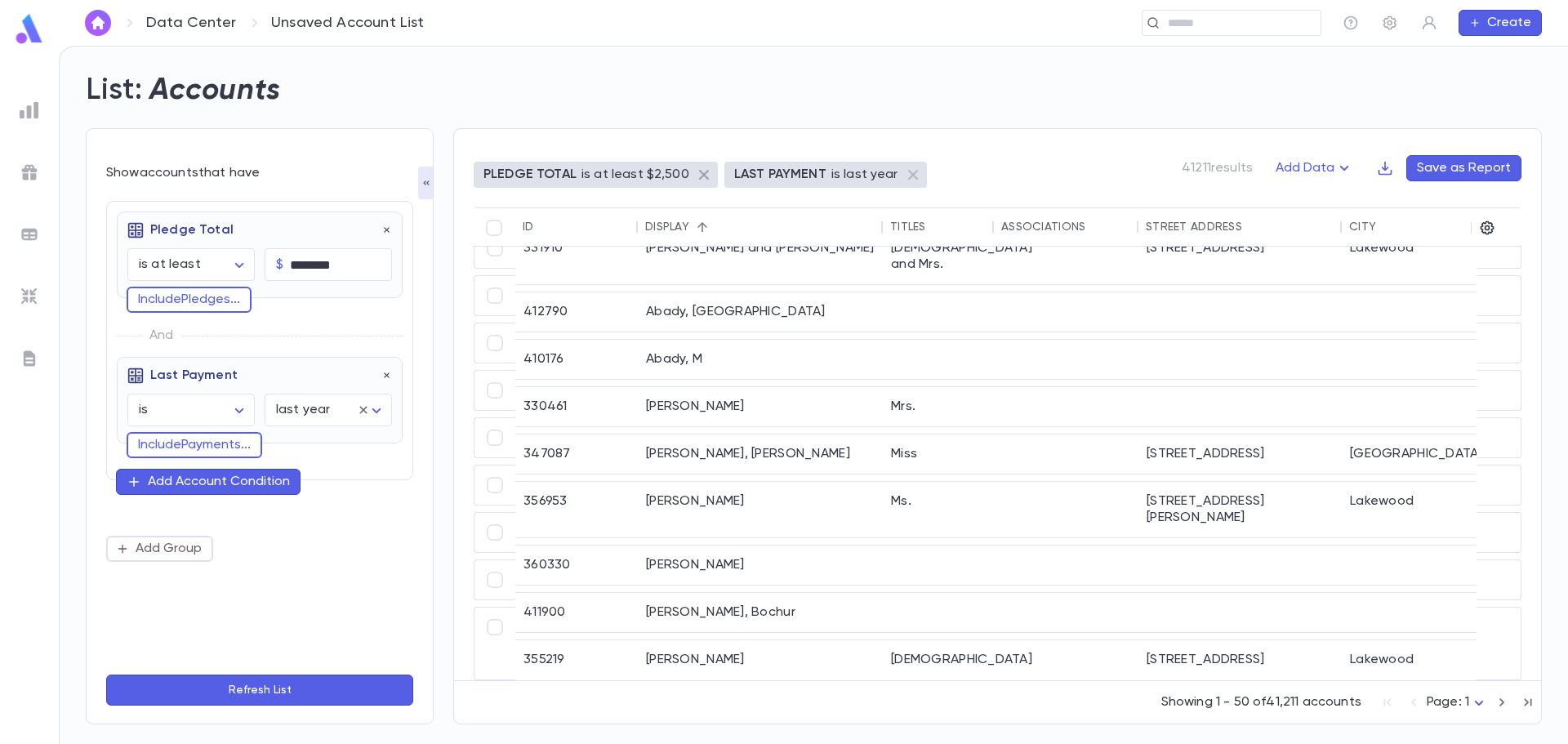
click at [687, 176] on span "PLEDGE TOTAL is at least $2,500" at bounding box center [586, 175] width 226 height 16
click at [699, 173] on icon at bounding box center [704, 175] width 9 height 9
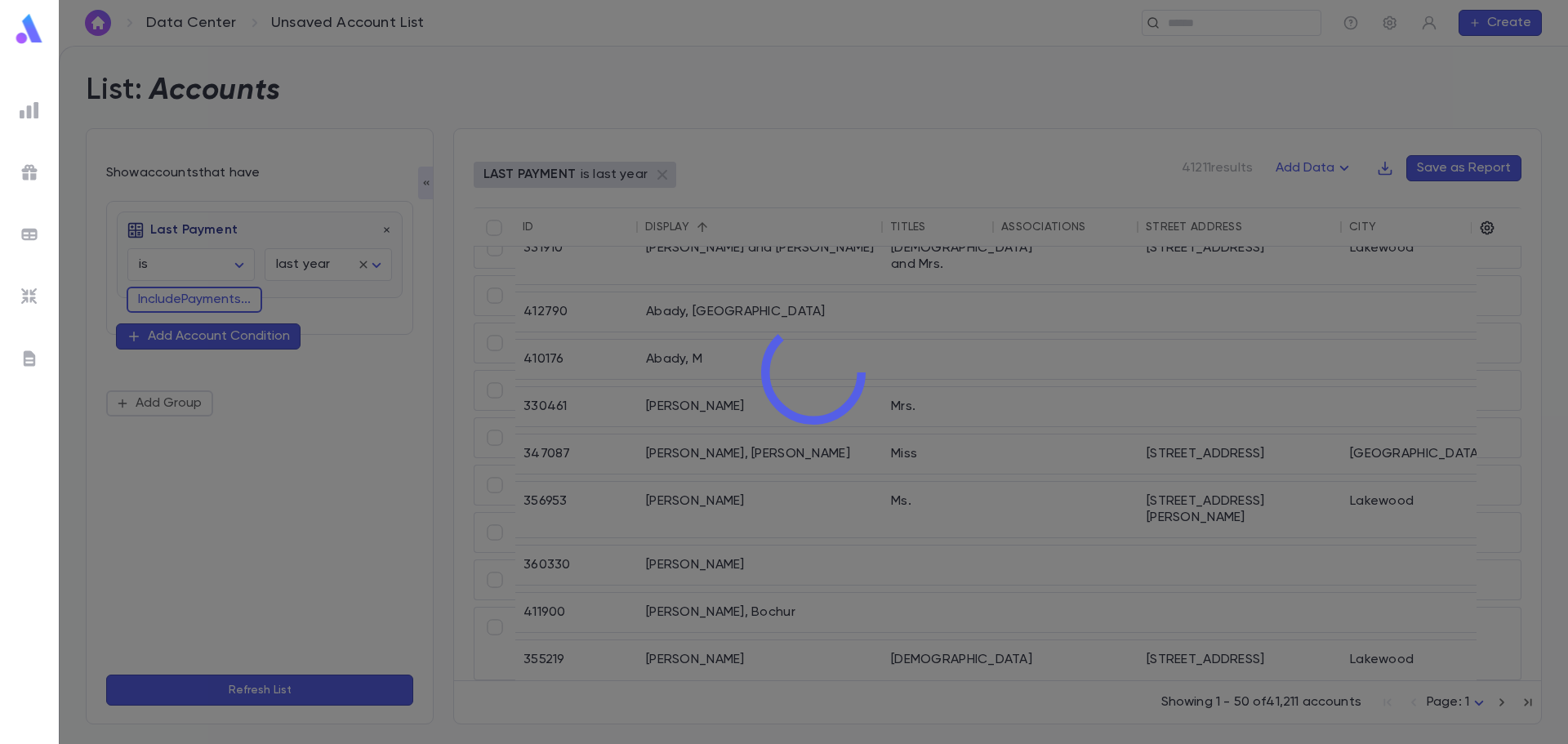
click at [655, 175] on div at bounding box center [813, 372] width 1509 height 744
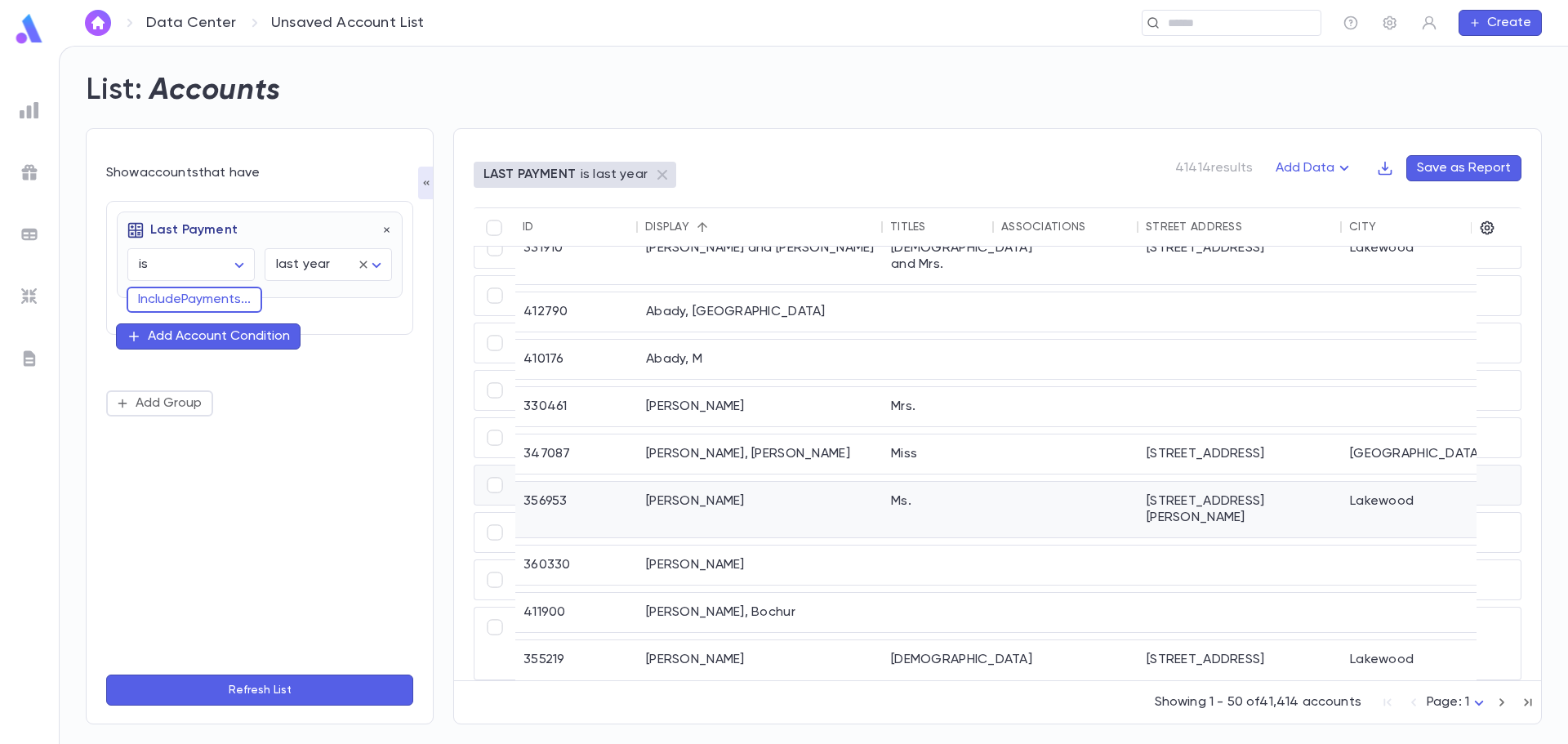
click at [763, 484] on div "Abady, Yehudit" at bounding box center [760, 510] width 245 height 56
click at [1351, 174] on icon "button" at bounding box center [1344, 168] width 20 height 20
click at [1332, 203] on li "Lapsed Donors" at bounding box center [1333, 200] width 120 height 27
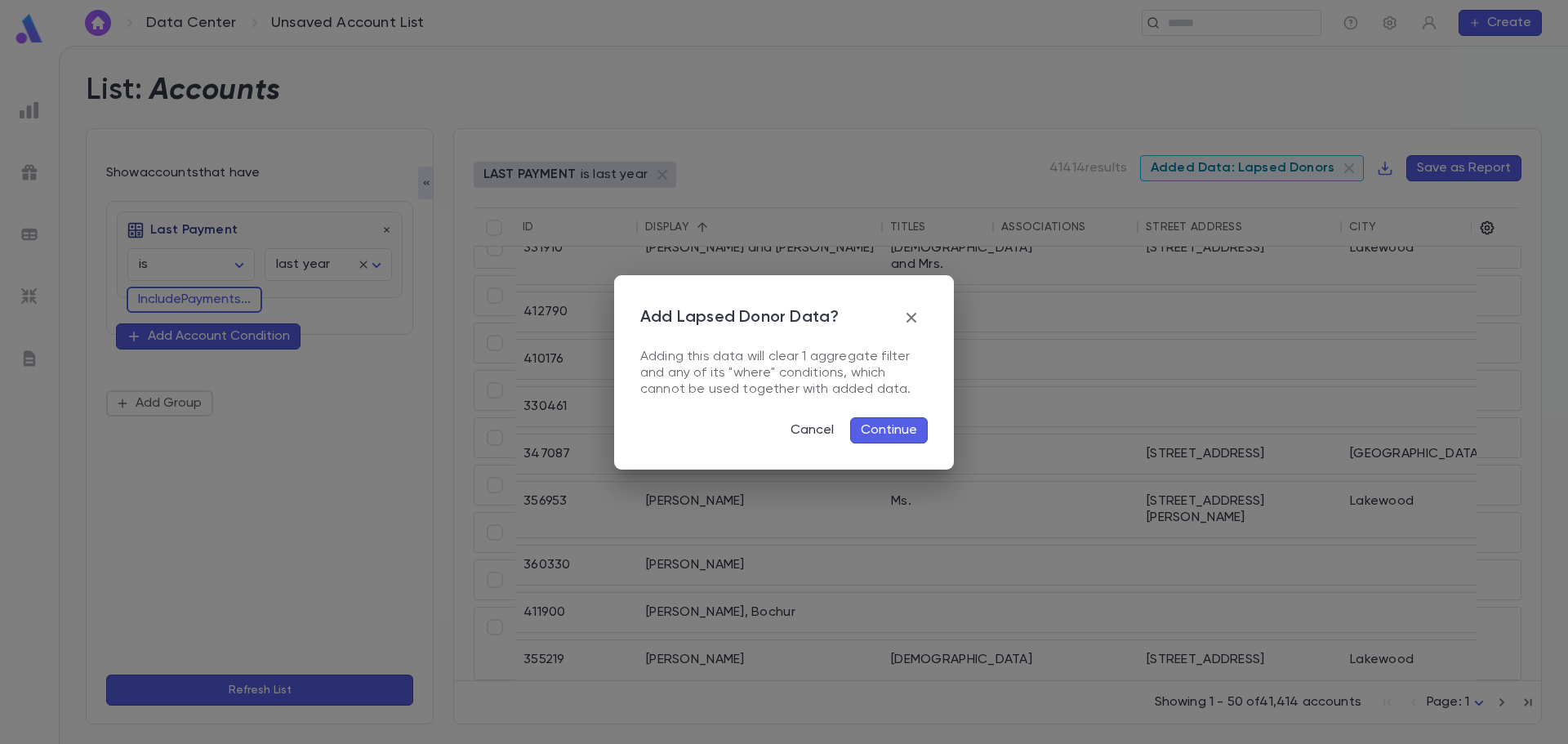
click at [917, 316] on icon "button" at bounding box center [912, 318] width 20 height 20
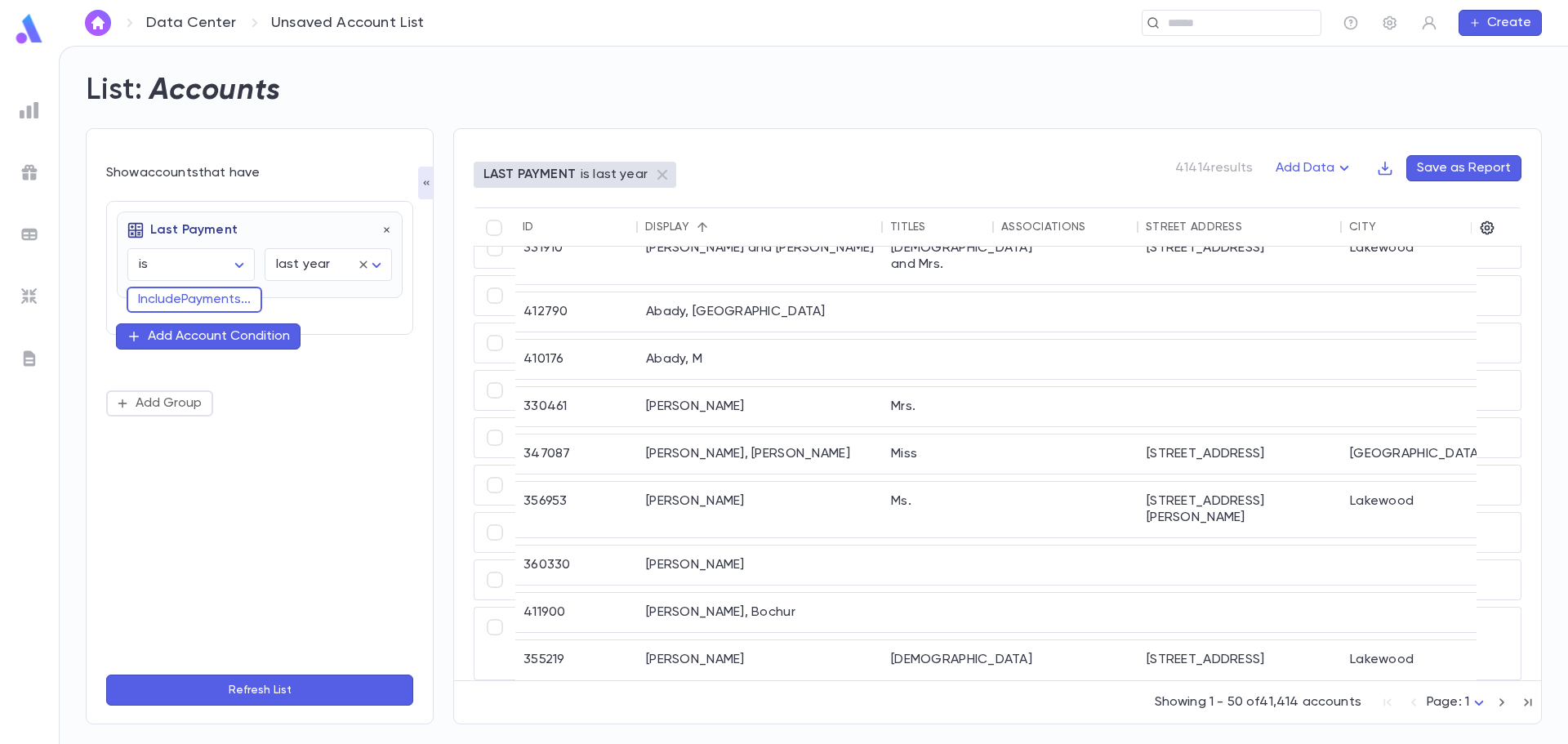
click at [12, 121] on ul at bounding box center [29, 417] width 59 height 656
click at [29, 109] on img at bounding box center [29, 110] width 20 height 20
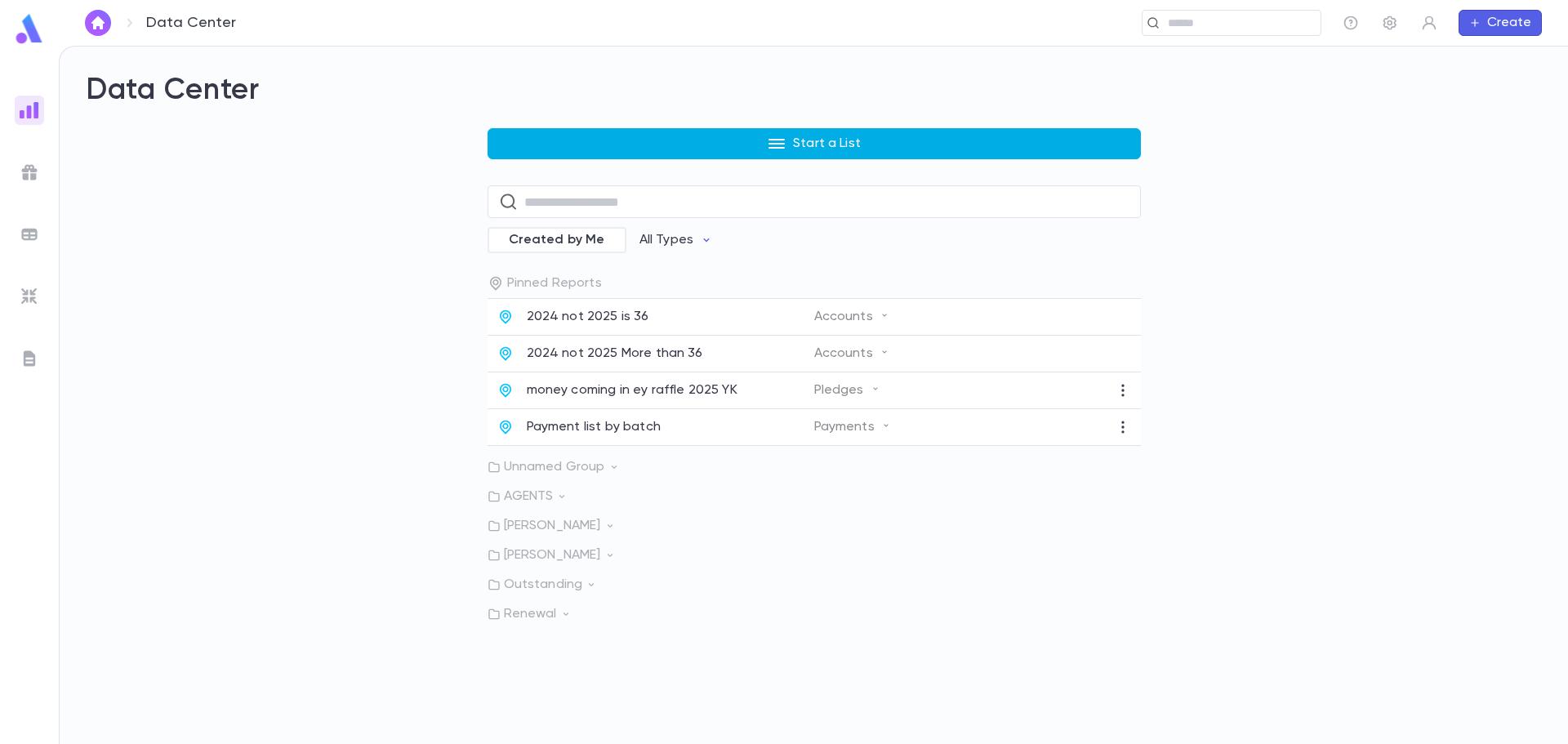
click at [514, 140] on button "Start a List" at bounding box center [814, 143] width 654 height 31
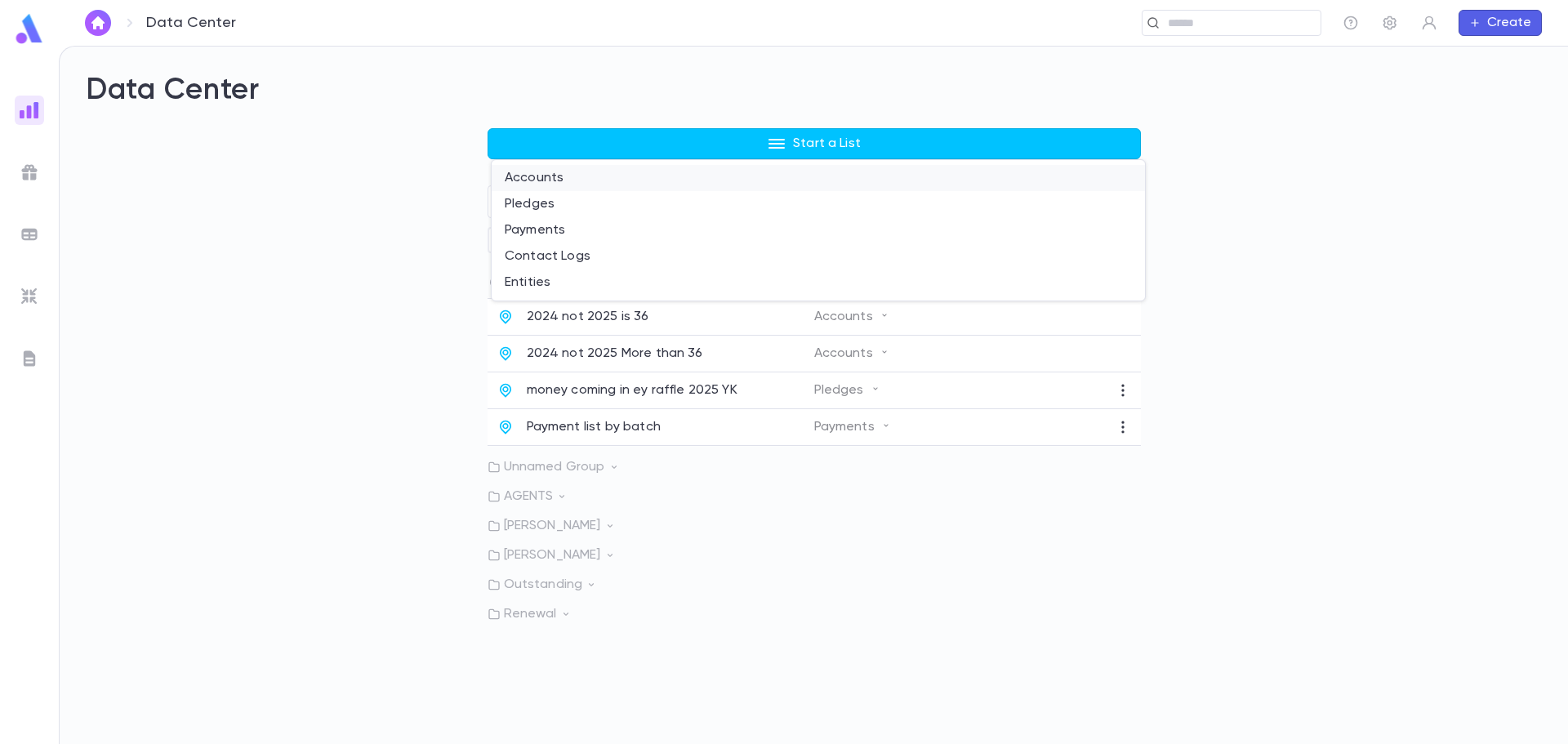
click at [542, 174] on li "Accounts" at bounding box center [818, 178] width 654 height 27
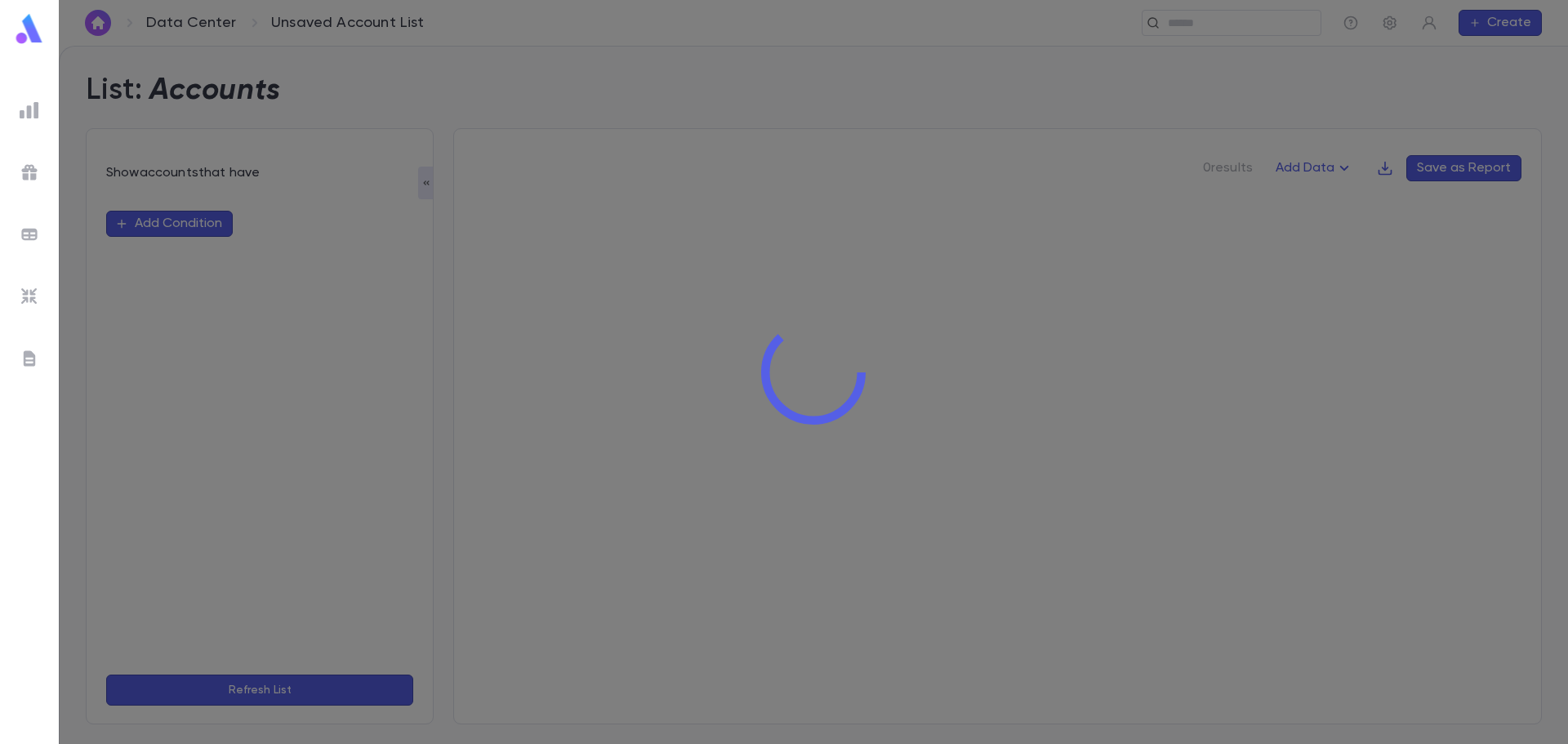
click at [188, 224] on div at bounding box center [813, 372] width 1509 height 744
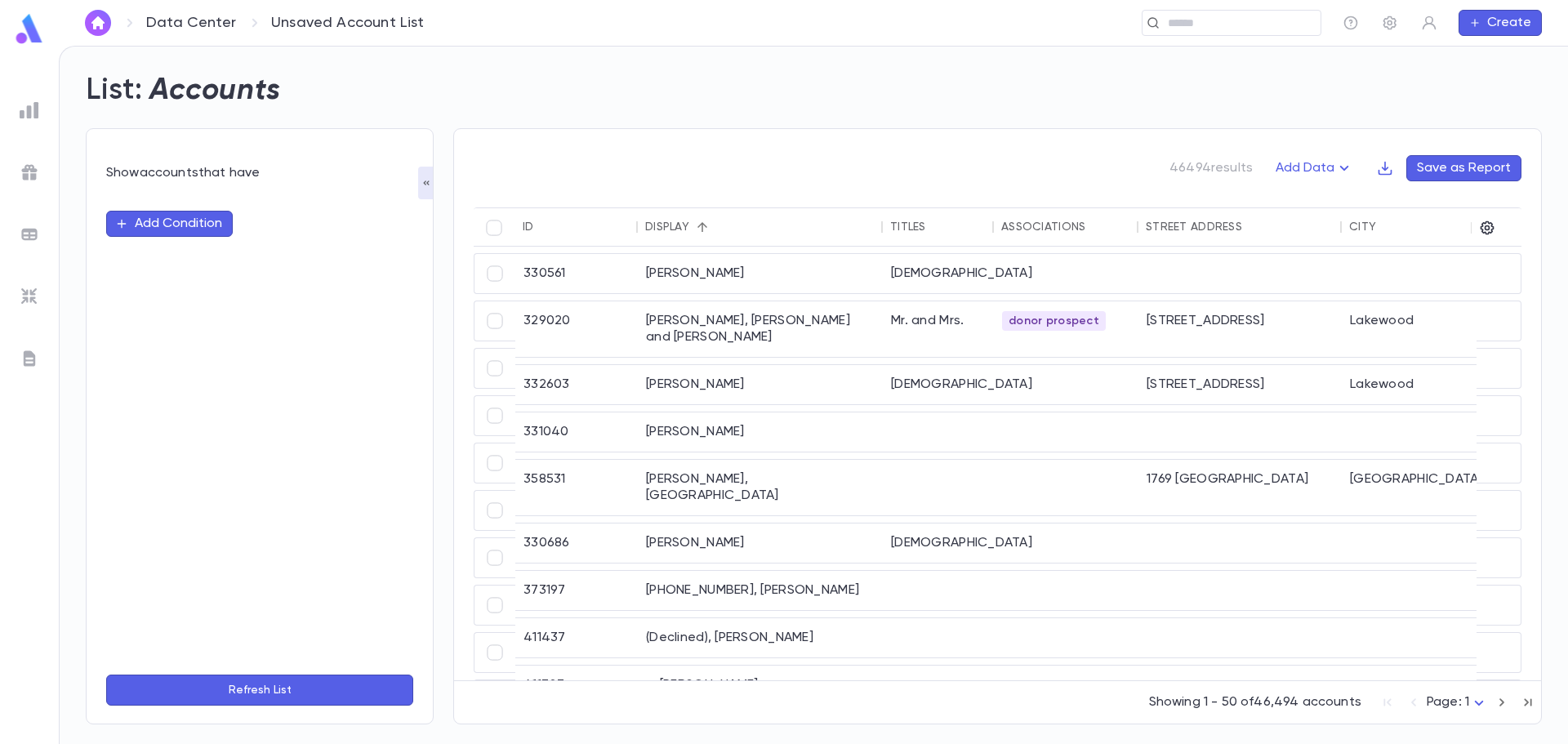
click at [120, 218] on icon "button" at bounding box center [121, 224] width 13 height 13
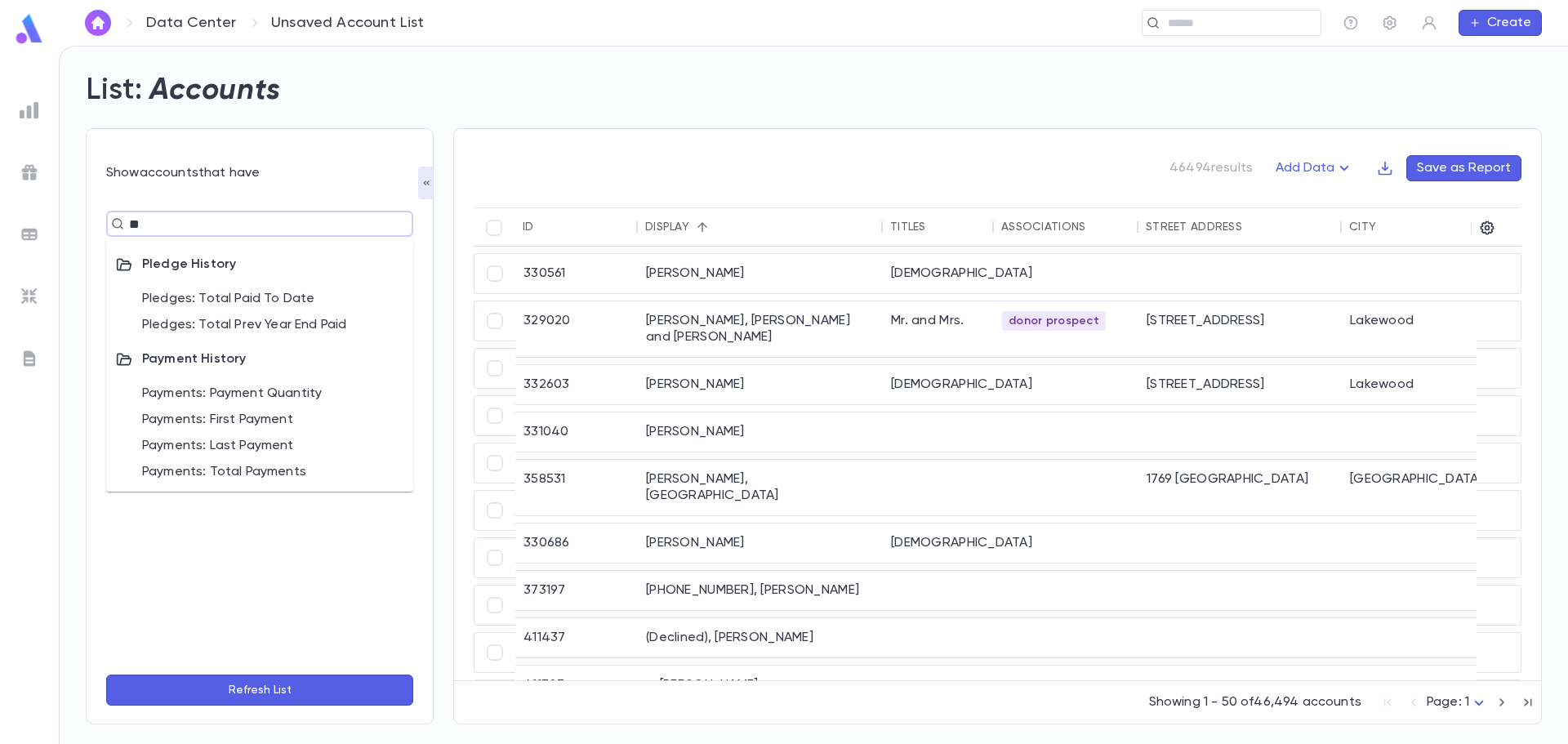
type input "***"
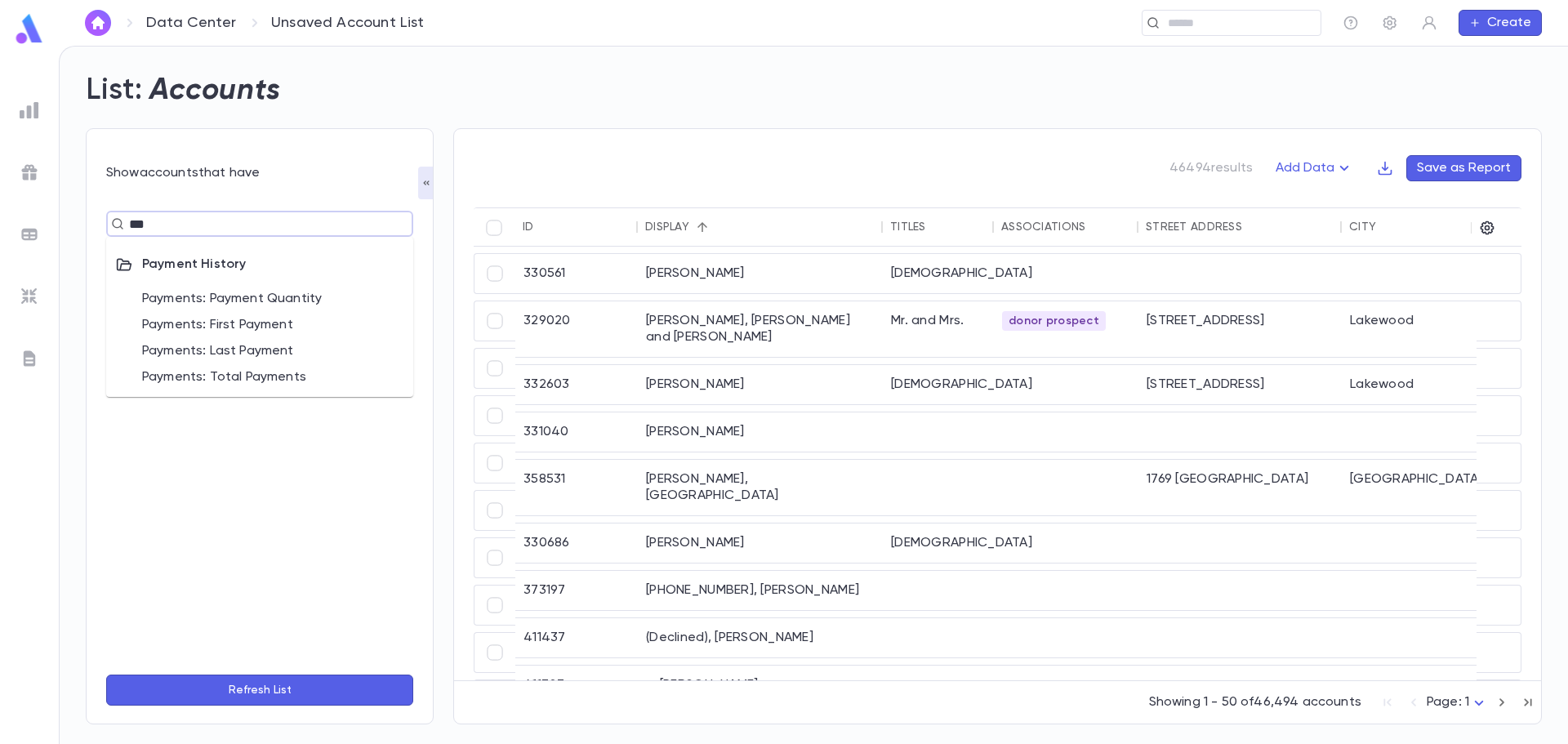
click at [231, 307] on li "Payments: Payment Quantity" at bounding box center [260, 299] width 307 height 27
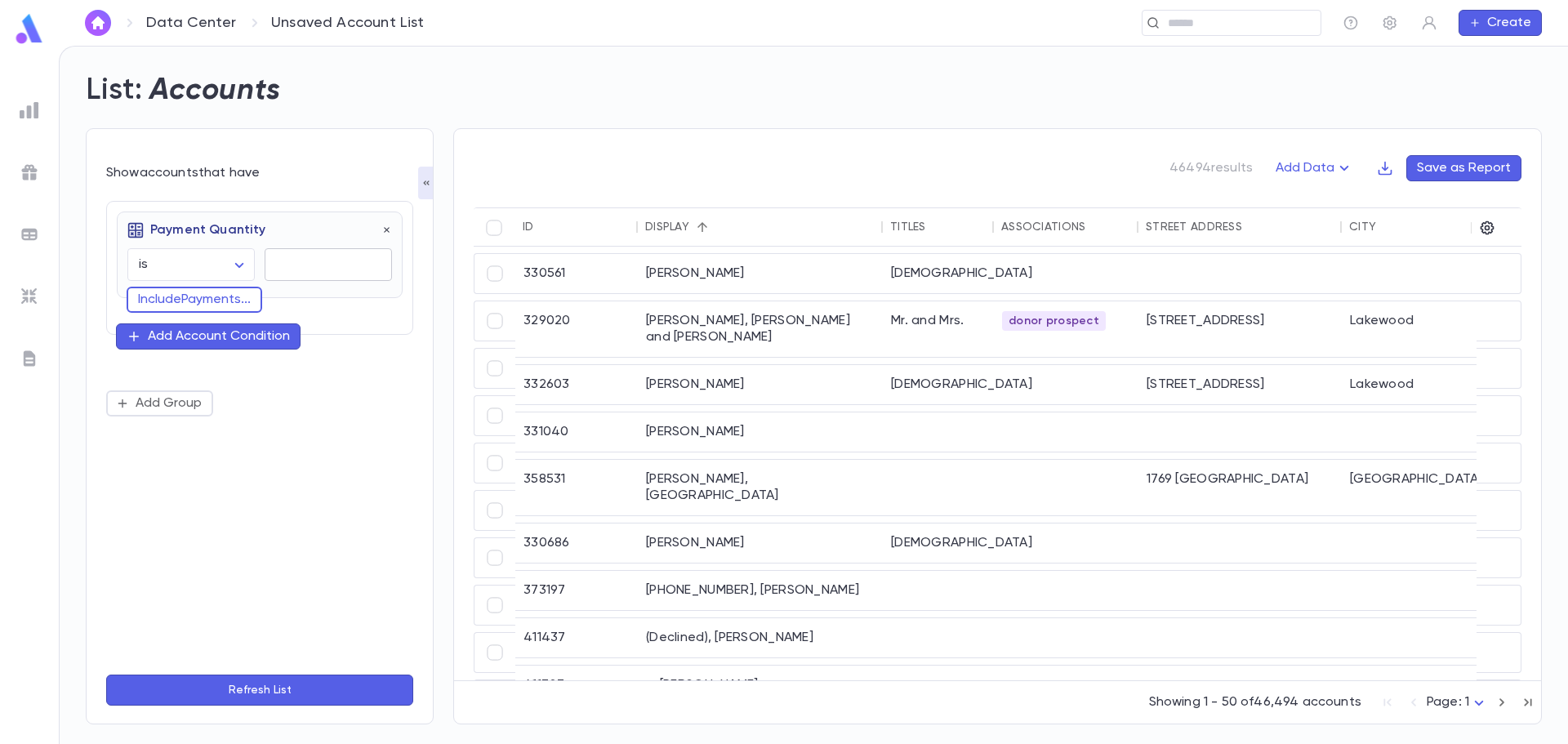
click at [297, 264] on input "text" at bounding box center [328, 266] width 127 height 32
type input "*"
click at [214, 299] on button "Include Payments ..." at bounding box center [194, 300] width 136 height 27
type input "***"
click at [189, 330] on li "Date" at bounding box center [259, 331] width 267 height 27
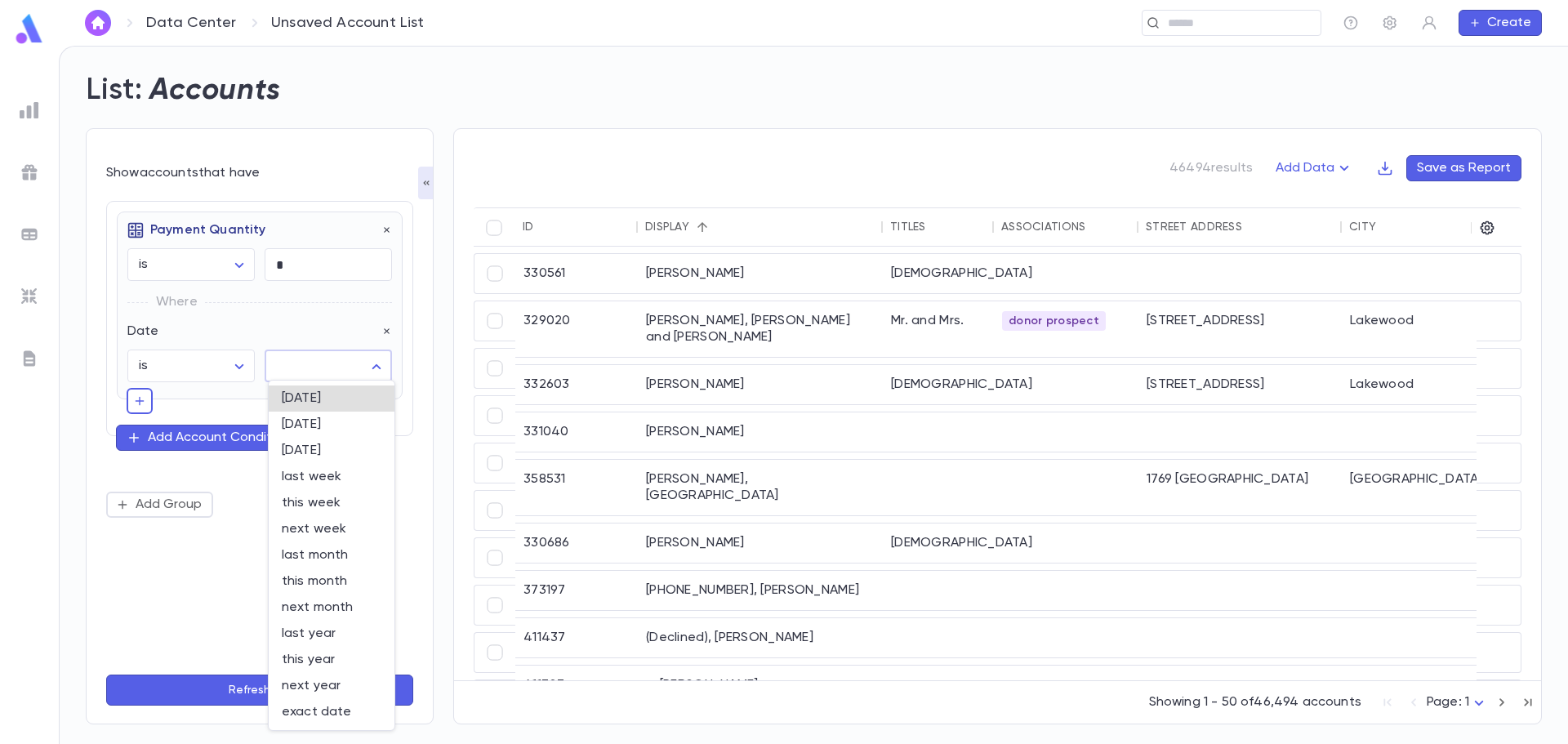
click at [291, 364] on body "Data Center Unsaved Account List ​ Create List: Accounts Show accounts that hav…" at bounding box center [784, 395] width 1568 height 698
click at [316, 659] on span "this year" at bounding box center [331, 660] width 100 height 16
type input "********"
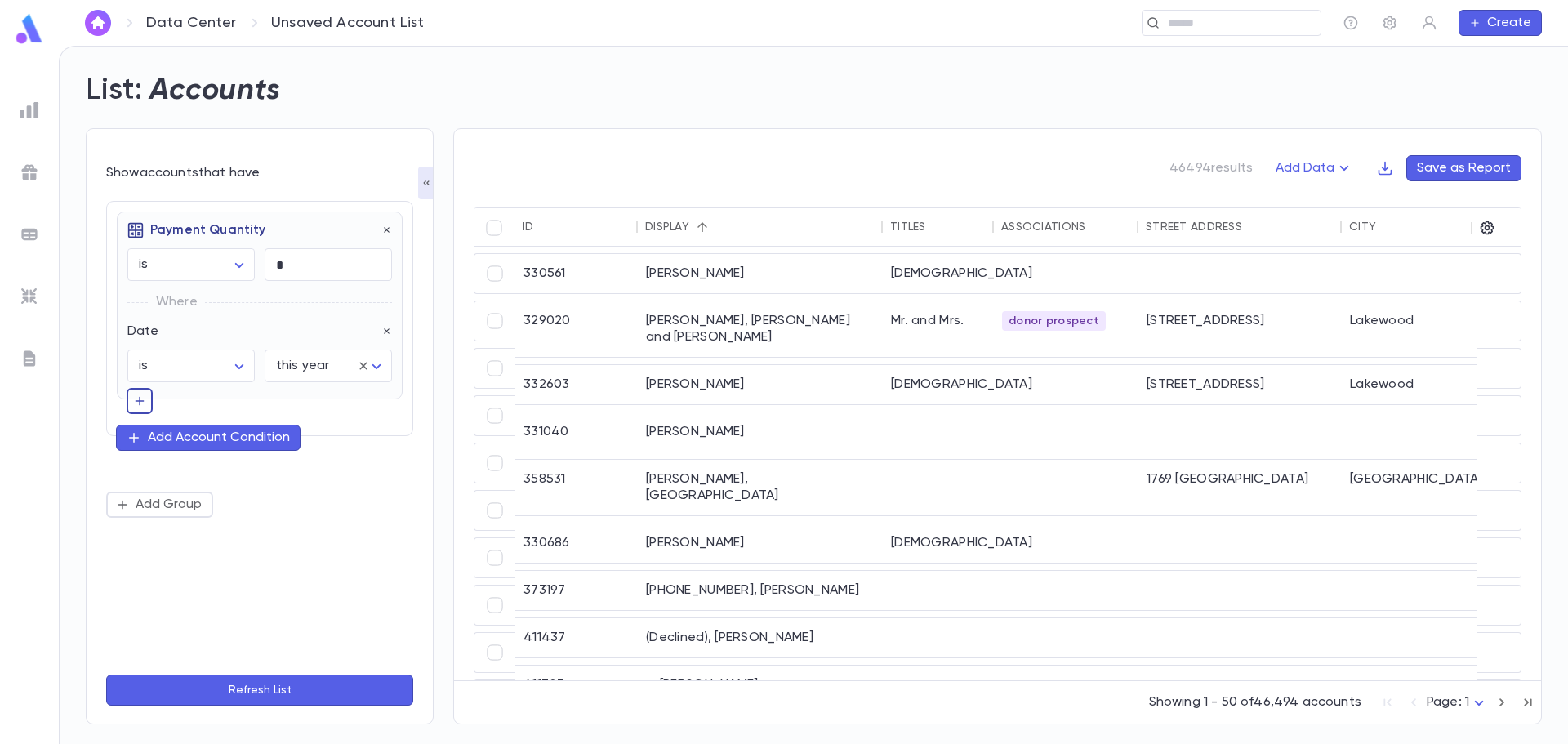
click at [136, 404] on icon "button" at bounding box center [139, 400] width 13 height 16
type input "*"
click at [415, 446] on div "Show accounts that have Payment Quantity is ****** ​ * ​ Where Date is ****** ​…" at bounding box center [259, 426] width 348 height 597
click at [207, 436] on div "Add Account Condition" at bounding box center [219, 434] width 142 height 16
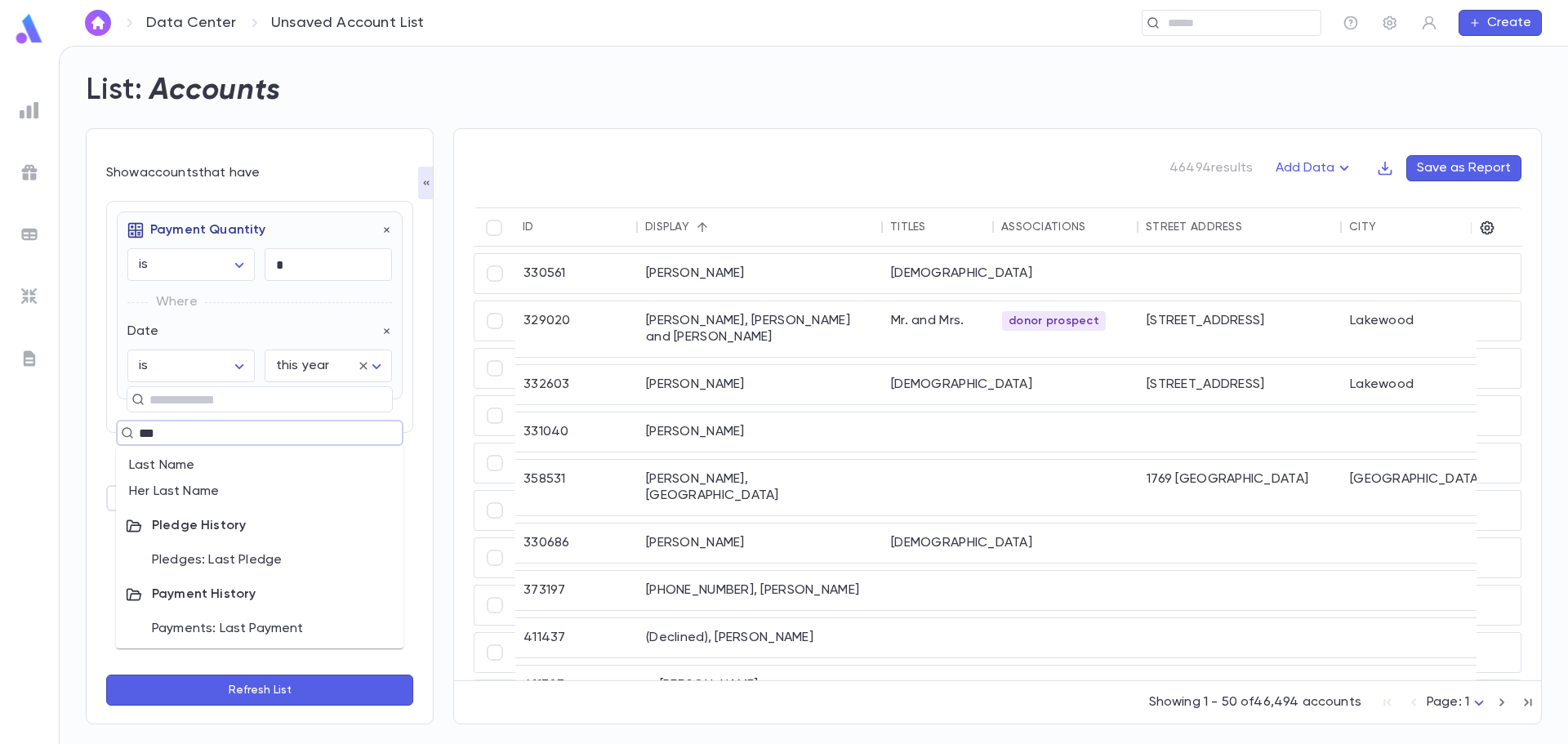
type input "****"
click at [253, 629] on li "Payments: Last Payment" at bounding box center [259, 629] width 287 height 27
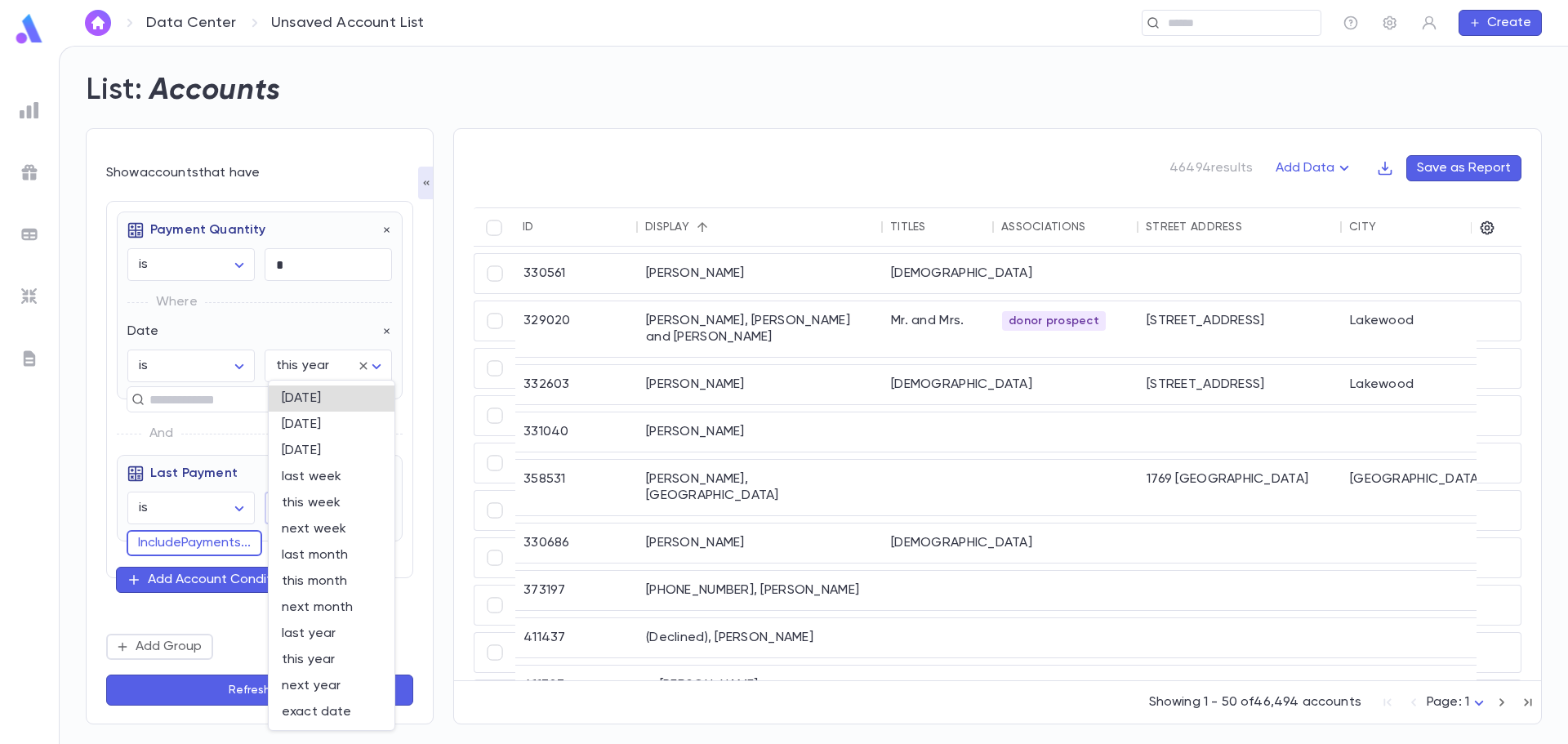
click at [321, 508] on body "Data Center Unsaved Account List ​ Create List: Accounts Show accounts that hav…" at bounding box center [784, 395] width 1568 height 698
click at [324, 639] on span "last year" at bounding box center [331, 634] width 100 height 16
type input "********"
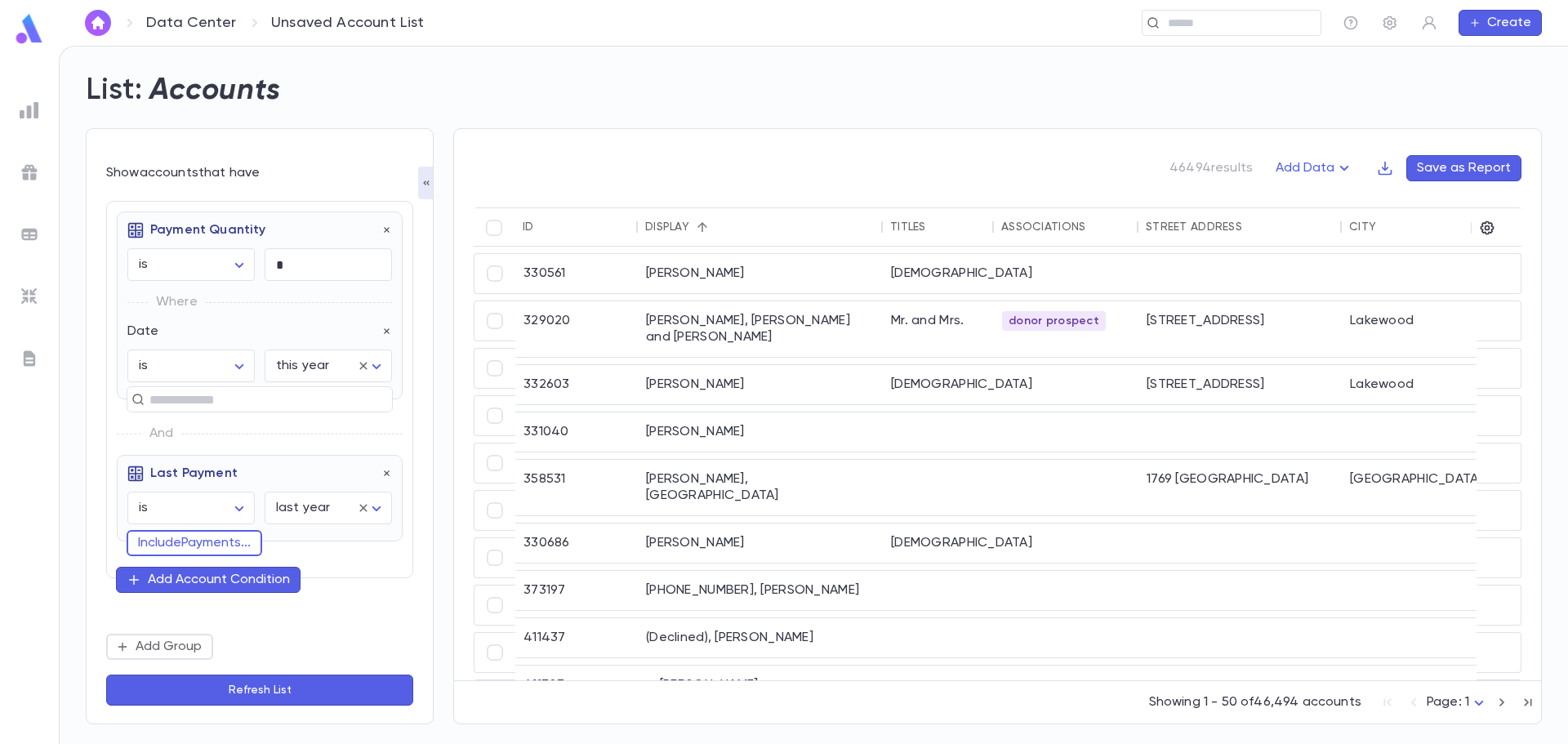
click at [321, 685] on button "Refresh List" at bounding box center [260, 690] width 307 height 31
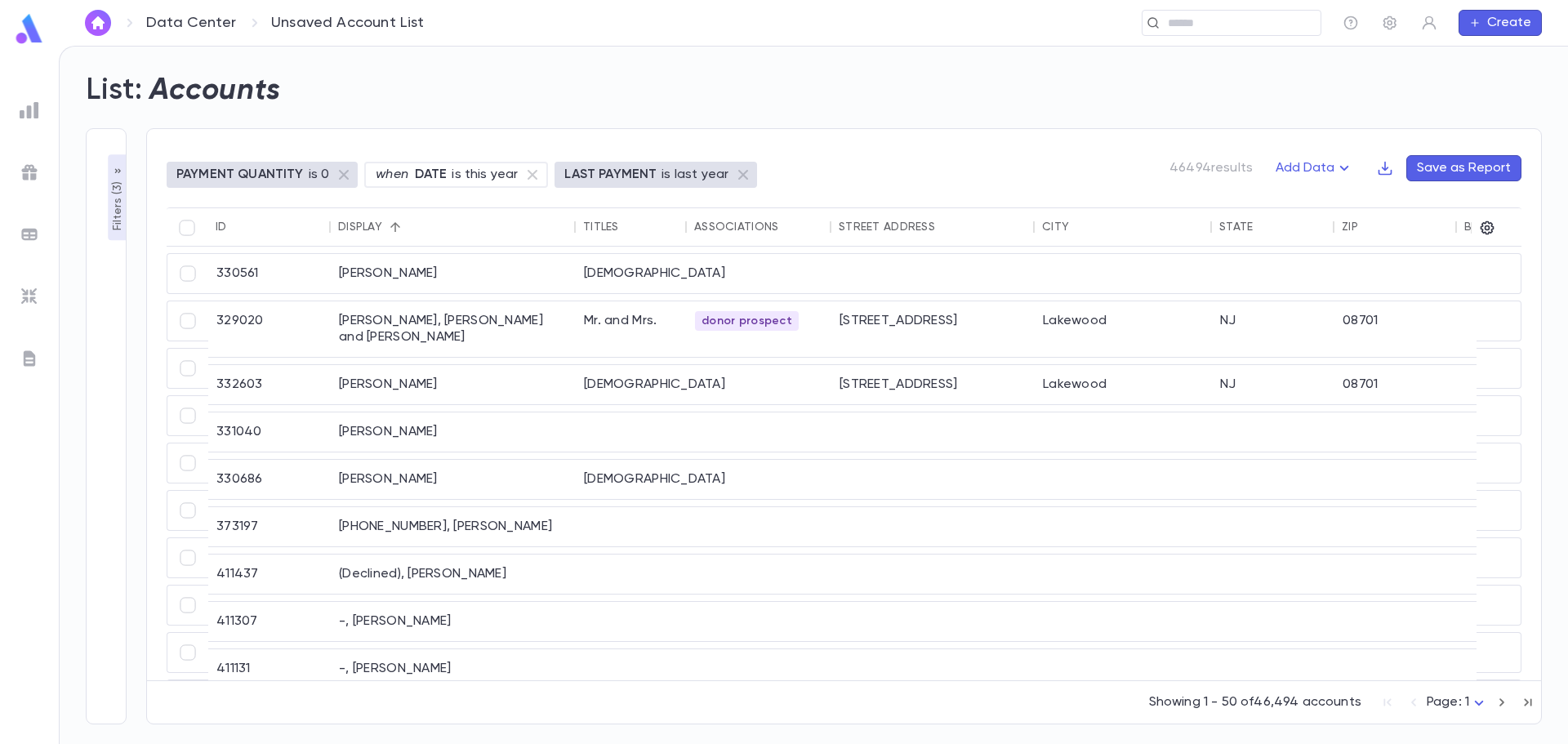
click at [119, 168] on icon "button" at bounding box center [118, 172] width 13 height 13
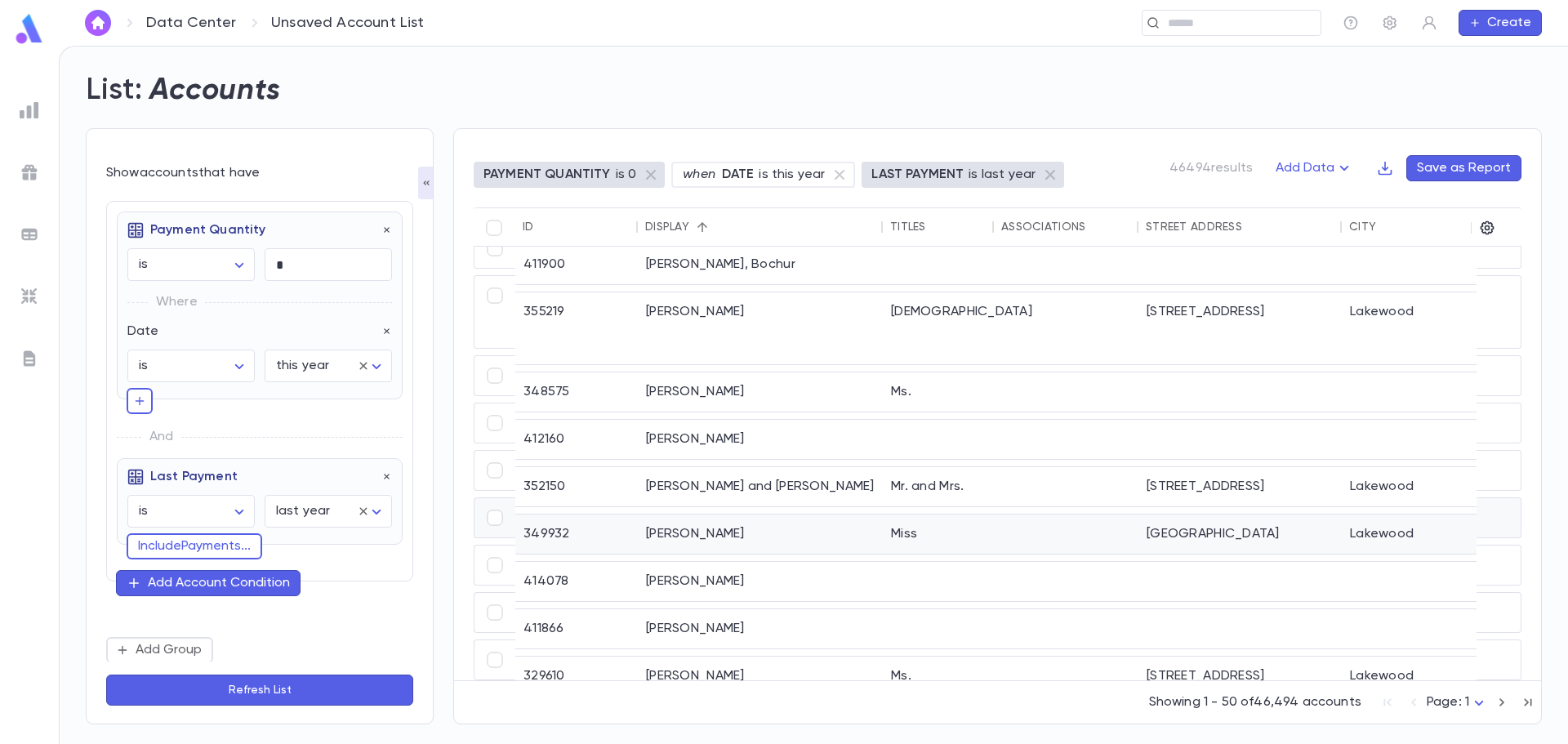
scroll to position [1721, 0]
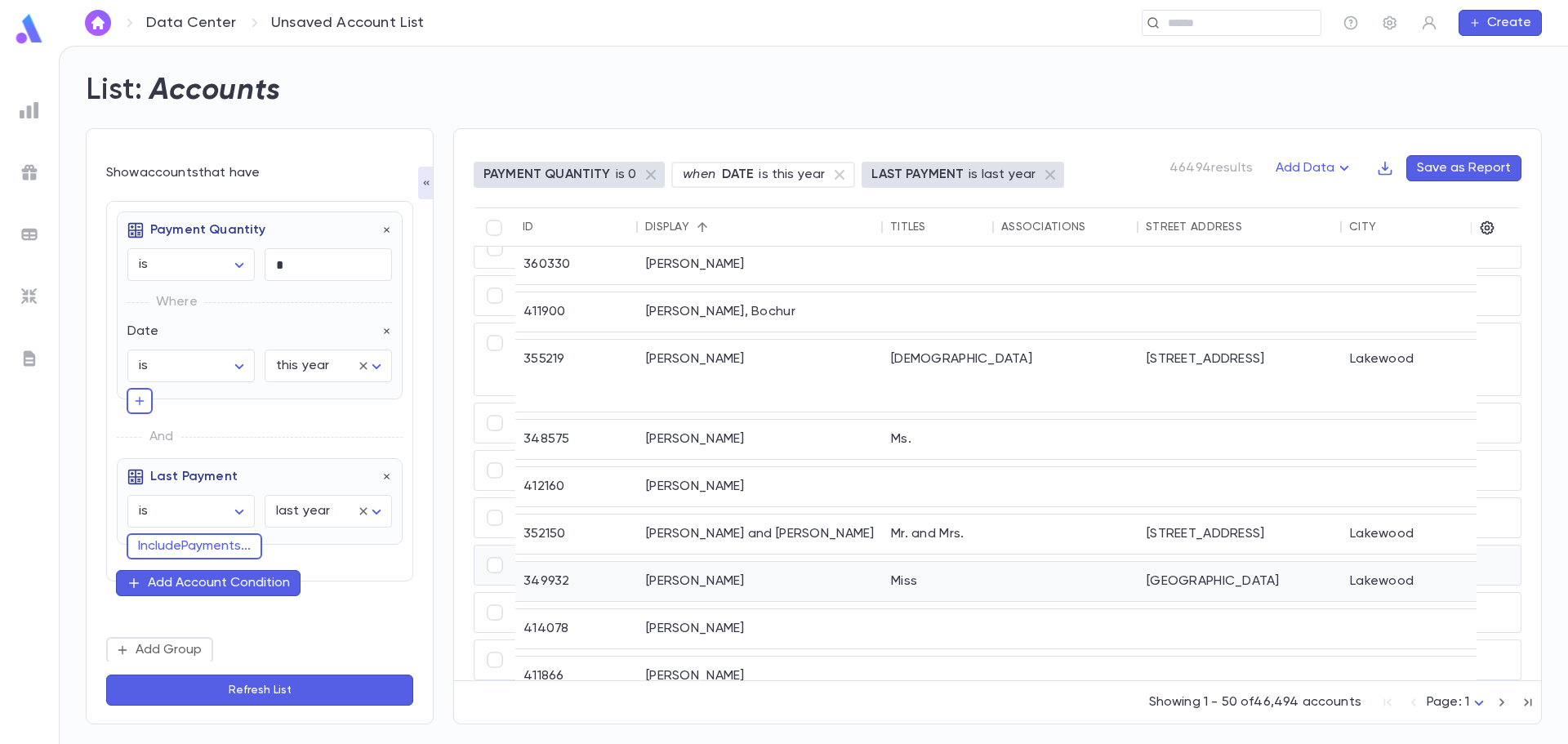
click at [712, 564] on div "Abayev, Miriam" at bounding box center [760, 581] width 245 height 39
click at [1041, 174] on icon at bounding box center [1050, 175] width 20 height 20
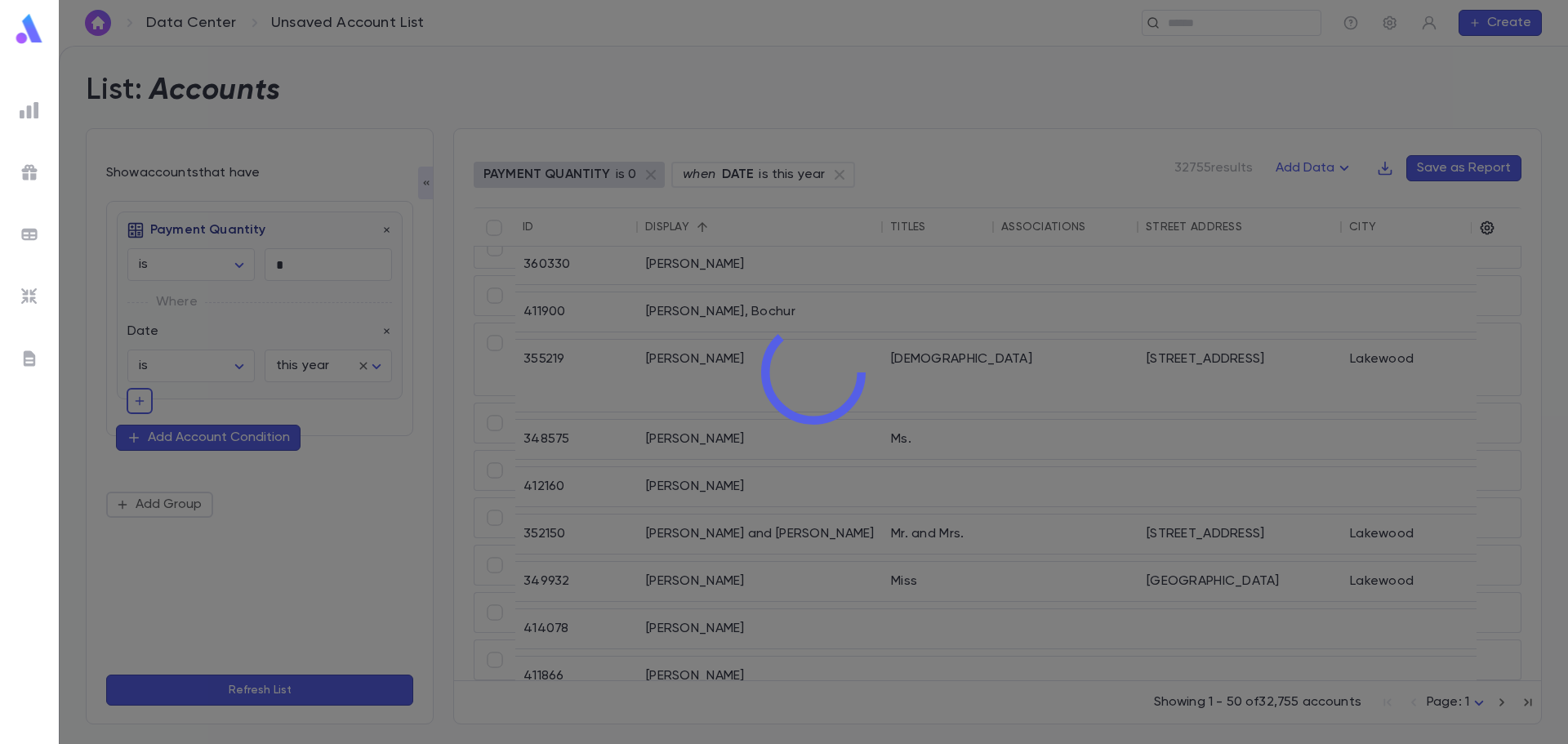
click at [235, 691] on div at bounding box center [813, 372] width 1509 height 744
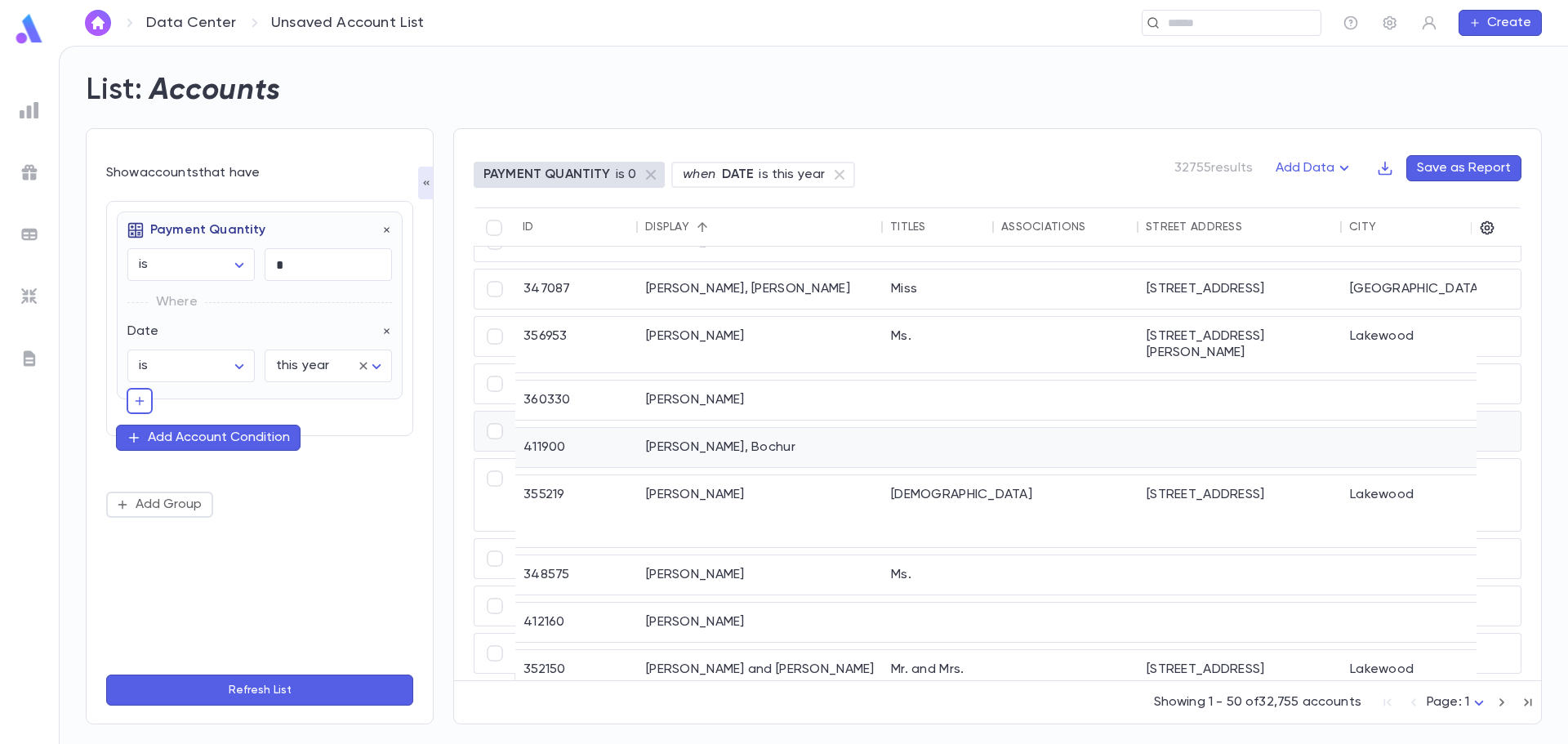
click at [902, 434] on div at bounding box center [938, 447] width 111 height 39
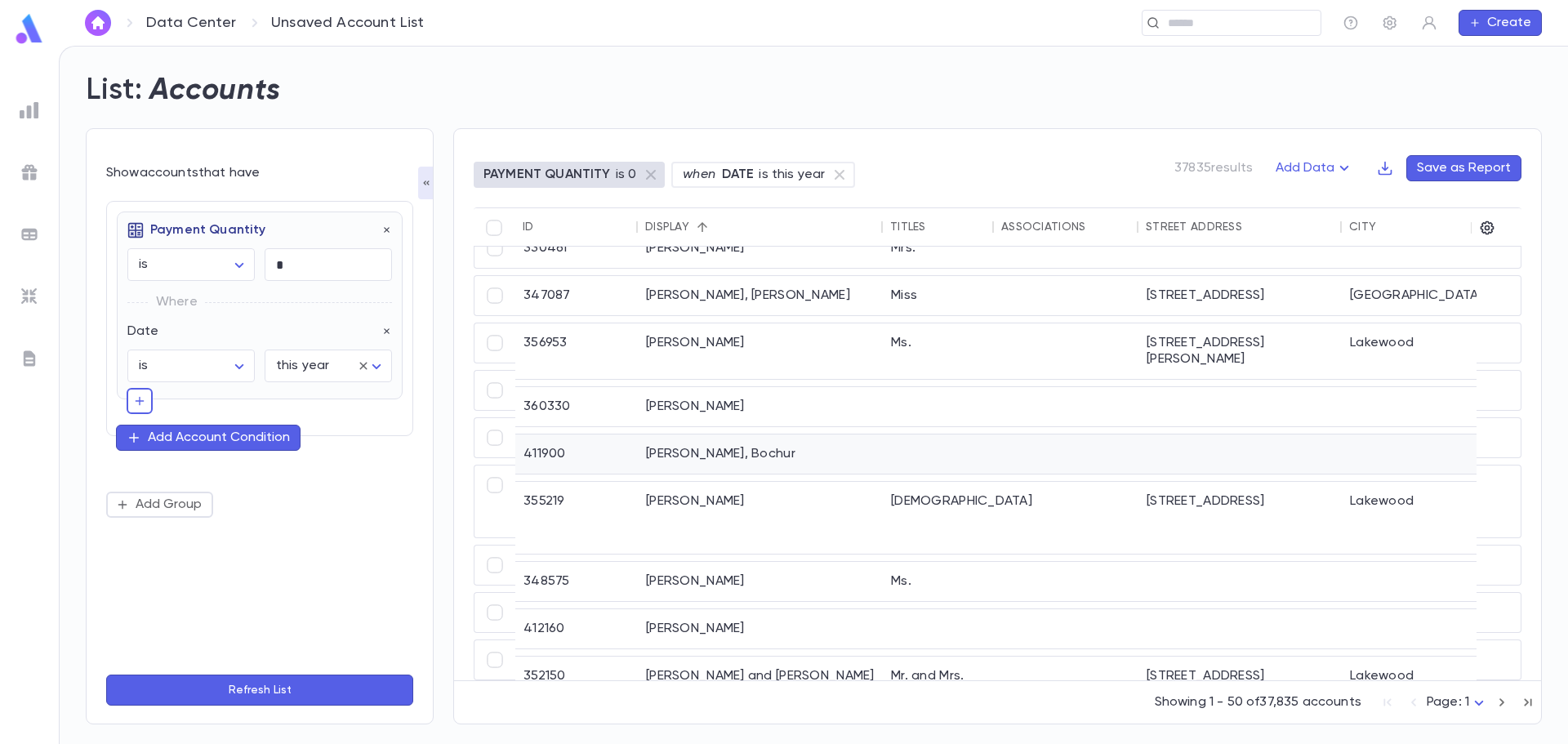
scroll to position [1717, 0]
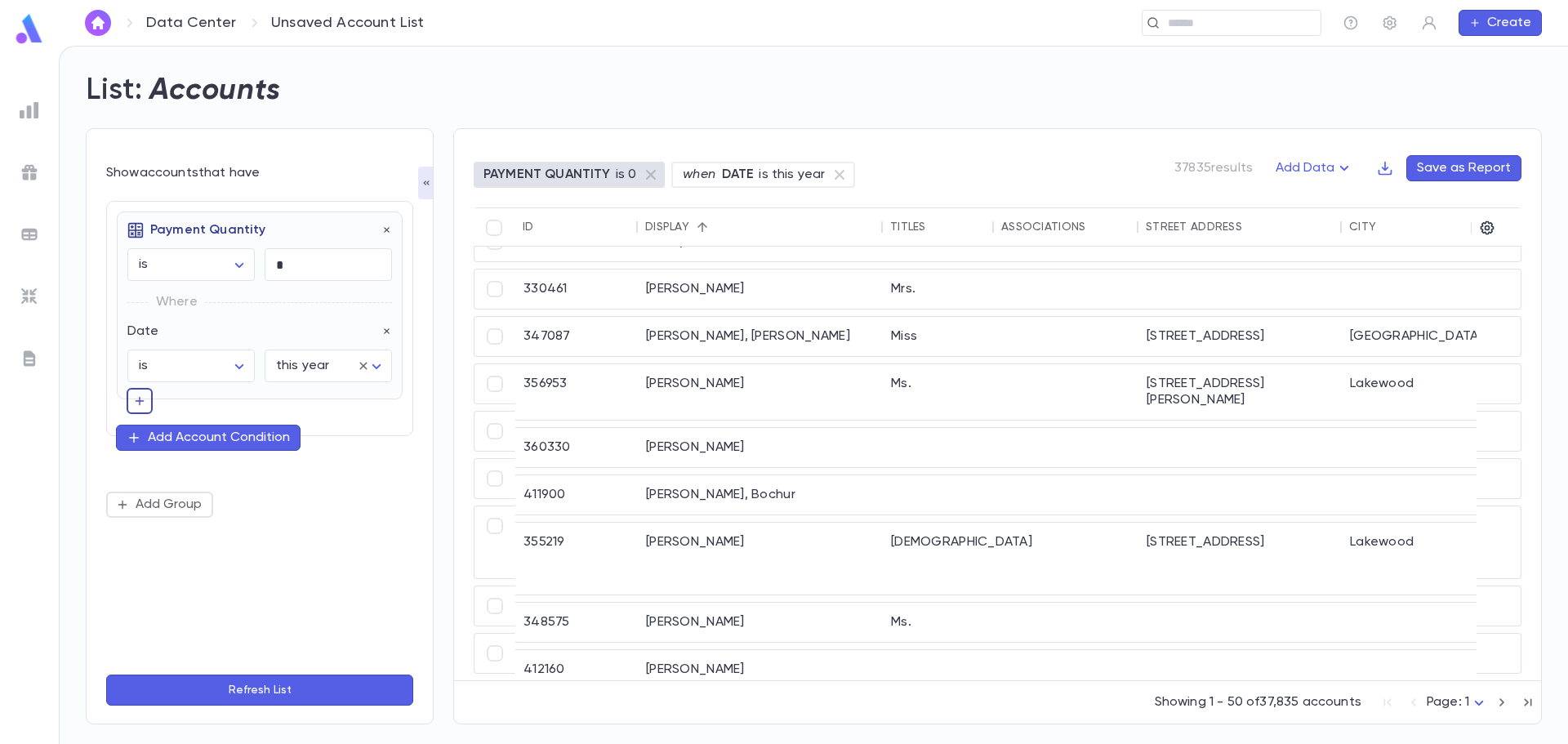
click at [139, 397] on icon "button" at bounding box center [139, 400] width 13 height 16
click at [169, 402] on input "text" at bounding box center [252, 400] width 216 height 23
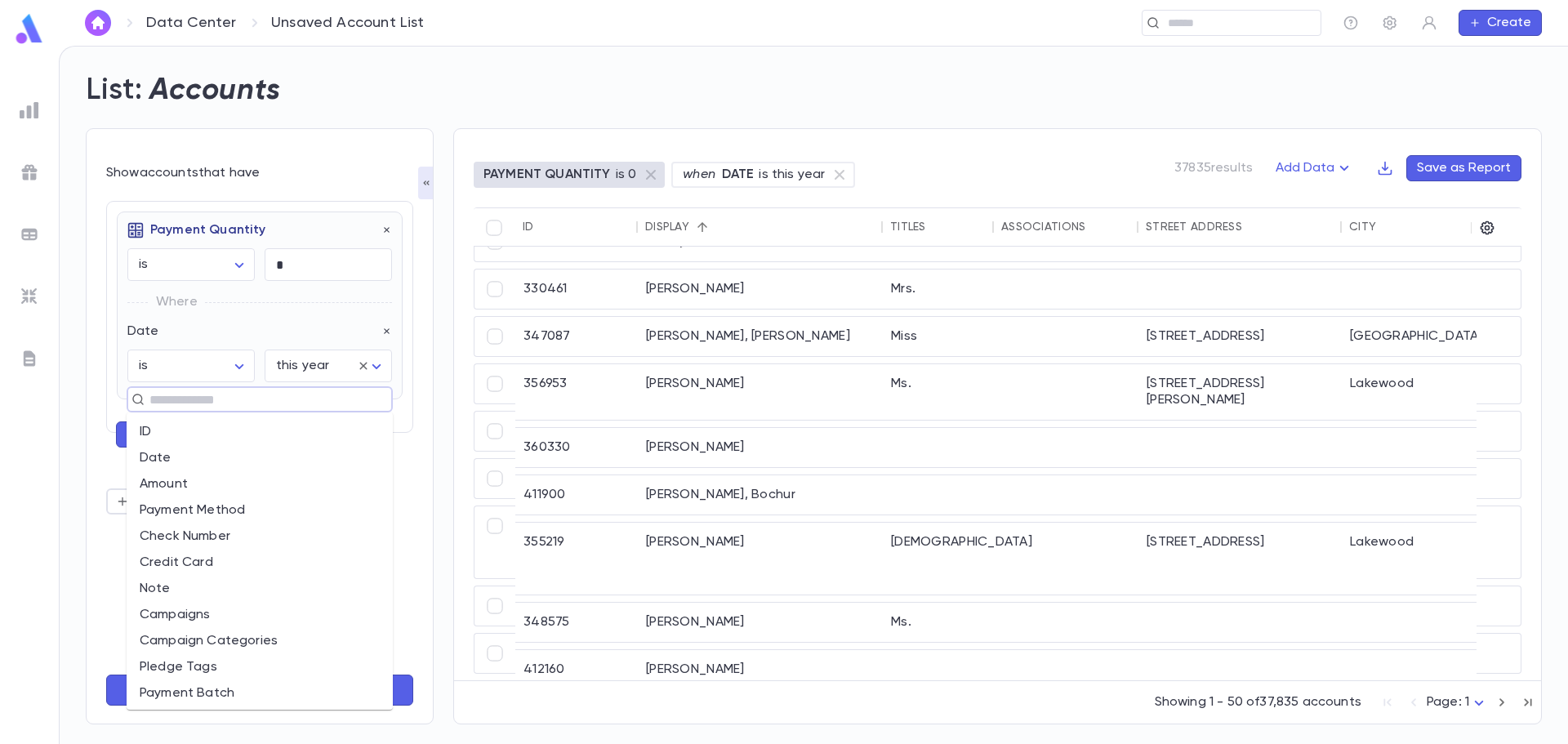
type input "*"
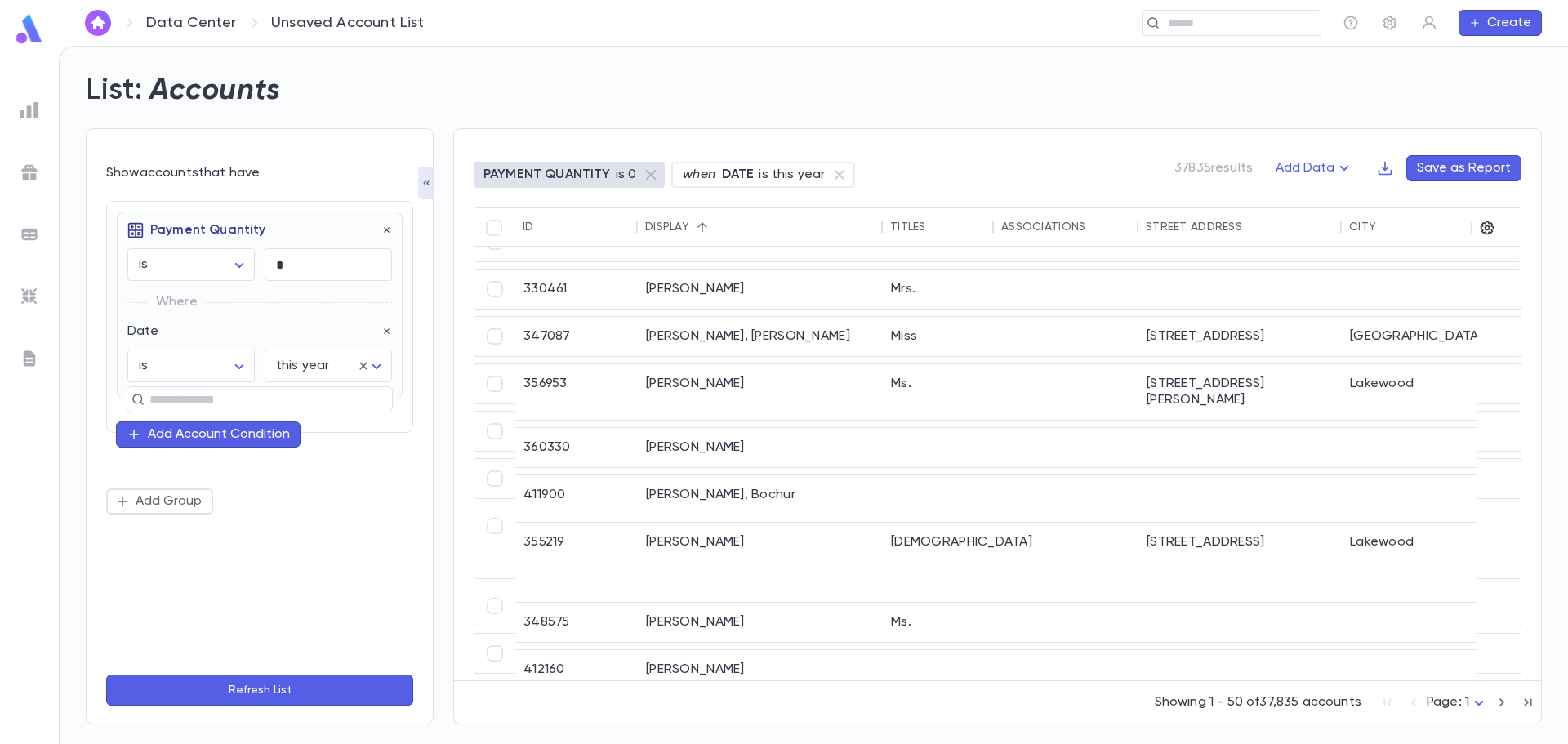
click at [102, 462] on div "Show accounts that have Payment Quantity is ****** ​ * ​ Where Date is ****** ​…" at bounding box center [259, 426] width 348 height 597
click at [180, 435] on div "Add Account Condition" at bounding box center [219, 434] width 142 height 16
click at [185, 435] on input "text" at bounding box center [252, 433] width 238 height 23
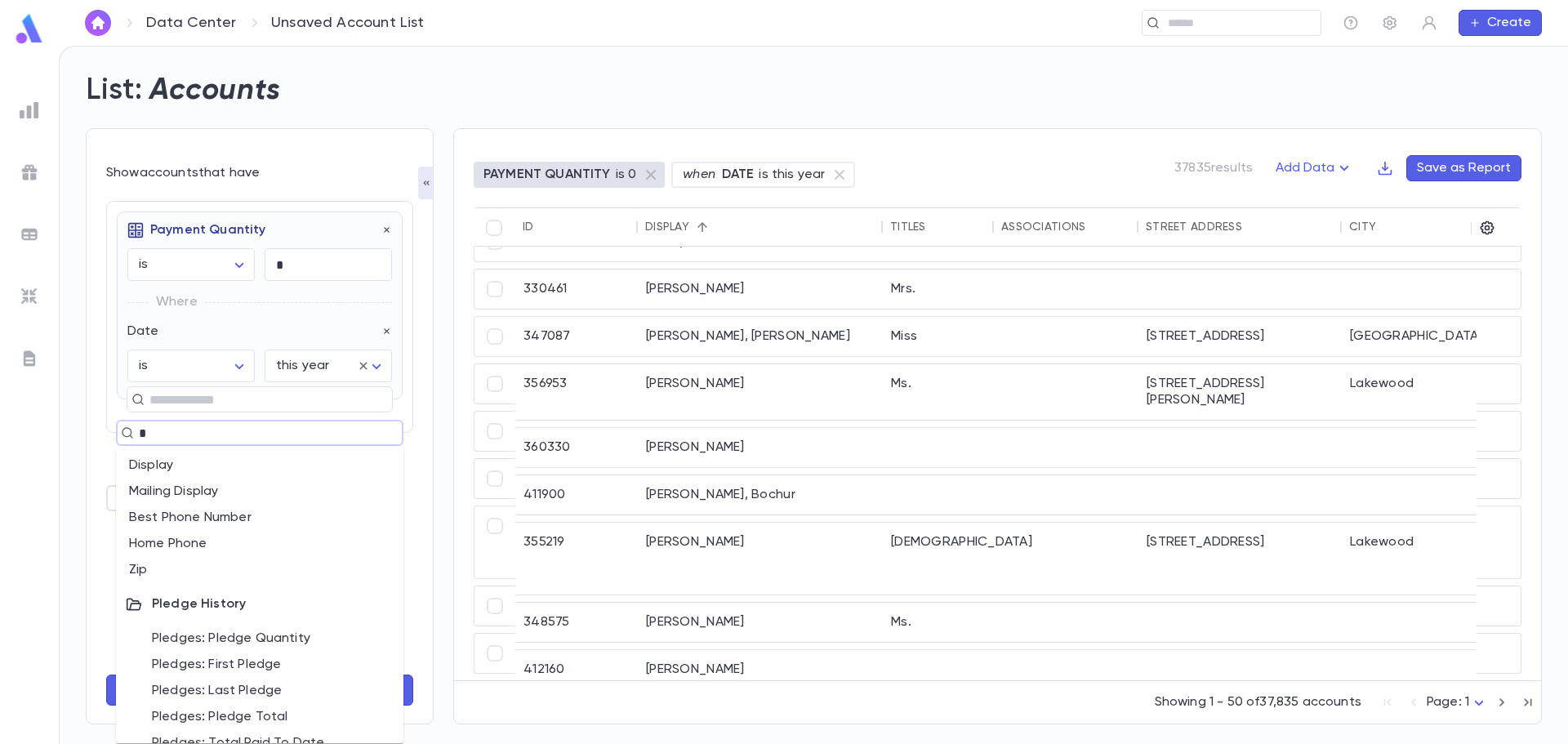
type input "**"
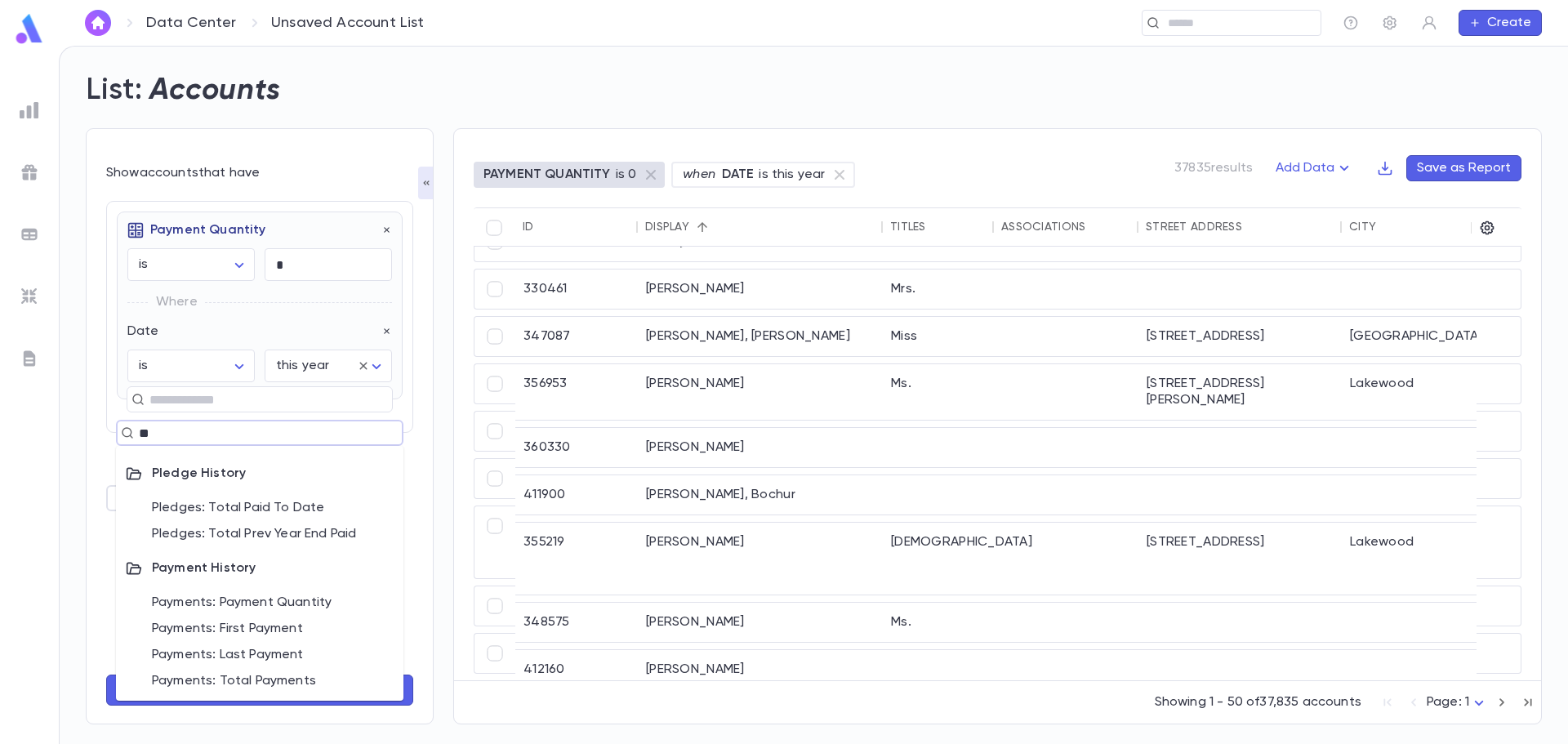
click at [312, 604] on li "Payments: Payment Quantity" at bounding box center [259, 604] width 287 height 27
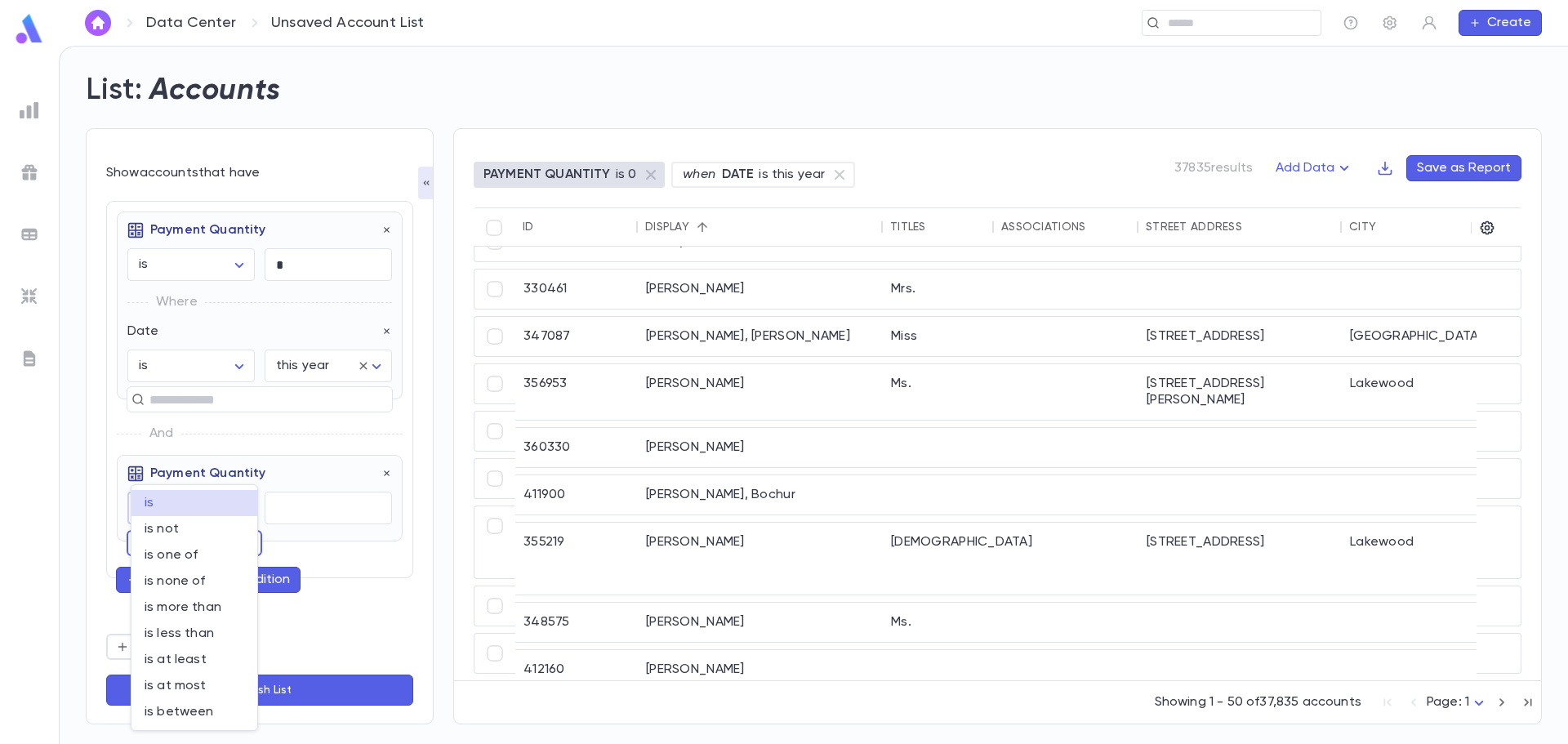
click at [182, 517] on body "Data Center Unsaved Account List ​ Create List: Accounts Show accounts that hav…" at bounding box center [784, 395] width 1568 height 698
click at [202, 661] on span "is at least" at bounding box center [194, 660] width 100 height 16
type input "**********"
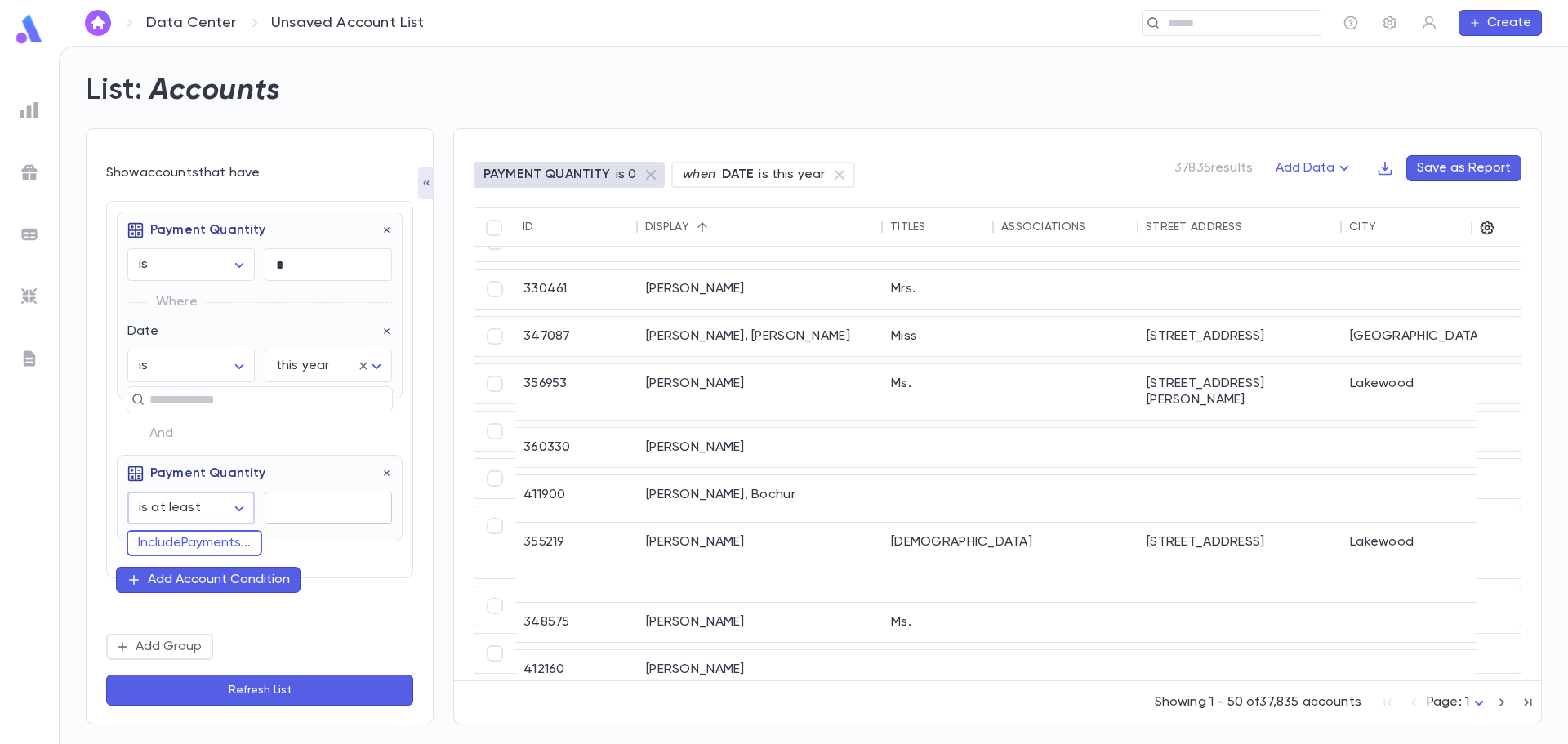
click at [339, 510] on input "text" at bounding box center [328, 509] width 127 height 32
type input "*"
click at [249, 550] on button "Include Payments ..." at bounding box center [194, 544] width 136 height 27
type input "*"
click at [356, 570] on div "**********" at bounding box center [260, 388] width 307 height 374
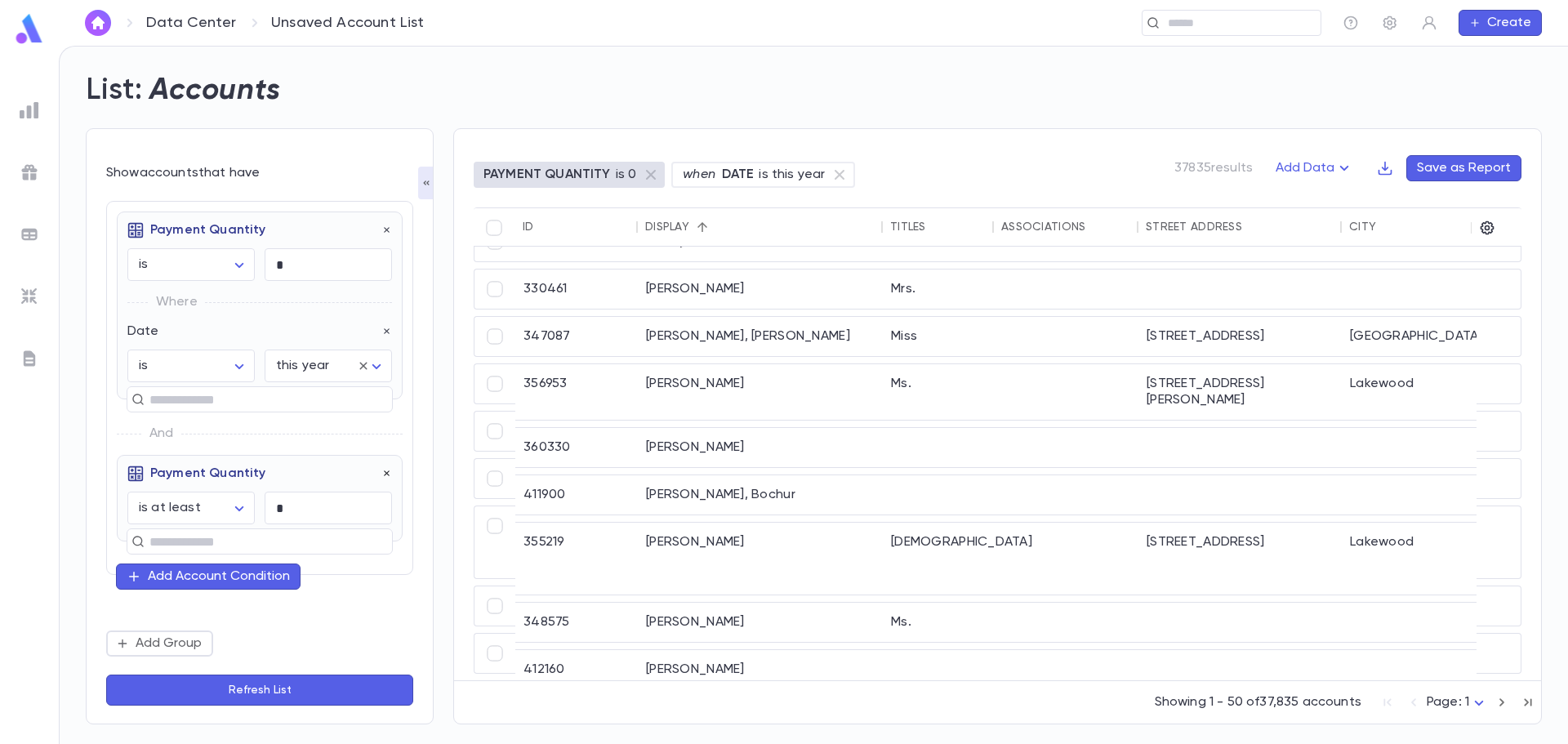
click at [385, 470] on icon "button" at bounding box center [387, 474] width 11 height 11
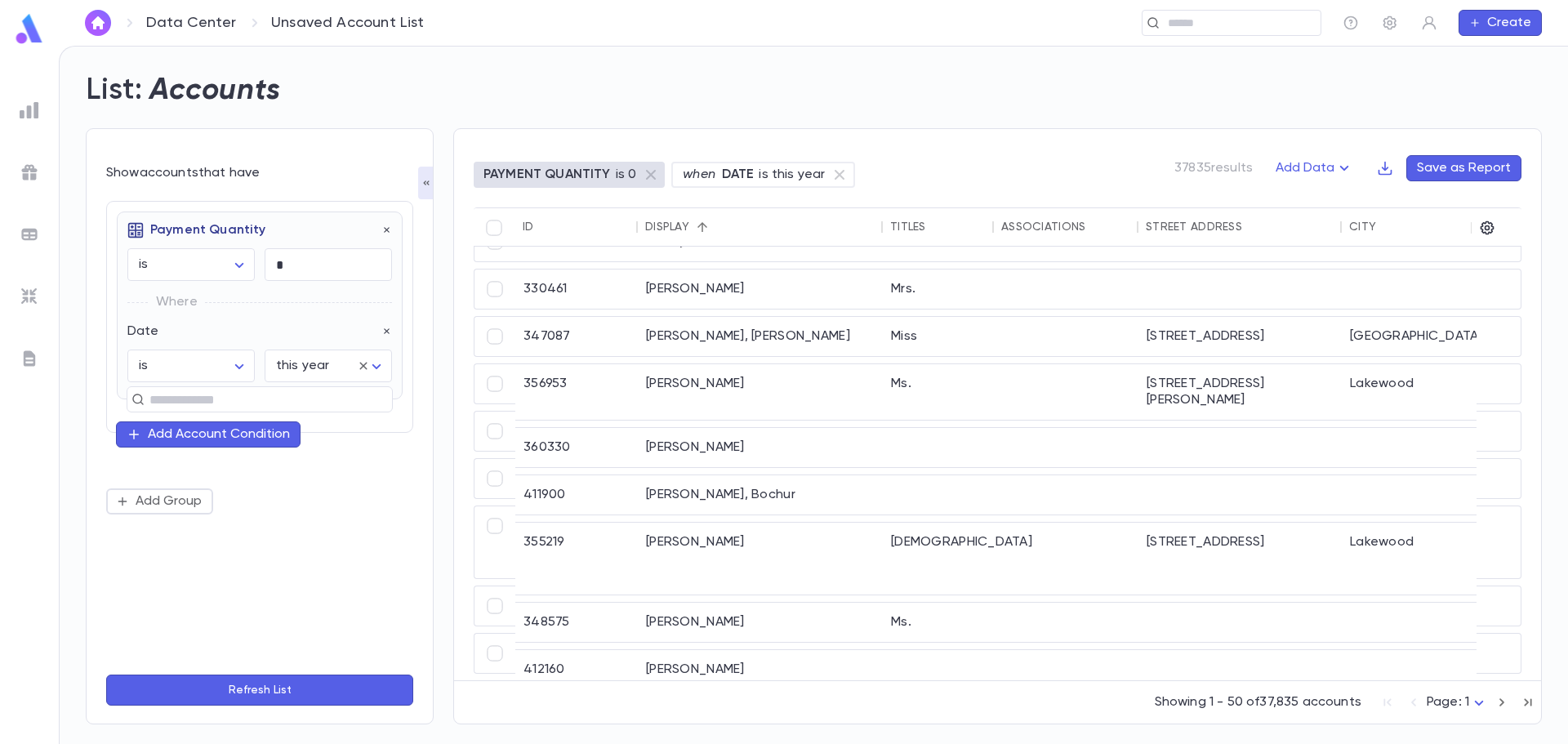
click at [175, 429] on div "Add Account Condition" at bounding box center [219, 434] width 142 height 16
click at [178, 444] on input "text" at bounding box center [252, 433] width 238 height 23
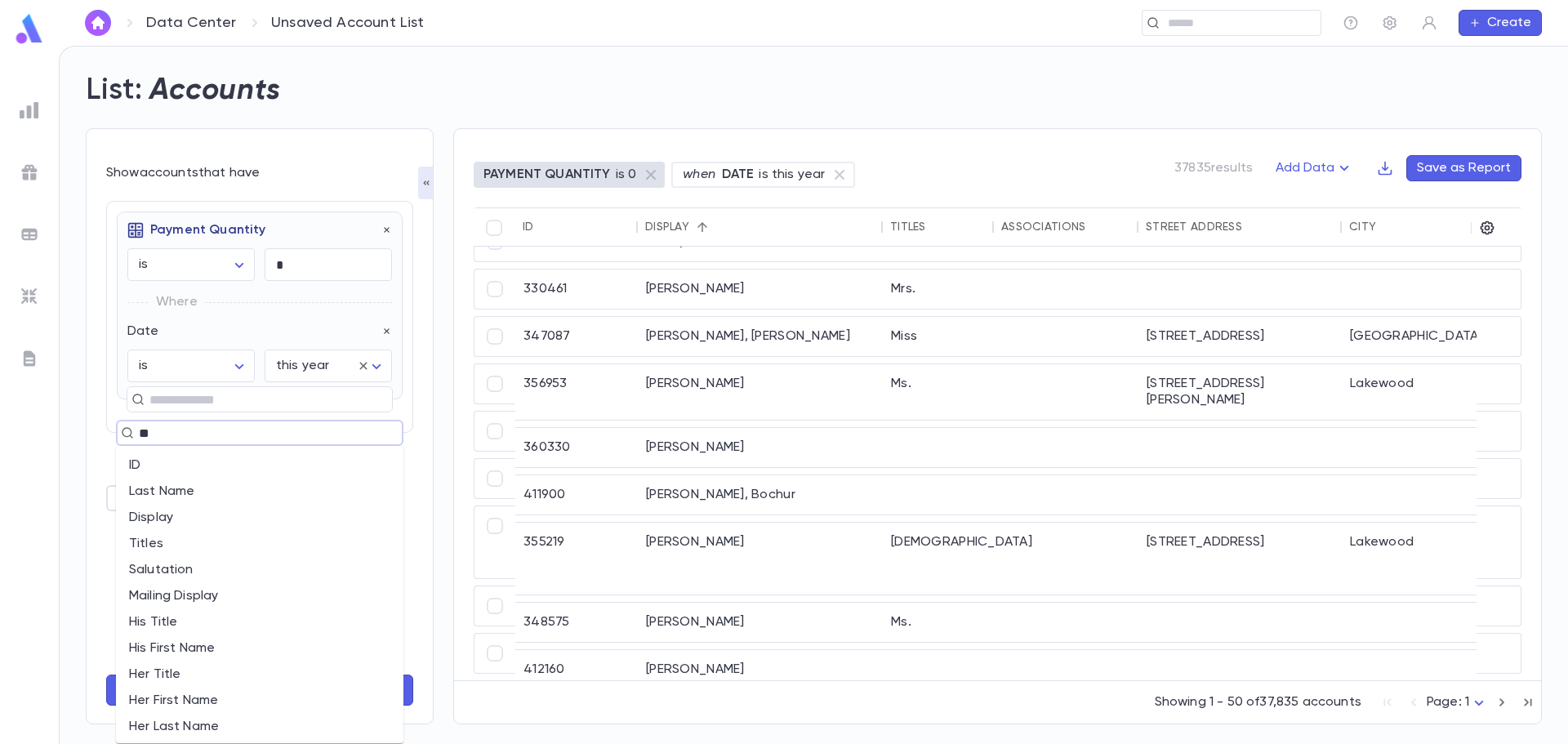
type input "***"
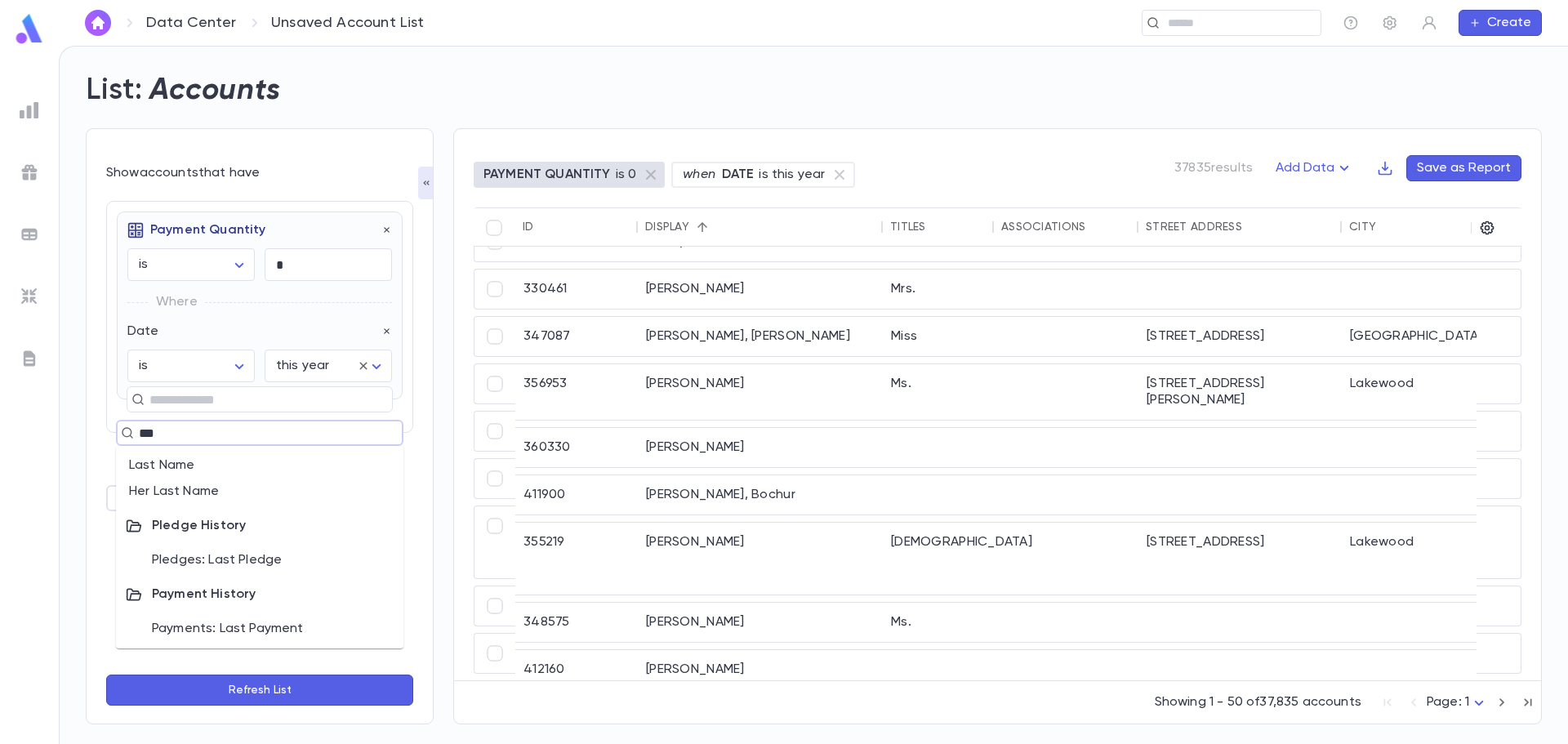
click at [251, 635] on li "Payments: Last Payment" at bounding box center [259, 629] width 287 height 27
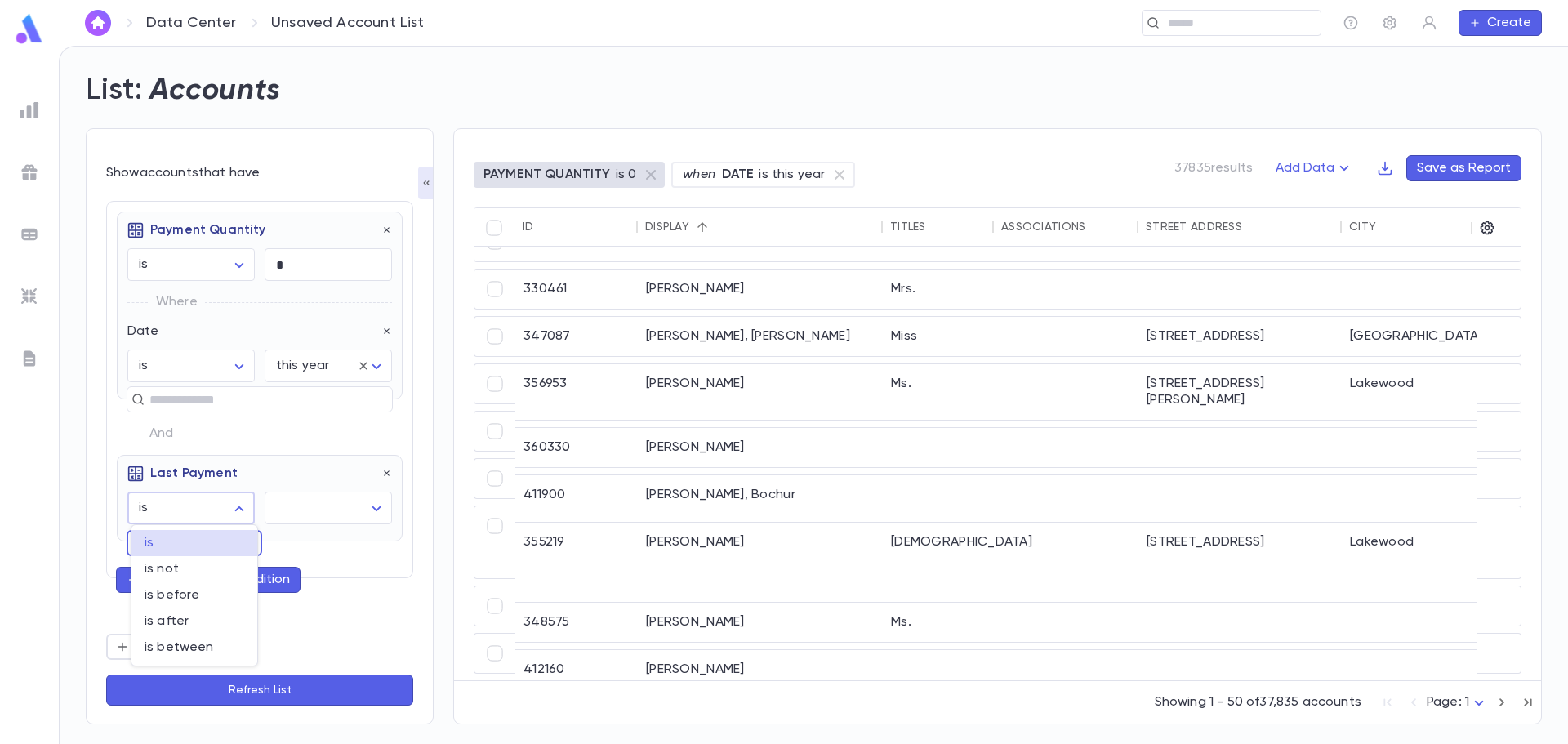
click at [238, 510] on body "Data Center Unsaved Account List ​ Create List: Accounts Show accounts that hav…" at bounding box center [784, 395] width 1568 height 698
click at [355, 507] on div at bounding box center [784, 372] width 1568 height 744
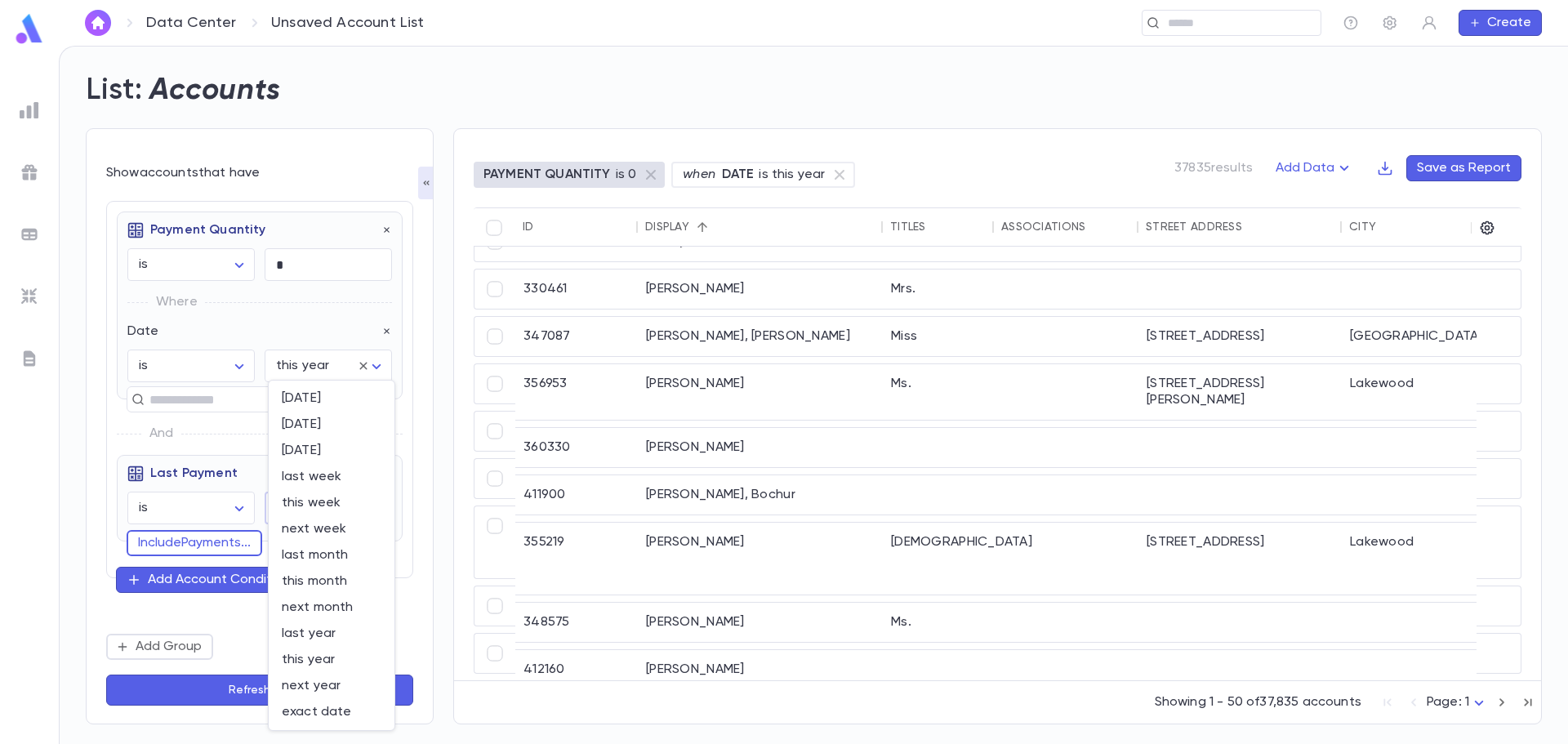
click at [371, 508] on body "Data Center Unsaved Account List ​ Create List: Accounts Show accounts that hav…" at bounding box center [784, 395] width 1568 height 698
click at [336, 632] on span "last year" at bounding box center [331, 634] width 100 height 16
type input "********"
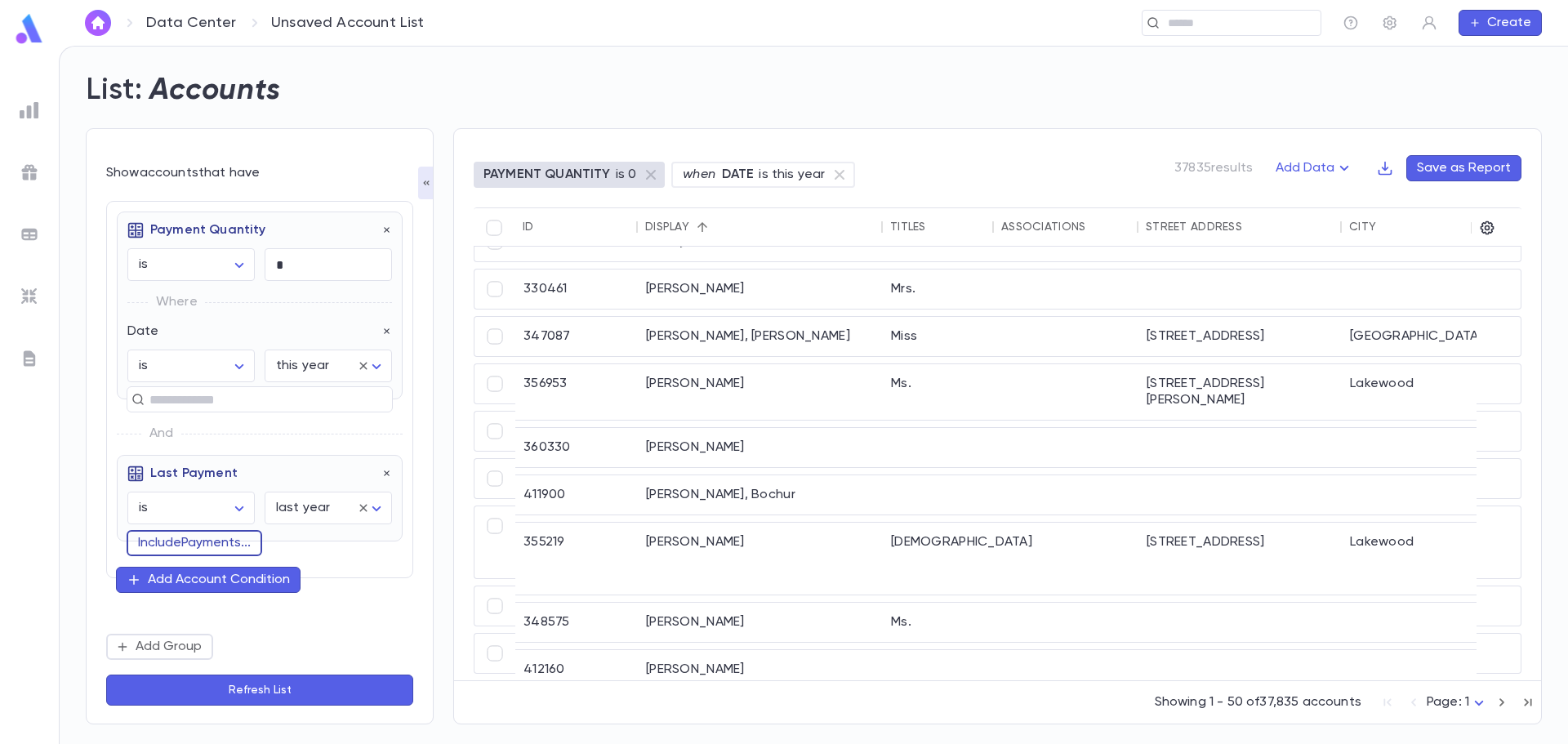
click at [233, 534] on button "Include Payments ..." at bounding box center [194, 544] width 136 height 27
click at [226, 543] on input "text" at bounding box center [252, 542] width 216 height 23
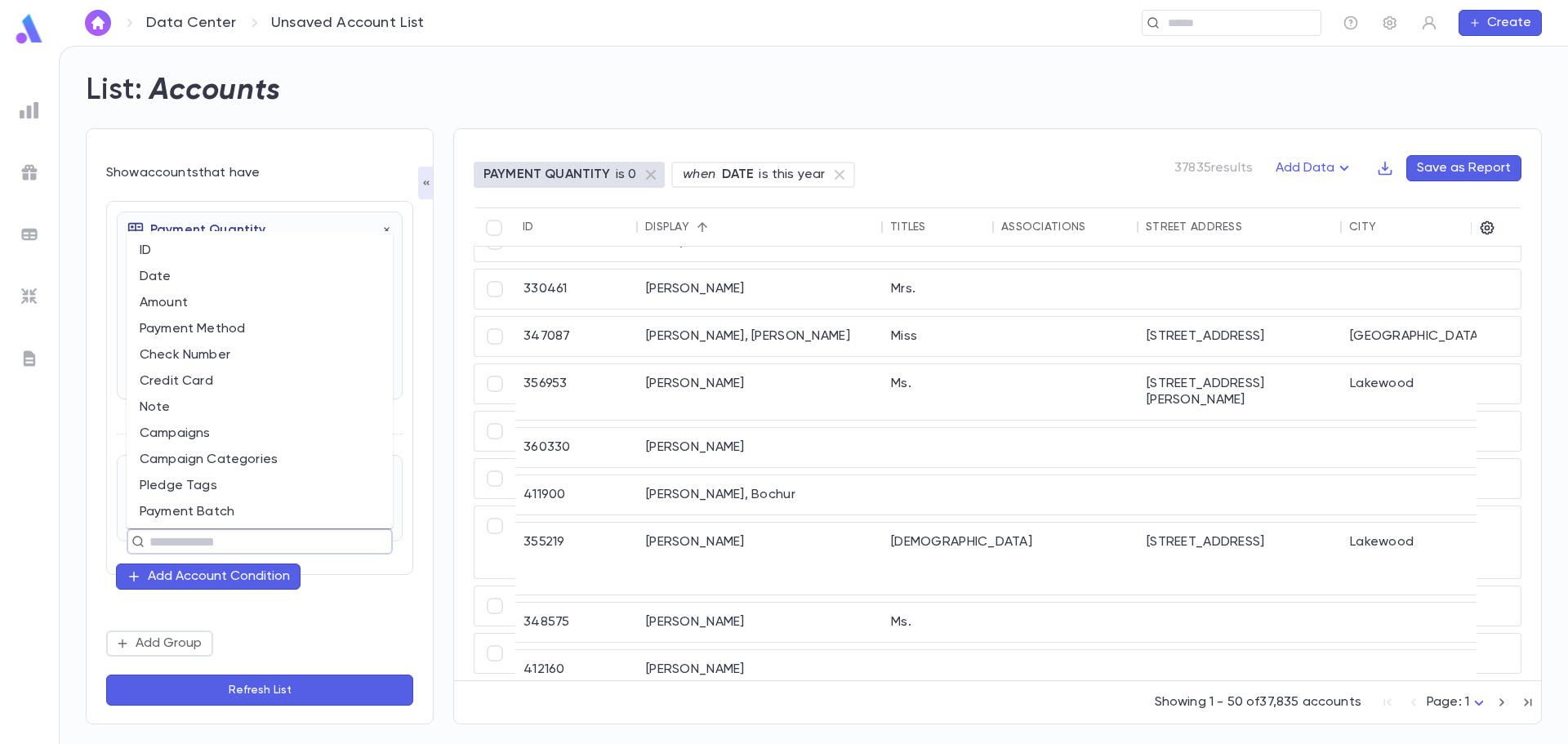
click at [341, 586] on div "Payment Quantity is ****** ​ * ​ Where Date is ****** ​ this year ******** ​ ​ …" at bounding box center [260, 397] width 307 height 391
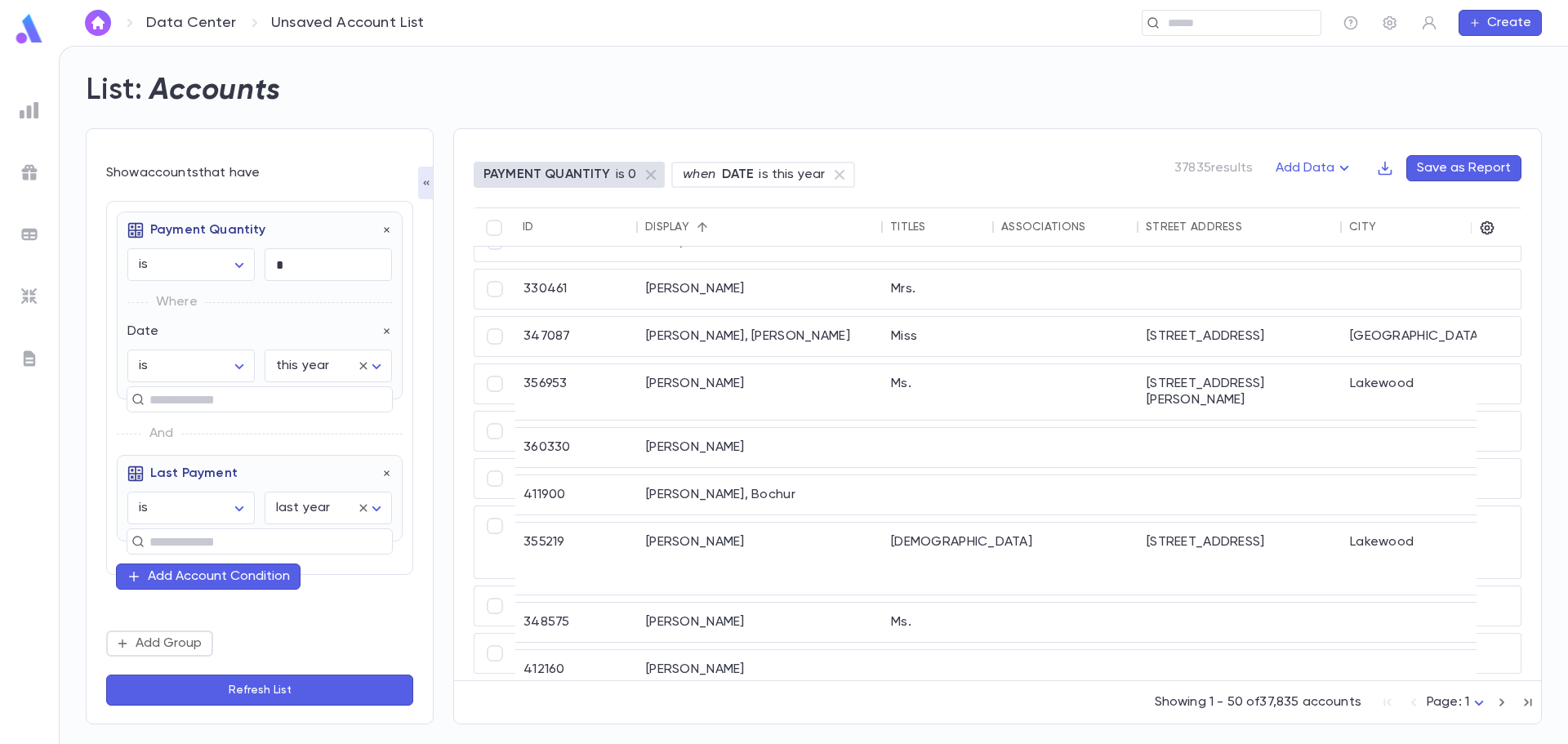
click at [363, 690] on button "Refresh List" at bounding box center [260, 690] width 307 height 31
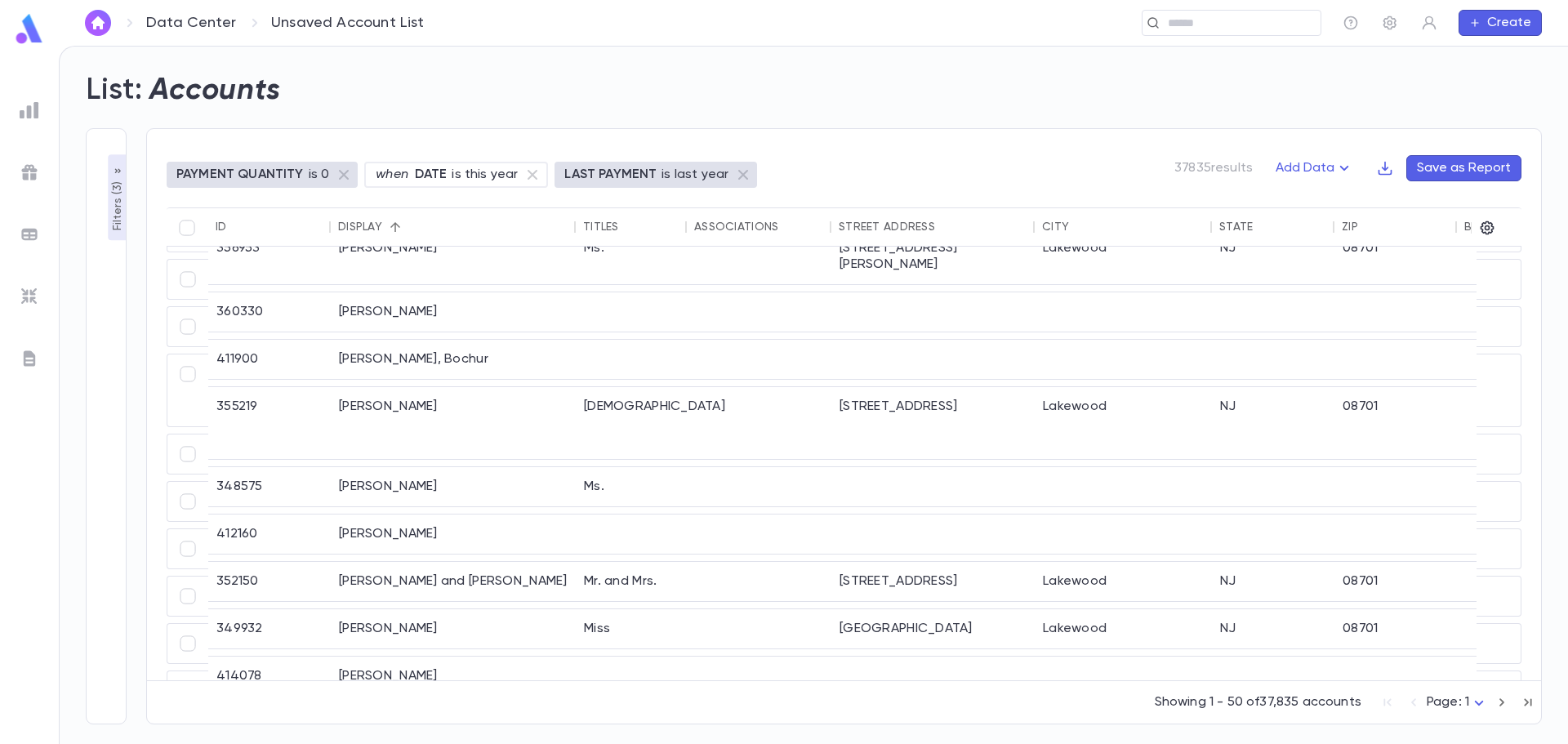
scroll to position [1527, 0]
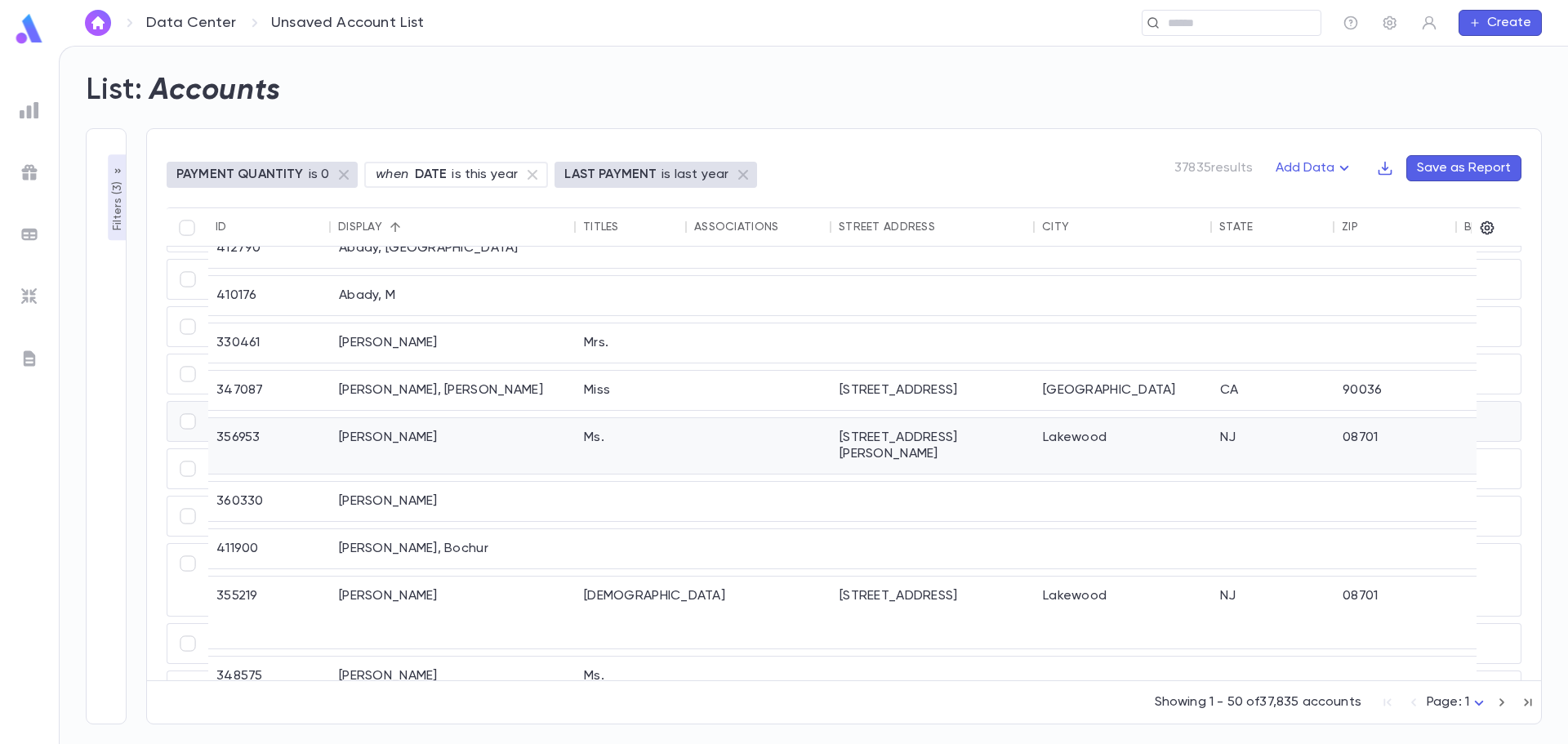
click at [455, 434] on div "Abady, Yehudit" at bounding box center [453, 446] width 245 height 56
click at [113, 173] on icon "button" at bounding box center [118, 172] width 13 height 13
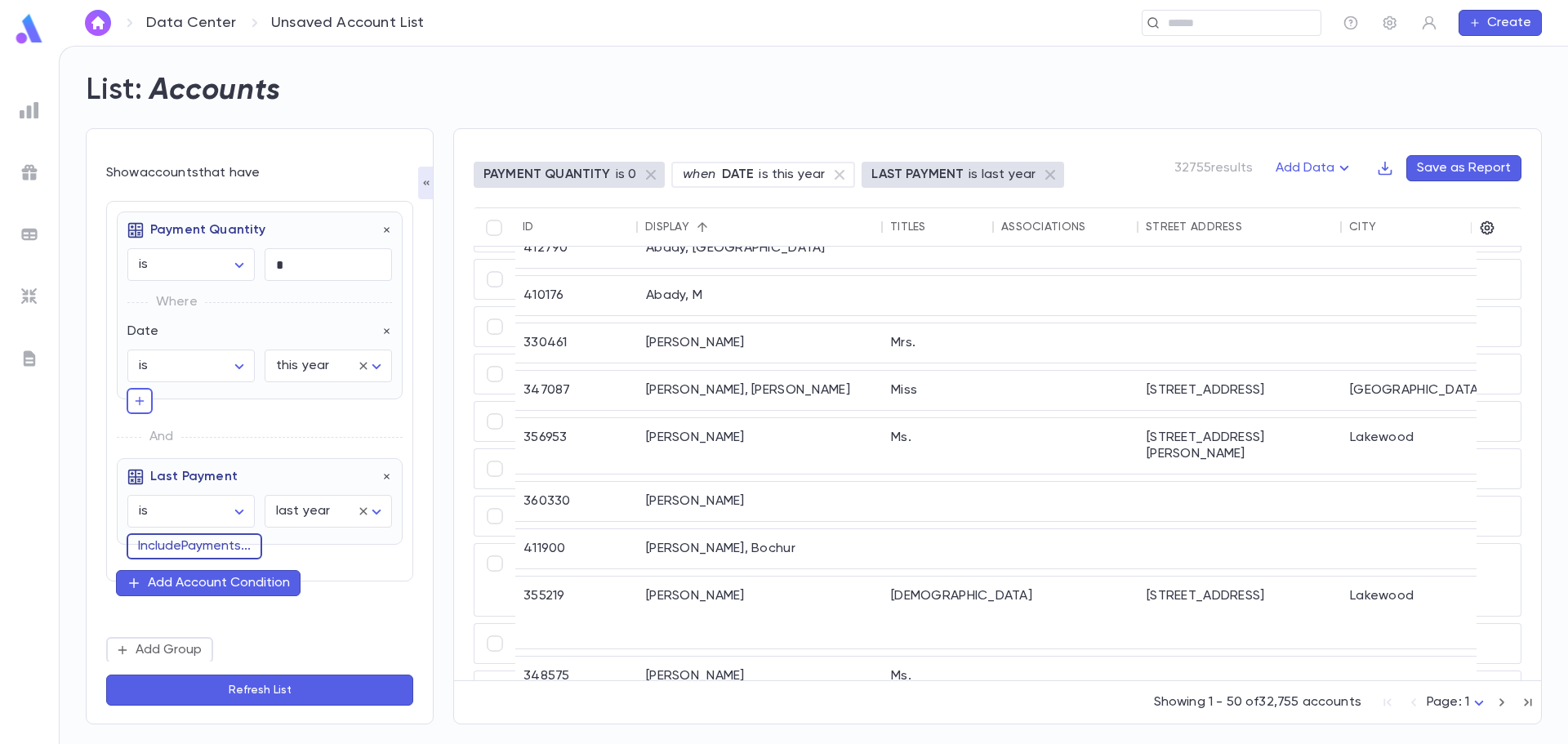
click at [232, 544] on button "Include Payments ..." at bounding box center [194, 547] width 136 height 27
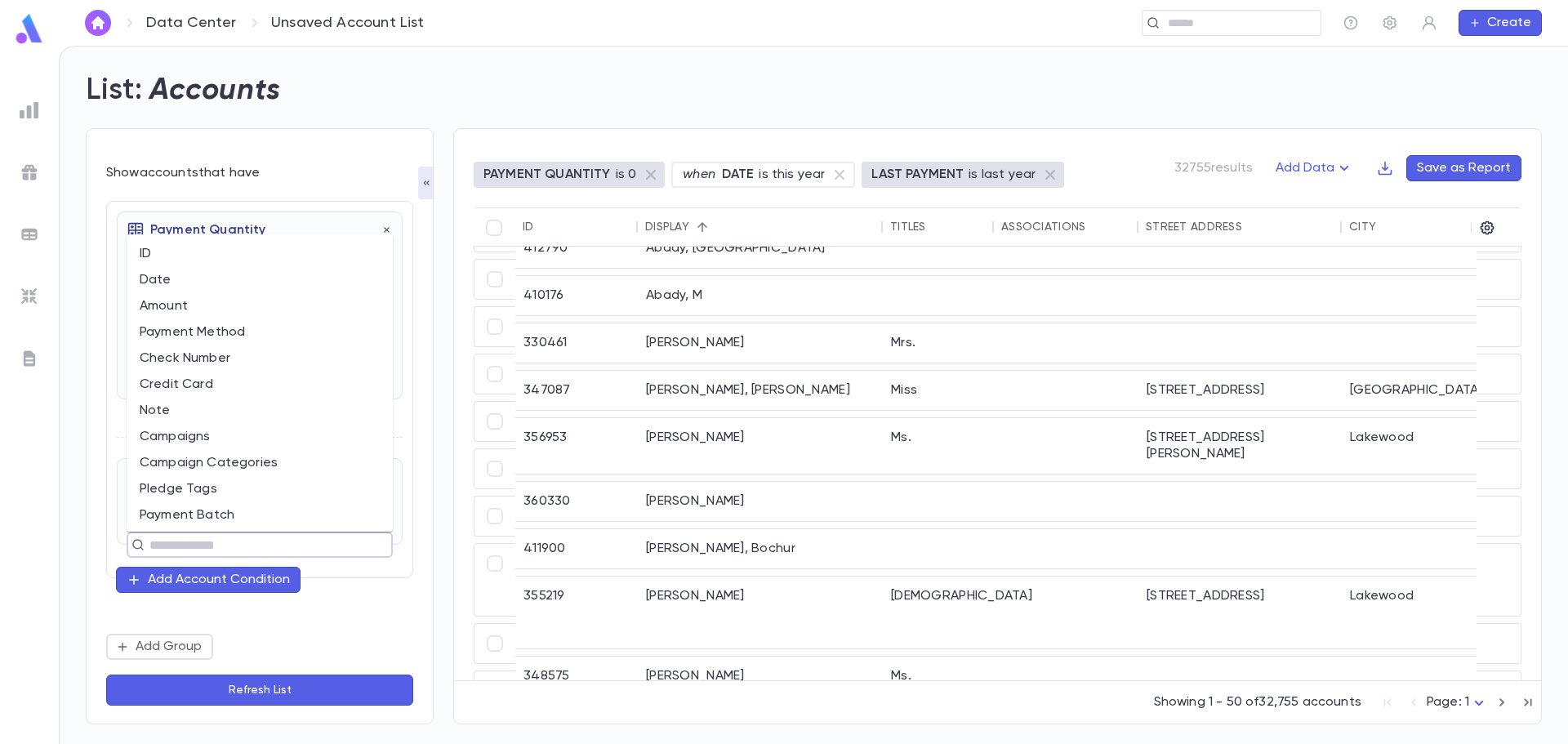
click at [232, 544] on input "text" at bounding box center [252, 545] width 216 height 23
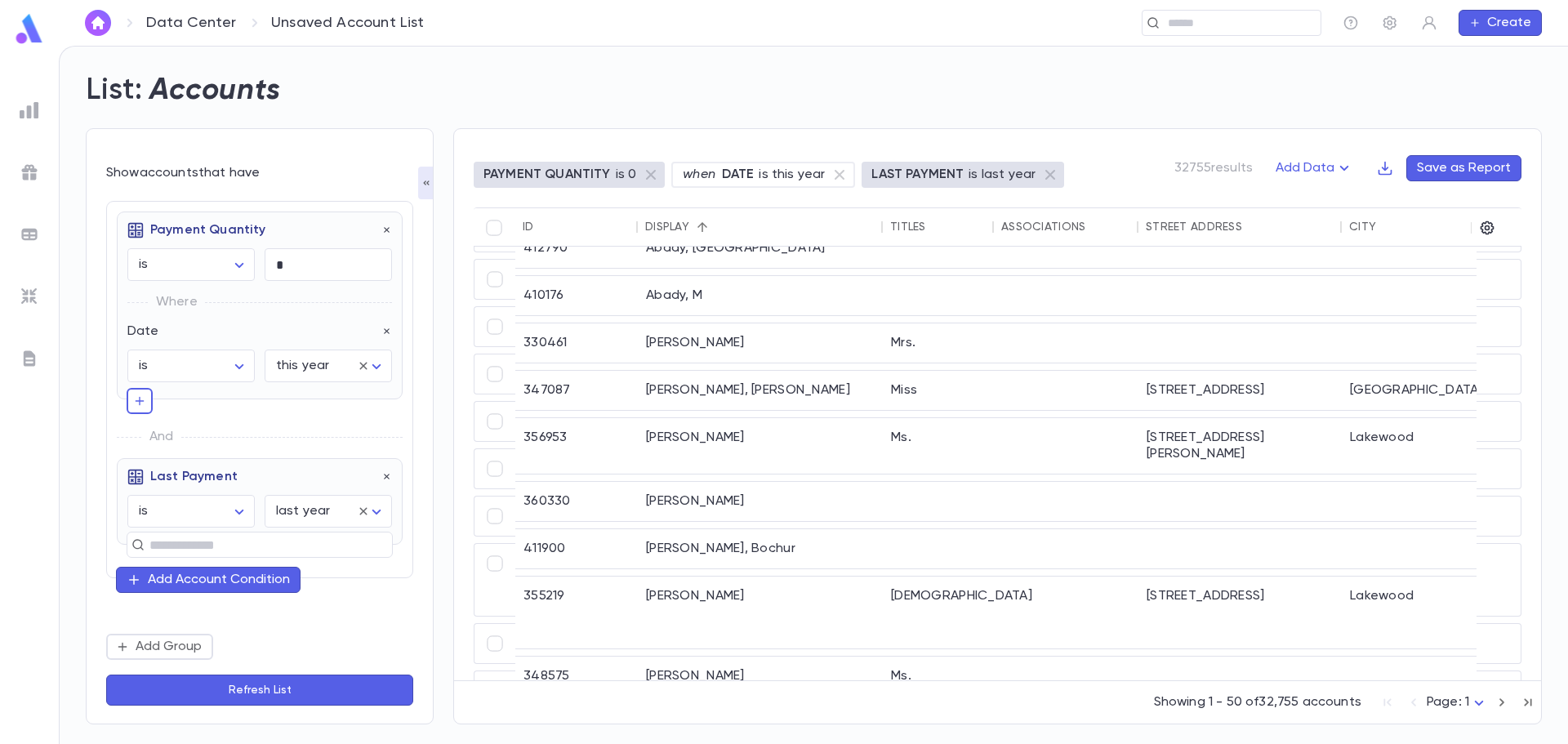
click at [350, 161] on div "Show accounts that have Payment Quantity is ****** ​ * ​ Where Date is ****** ​…" at bounding box center [260, 433] width 307 height 549
click at [139, 405] on icon "button" at bounding box center [139, 400] width 9 height 9
click at [175, 428] on span "And" at bounding box center [161, 434] width 40 height 43
click at [386, 475] on icon "button" at bounding box center [387, 474] width 11 height 11
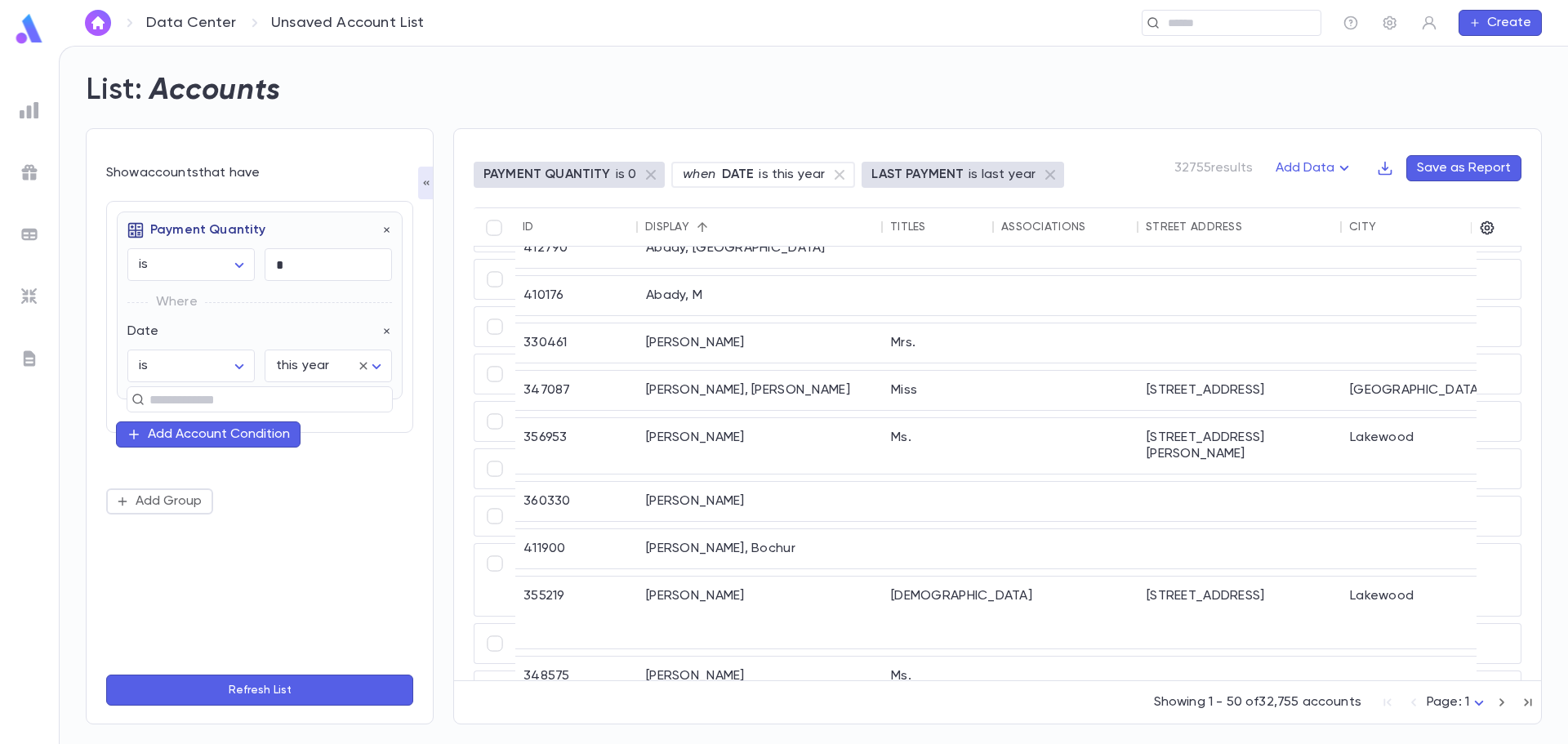
click at [156, 437] on div "Add Account Condition" at bounding box center [219, 434] width 142 height 16
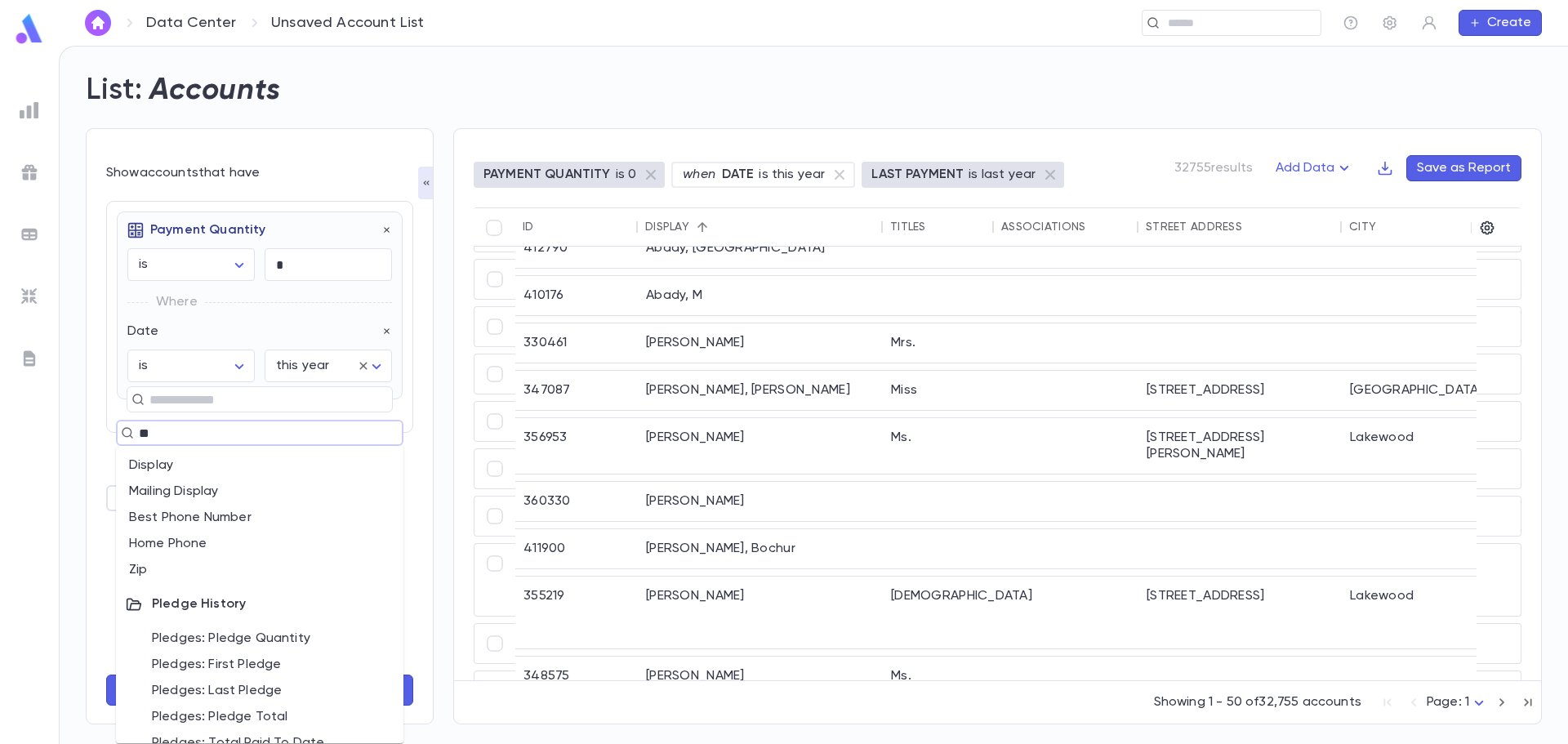
type input "***"
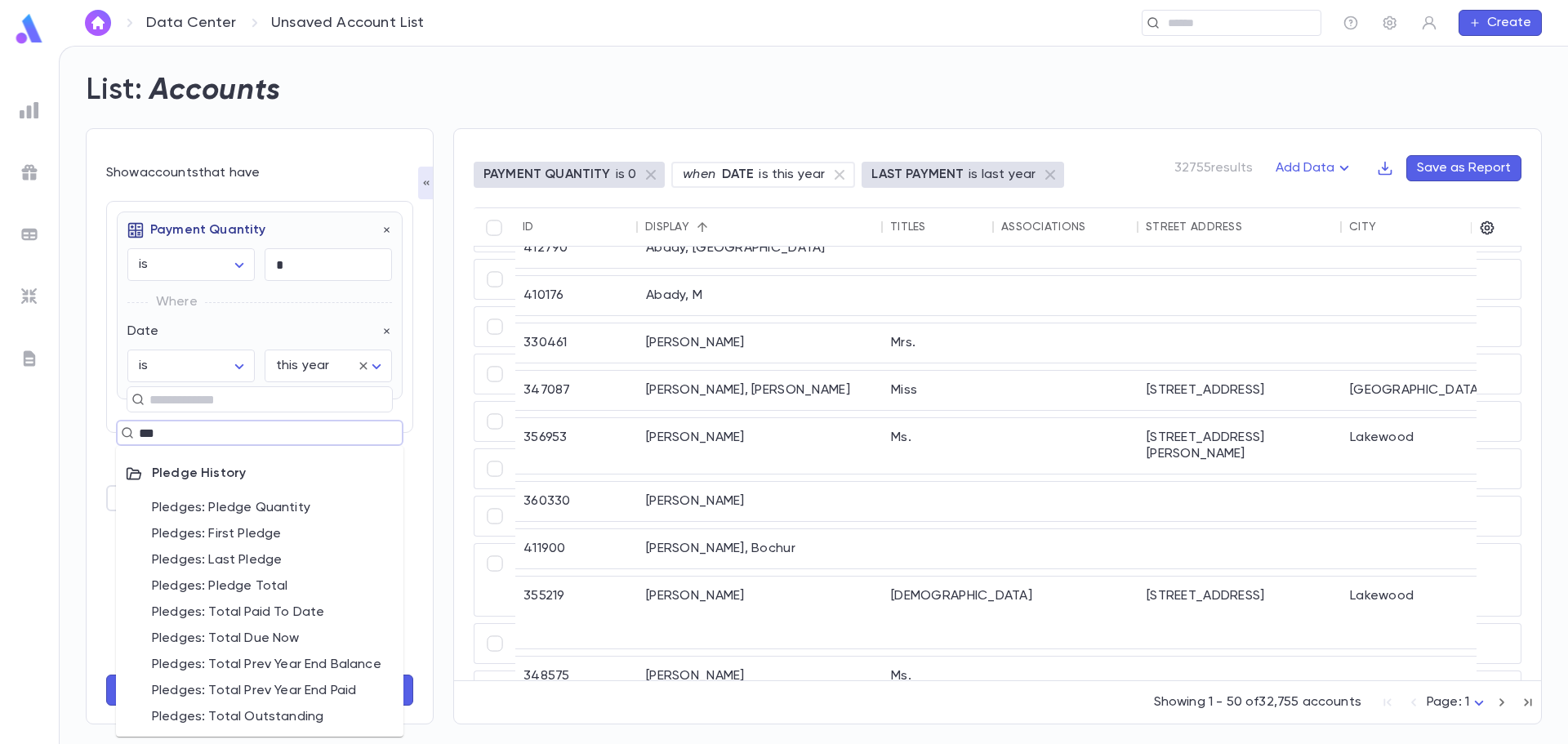
click at [303, 562] on li "Pledges: Last Pledge" at bounding box center [259, 561] width 287 height 27
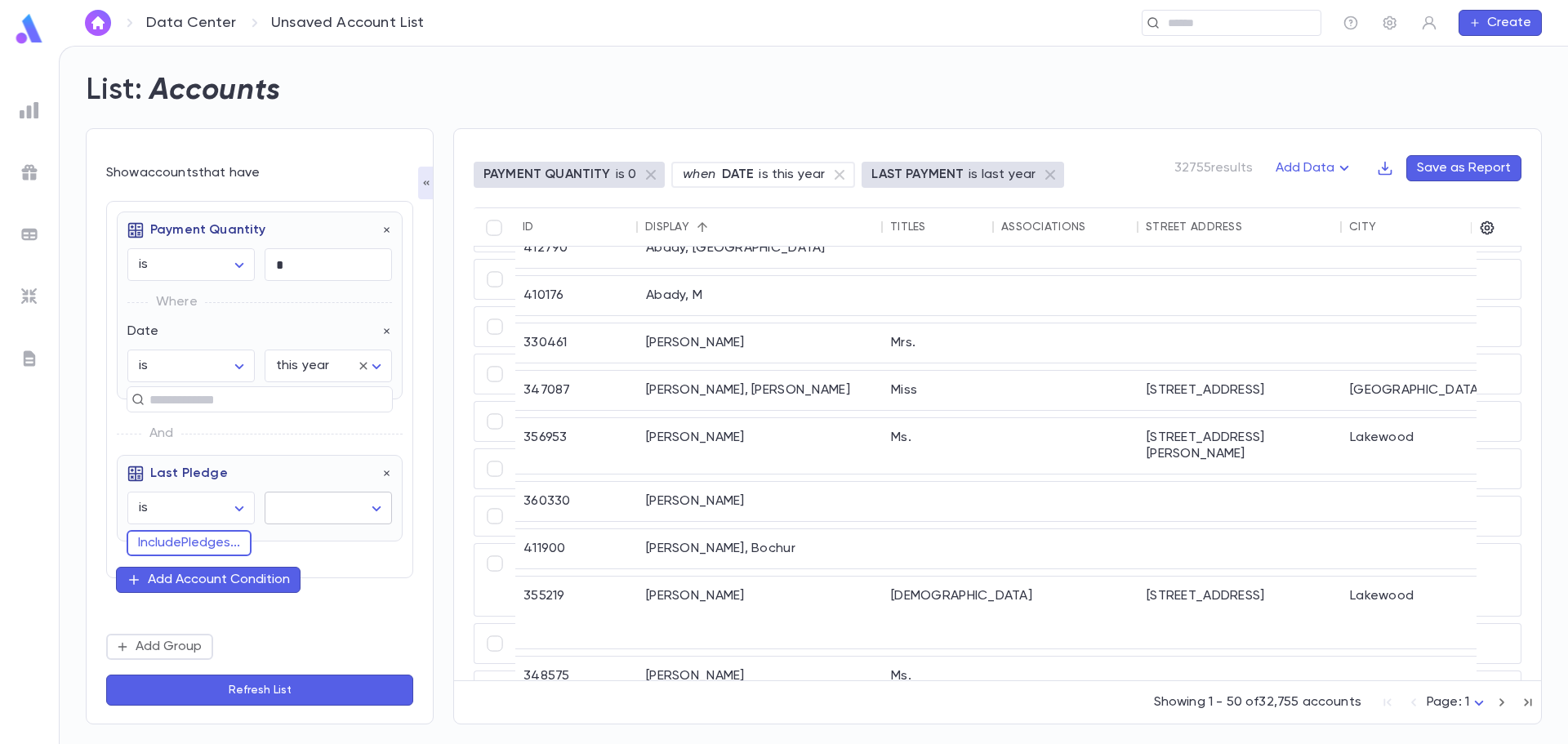
click at [294, 508] on body "Data Center Unsaved Account List ​ Create List: Accounts Show accounts that hav…" at bounding box center [784, 395] width 1568 height 698
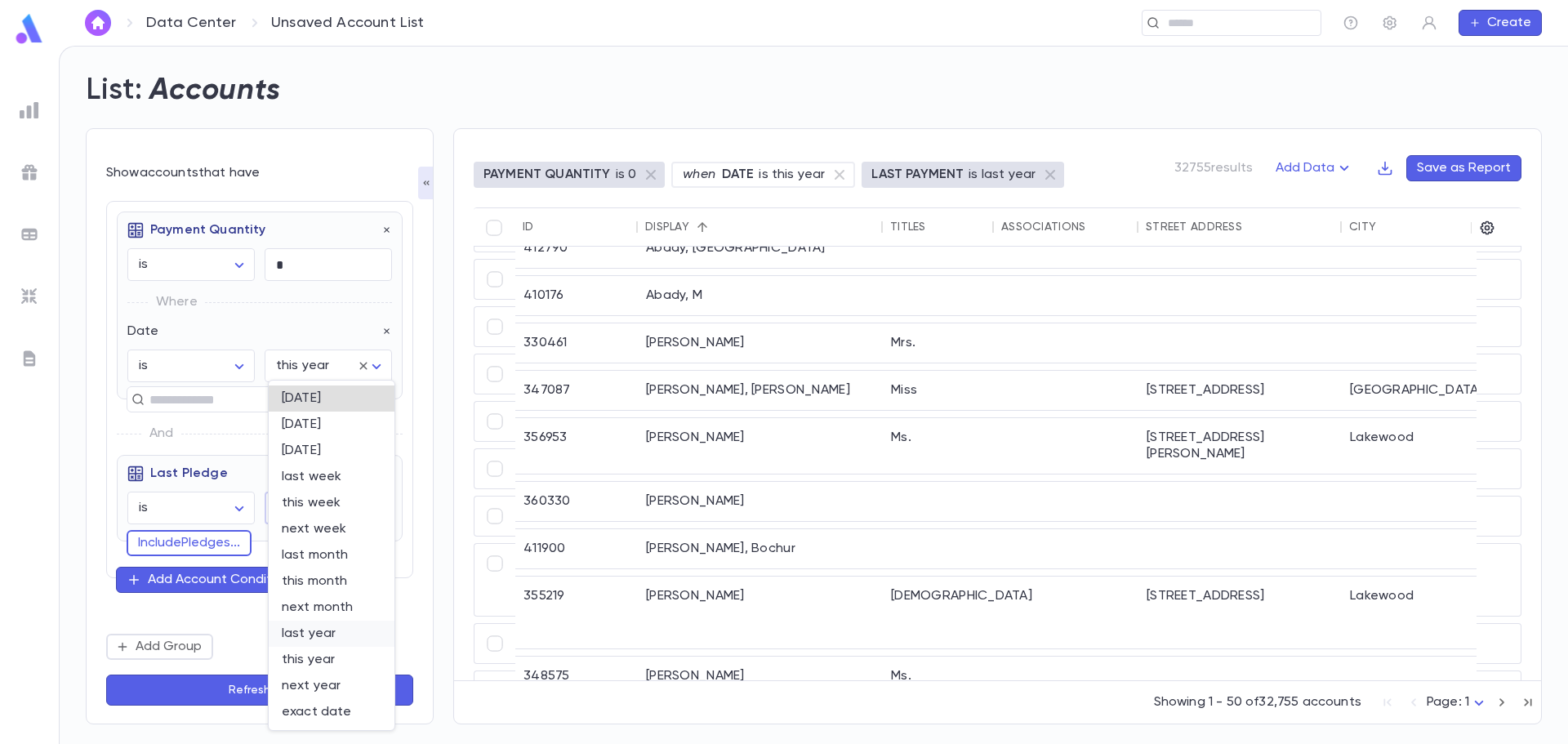
click at [341, 635] on span "last year" at bounding box center [331, 634] width 100 height 16
type input "********"
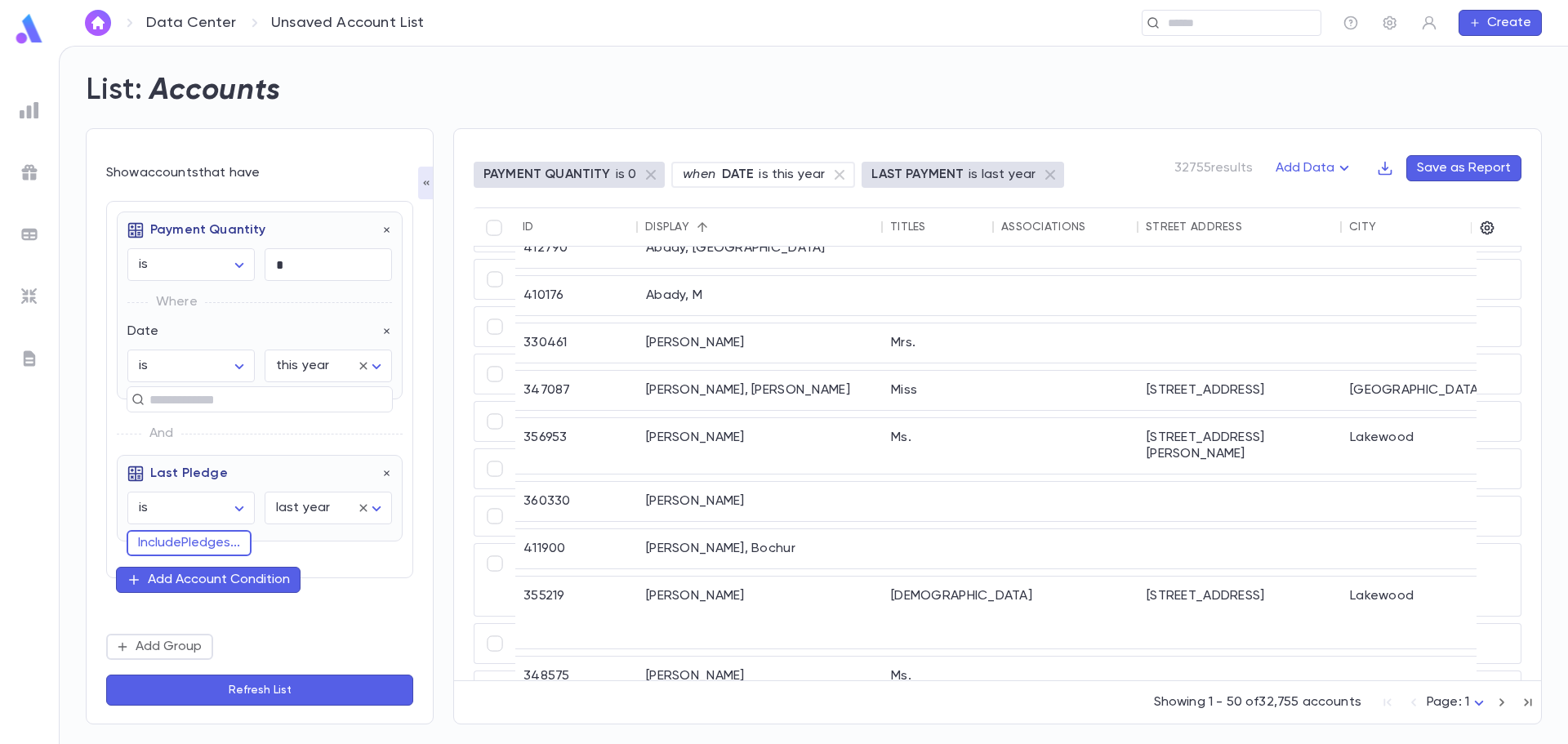
click at [323, 686] on button "Refresh List" at bounding box center [260, 690] width 307 height 31
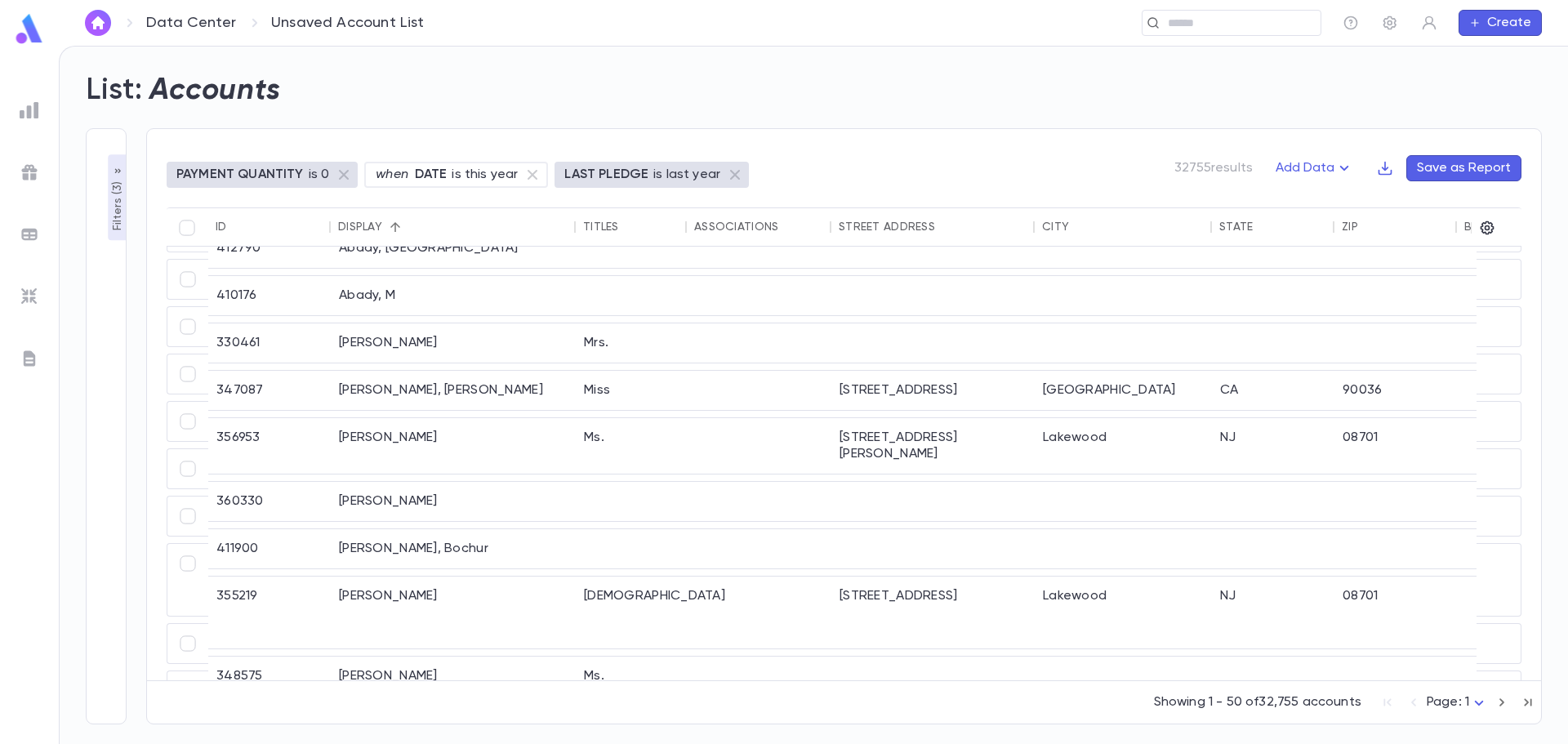
click at [118, 169] on icon "button" at bounding box center [118, 172] width 13 height 13
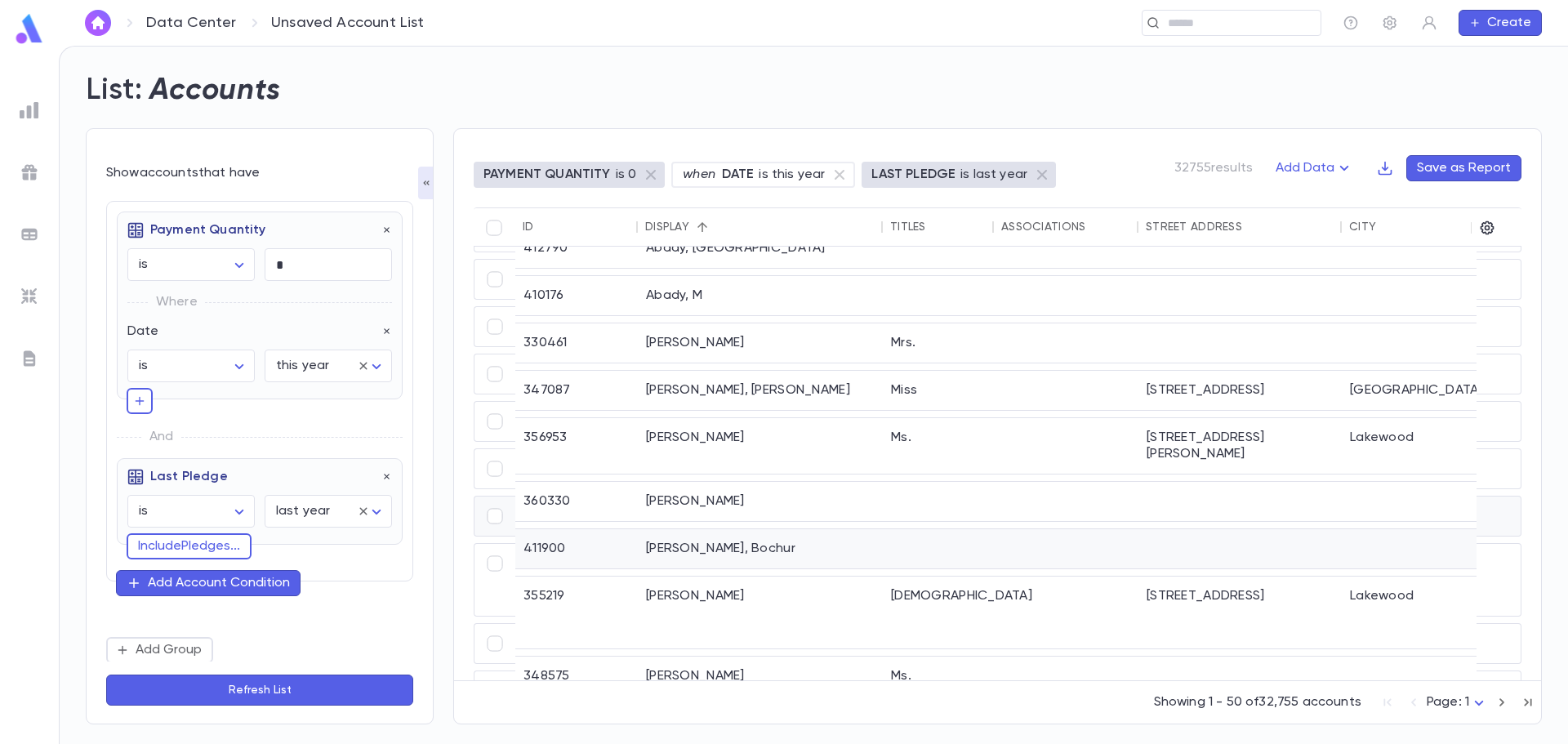
click at [765, 530] on div "Abayev, Bochur" at bounding box center [760, 549] width 245 height 39
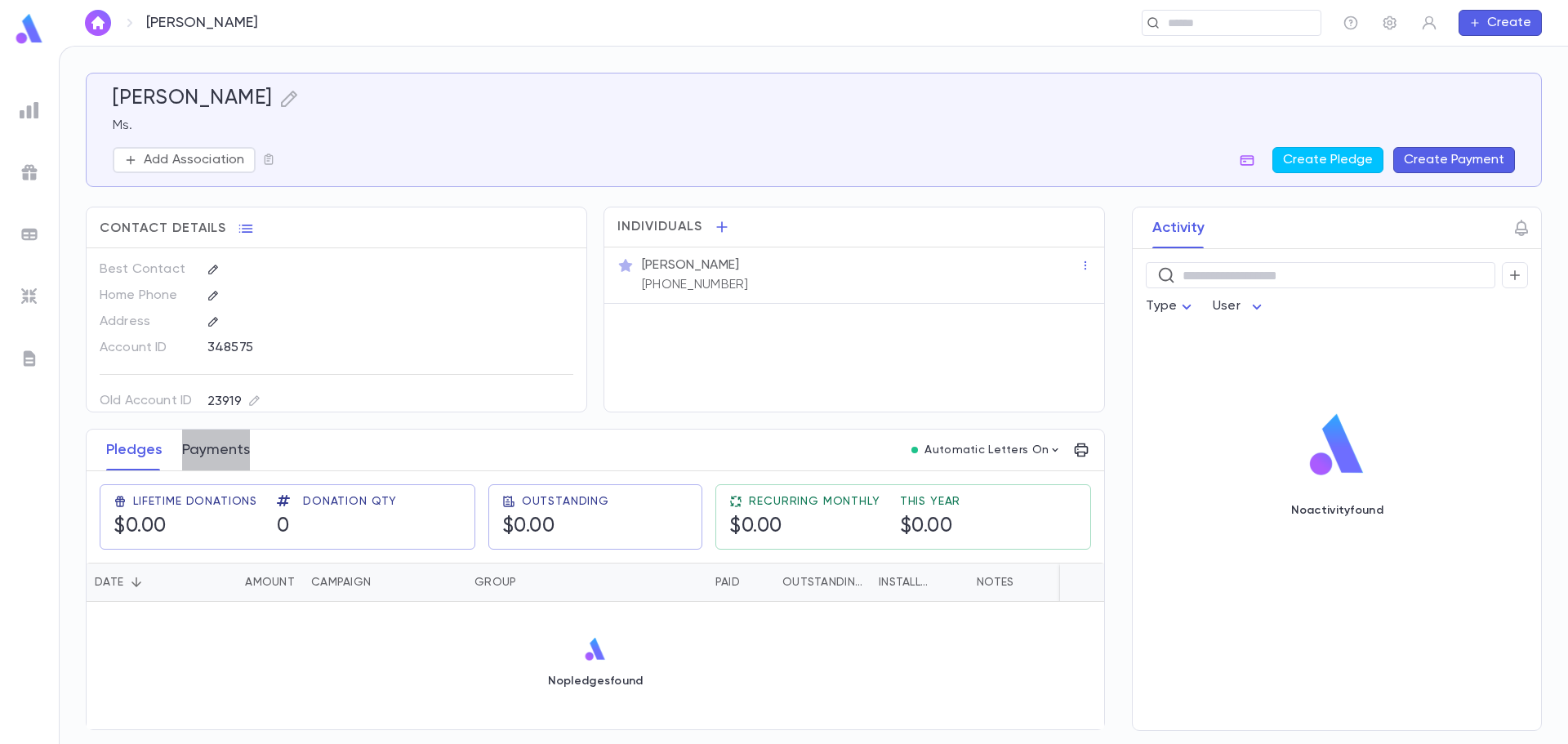
click at [218, 445] on button "Payments" at bounding box center [215, 450] width 67 height 41
click at [178, 450] on div "Pledges Payments" at bounding box center [178, 450] width 163 height 41
drag, startPoint x: 231, startPoint y: 445, endPoint x: 201, endPoint y: 449, distance: 30.3
click at [228, 446] on button "Payments" at bounding box center [215, 450] width 67 height 41
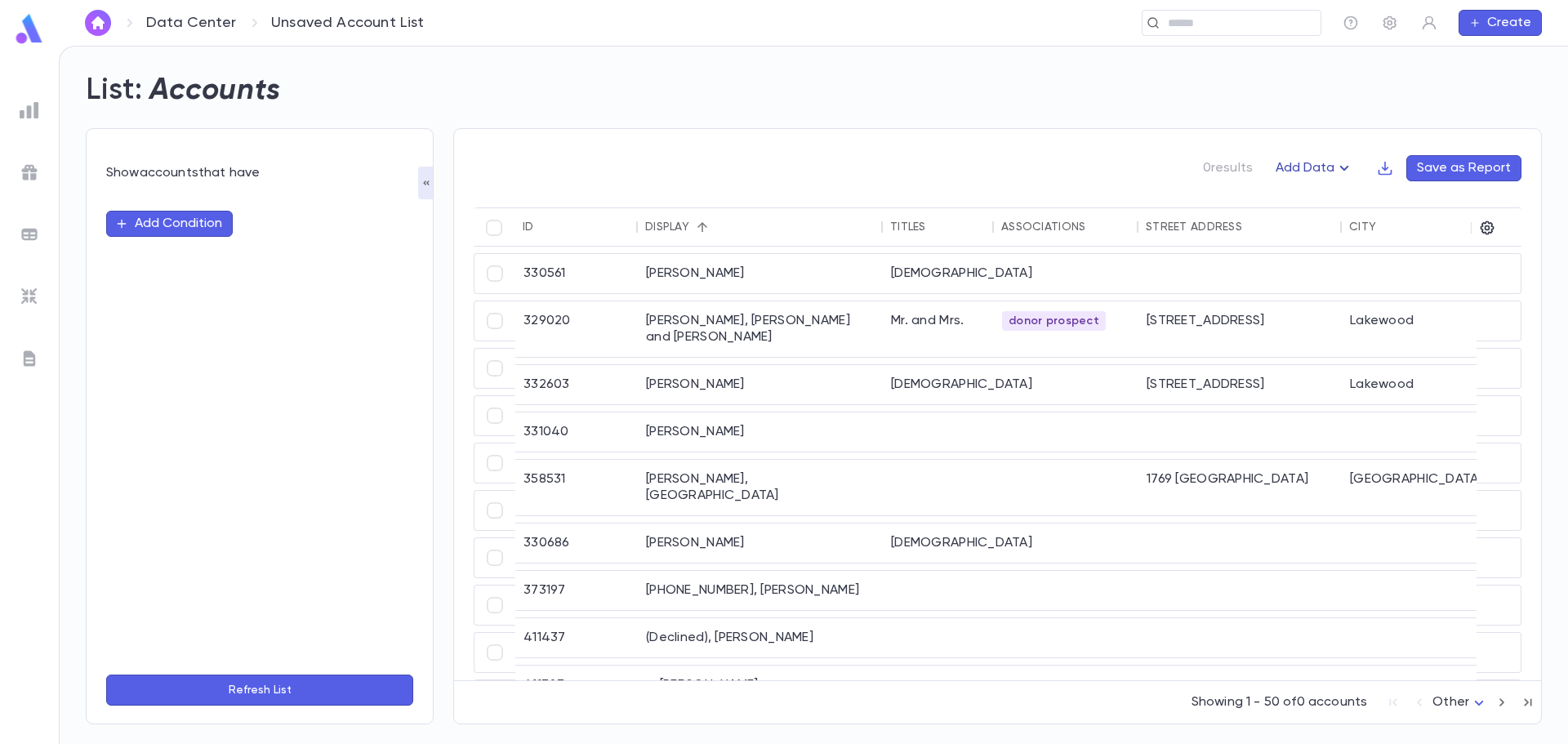
click at [1347, 167] on icon "button" at bounding box center [1344, 168] width 20 height 20
click at [1304, 199] on li "Lapsed Donors" at bounding box center [1333, 200] width 120 height 27
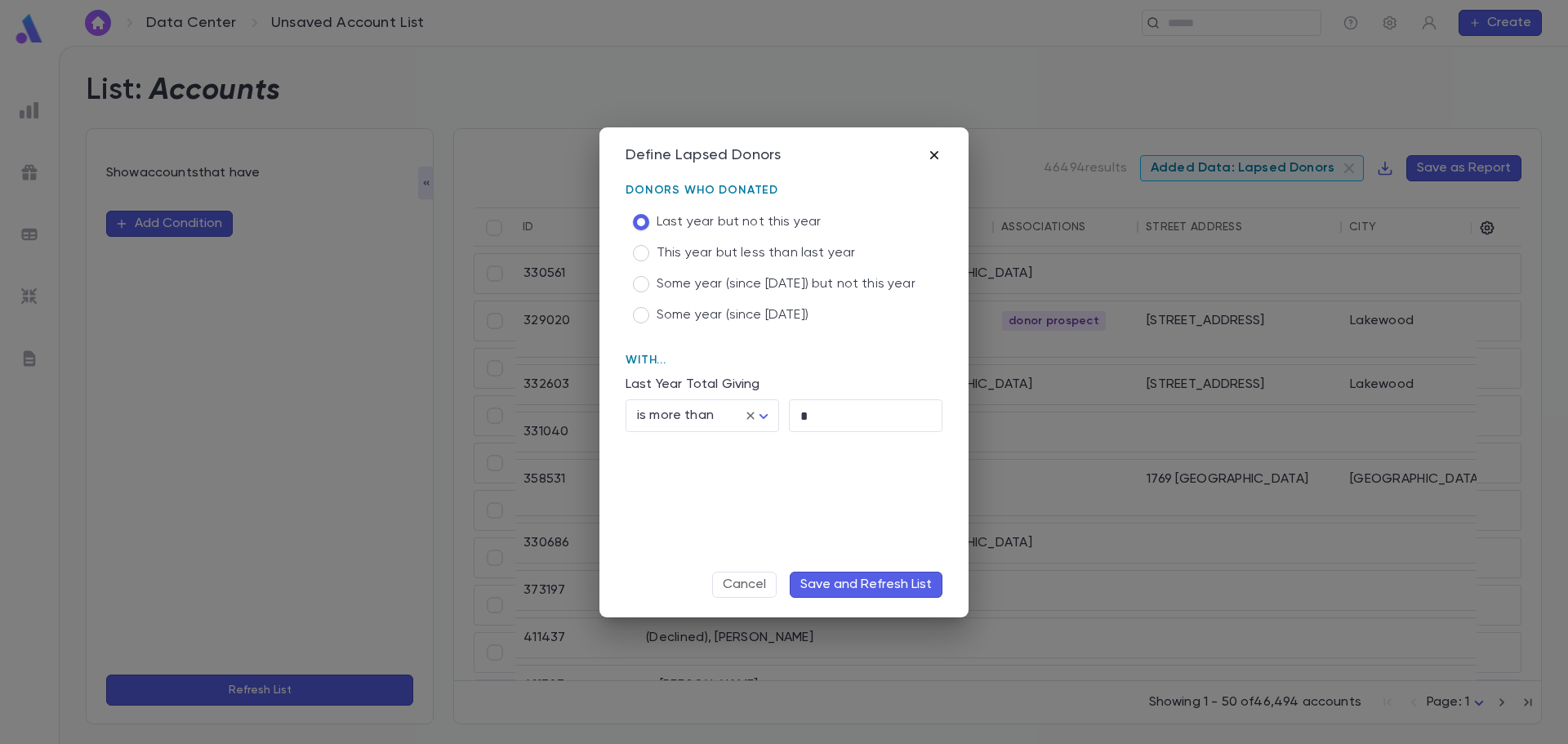
click at [936, 158] on icon "button" at bounding box center [933, 155] width 16 height 16
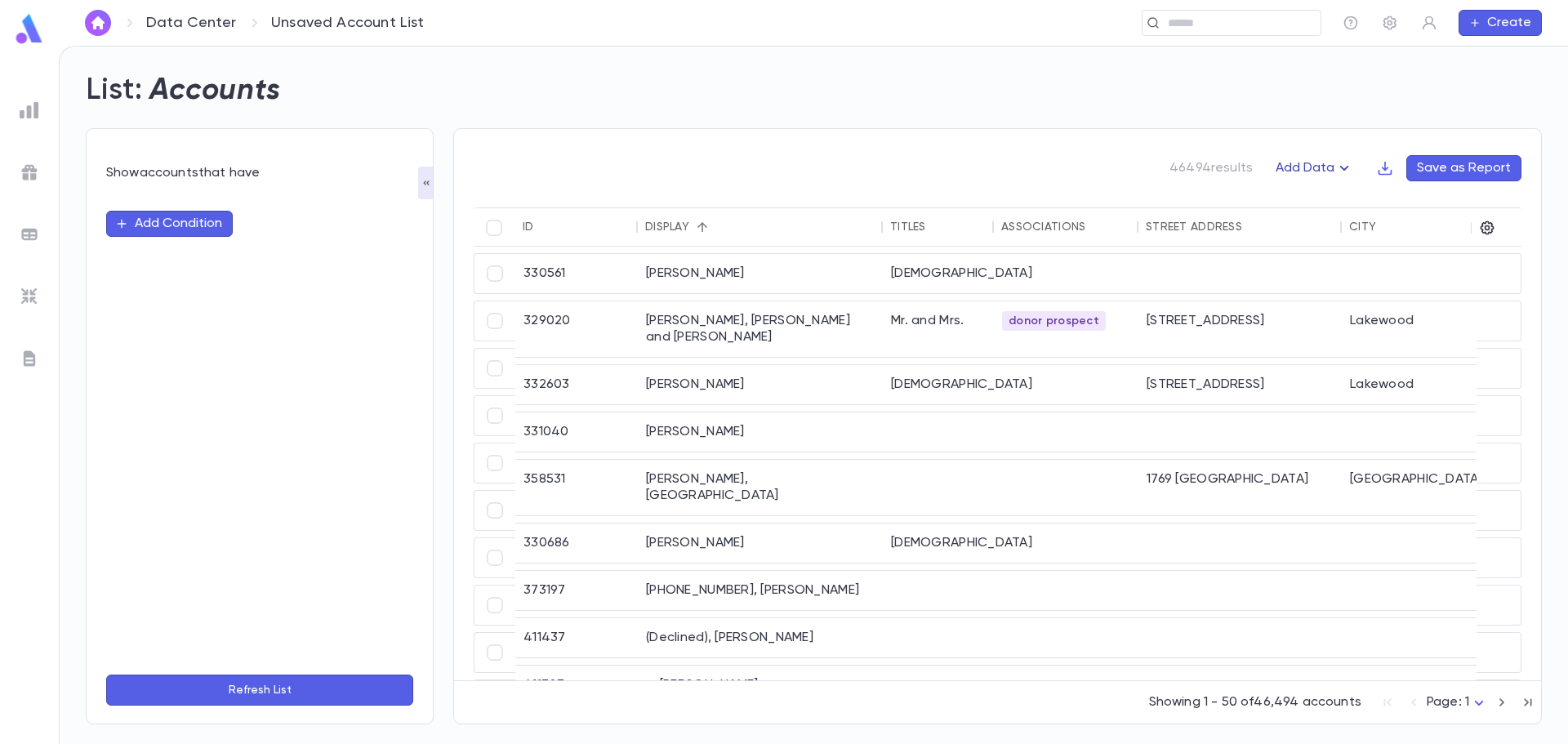
click at [1325, 166] on button "Add Data" at bounding box center [1315, 169] width 98 height 27
click at [1310, 196] on li "Lapsed Donors" at bounding box center [1333, 200] width 120 height 27
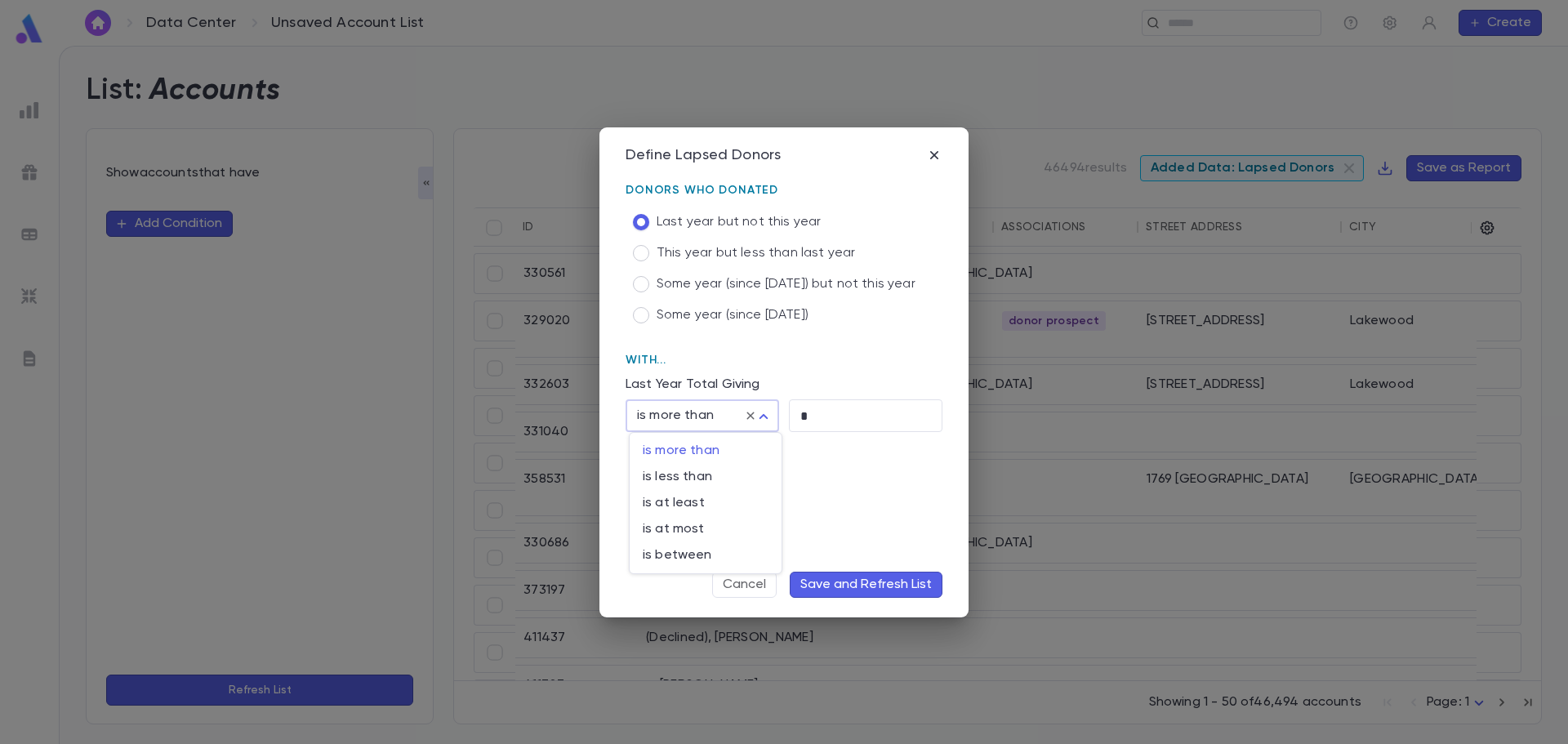
click at [766, 416] on body "Data Center Unsaved Account List ​ Create List: Accounts Show accounts that hav…" at bounding box center [784, 395] width 1568 height 698
click at [722, 499] on span "is at least" at bounding box center [706, 503] width 126 height 16
type input "**********"
drag, startPoint x: 828, startPoint y: 420, endPoint x: 782, endPoint y: 420, distance: 46.0
click at [782, 421] on div "* ​" at bounding box center [860, 412] width 163 height 39
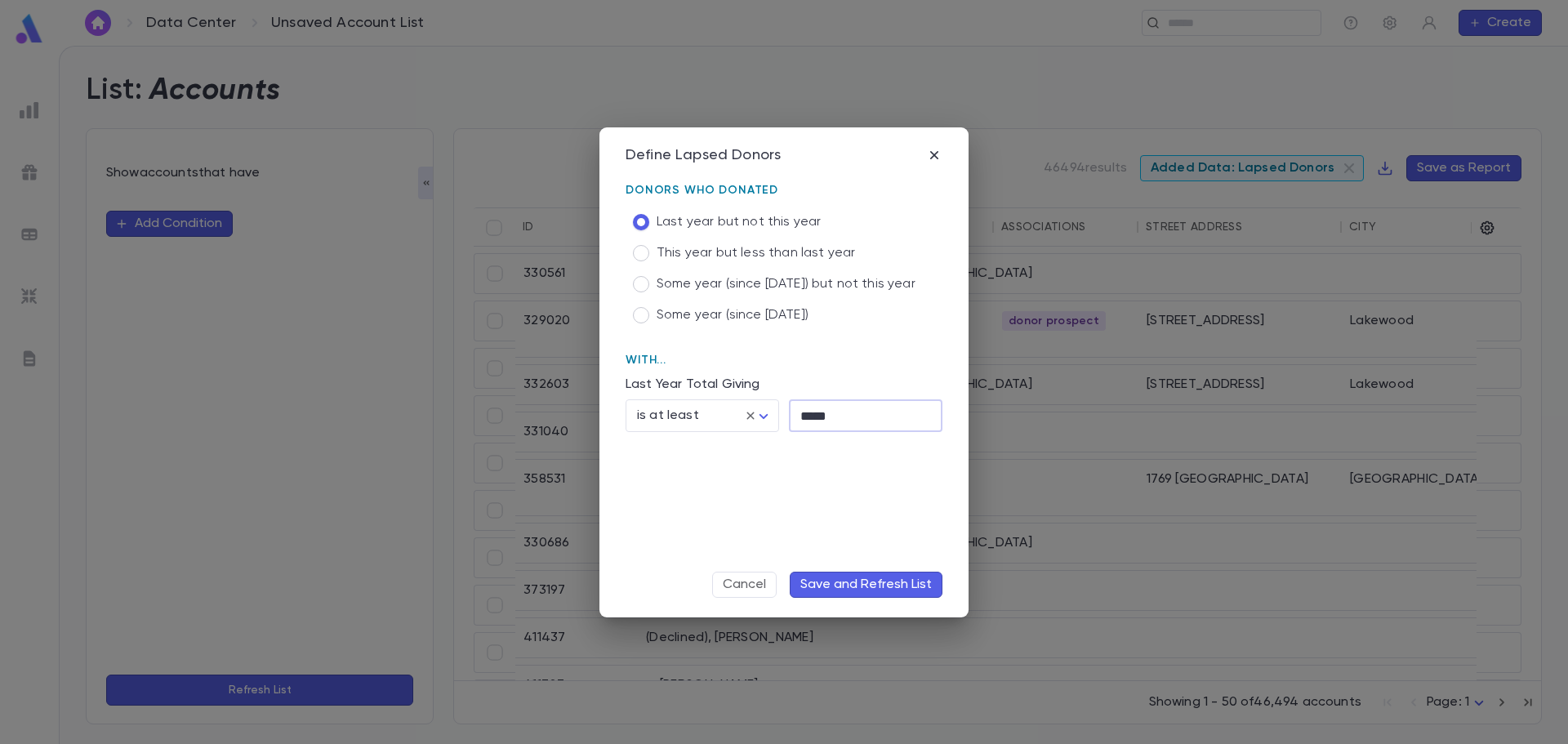
type input "*****"
click at [903, 583] on button "Save and Refresh List" at bounding box center [866, 586] width 153 height 27
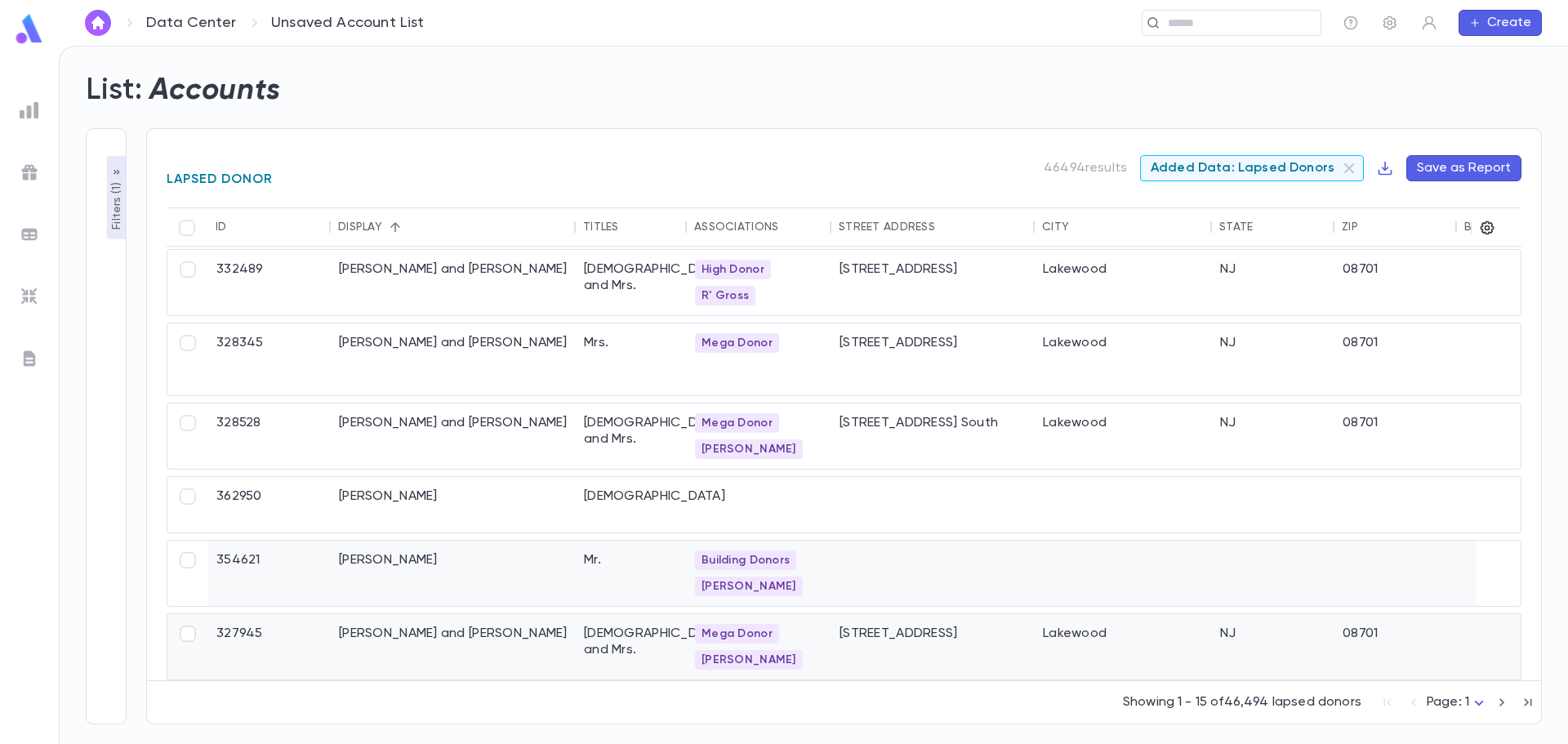
scroll to position [653, 0]
click at [488, 637] on div "[PERSON_NAME] and [PERSON_NAME]" at bounding box center [453, 647] width 245 height 65
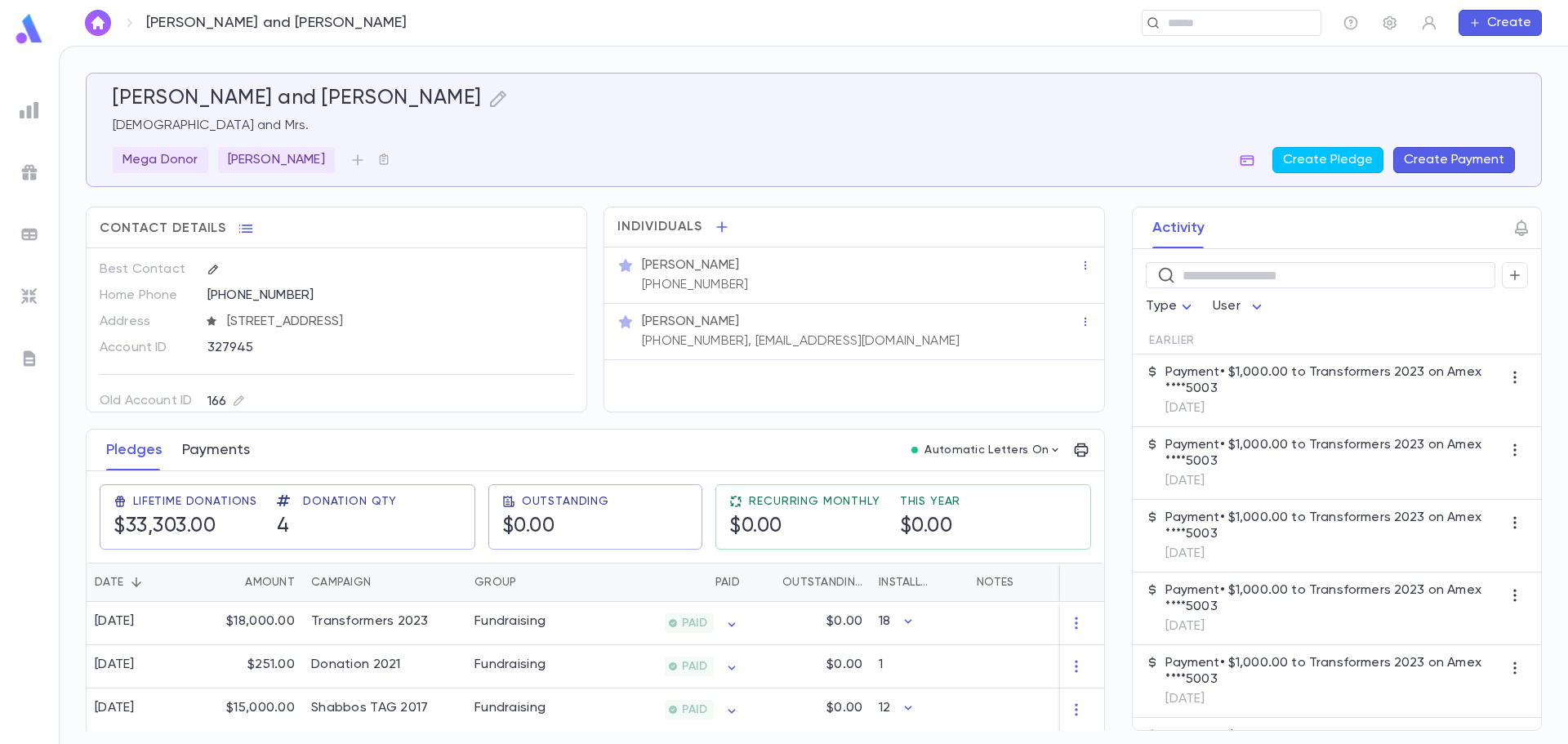
click at [222, 462] on button "Payments" at bounding box center [215, 450] width 67 height 41
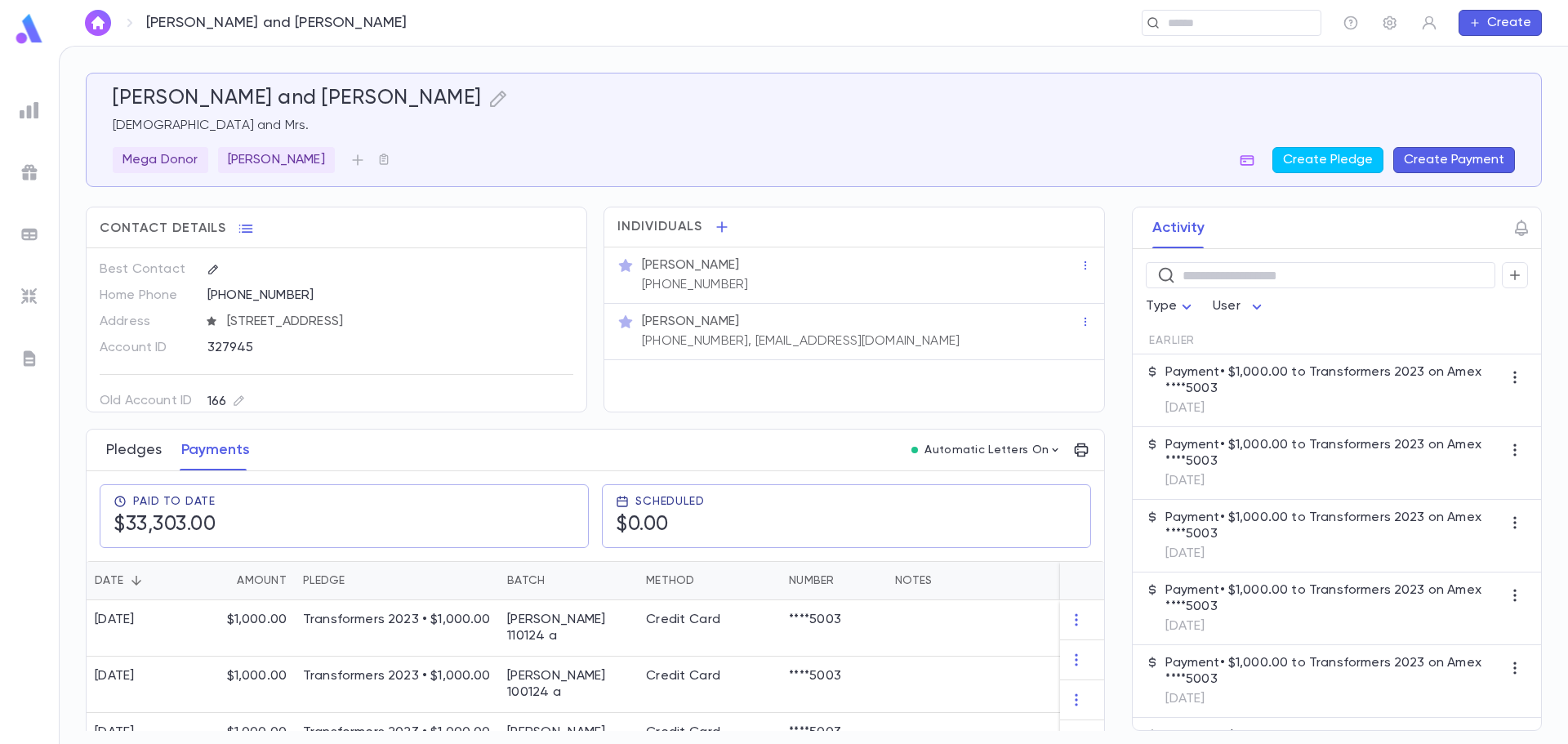
click at [144, 439] on button "Pledges" at bounding box center [134, 450] width 56 height 41
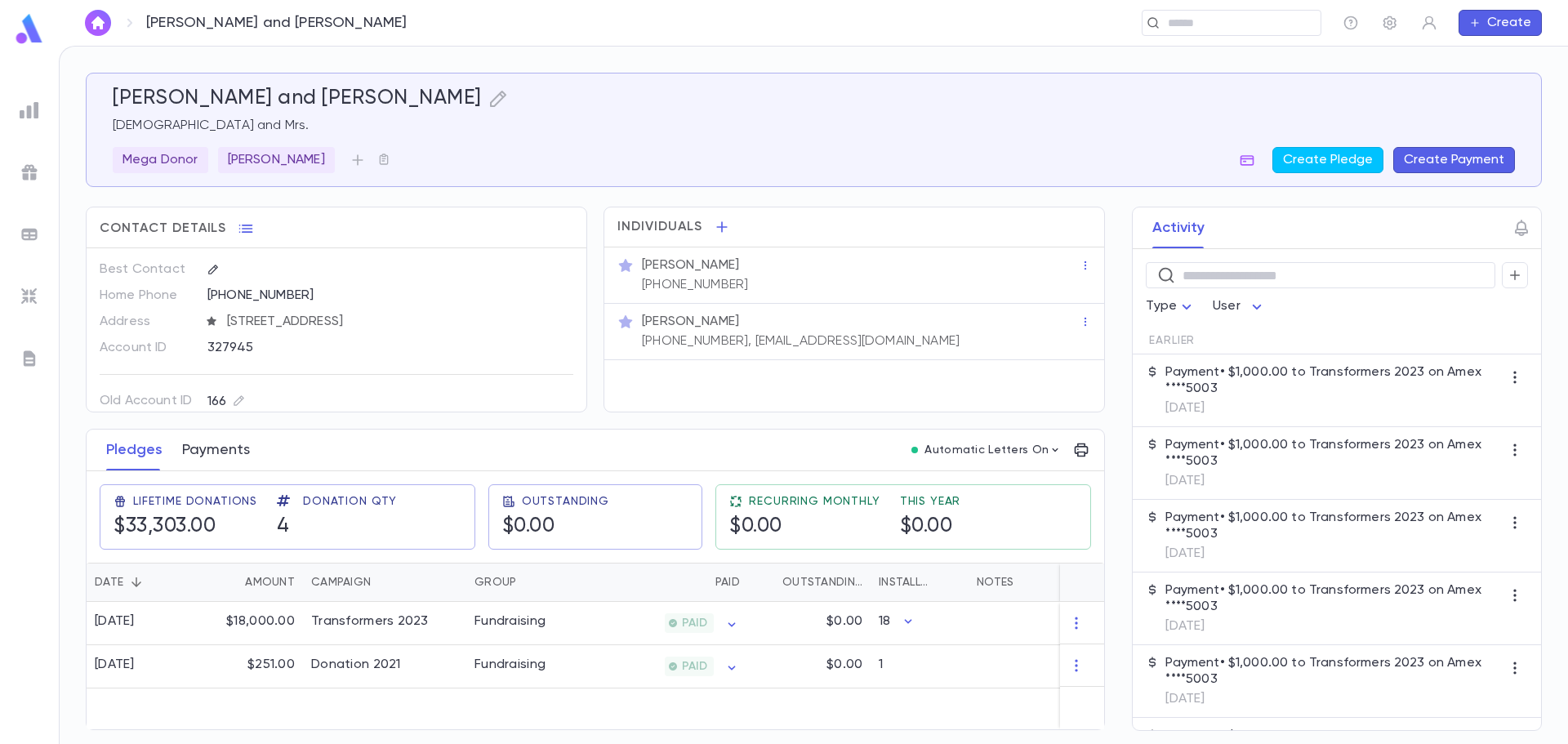
click at [244, 450] on button "Payments" at bounding box center [215, 450] width 67 height 41
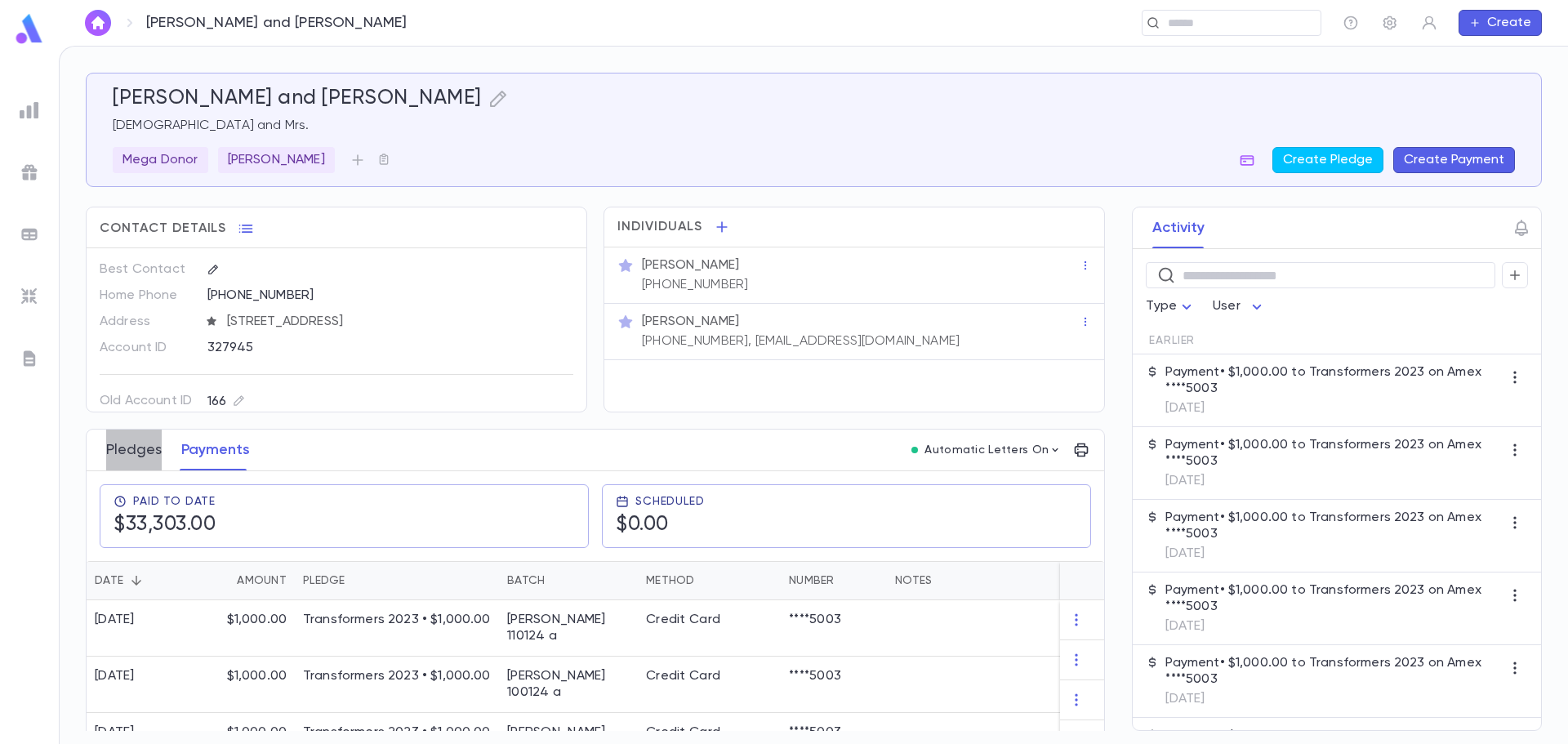
click at [134, 456] on button "Pledges" at bounding box center [134, 450] width 56 height 41
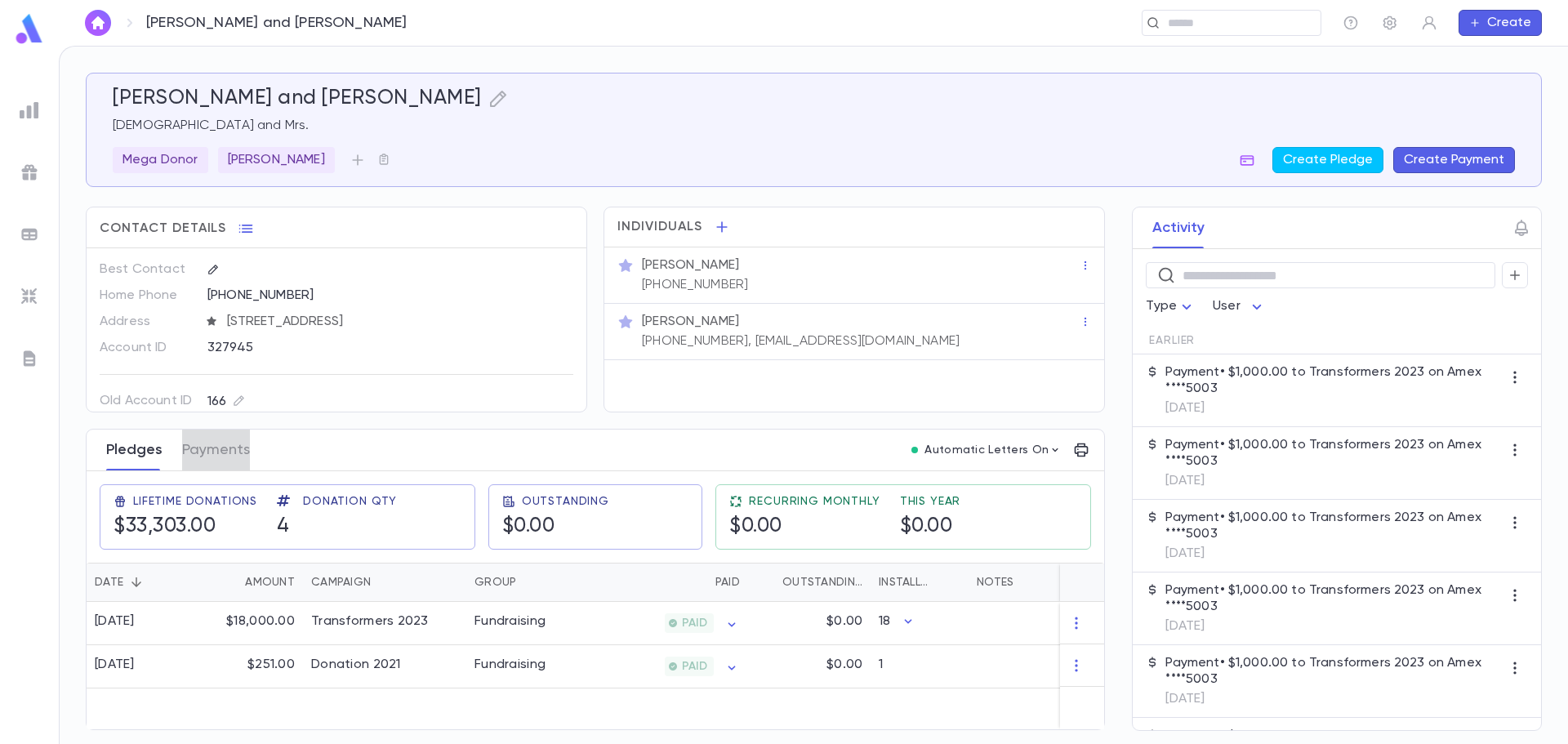
drag, startPoint x: 215, startPoint y: 451, endPoint x: 144, endPoint y: 456, distance: 71.2
click at [214, 451] on button "Payments" at bounding box center [215, 450] width 67 height 41
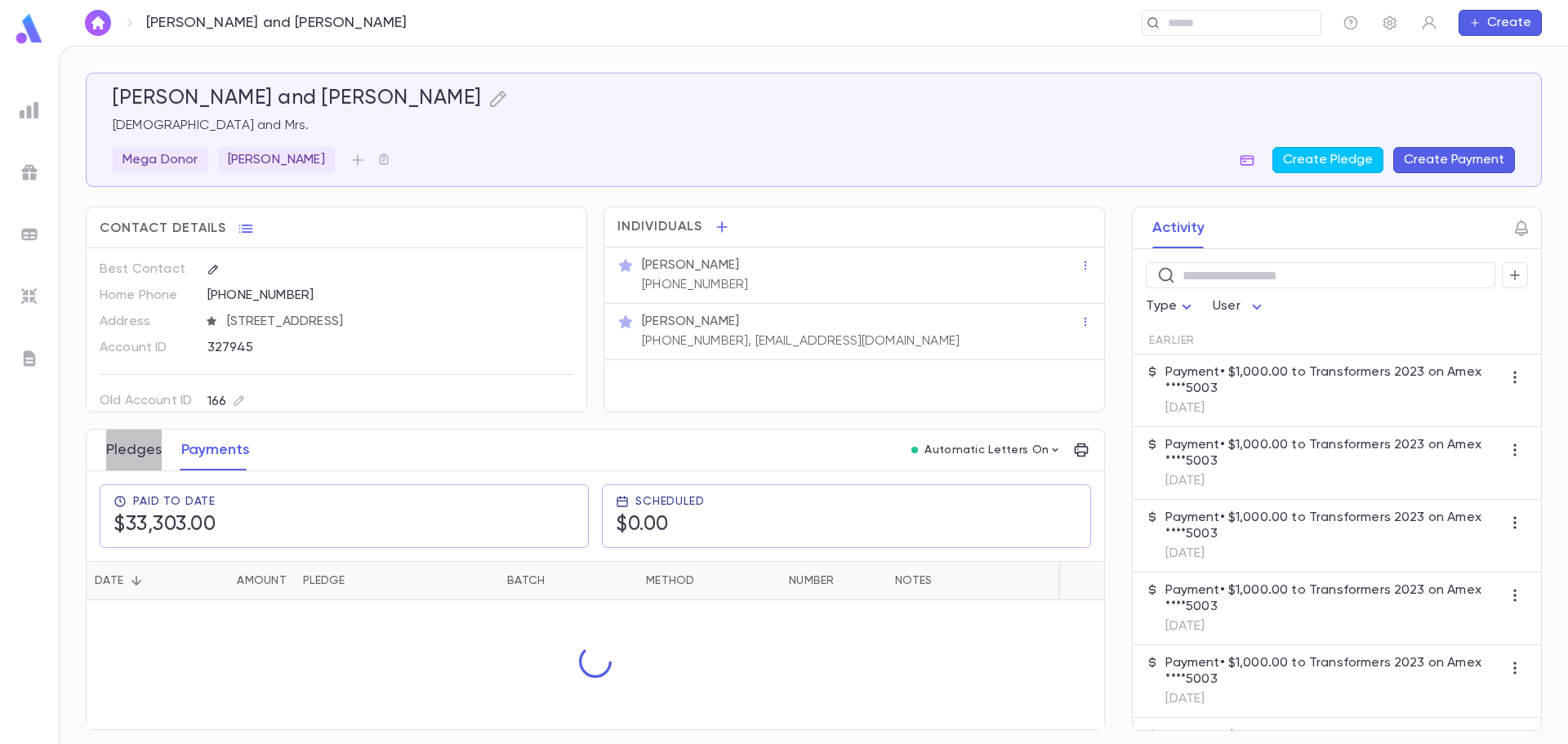
click at [120, 456] on button "Pledges" at bounding box center [134, 450] width 56 height 41
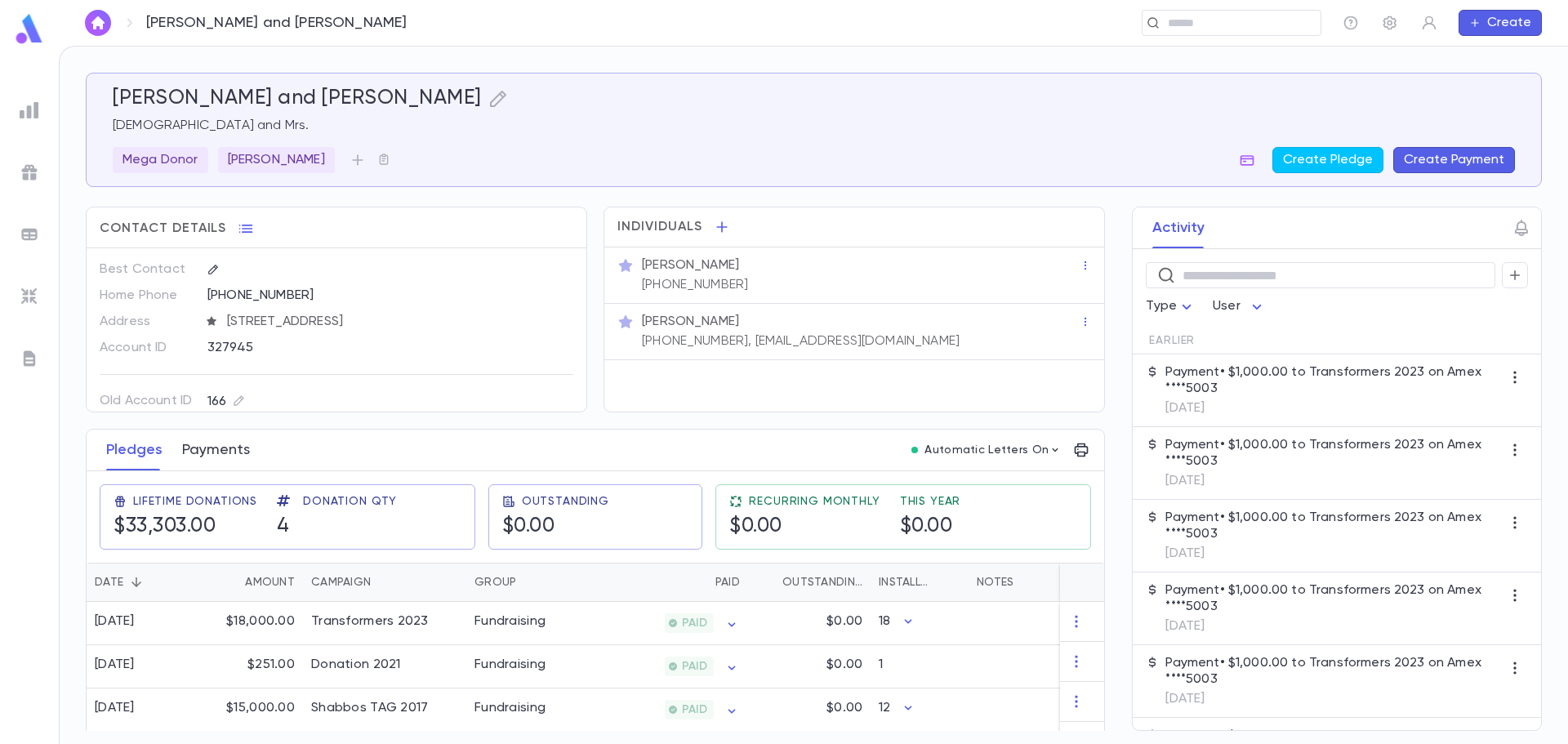
click at [185, 447] on button "Payments" at bounding box center [215, 450] width 67 height 41
